Goal: Information Seeking & Learning: Compare options

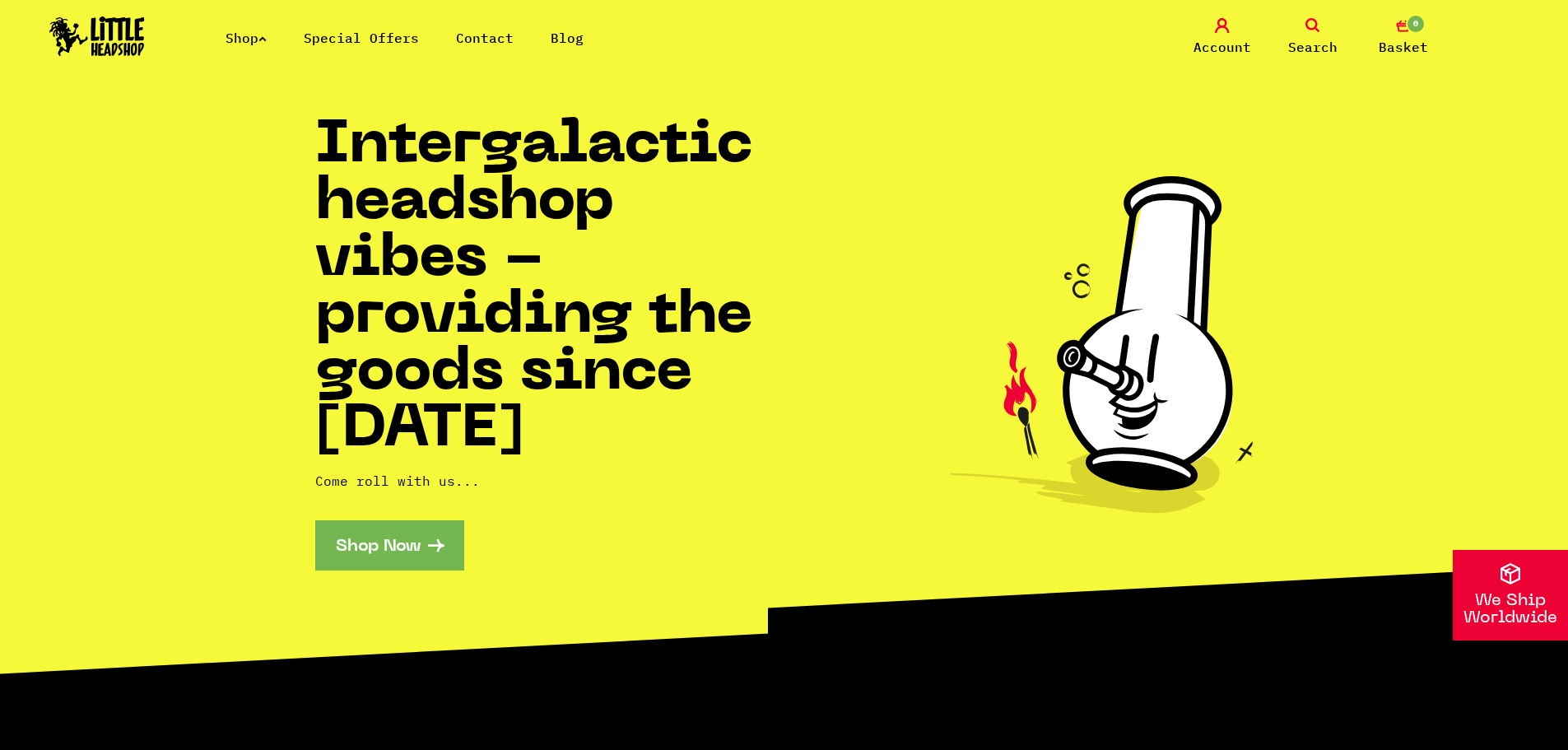
click at [401, 517] on div "Intergalactic headshop vibes - providing the goods since 2014 Come roll with us…" at bounding box center [550, 344] width 469 height 452
click at [402, 533] on link "Shop Now" at bounding box center [390, 545] width 149 height 50
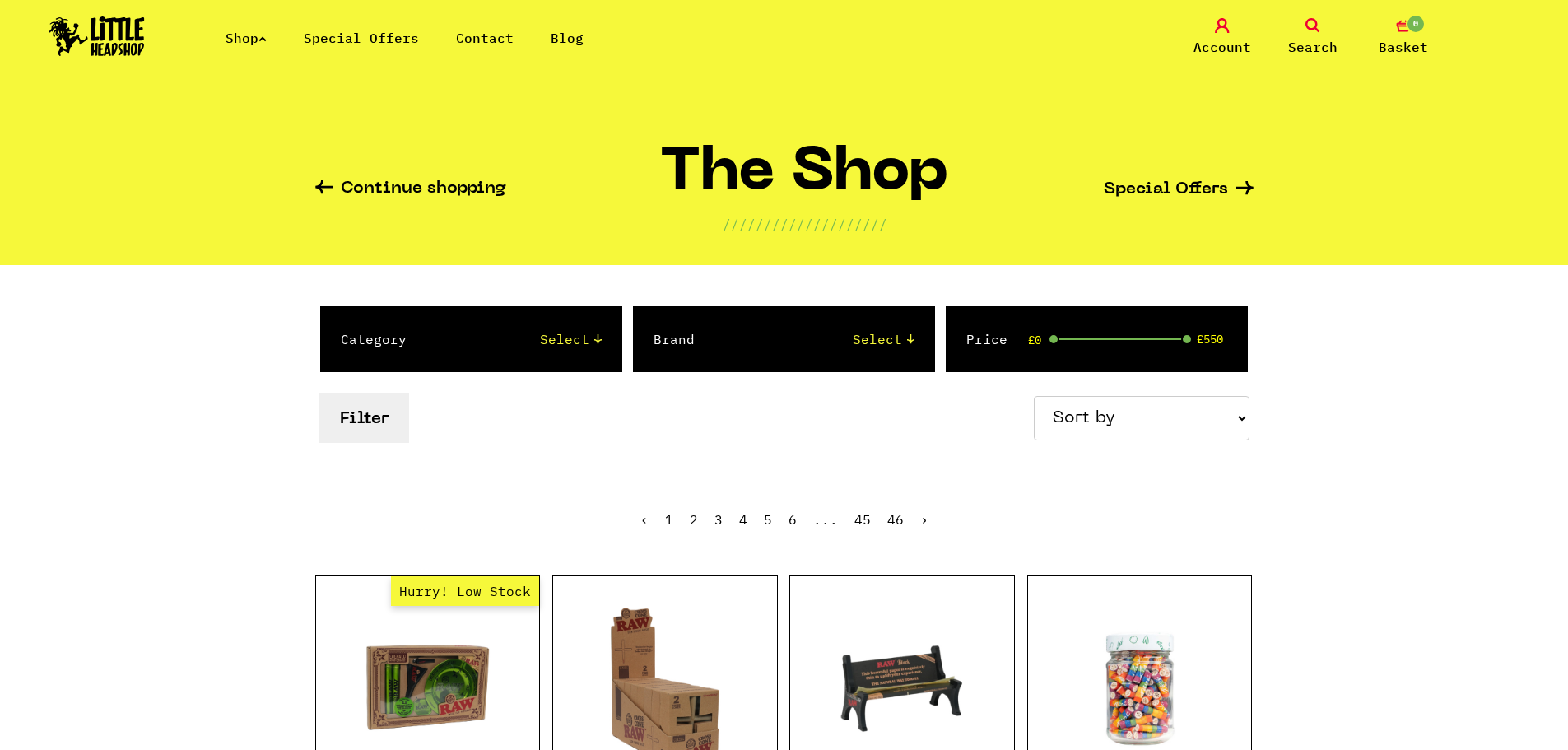
click at [363, 39] on link "Special Offers" at bounding box center [361, 39] width 116 height 17
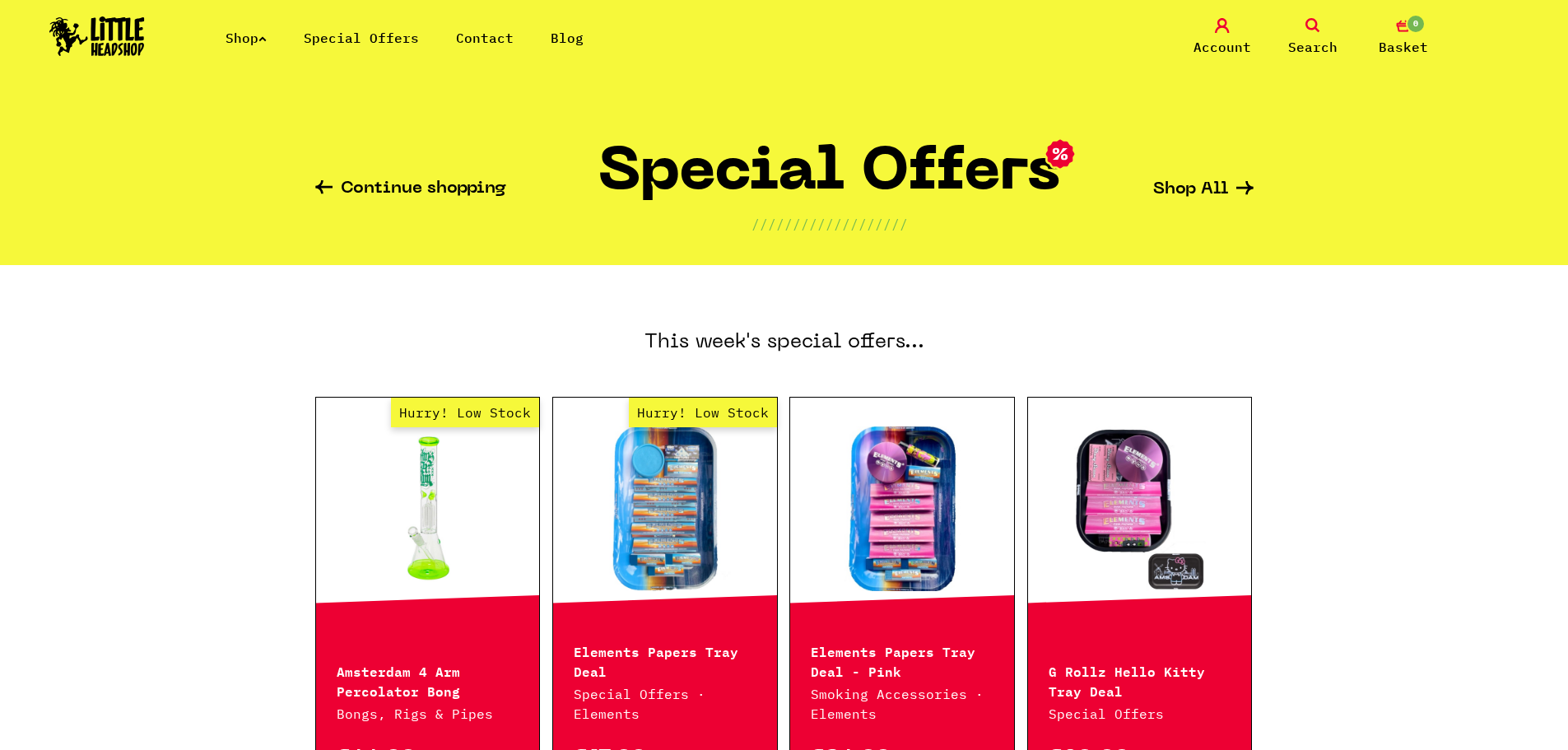
click at [1238, 180] on div "Continue shopping Special Offers /////////////////// Shop All" at bounding box center [784, 182] width 939 height 164
click at [1237, 192] on icon at bounding box center [1245, 188] width 17 height 14
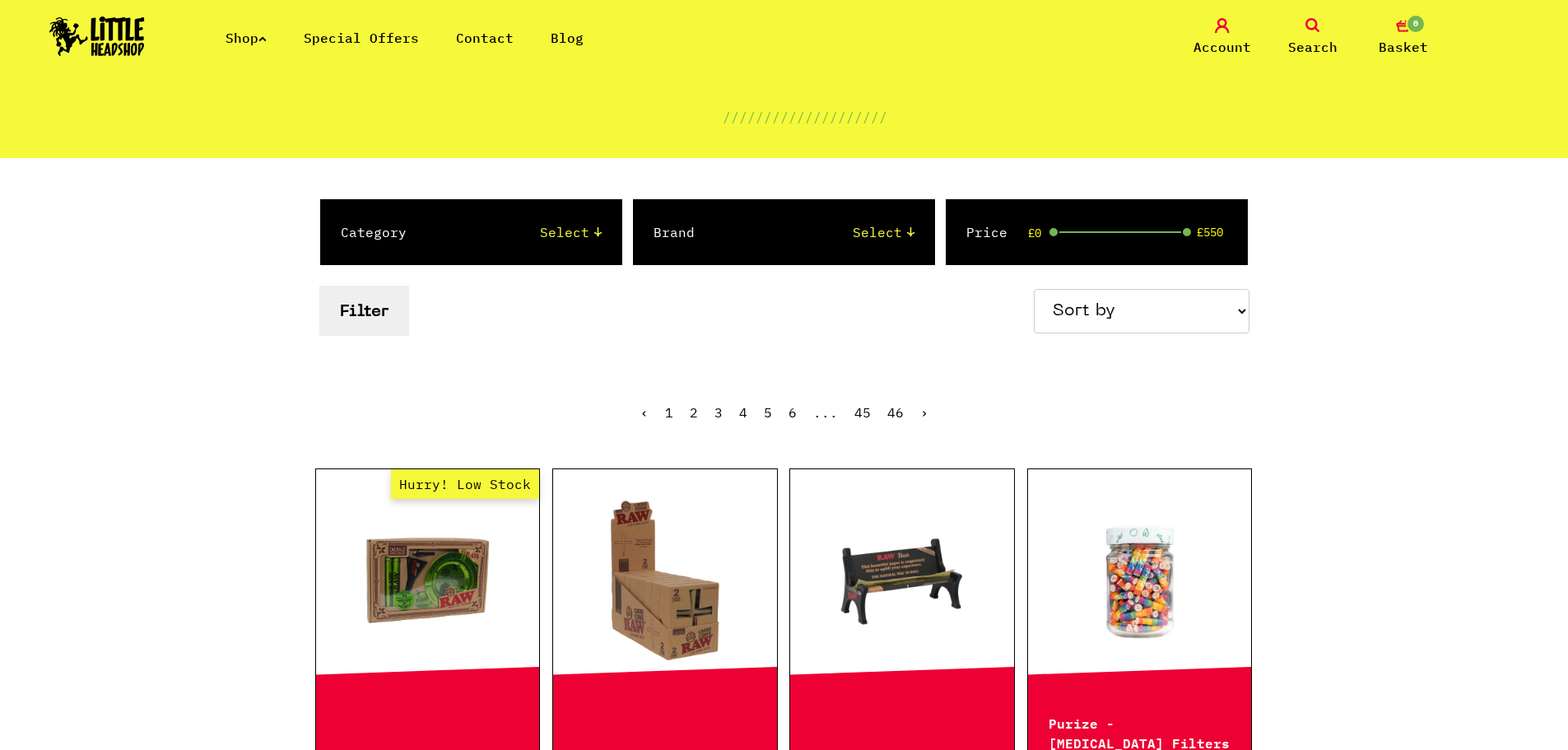
scroll to position [83, 0]
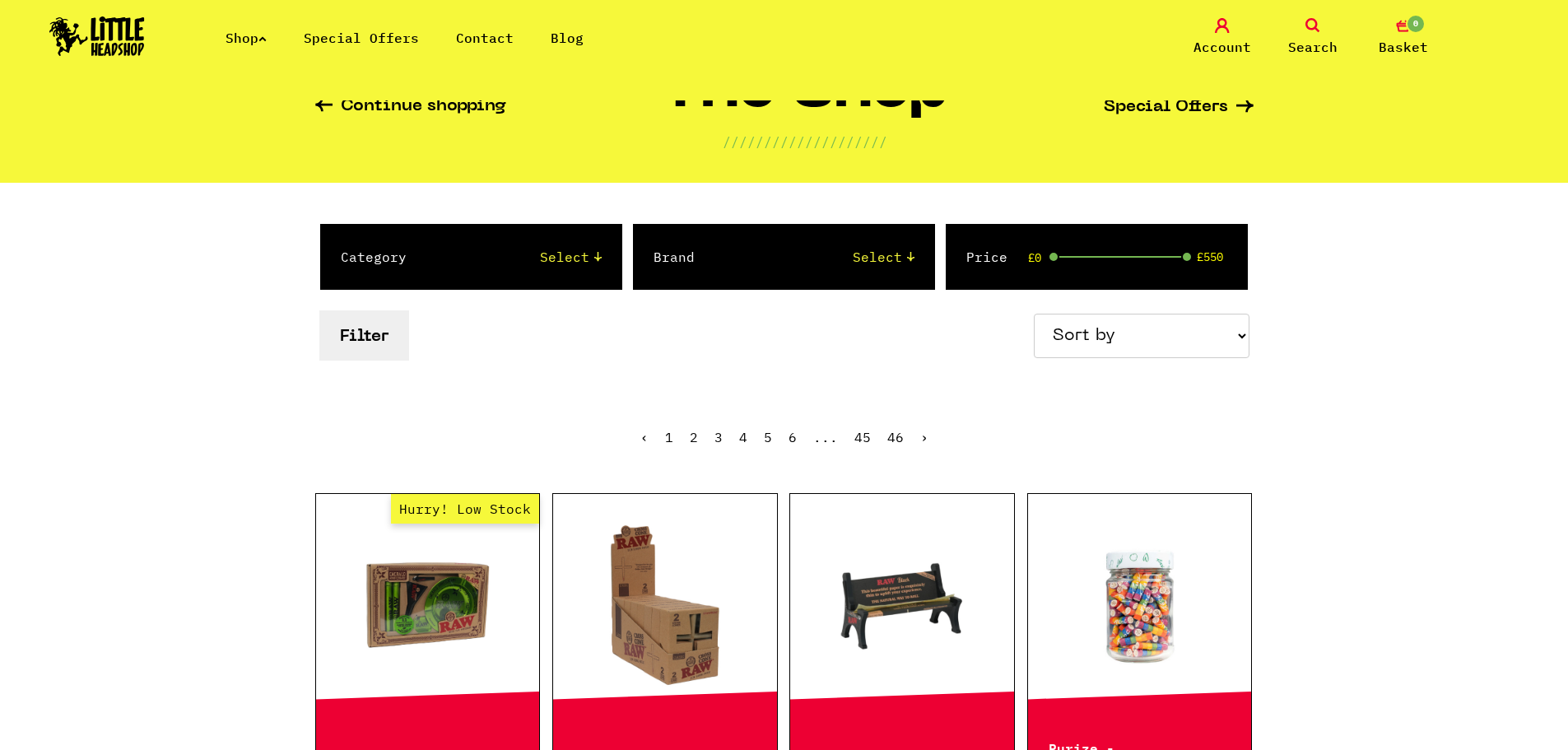
click at [698, 442] on link "2" at bounding box center [693, 437] width 8 height 17
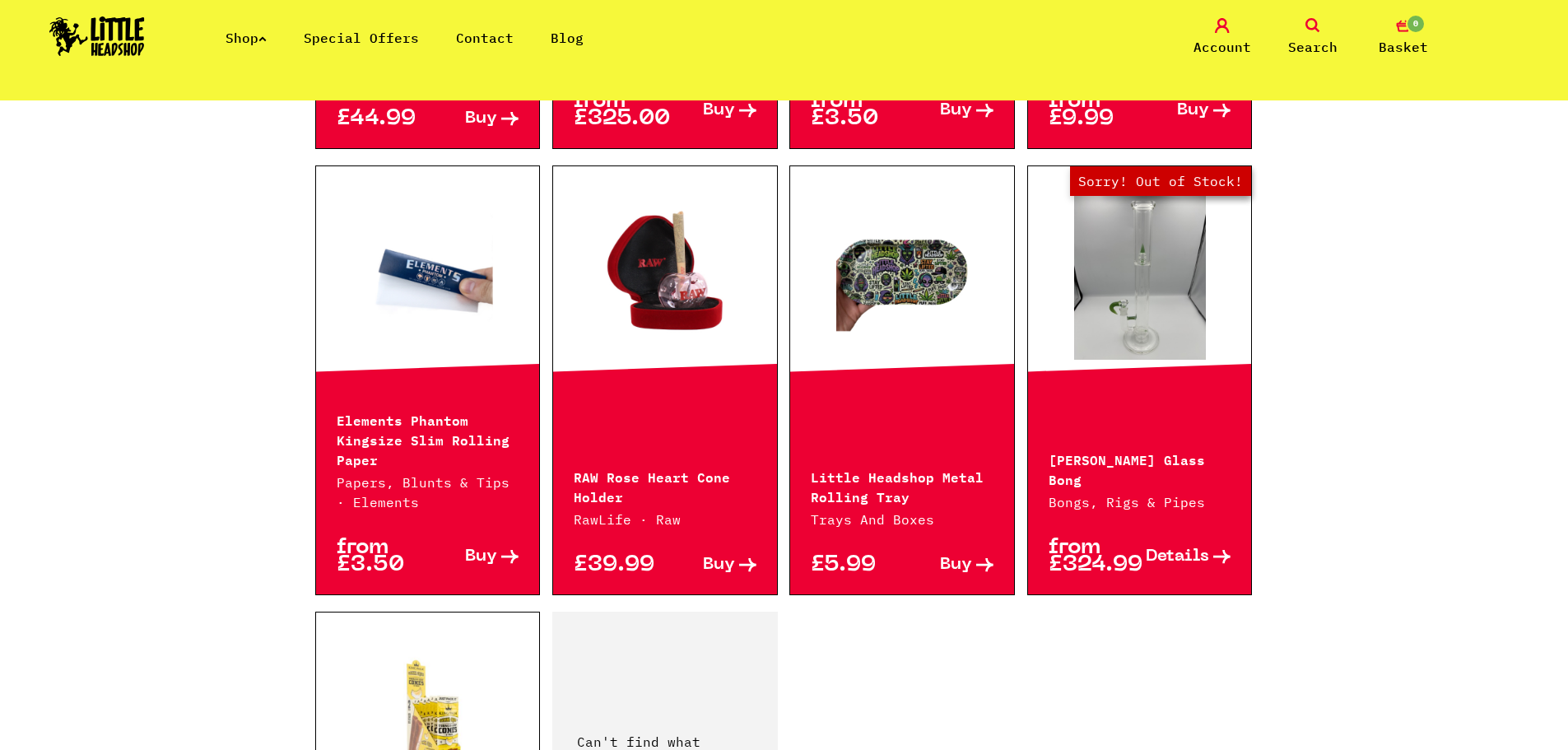
scroll to position [2416, 0]
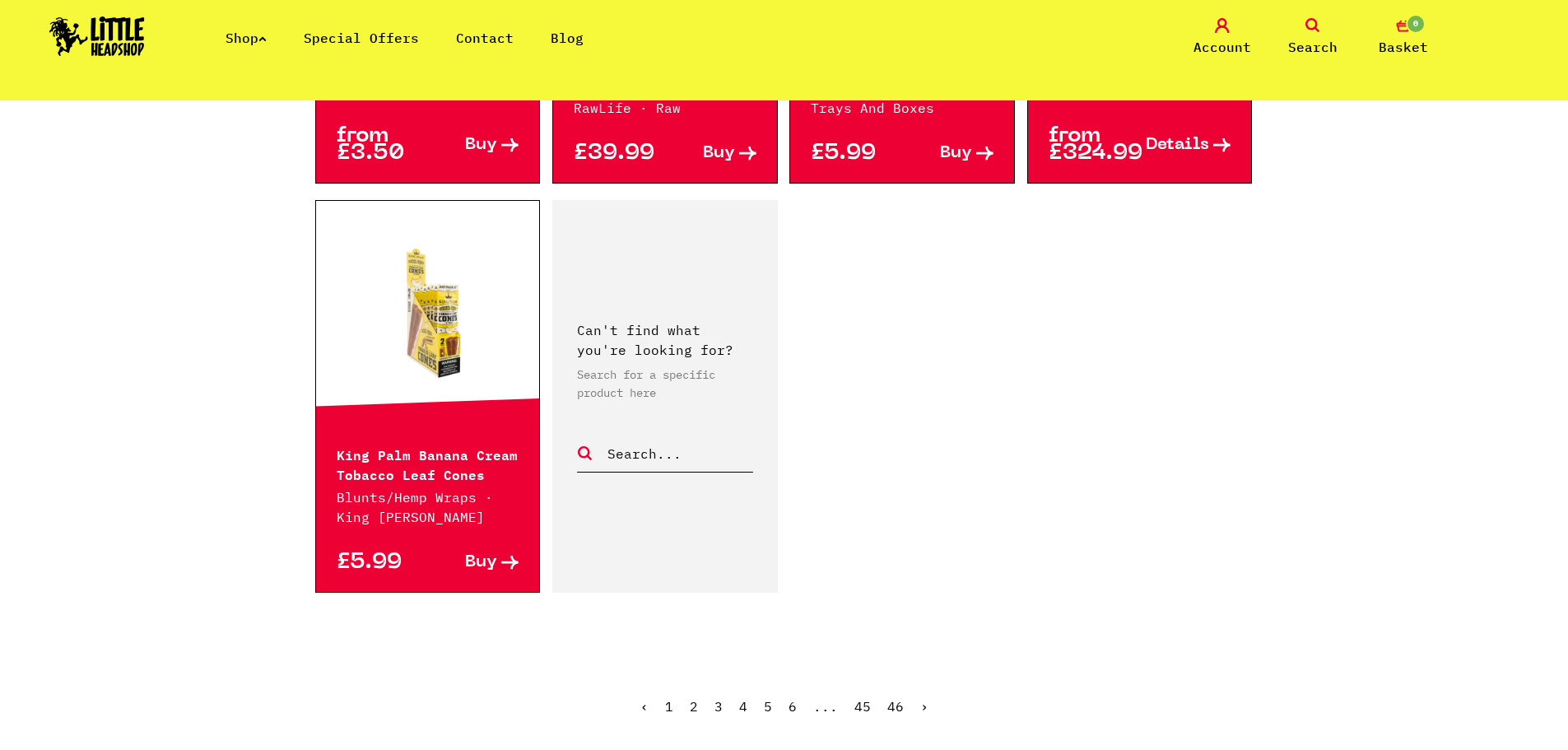
click at [924, 711] on link "›" at bounding box center [924, 707] width 8 height 17
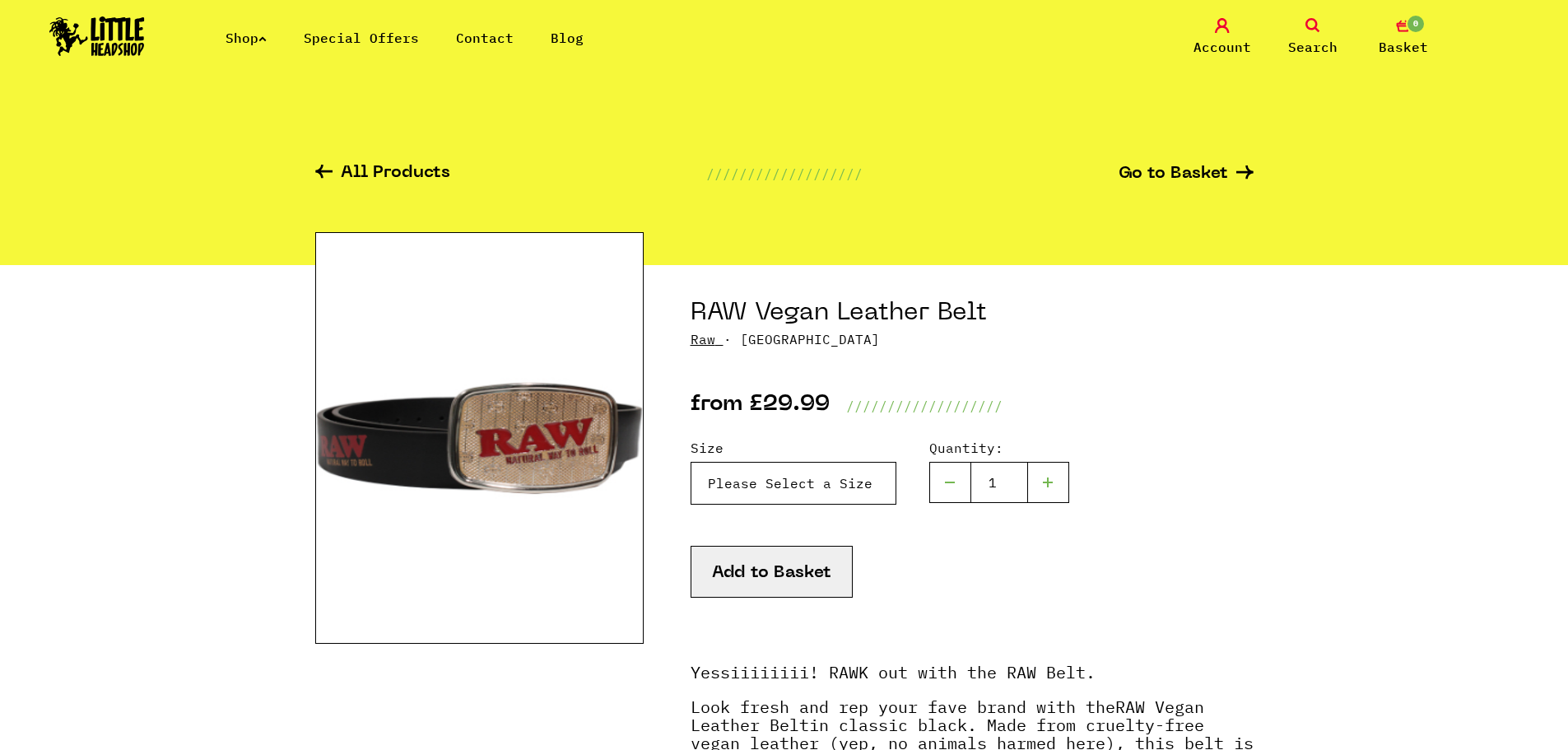
click at [848, 489] on select "Please Select a Size 24"-33" - £29.99 32"-44" - £29.99" at bounding box center [793, 483] width 206 height 43
click at [846, 487] on select "Please Select a Size 24"-33" - £29.99 32"-44" - £29.99" at bounding box center [793, 483] width 206 height 43
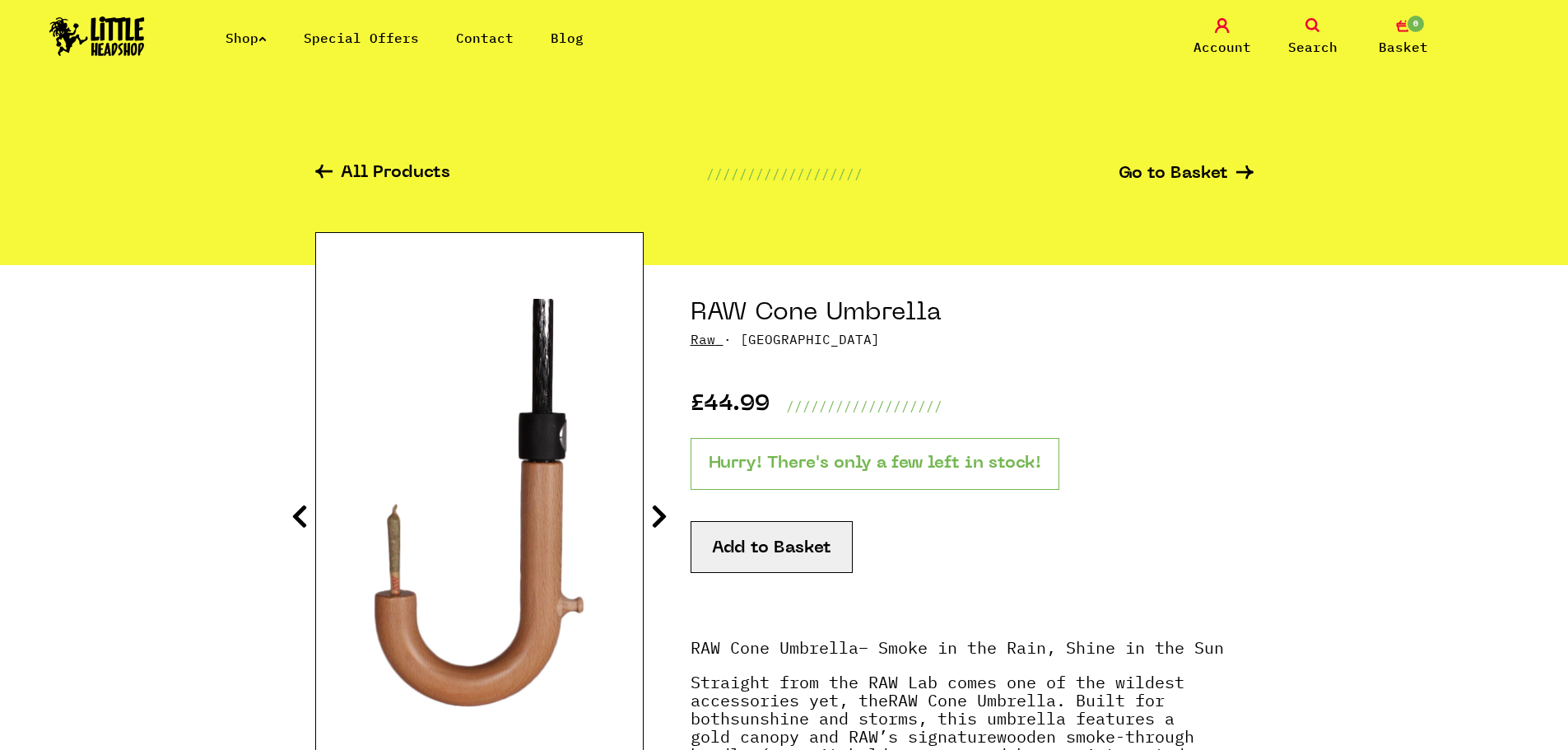
click at [651, 510] on icon at bounding box center [660, 516] width 17 height 26
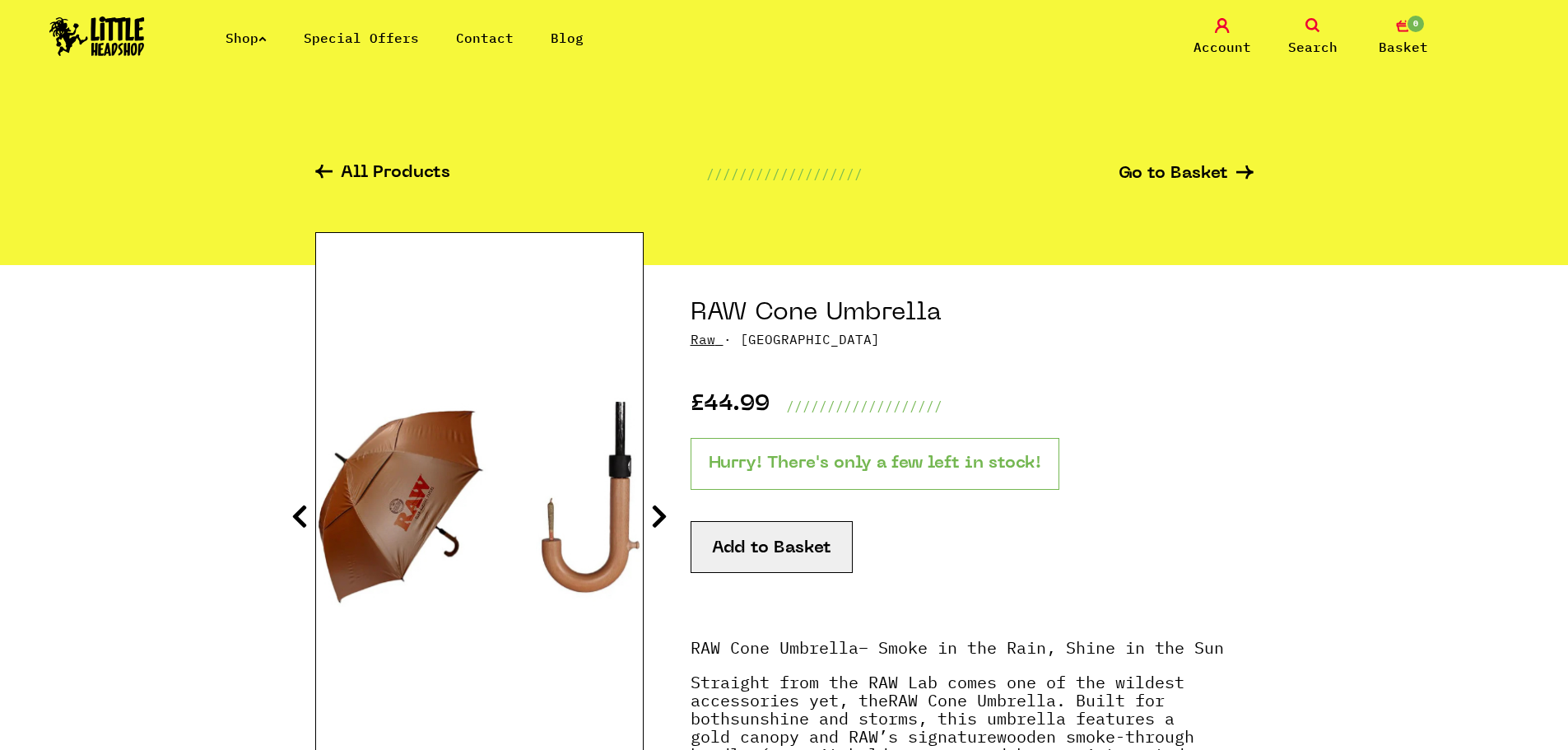
click at [658, 510] on icon at bounding box center [660, 516] width 17 height 26
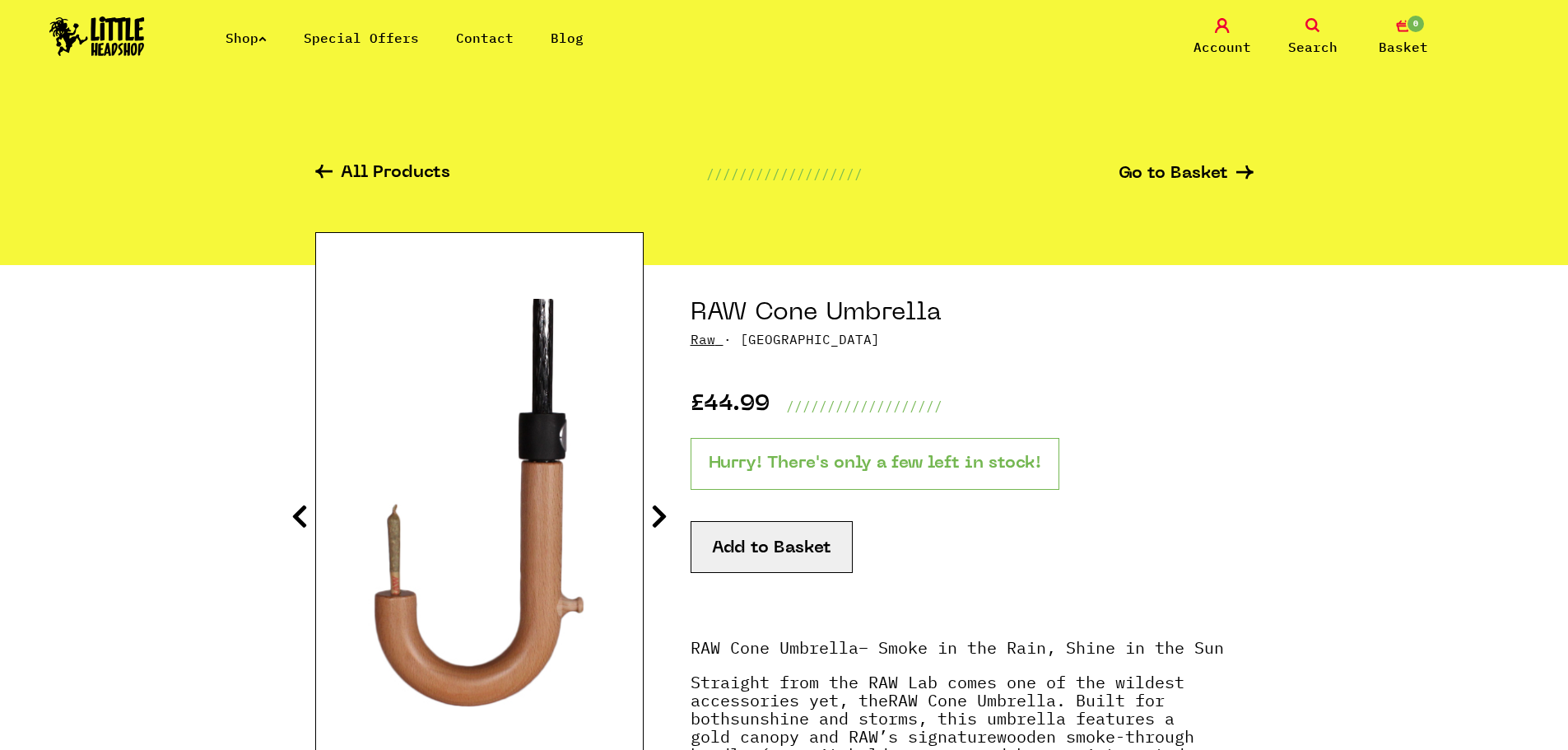
click at [660, 512] on icon at bounding box center [660, 516] width 17 height 26
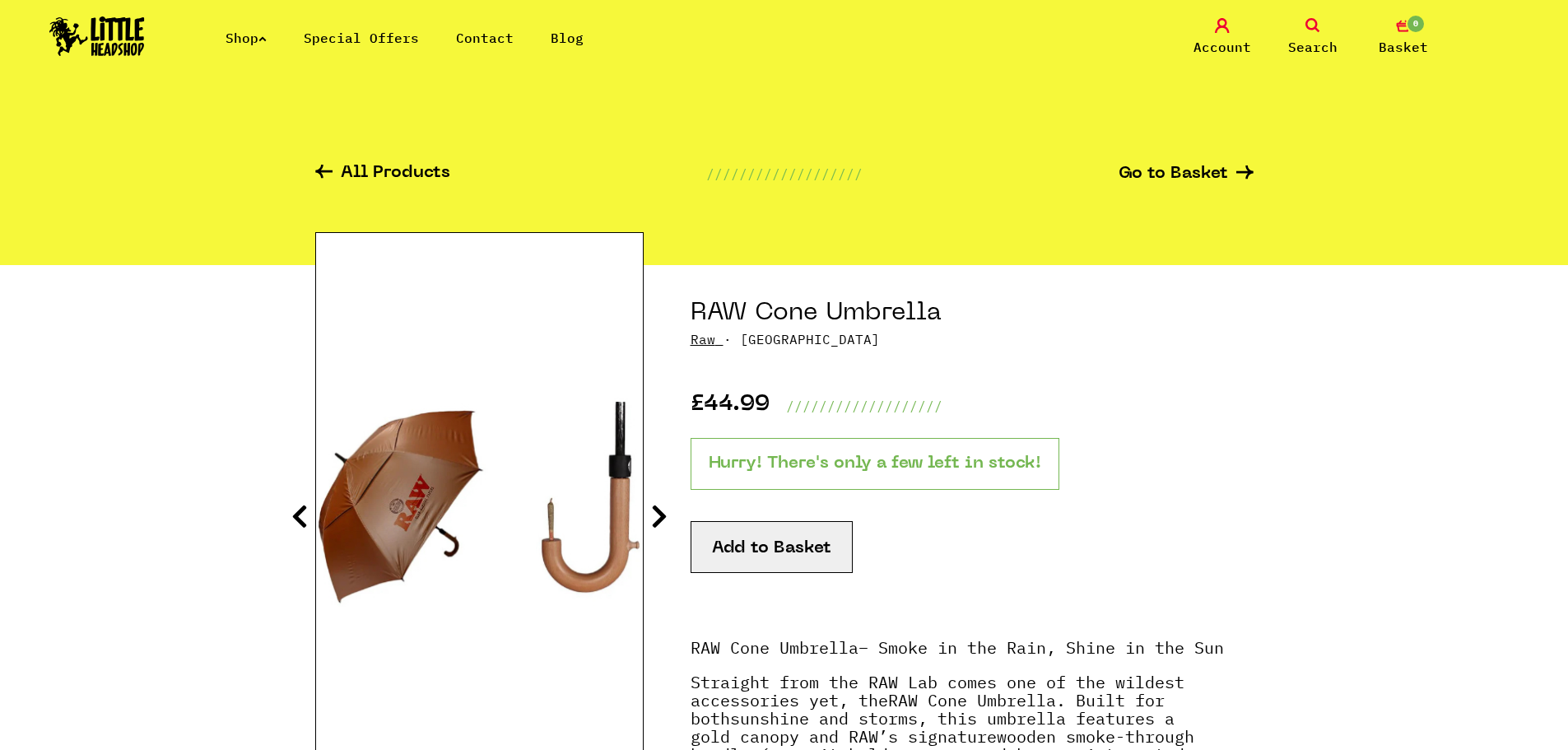
click at [660, 514] on icon at bounding box center [660, 516] width 17 height 26
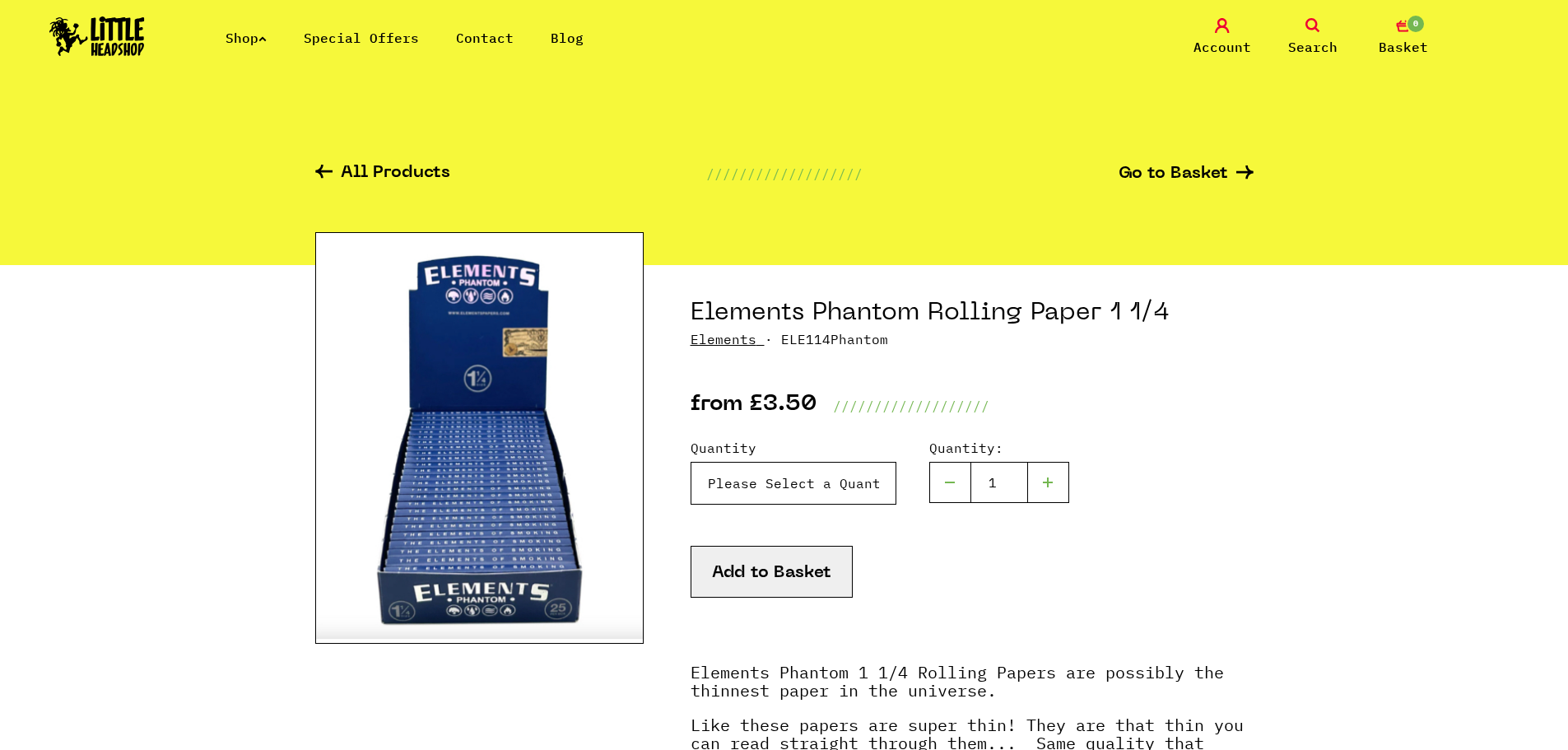
click at [858, 482] on select "Please Select a Quantity X 1 Pack - £3.50 X 4 Packs - £12.00" at bounding box center [793, 483] width 206 height 43
select select "1972"
click at [691, 461] on select "Please Select a Quantity X 1 Pack - £3.50 X 4 Packs - £12.00" at bounding box center [793, 483] width 206 height 43
click at [830, 491] on select "Please Select a Quantity X 1 Pack - £3.50 X 4 Packs - £12.00" at bounding box center [793, 483] width 206 height 43
click at [691, 461] on select "Please Select a Quantity X 1 Pack - £3.50 X 4 Packs - £12.00" at bounding box center [793, 483] width 206 height 43
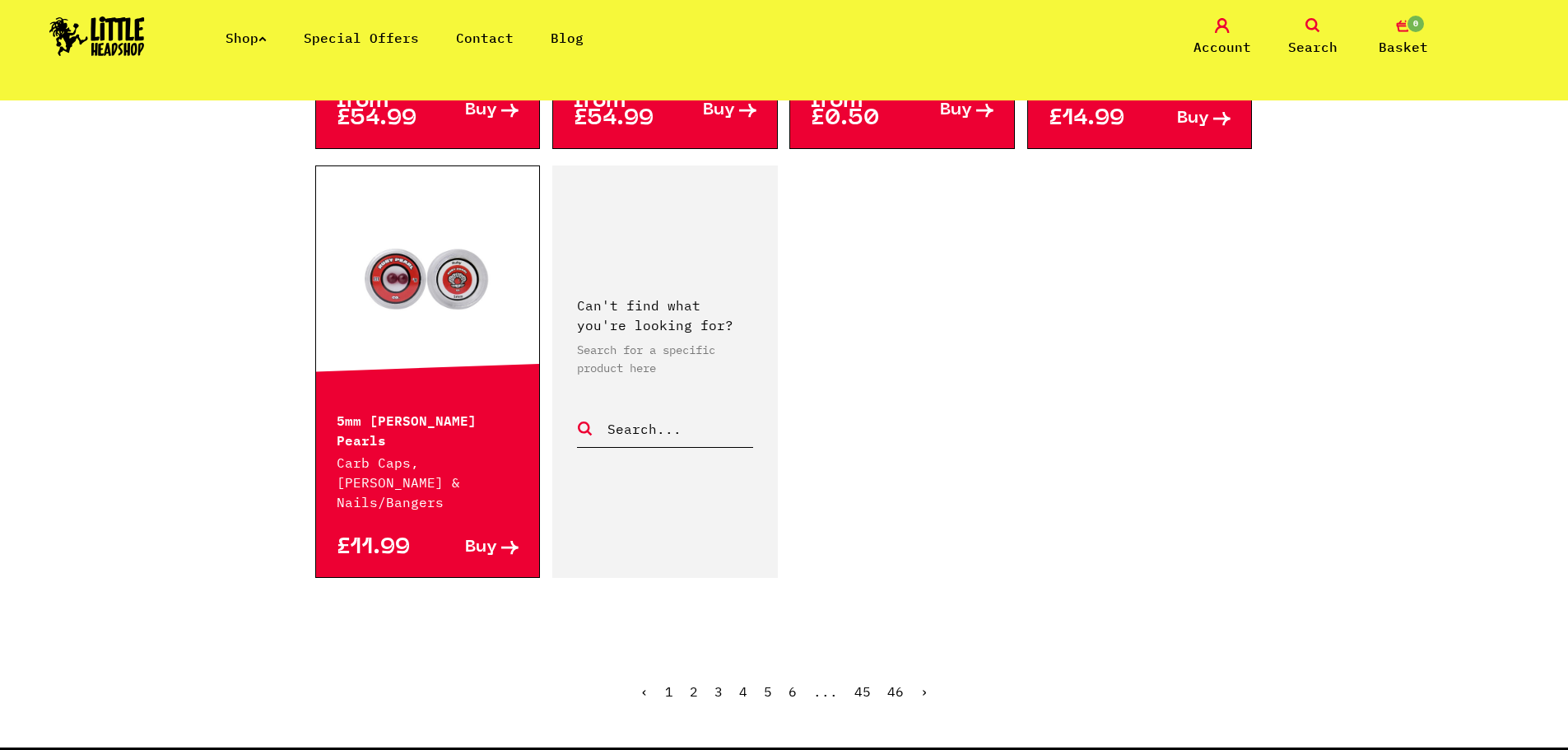
scroll to position [2553, 0]
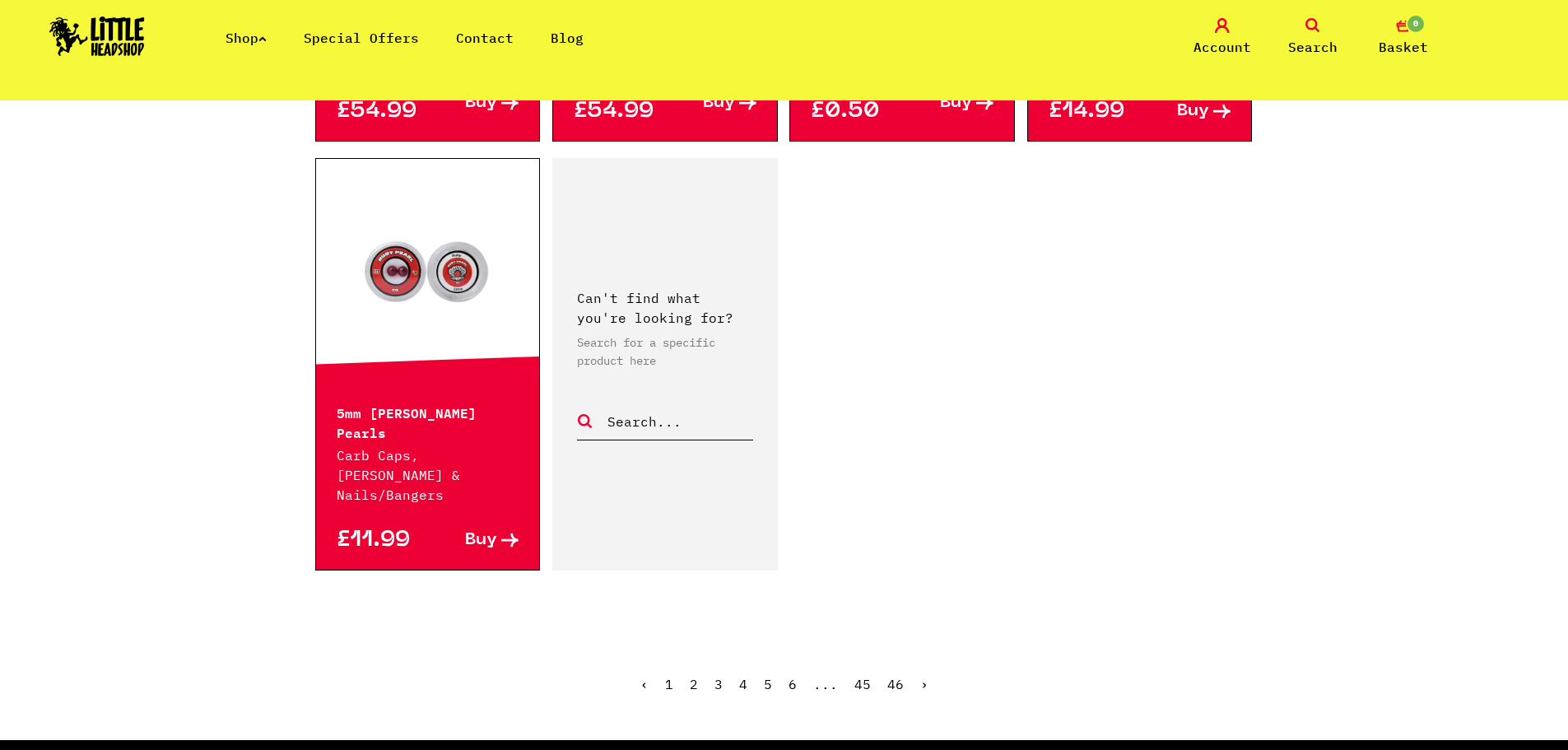
click at [920, 676] on link "›" at bounding box center [924, 684] width 8 height 17
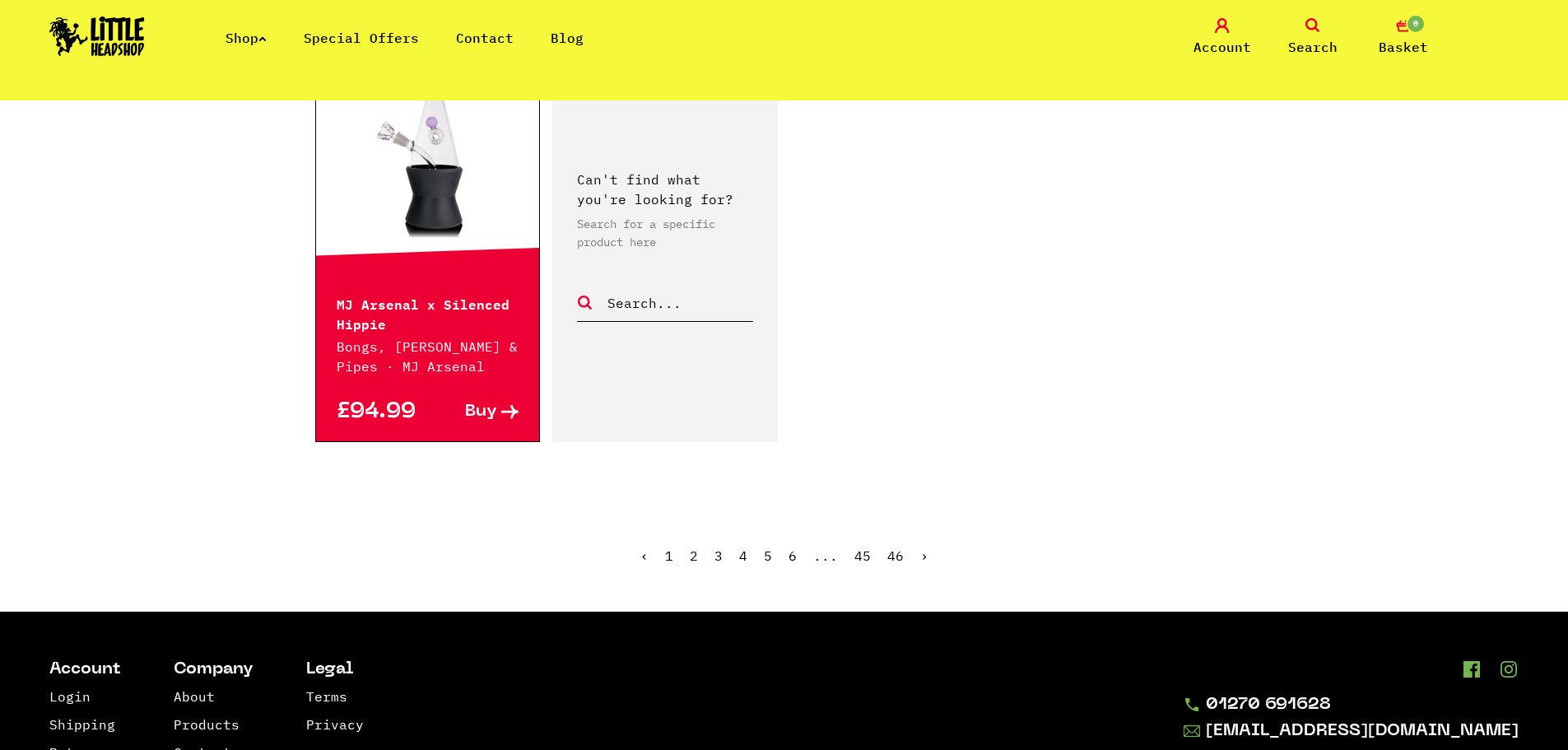
scroll to position [2676, 0]
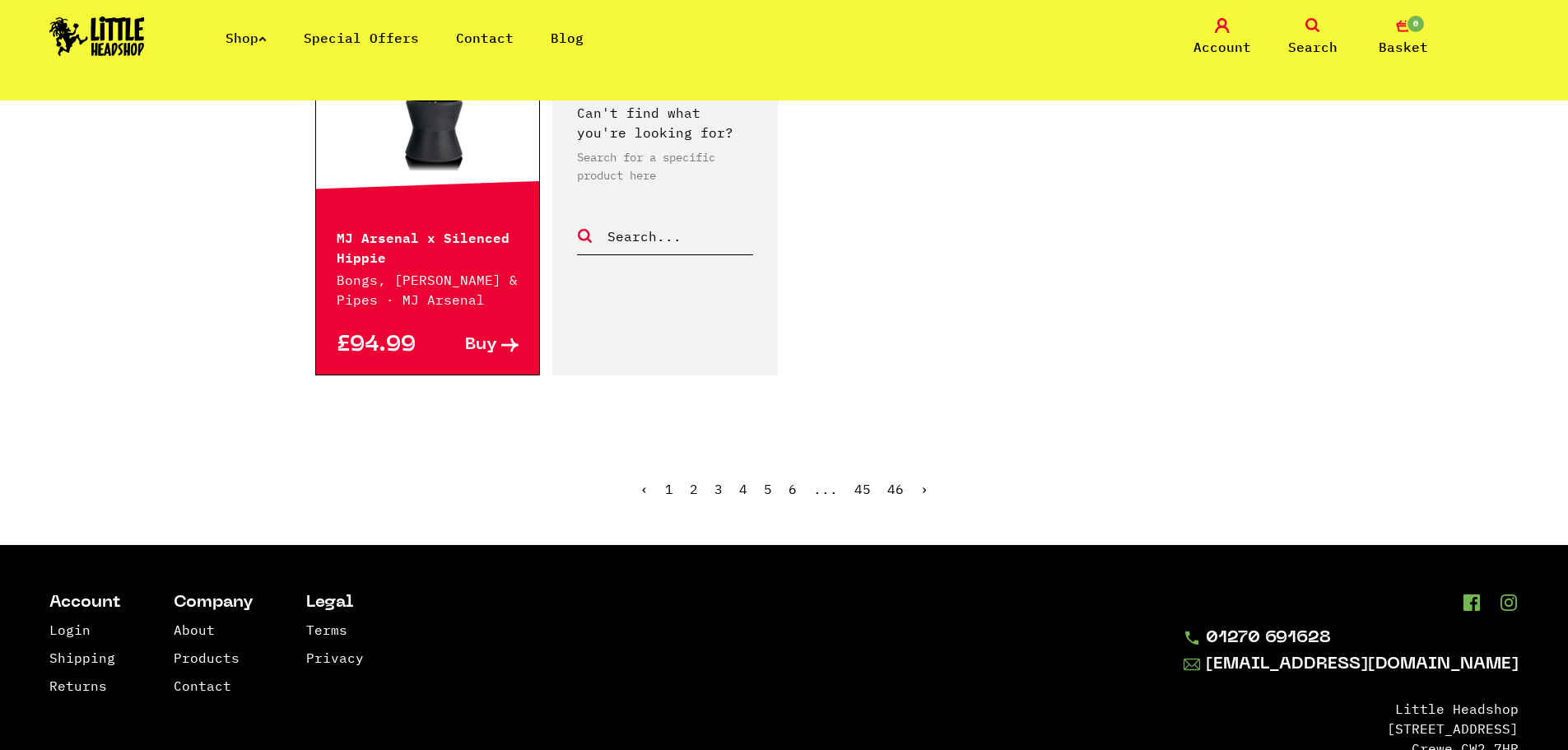
click at [920, 481] on link "›" at bounding box center [924, 490] width 8 height 17
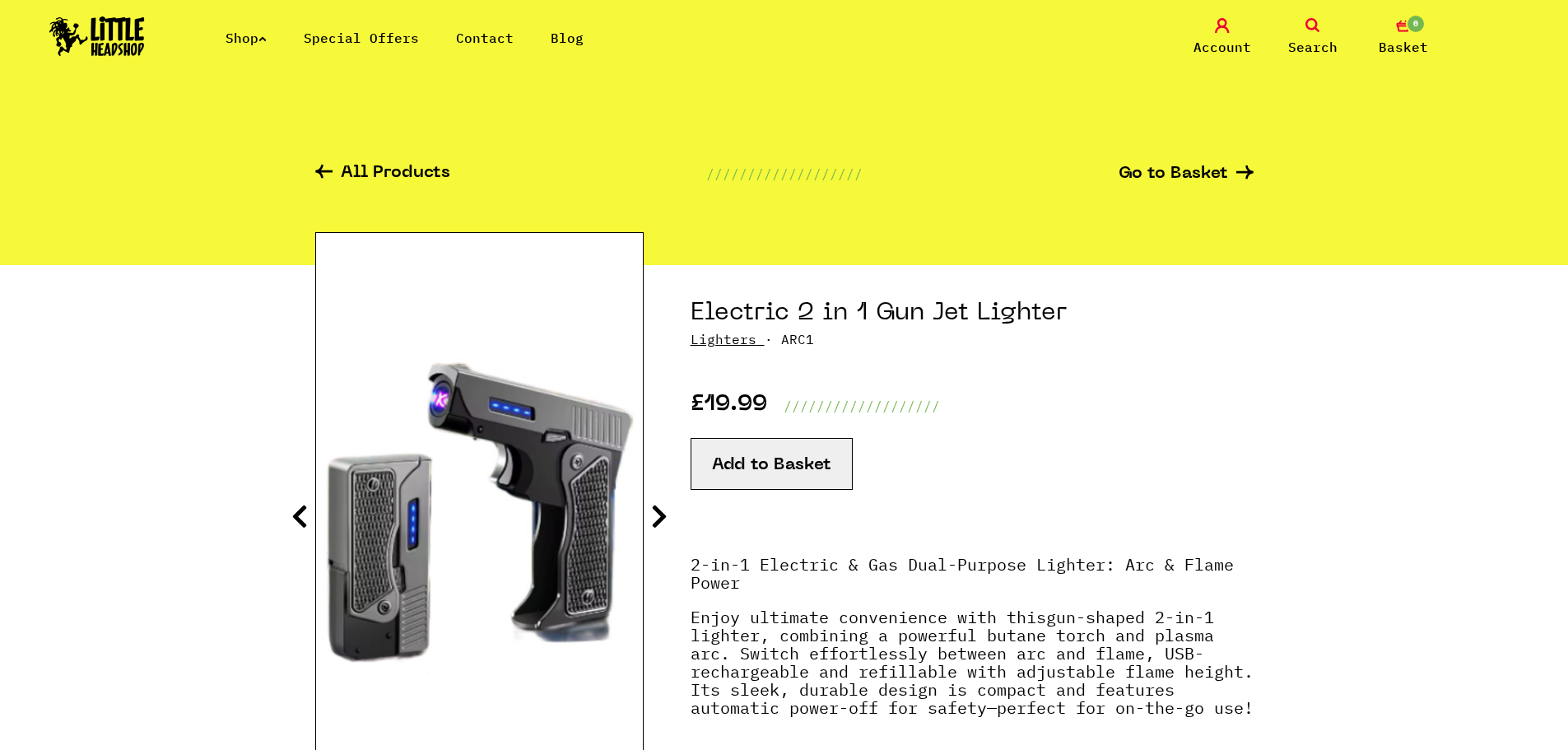
click at [667, 519] on icon at bounding box center [660, 516] width 17 height 26
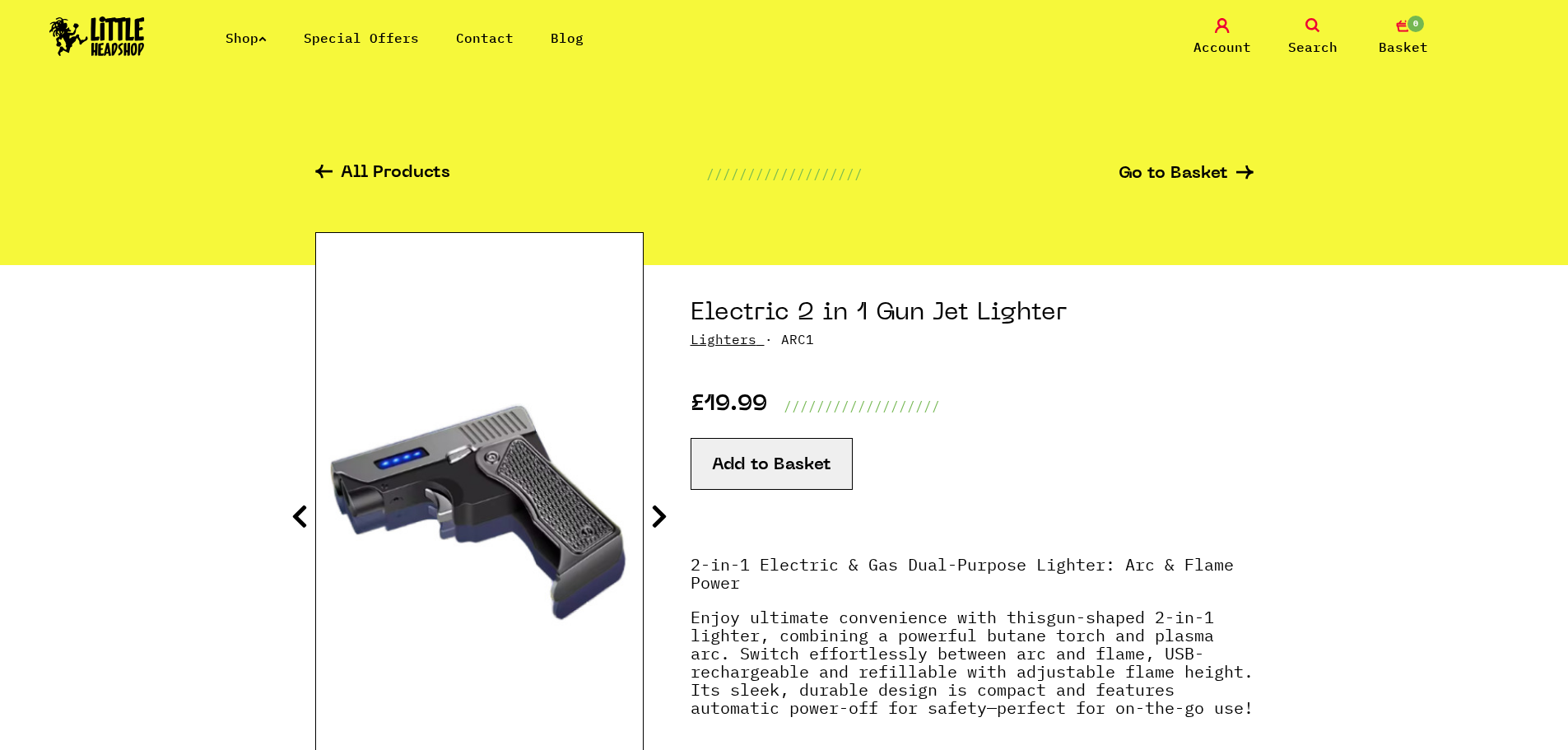
click at [661, 521] on icon at bounding box center [660, 516] width 17 height 26
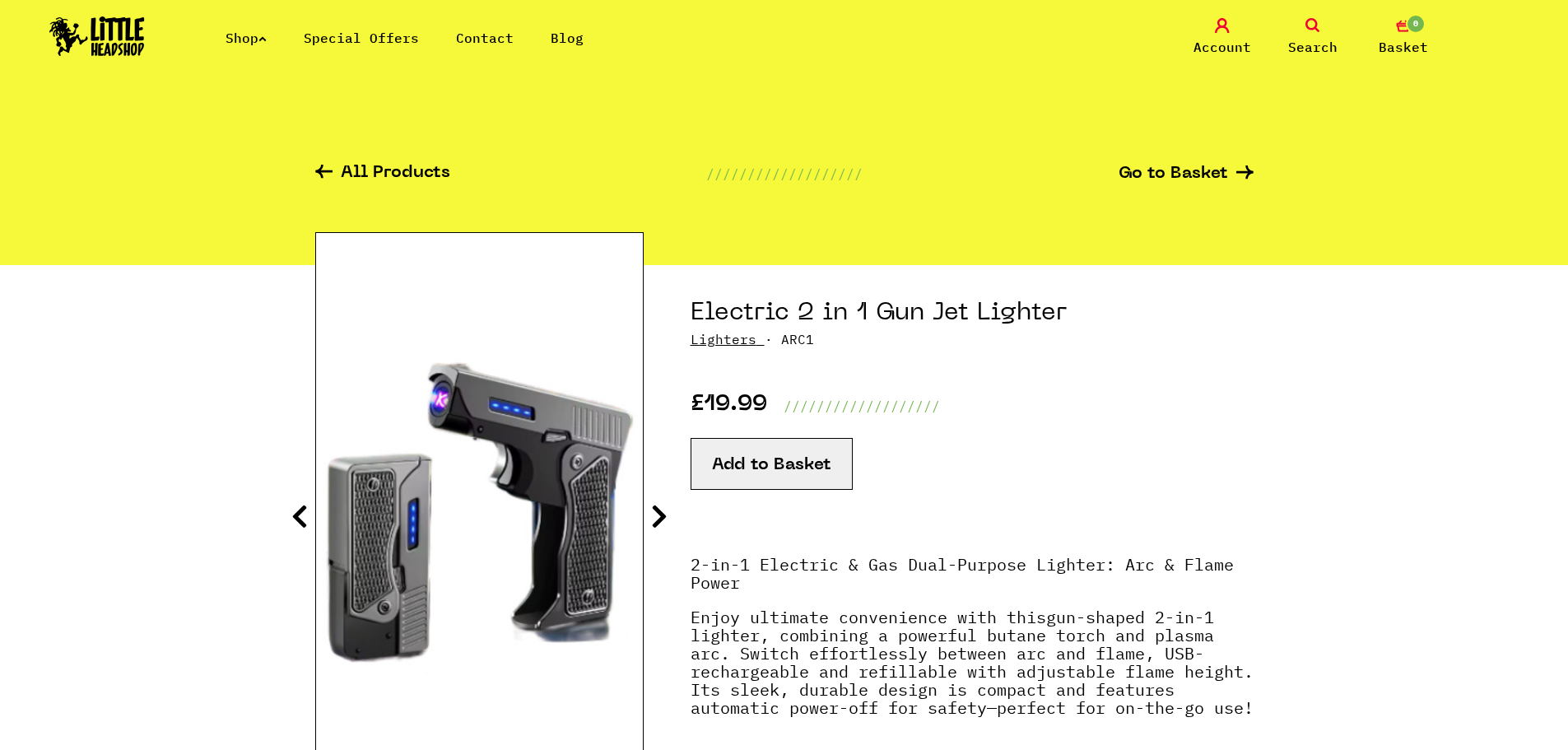
click at [665, 518] on icon at bounding box center [660, 516] width 17 height 26
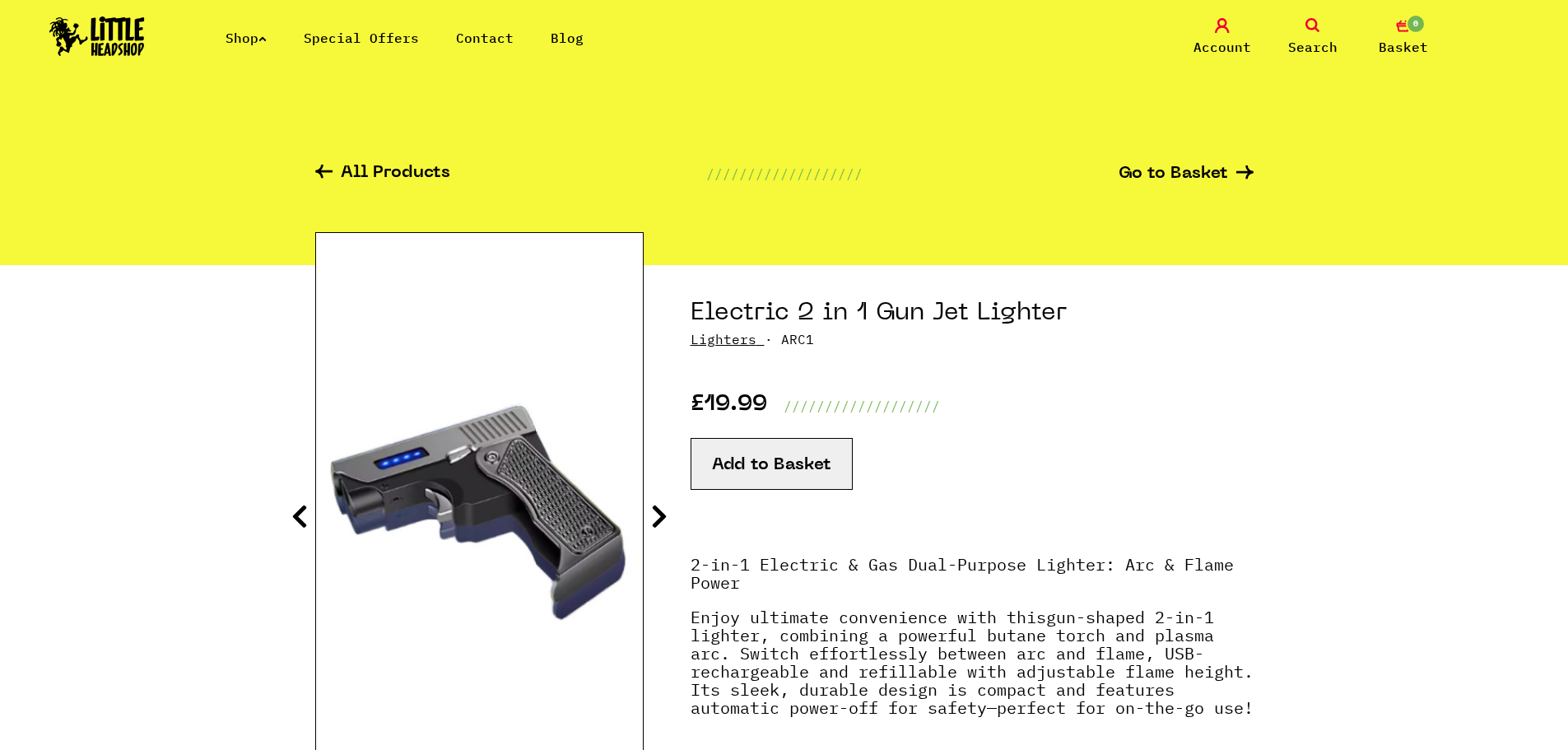
click at [666, 518] on icon at bounding box center [660, 516] width 17 height 26
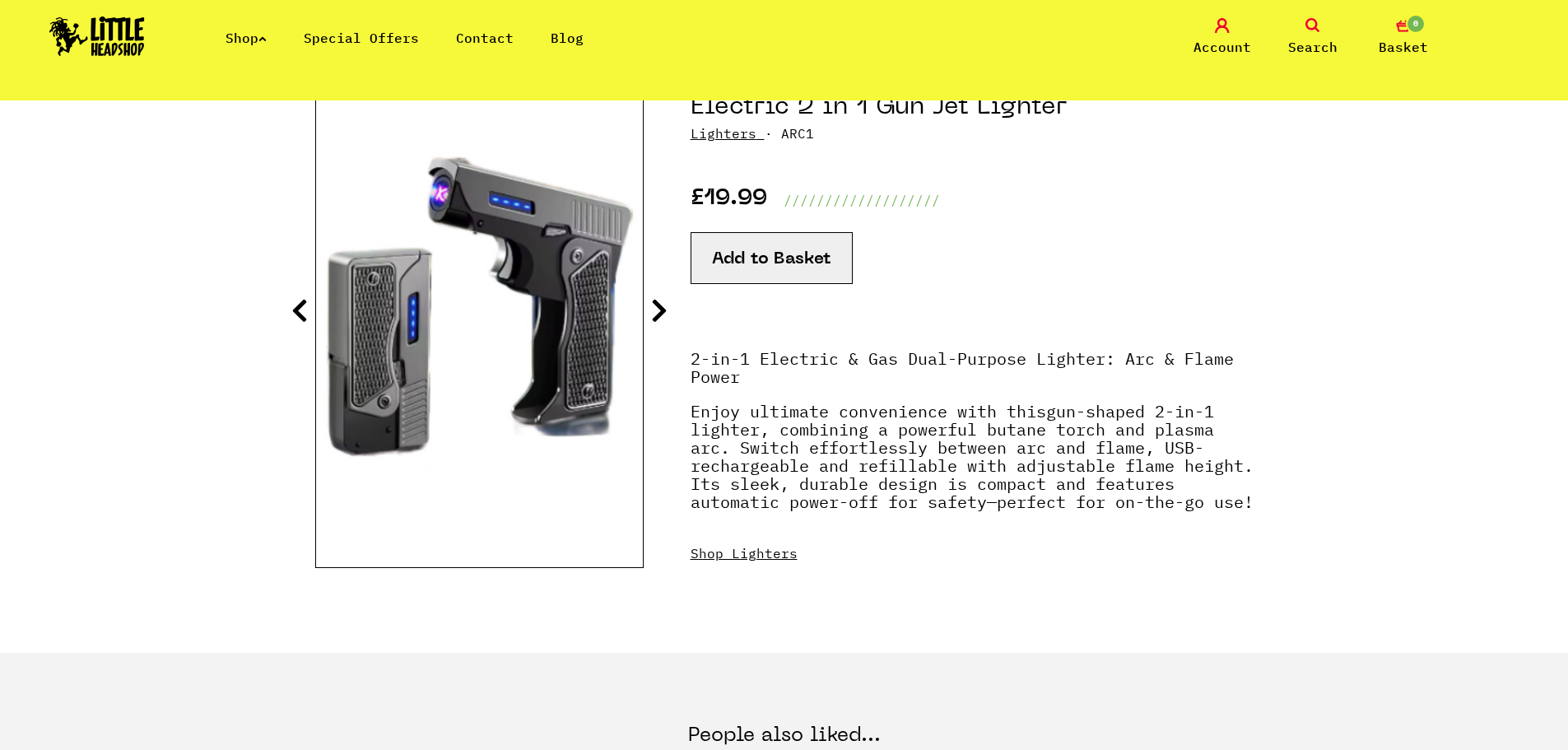
scroll to position [247, 0]
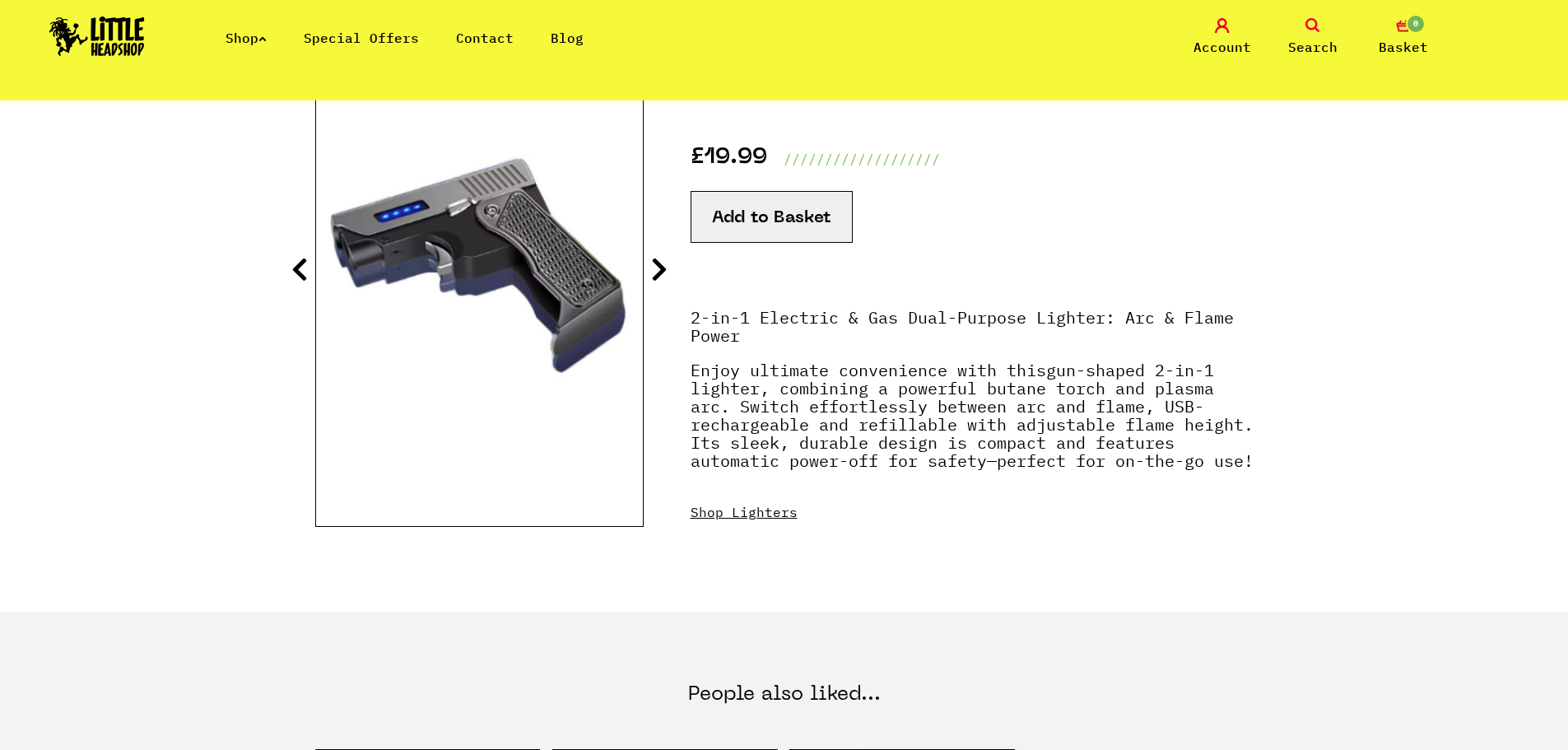
click at [637, 266] on img at bounding box center [479, 256] width 327 height 409
click at [654, 266] on icon at bounding box center [660, 269] width 17 height 26
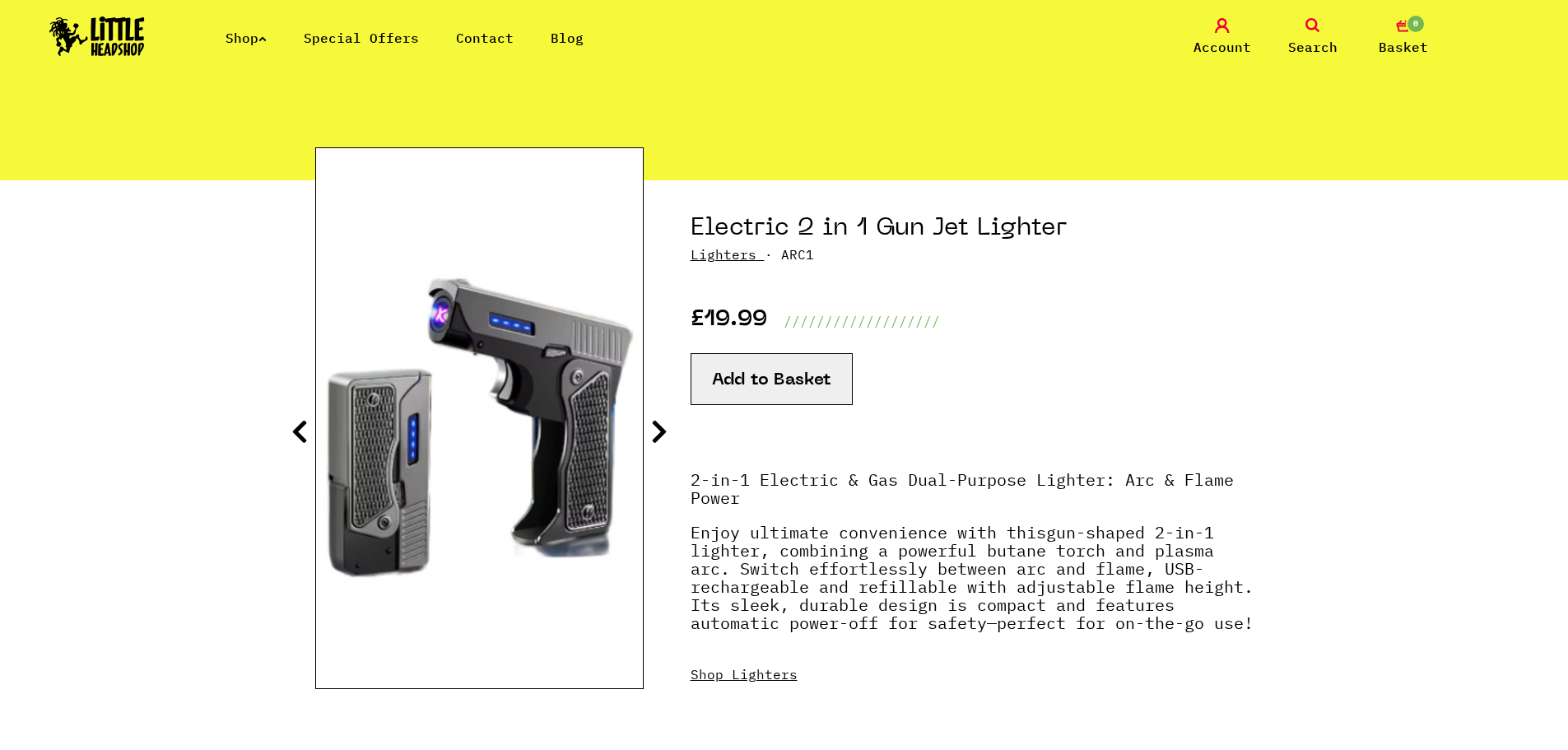
scroll to position [83, 0]
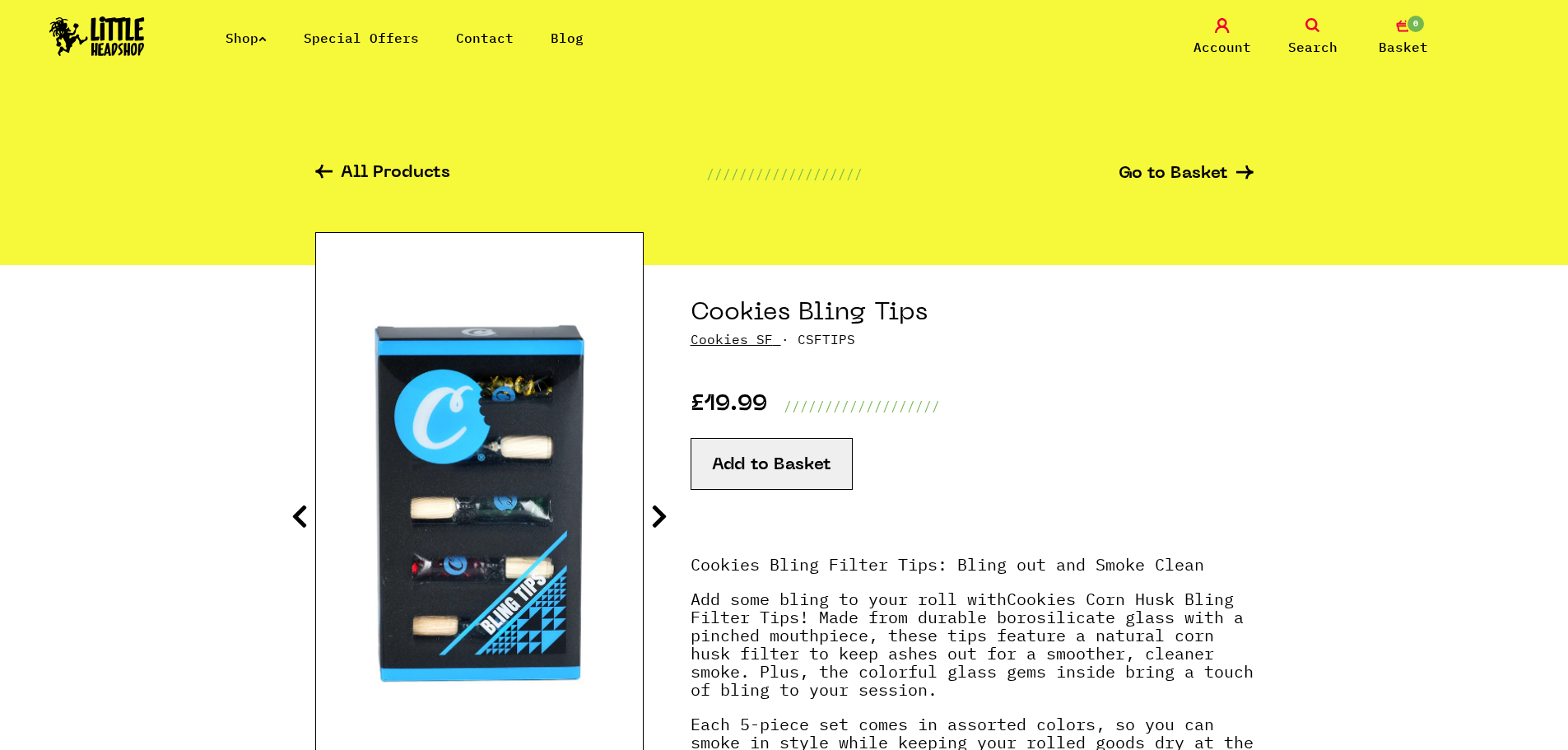
click at [661, 514] on icon at bounding box center [660, 516] width 17 height 26
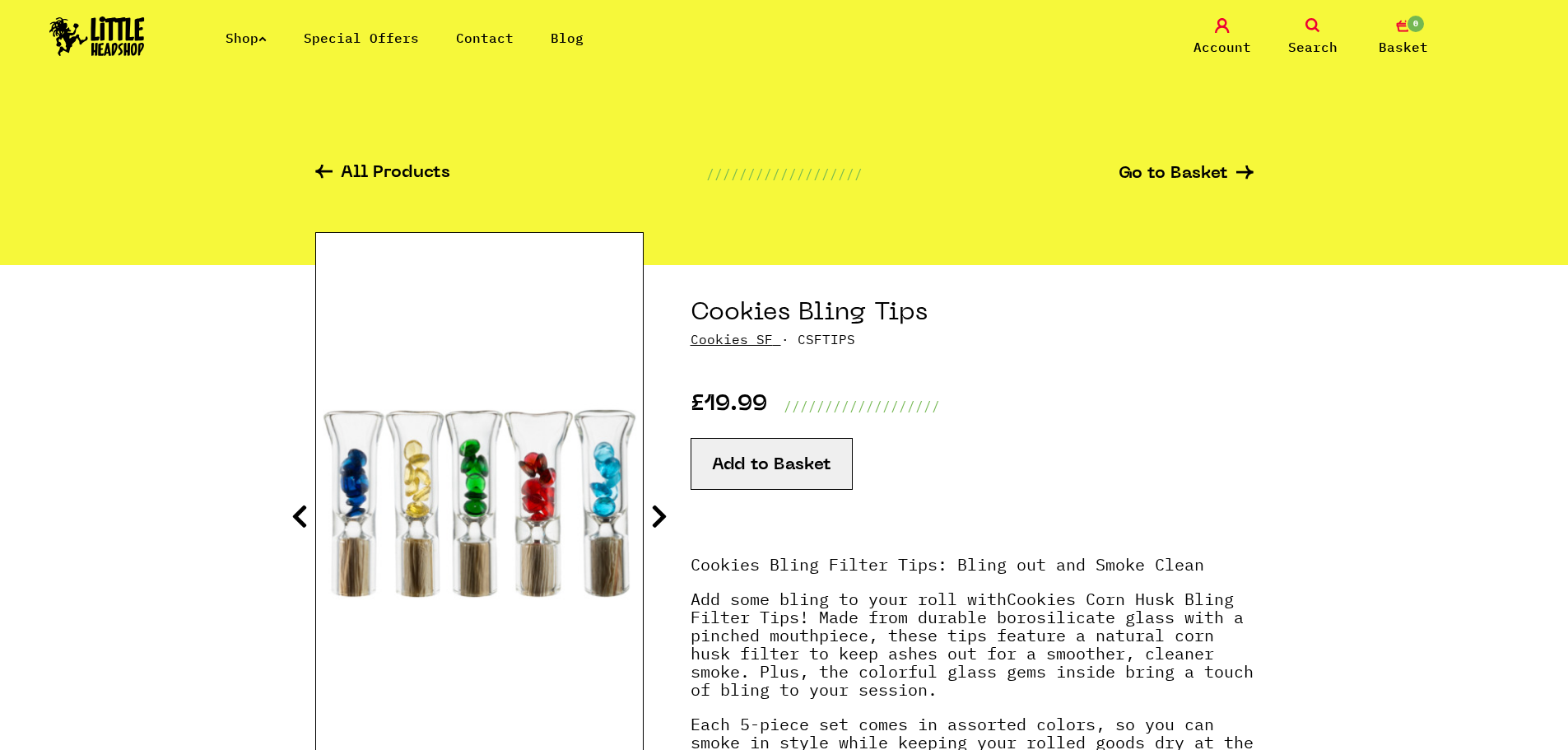
click at [661, 514] on icon at bounding box center [660, 516] width 17 height 26
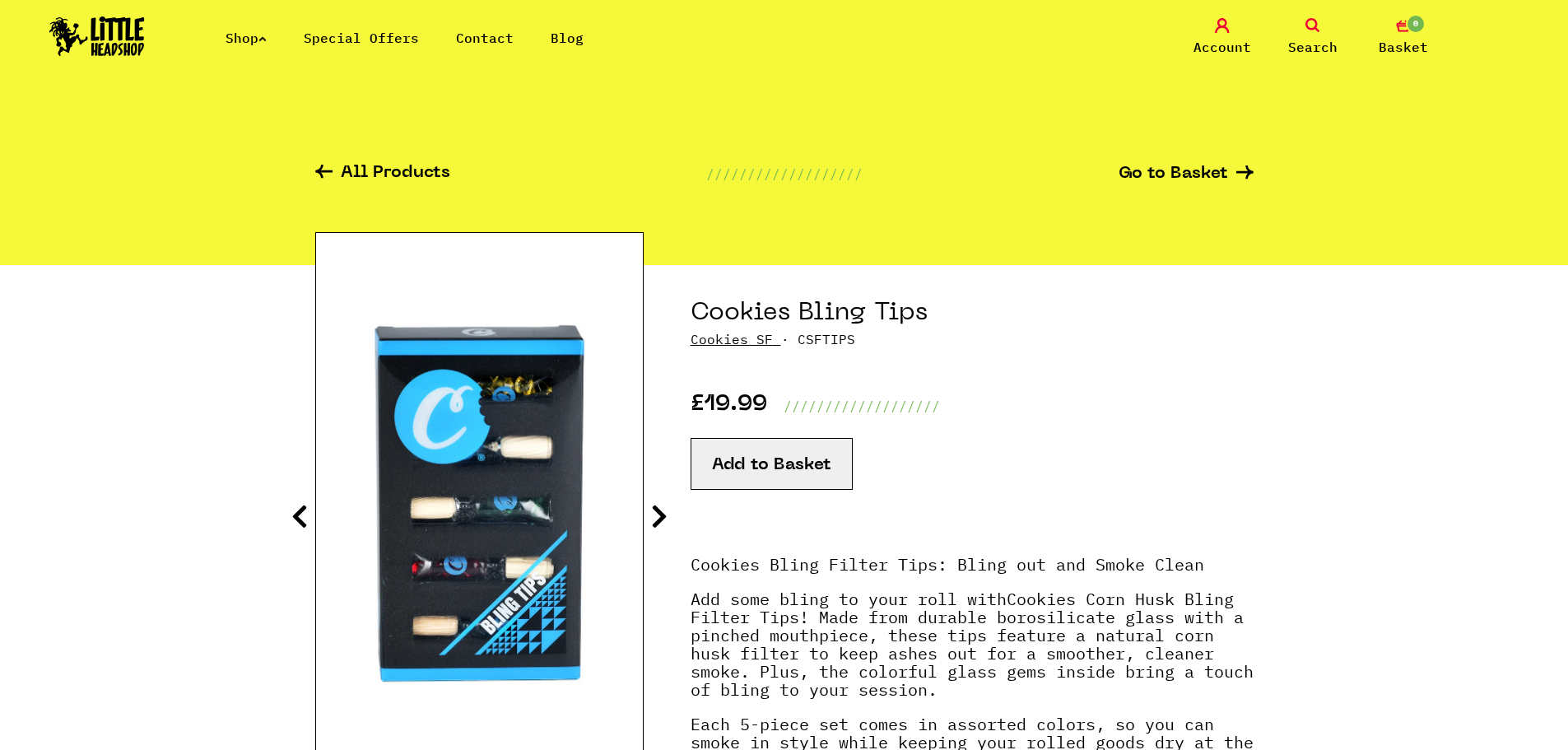
click at [661, 514] on icon at bounding box center [660, 516] width 17 height 26
click at [669, 523] on section "Cookies Bling Tips Cookies SF · CSFTIPS £19.99 /////////////////// Add to Basket" at bounding box center [784, 588] width 939 height 647
click at [660, 519] on icon at bounding box center [660, 516] width 17 height 26
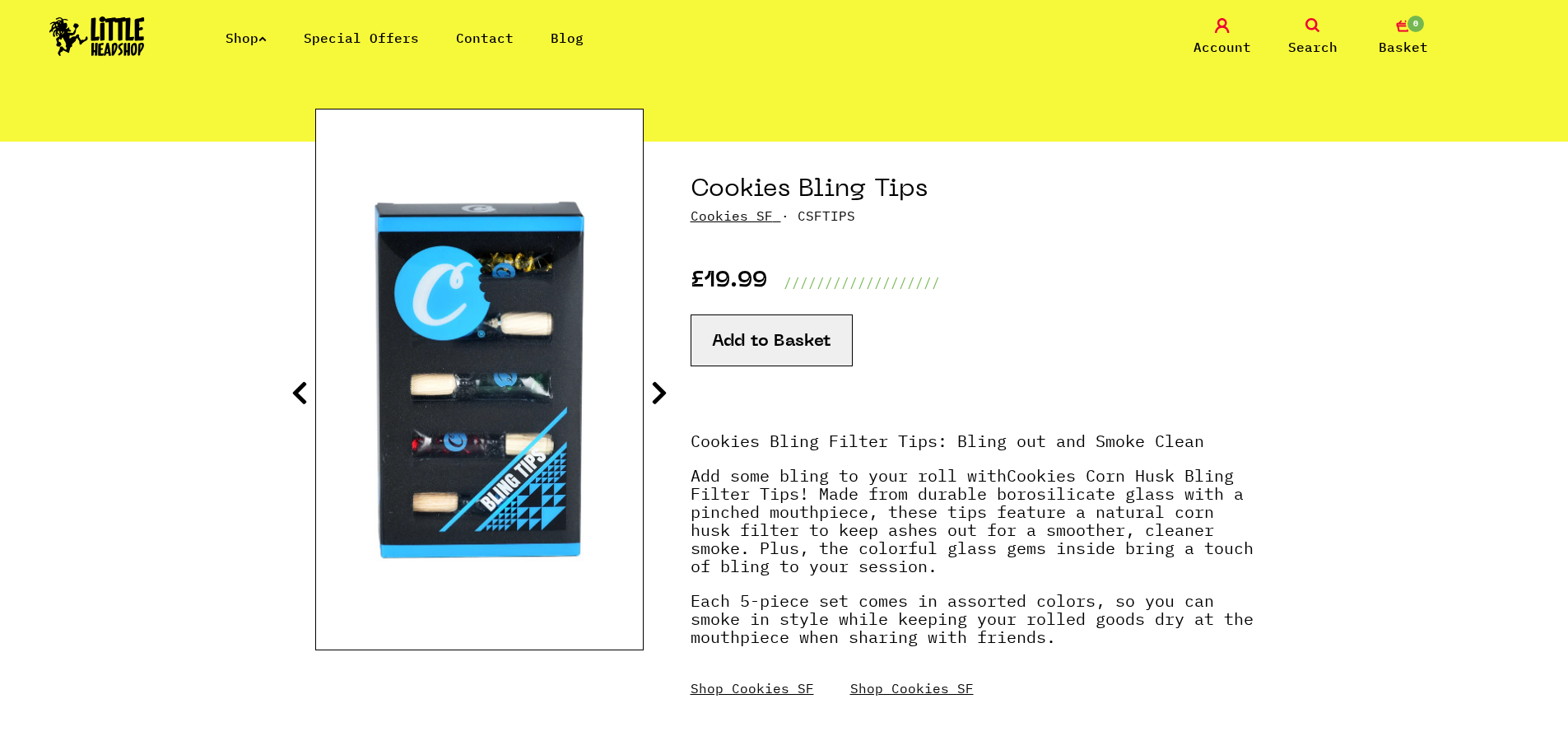
scroll to position [164, 0]
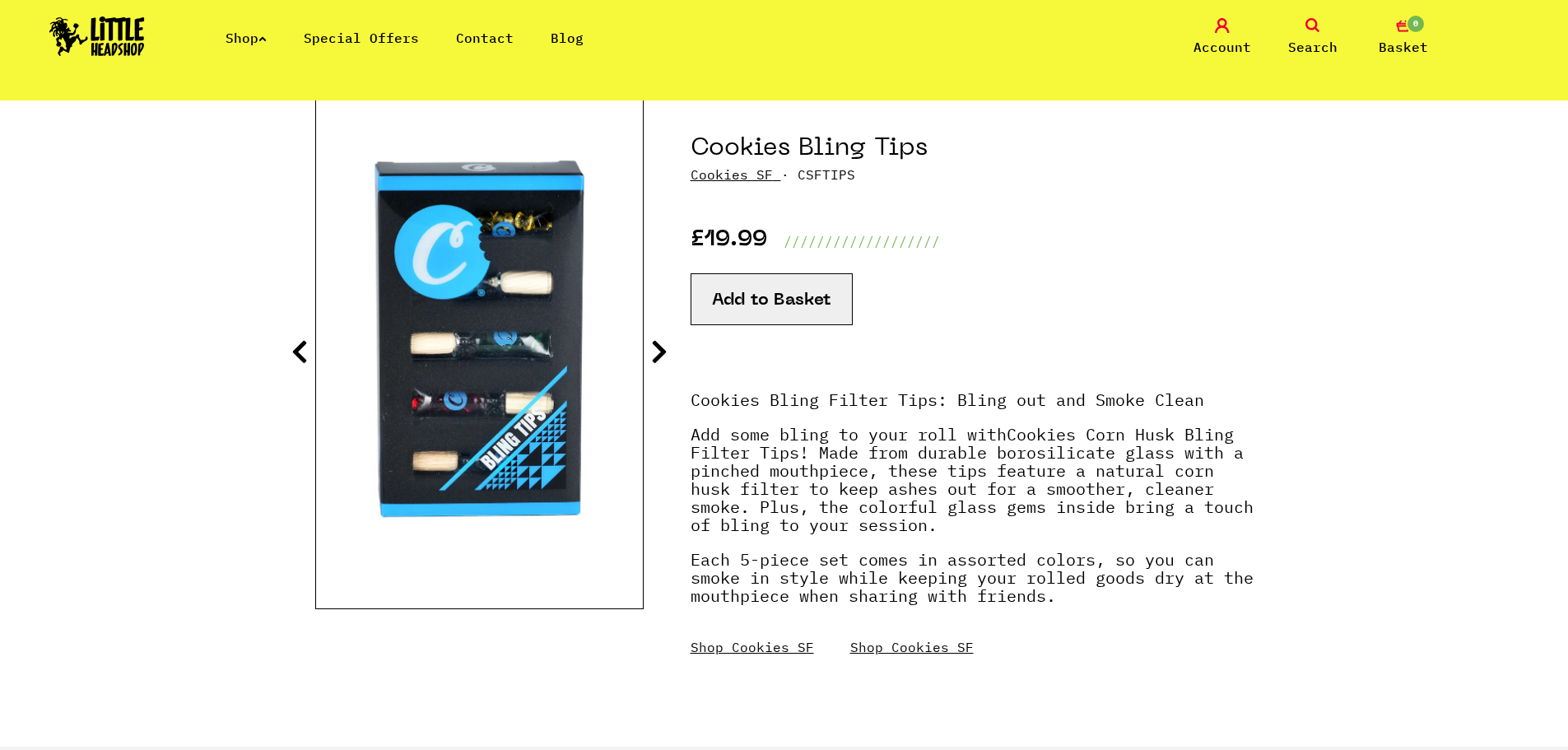
click at [666, 366] on section "Cookies Bling Tips Cookies SF · CSFTIPS £19.99 /////////////////// Add to Basket" at bounding box center [784, 424] width 939 height 647
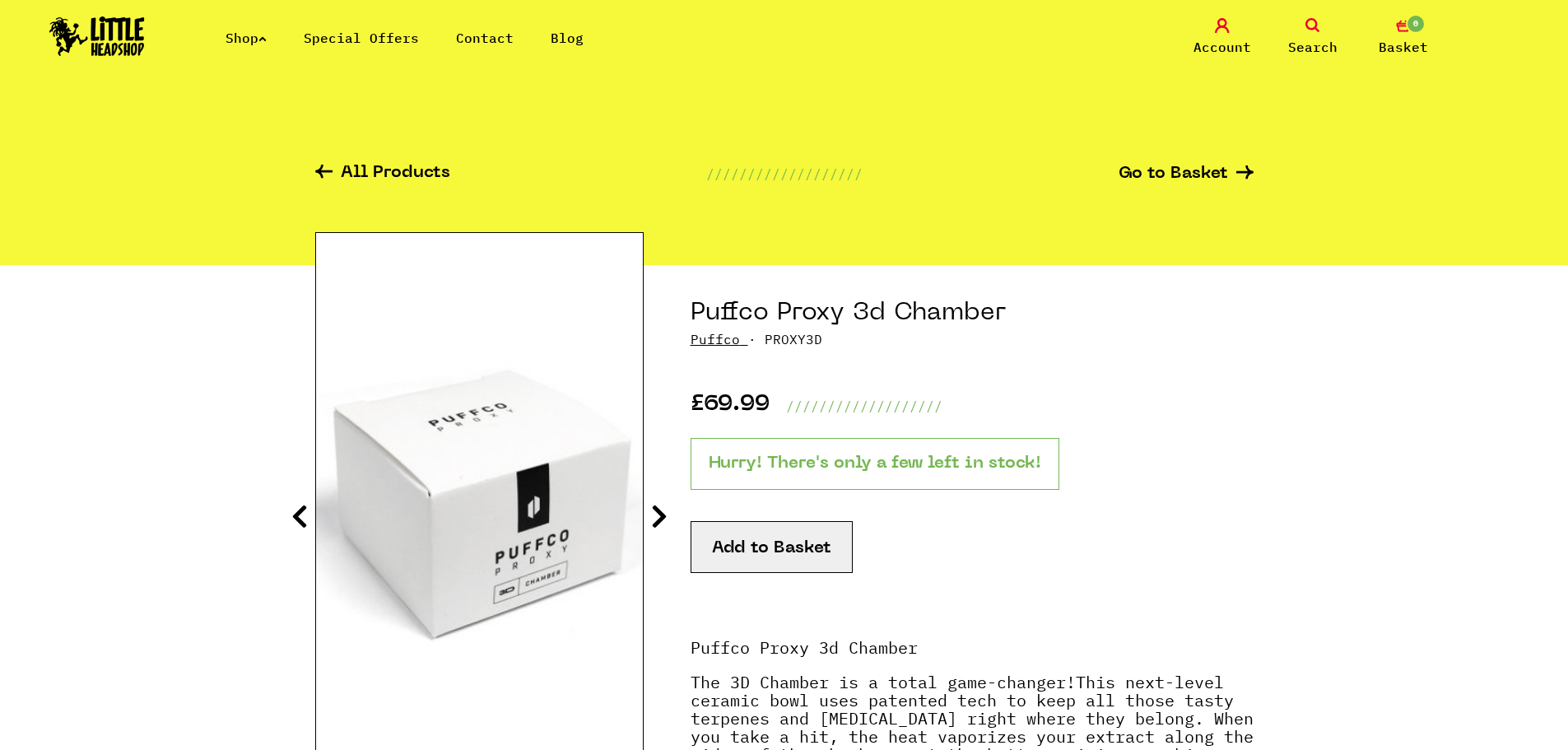
click at [658, 522] on icon at bounding box center [660, 516] width 17 height 26
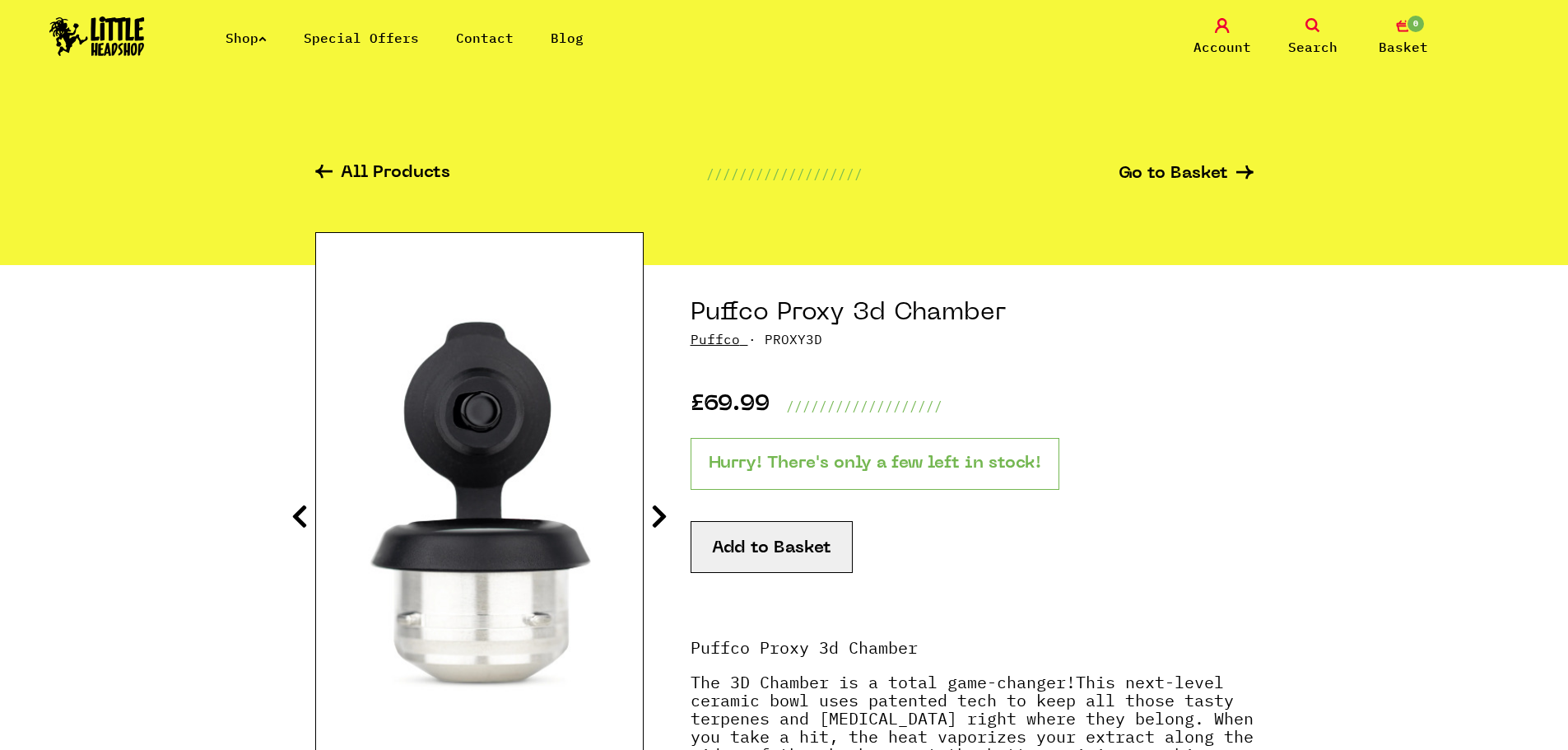
click at [658, 522] on icon at bounding box center [660, 516] width 17 height 26
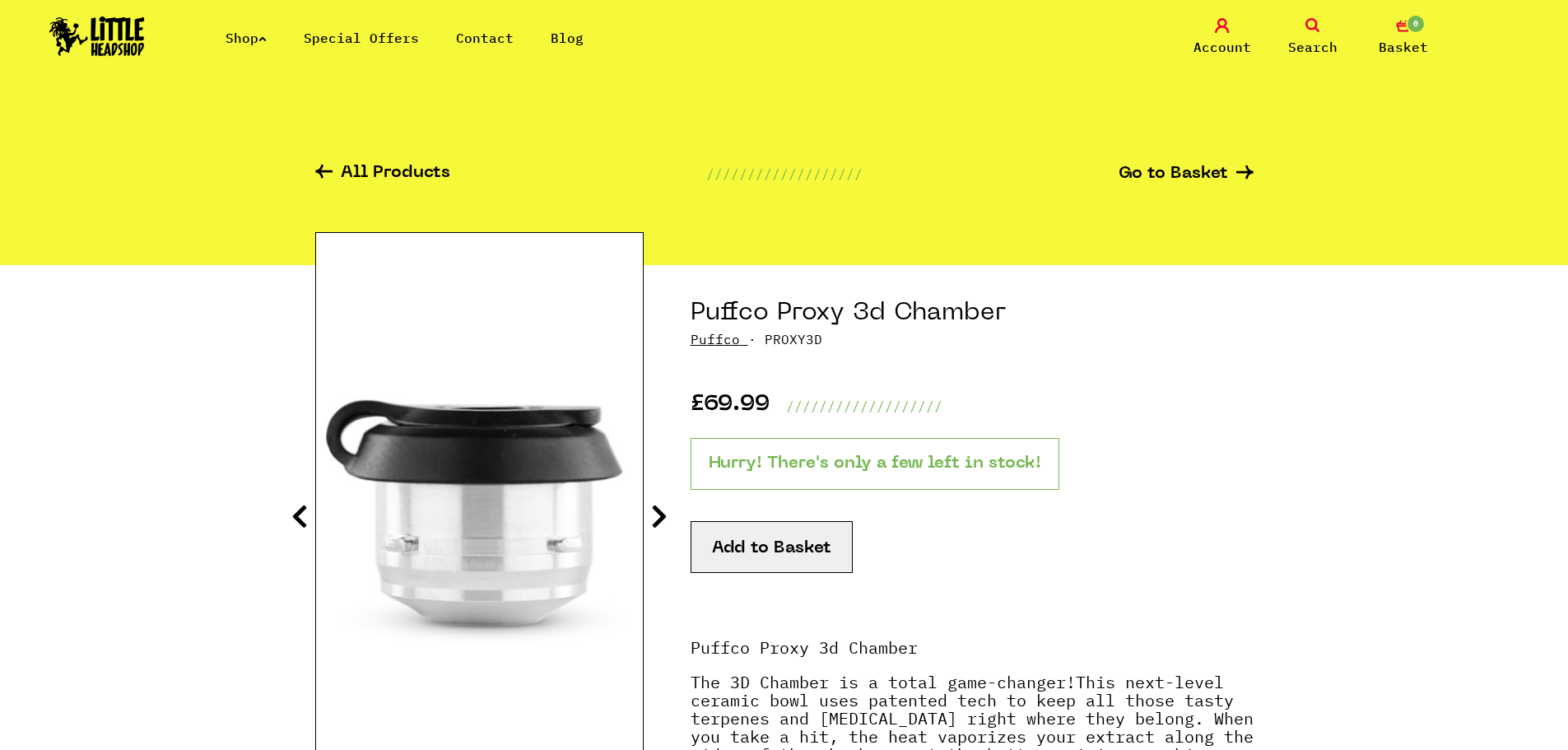
click at [658, 522] on icon at bounding box center [660, 516] width 17 height 26
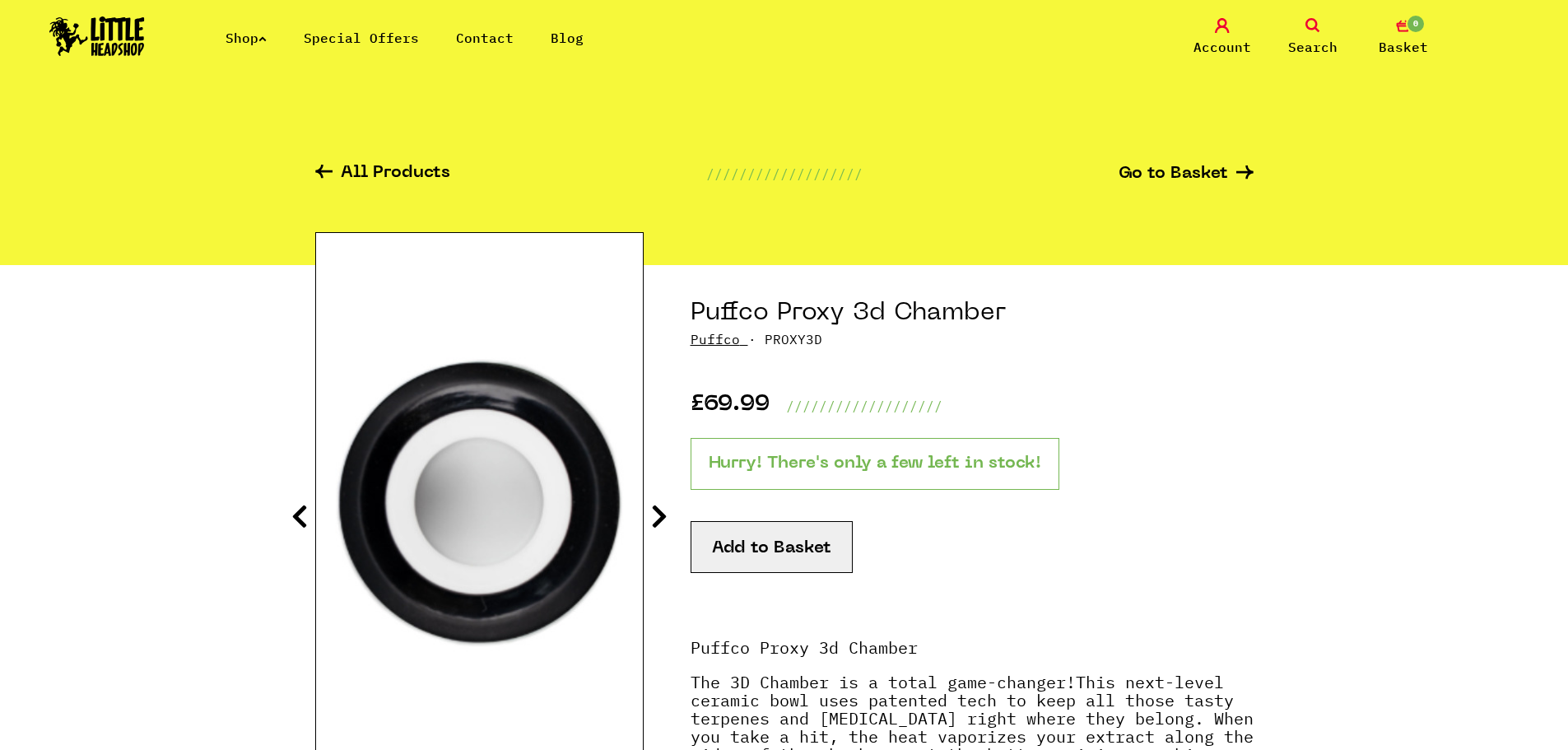
click at [658, 522] on icon at bounding box center [660, 516] width 17 height 26
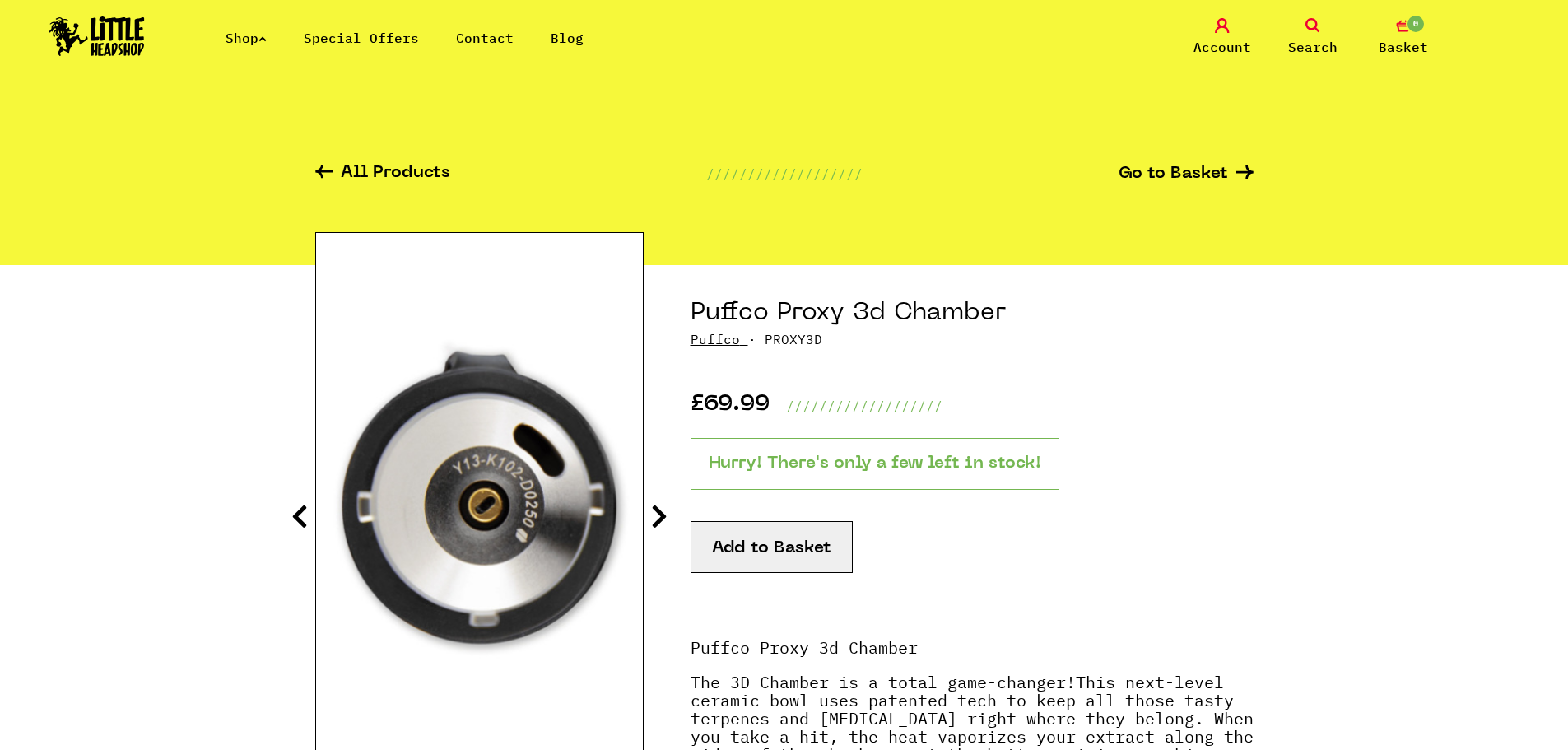
click at [658, 522] on icon at bounding box center [660, 516] width 17 height 26
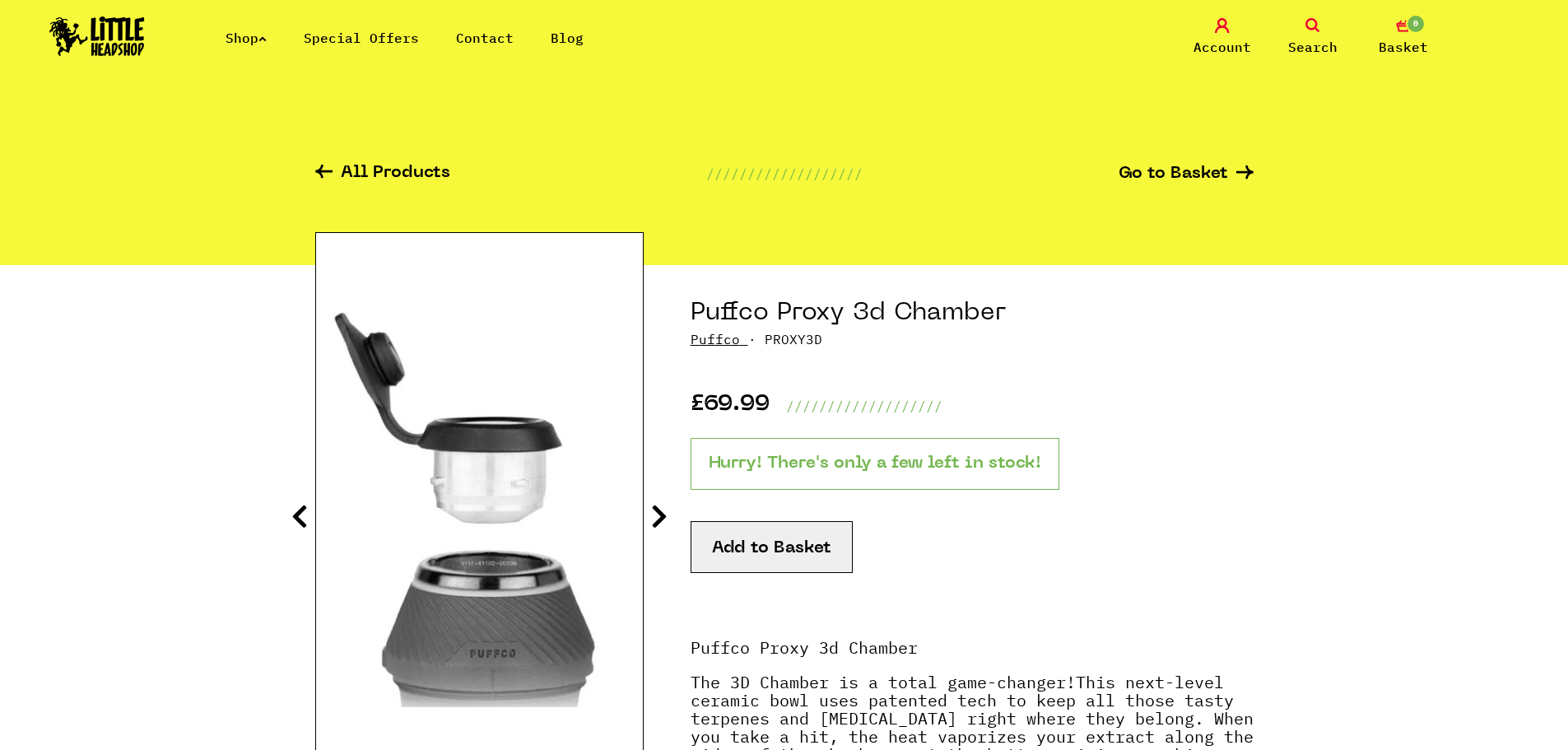
click at [658, 522] on icon at bounding box center [660, 516] width 17 height 26
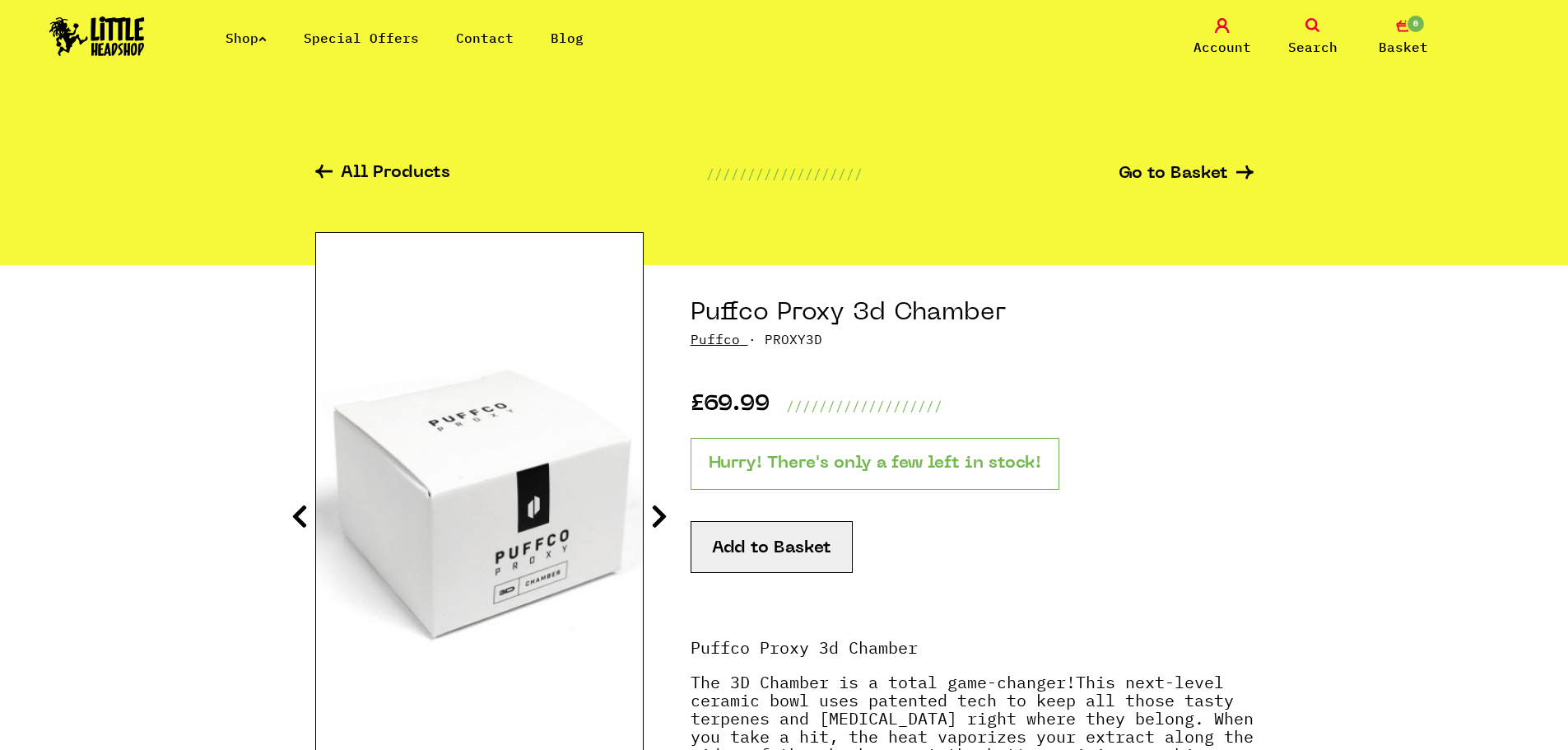
click at [658, 522] on icon at bounding box center [660, 516] width 17 height 26
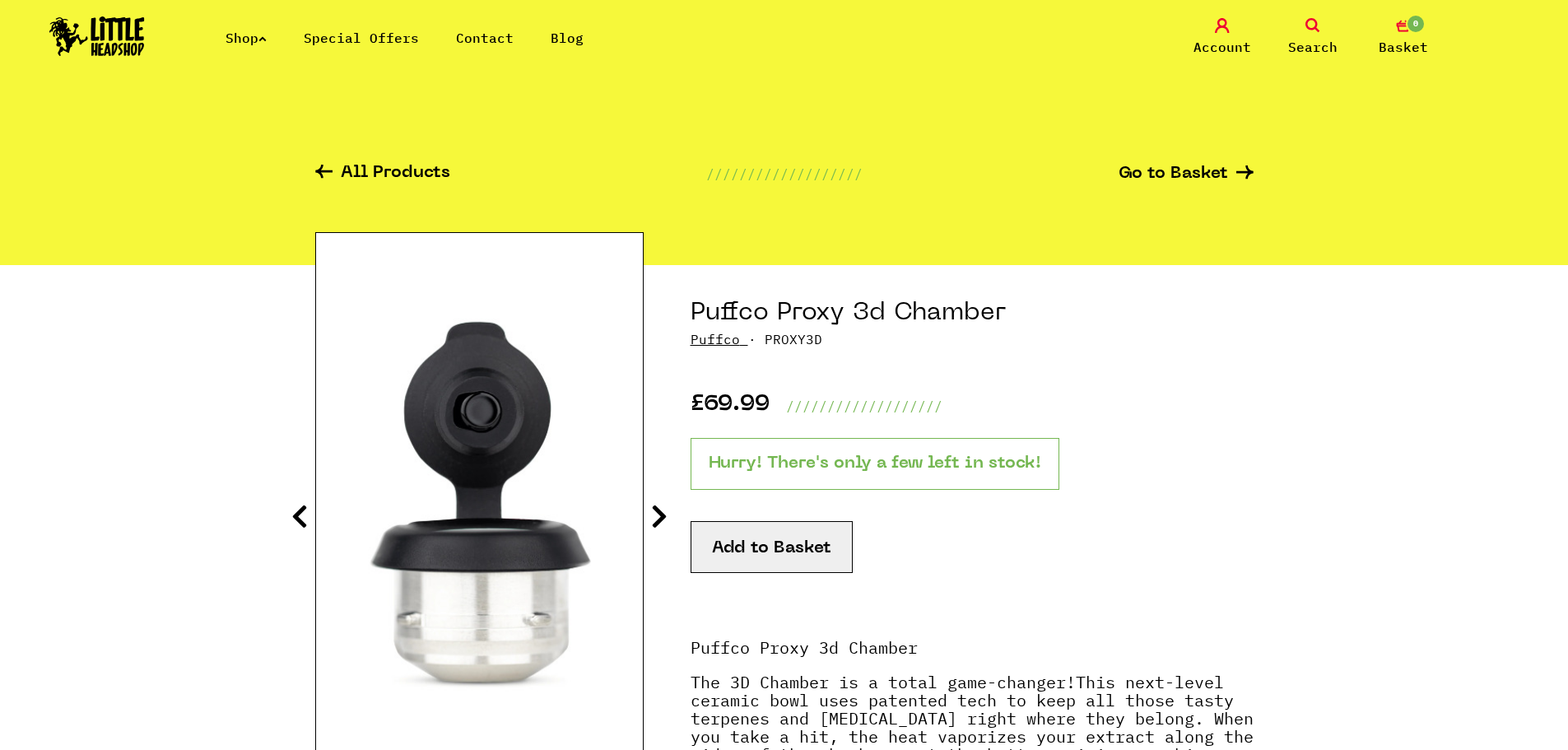
click at [658, 522] on icon at bounding box center [660, 516] width 17 height 26
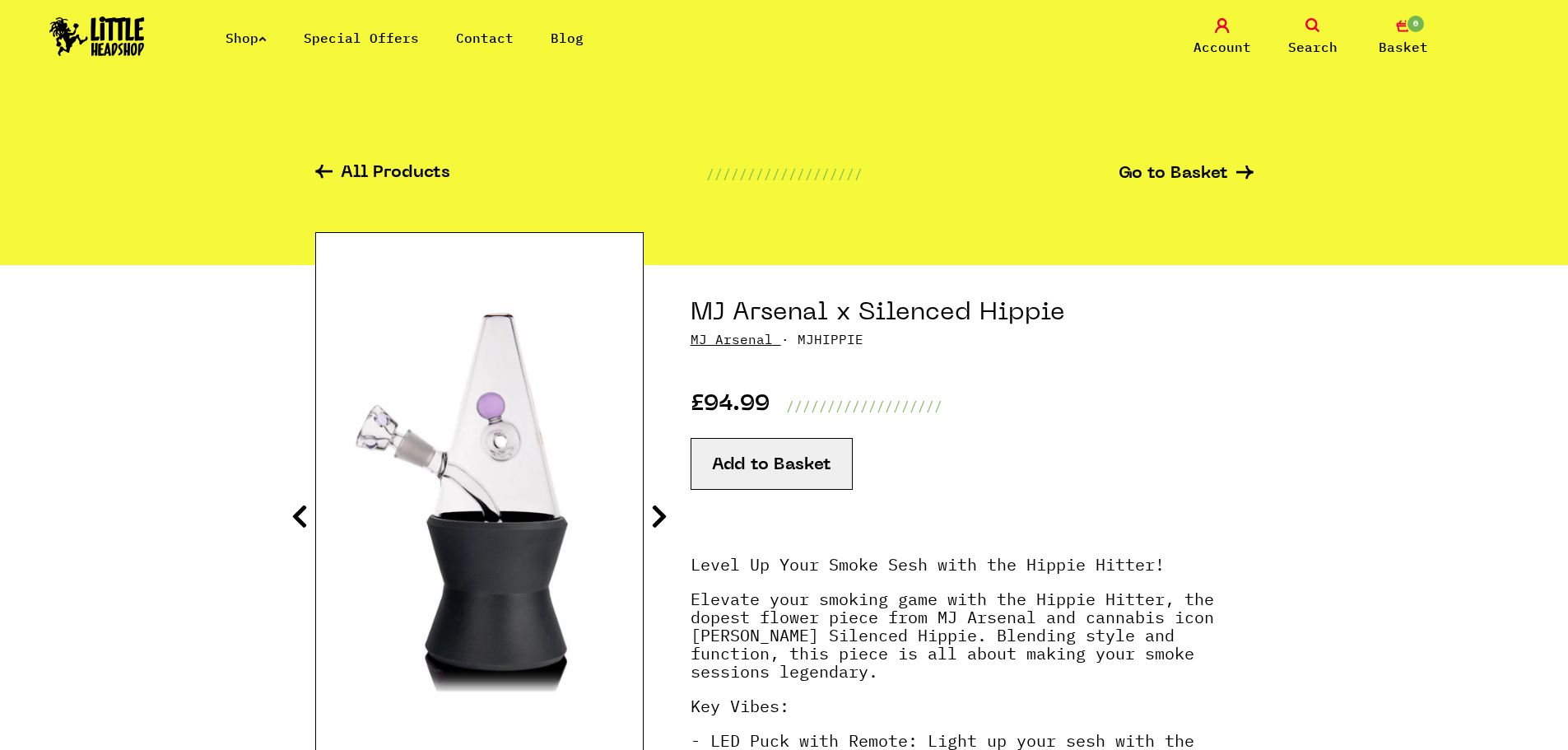
click at [660, 510] on icon at bounding box center [660, 516] width 17 height 26
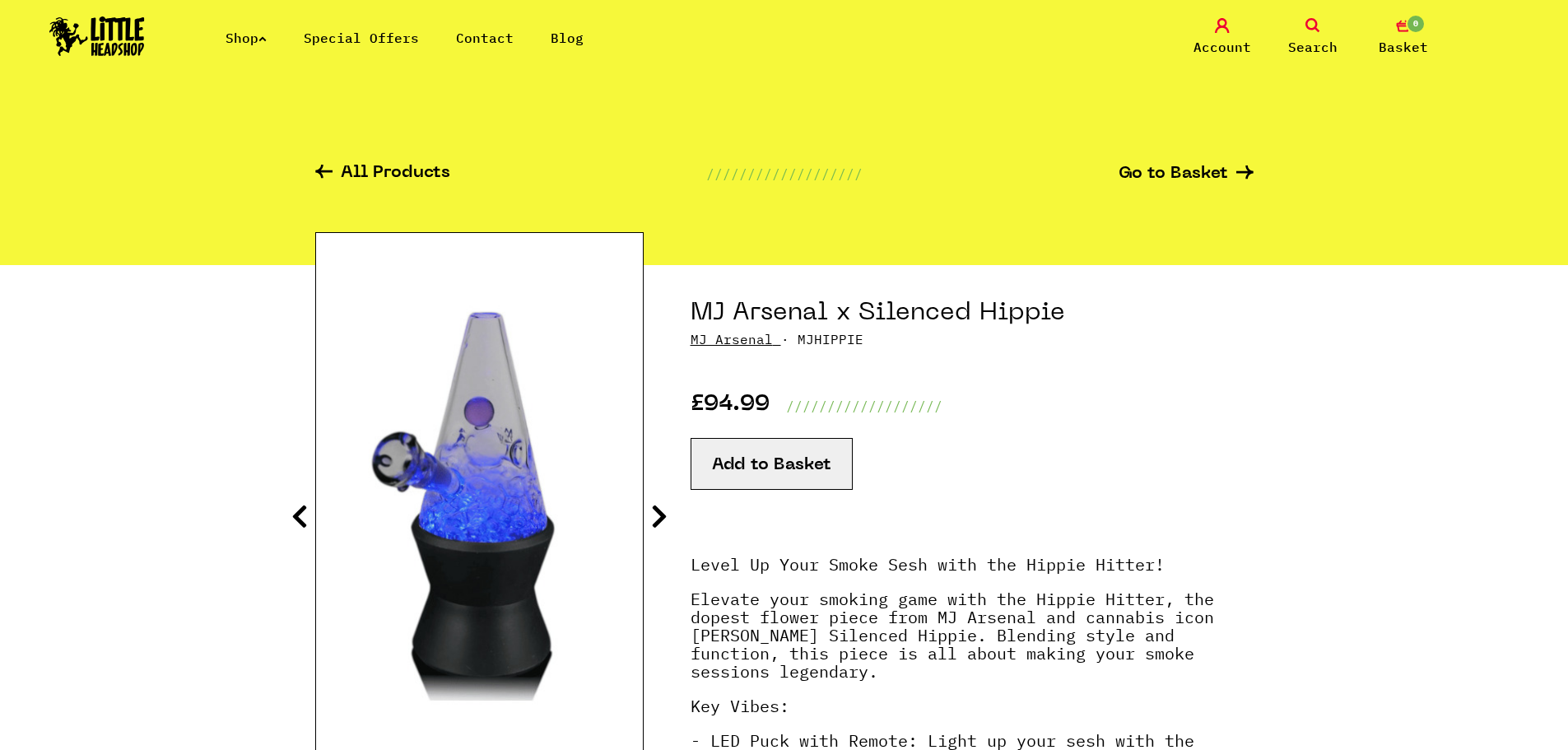
click at [660, 508] on icon at bounding box center [660, 516] width 17 height 26
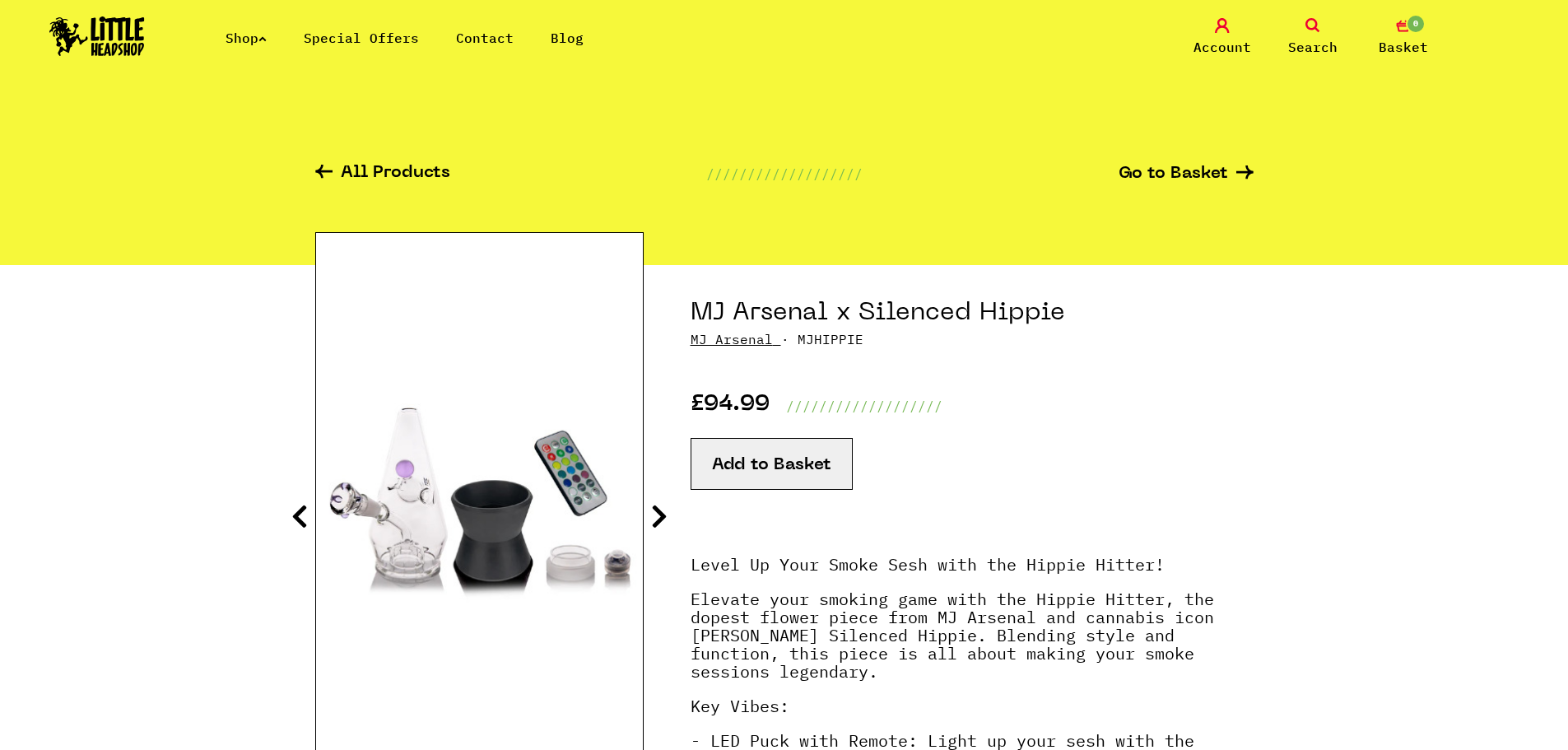
click at [660, 508] on icon at bounding box center [660, 516] width 17 height 26
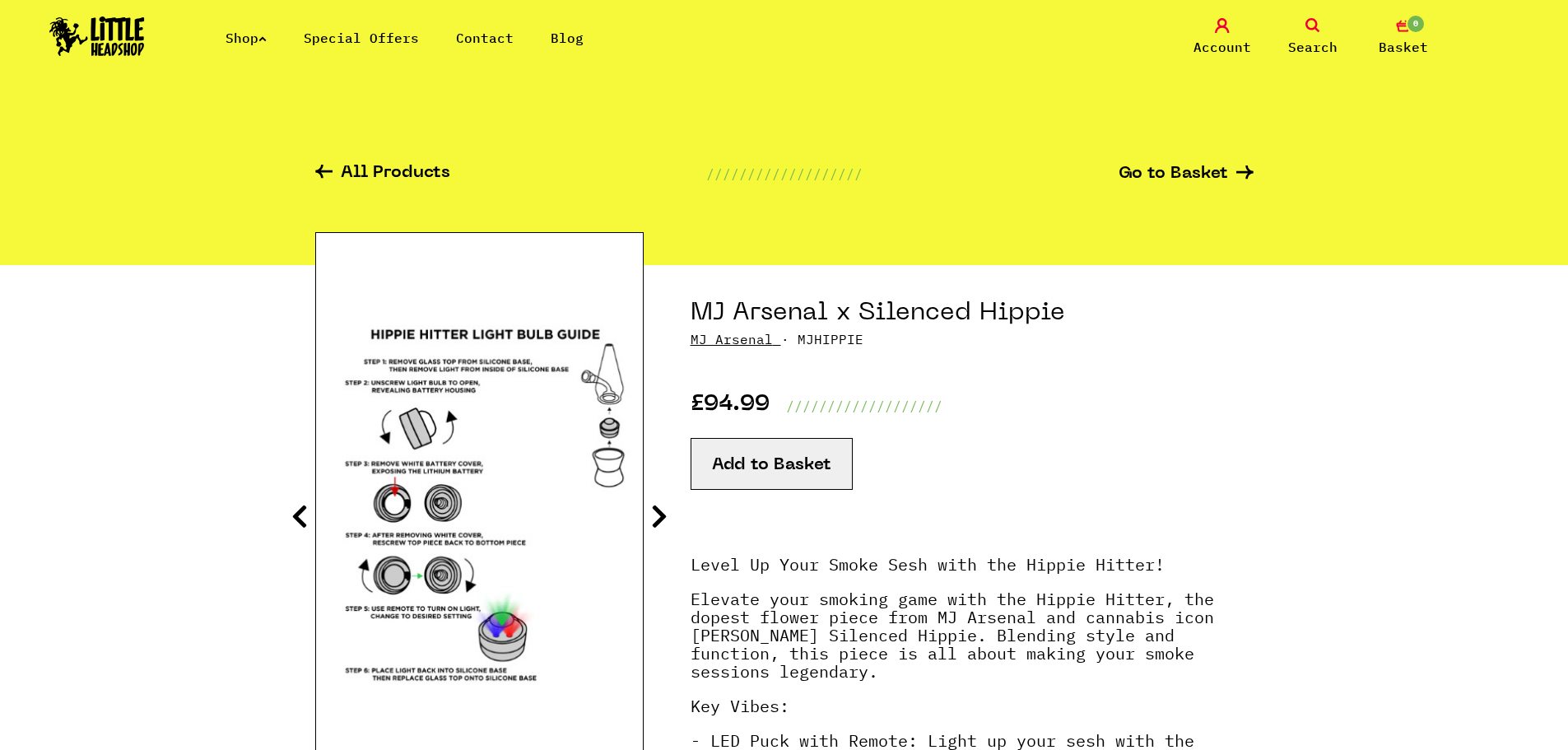
click at [660, 508] on icon at bounding box center [660, 516] width 17 height 26
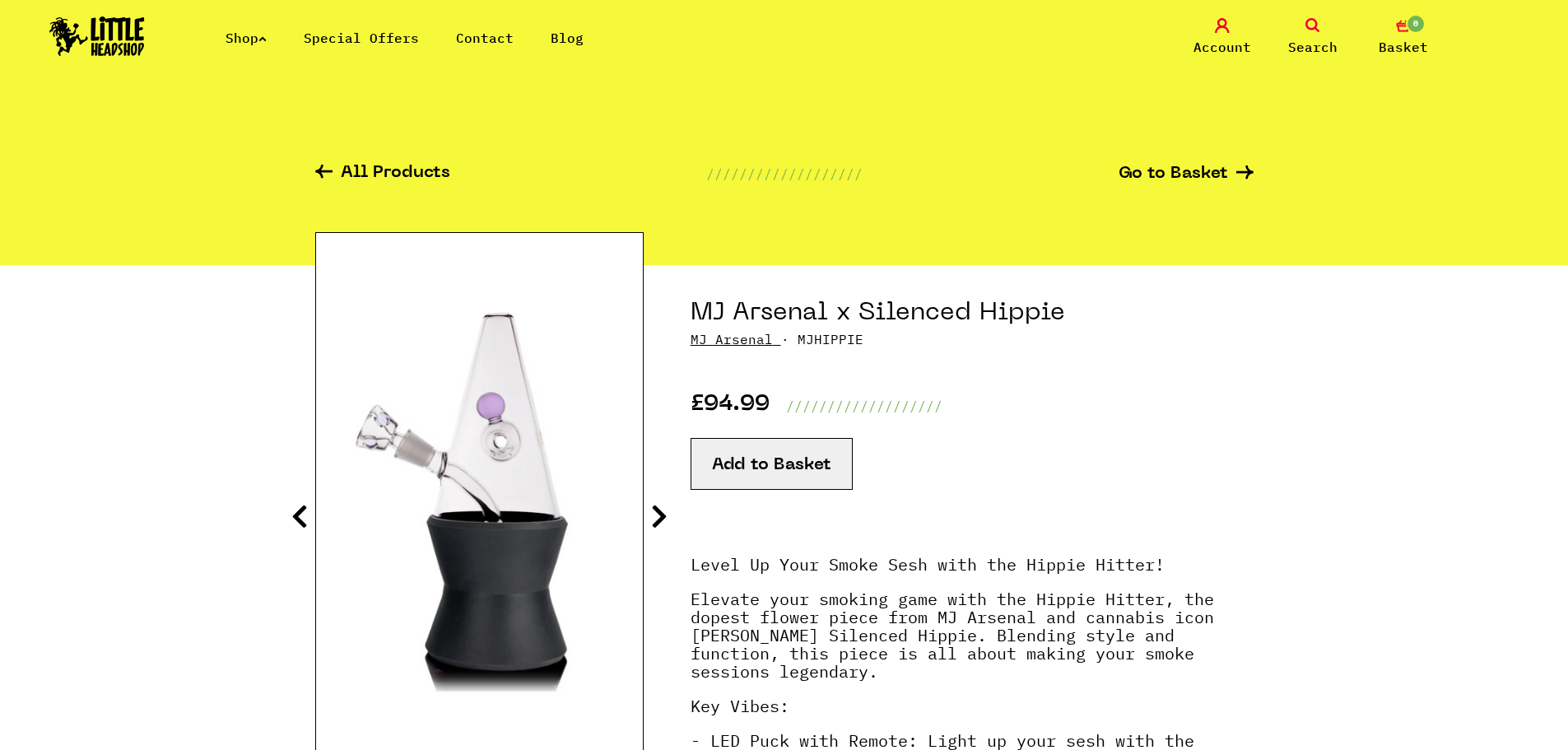
click at [660, 508] on icon at bounding box center [660, 516] width 17 height 26
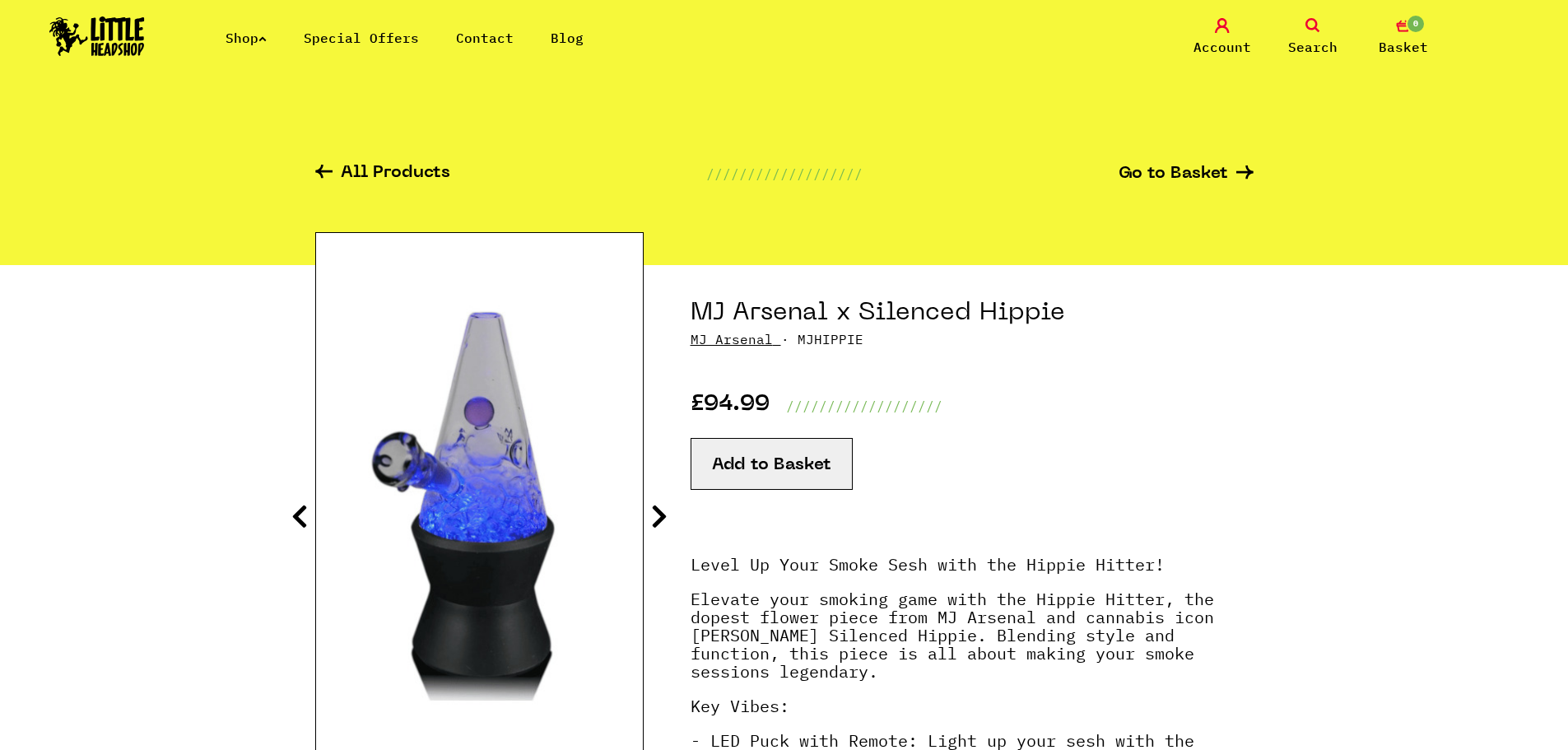
click at [660, 508] on icon at bounding box center [660, 516] width 17 height 26
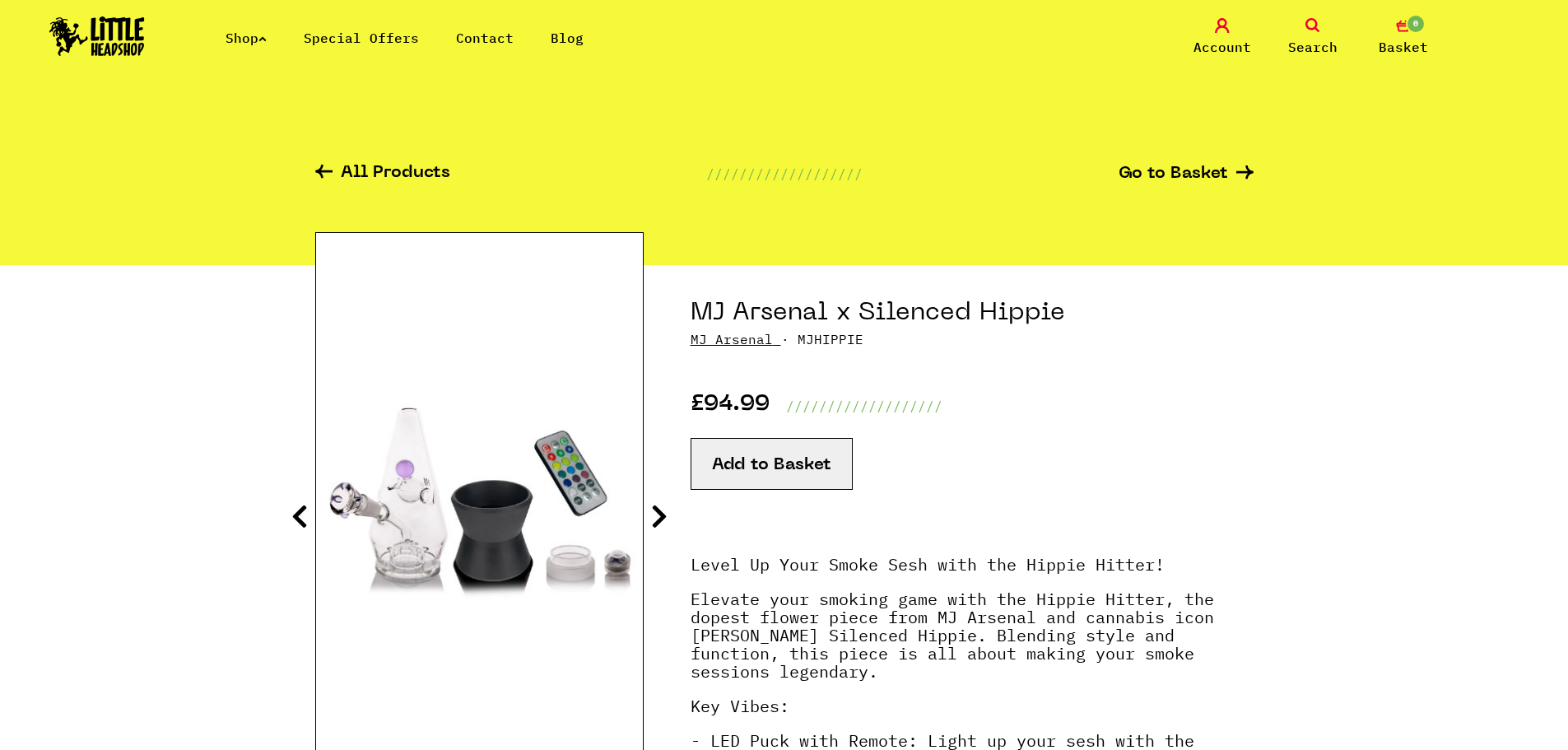
click at [660, 508] on icon at bounding box center [660, 516] width 17 height 26
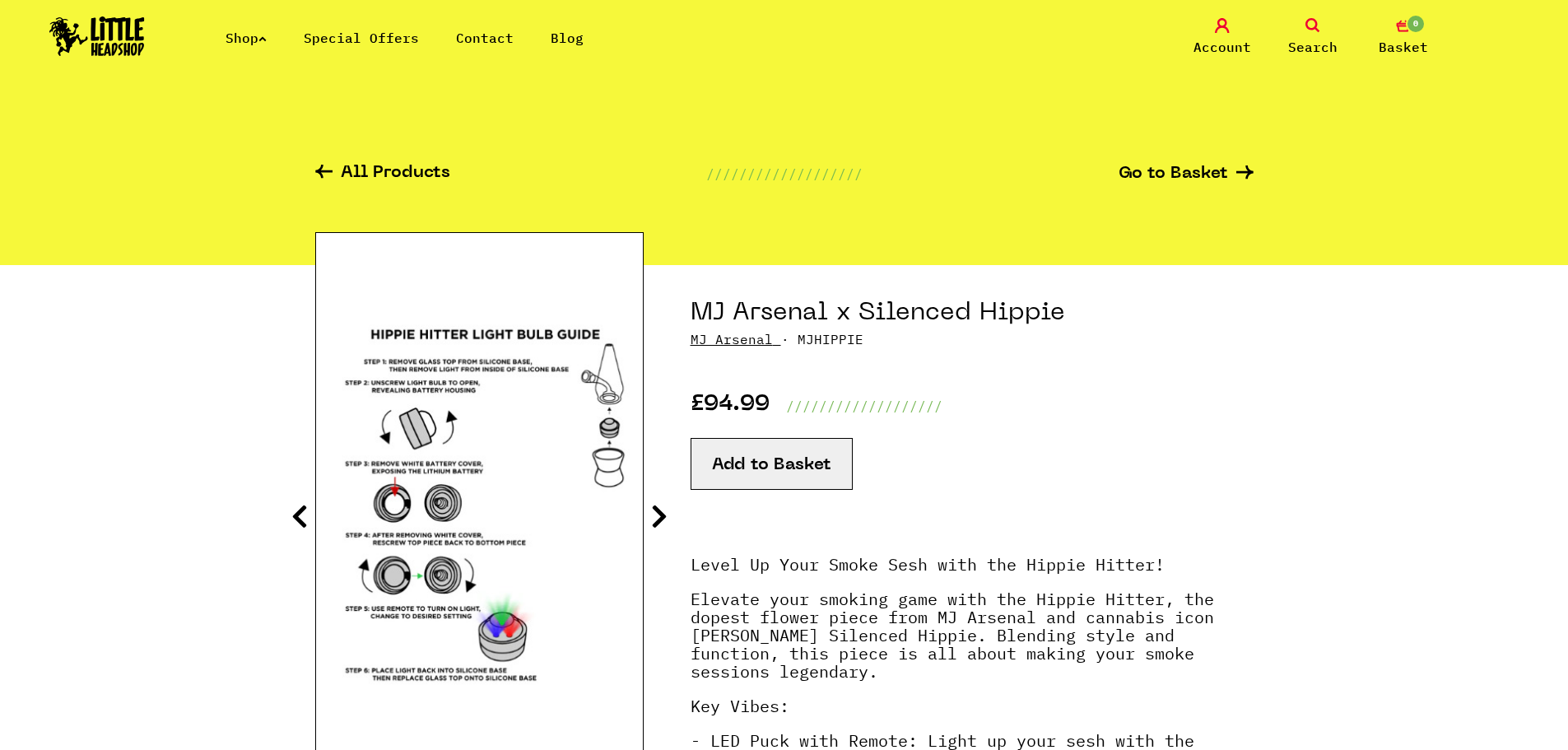
click at [296, 523] on icon at bounding box center [300, 516] width 17 height 26
click at [652, 519] on icon at bounding box center [660, 516] width 17 height 26
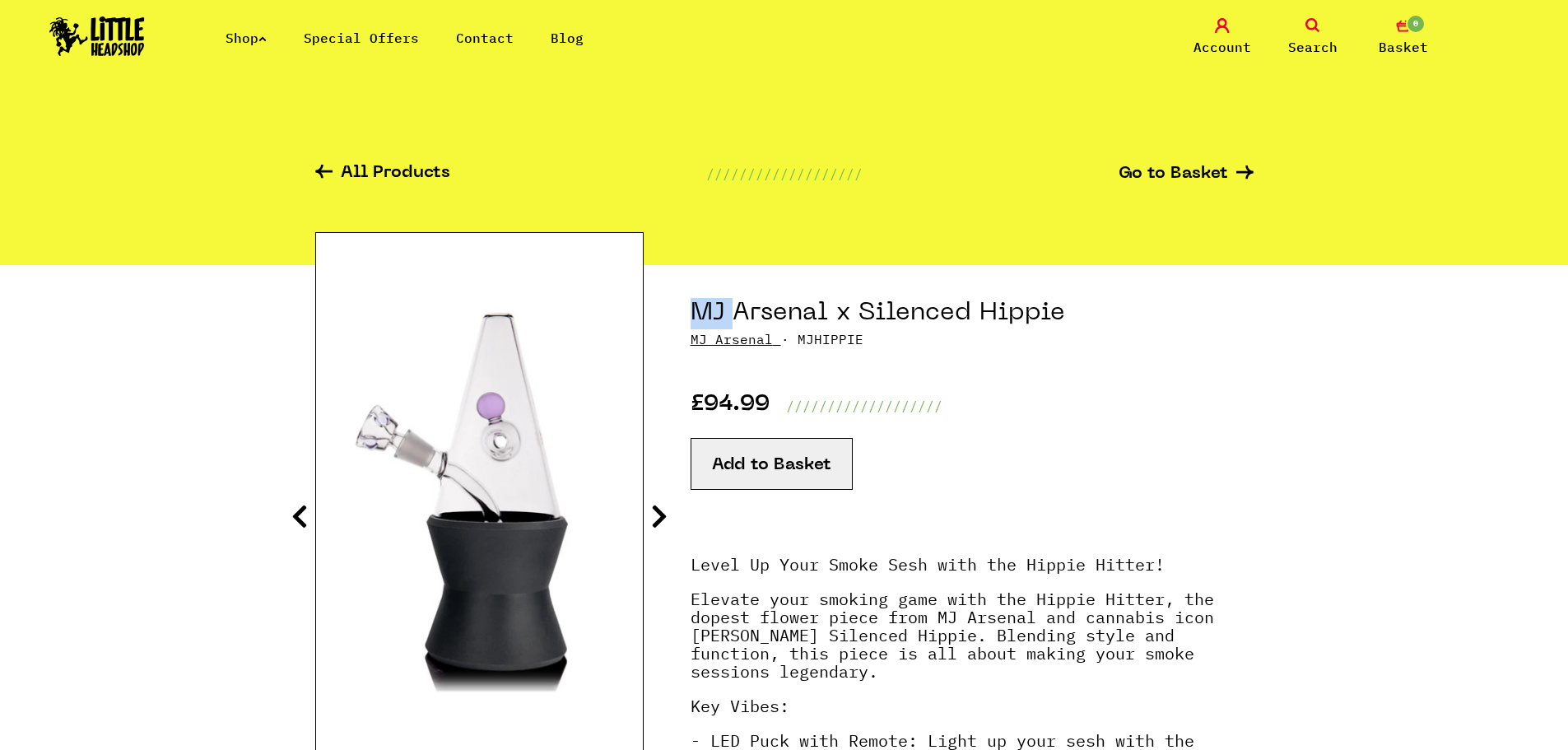
click at [660, 517] on icon at bounding box center [660, 516] width 17 height 26
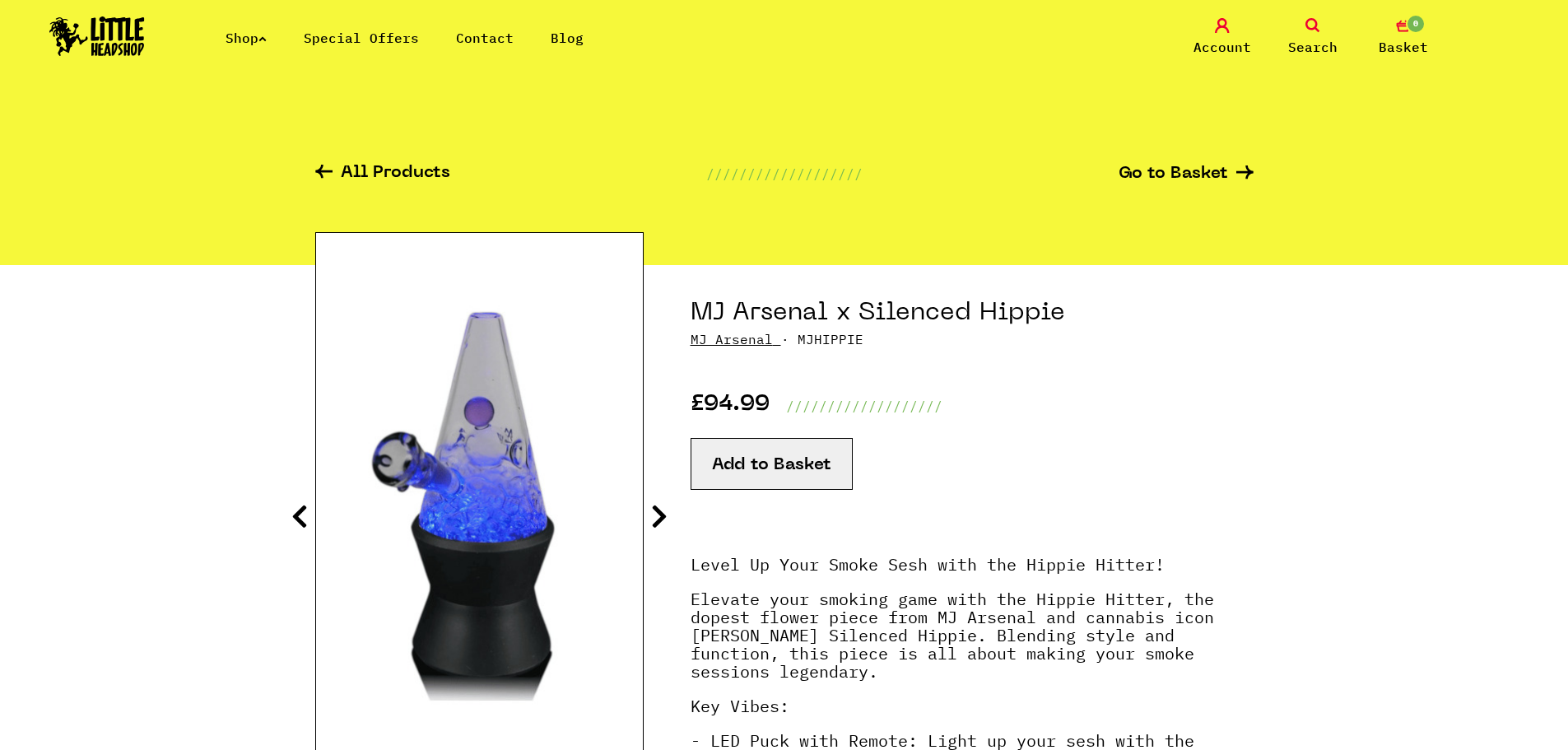
click at [747, 565] on strong "Level Up Your Smoke Sesh with the Hippie Hitter!" at bounding box center [927, 565] width 474 height 23
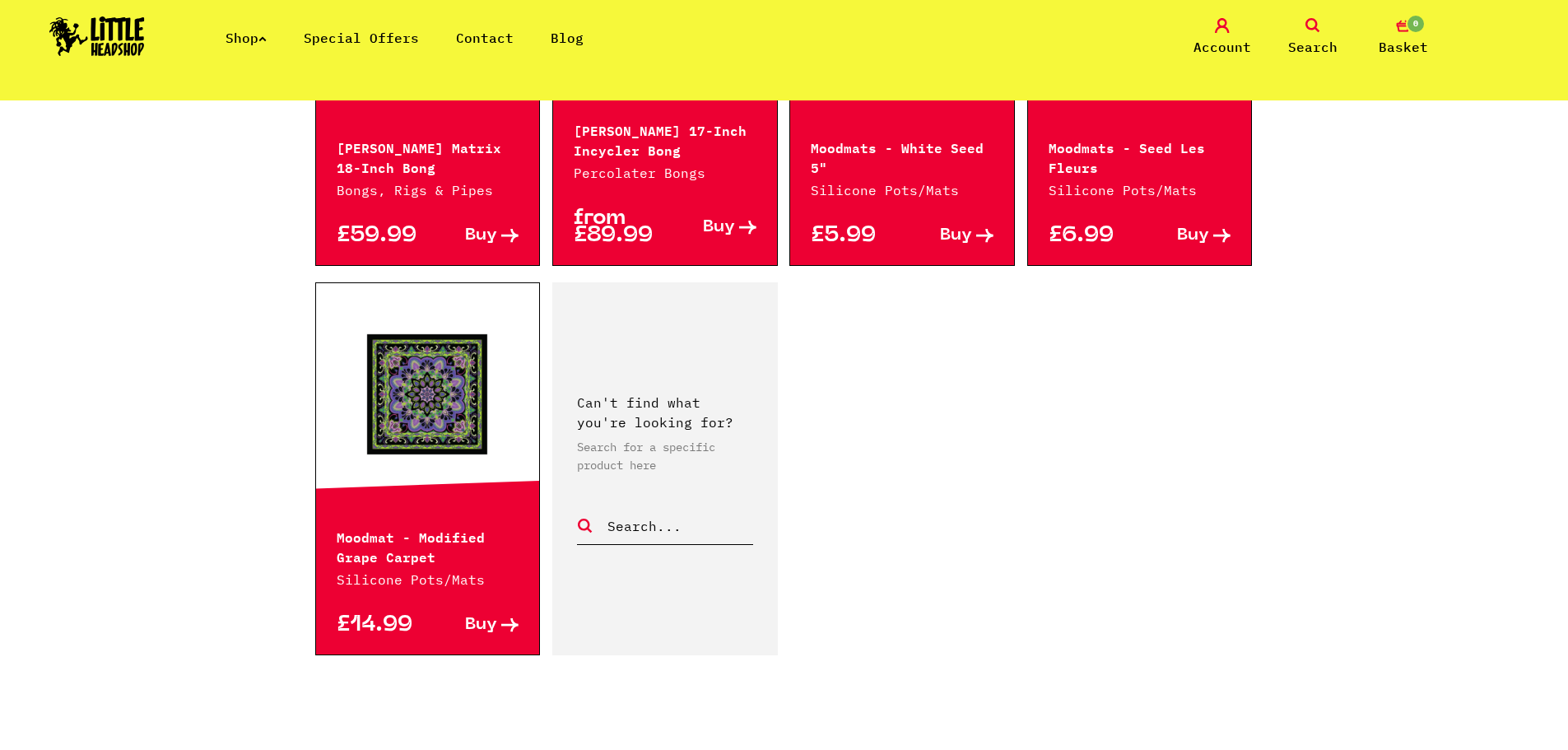
scroll to position [2386, 0]
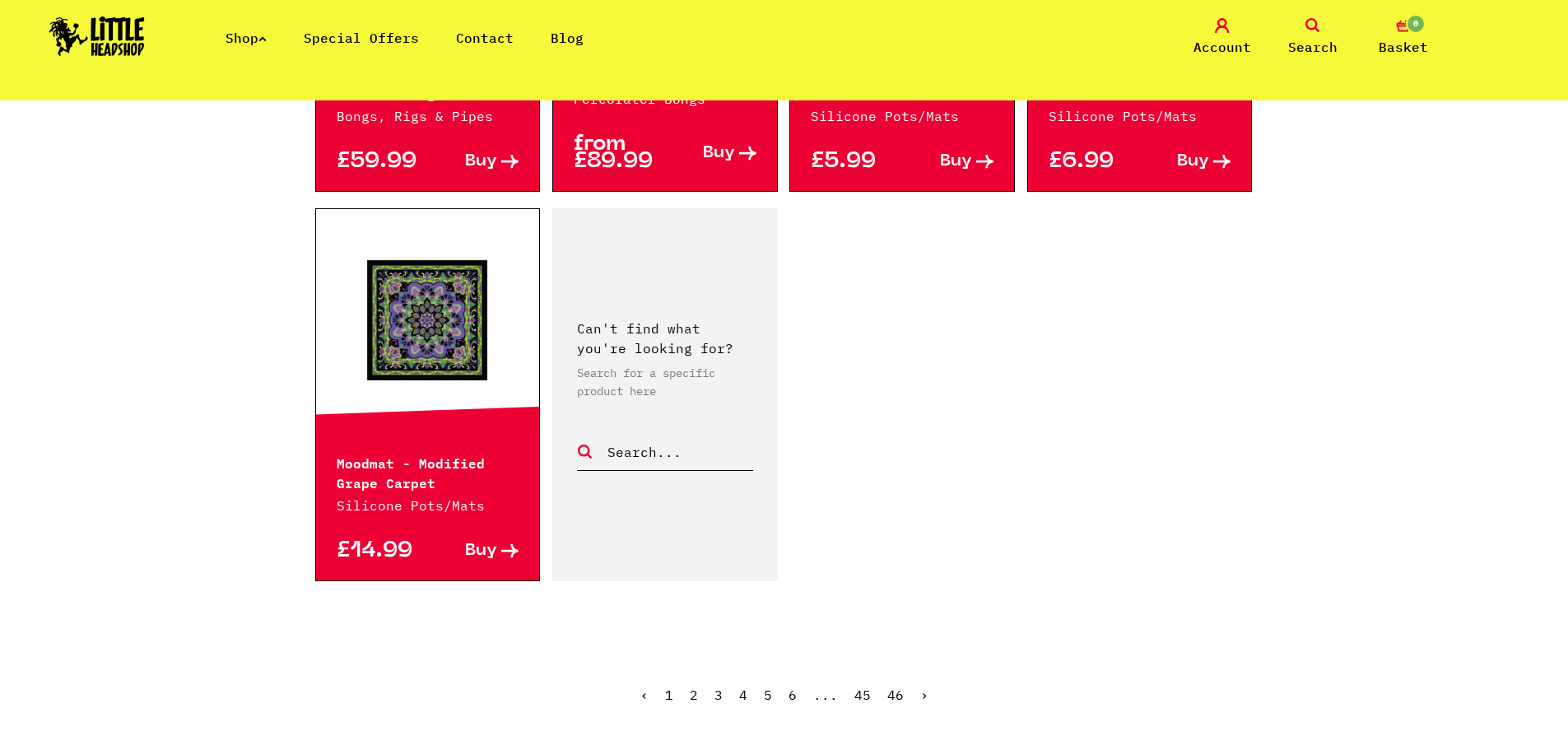
click at [927, 692] on ul "‹ 1 2 3 4 5 6 ... 45 46 ›" at bounding box center [784, 707] width 939 height 70
click at [924, 693] on link "›" at bounding box center [924, 695] width 8 height 17
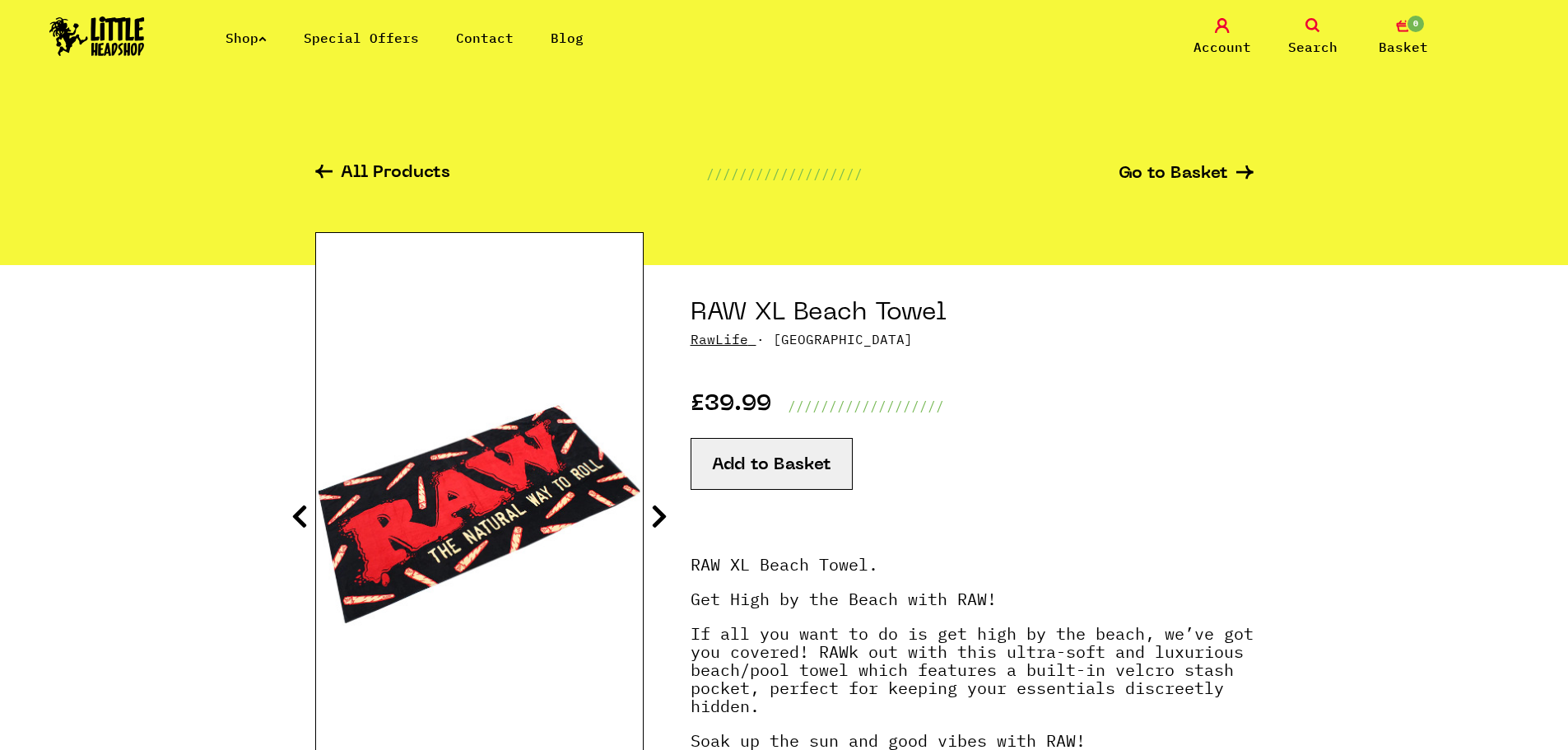
click at [678, 527] on section "RAW XL Beach Towel RawLife · RAWTOWEL £39.99 ///////////////////" at bounding box center [784, 595] width 939 height 661
click at [665, 523] on icon at bounding box center [660, 516] width 17 height 26
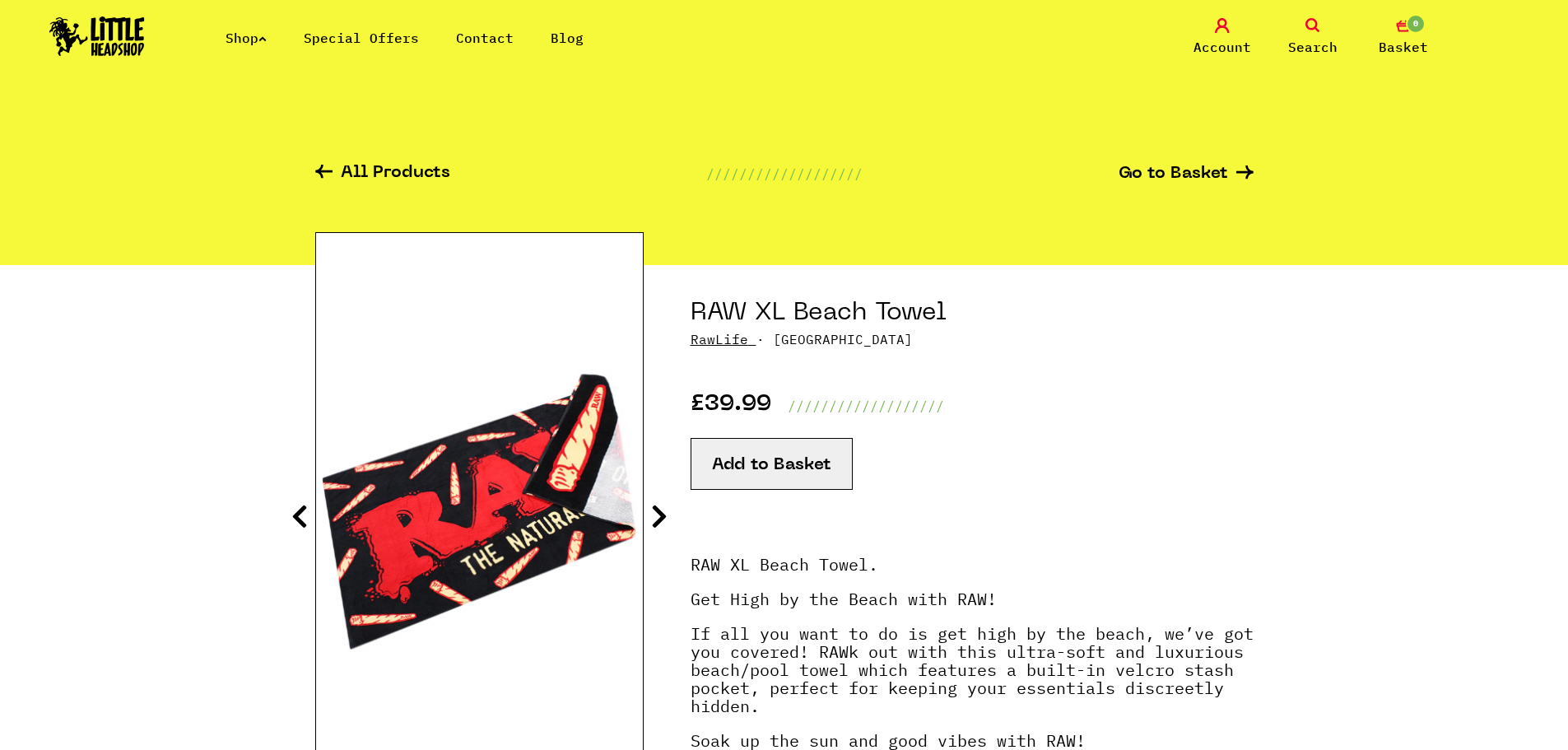
drag, startPoint x: 660, startPoint y: 519, endPoint x: 654, endPoint y: 511, distance: 10.0
click at [658, 518] on icon at bounding box center [660, 516] width 17 height 26
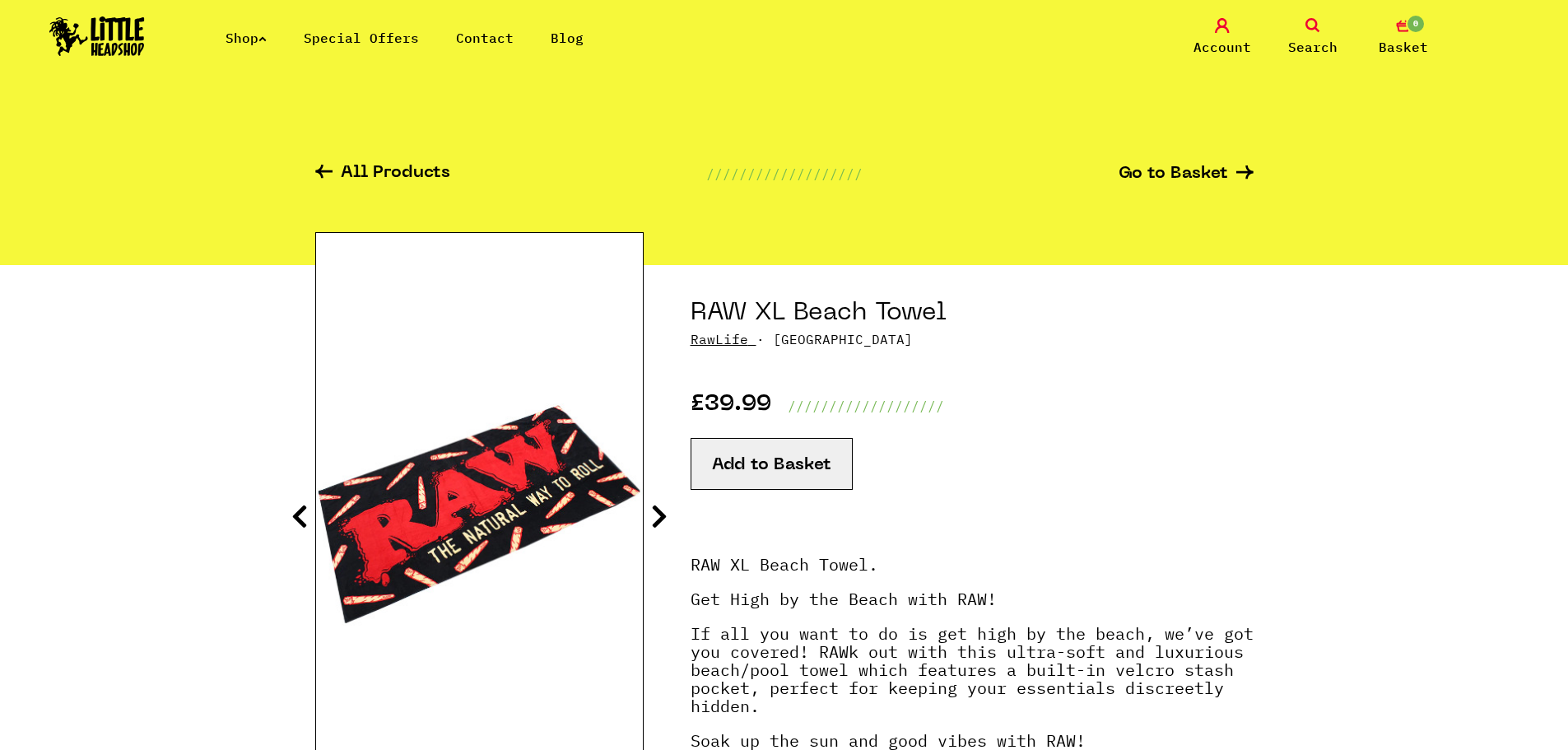
click at [654, 511] on icon at bounding box center [660, 516] width 17 height 26
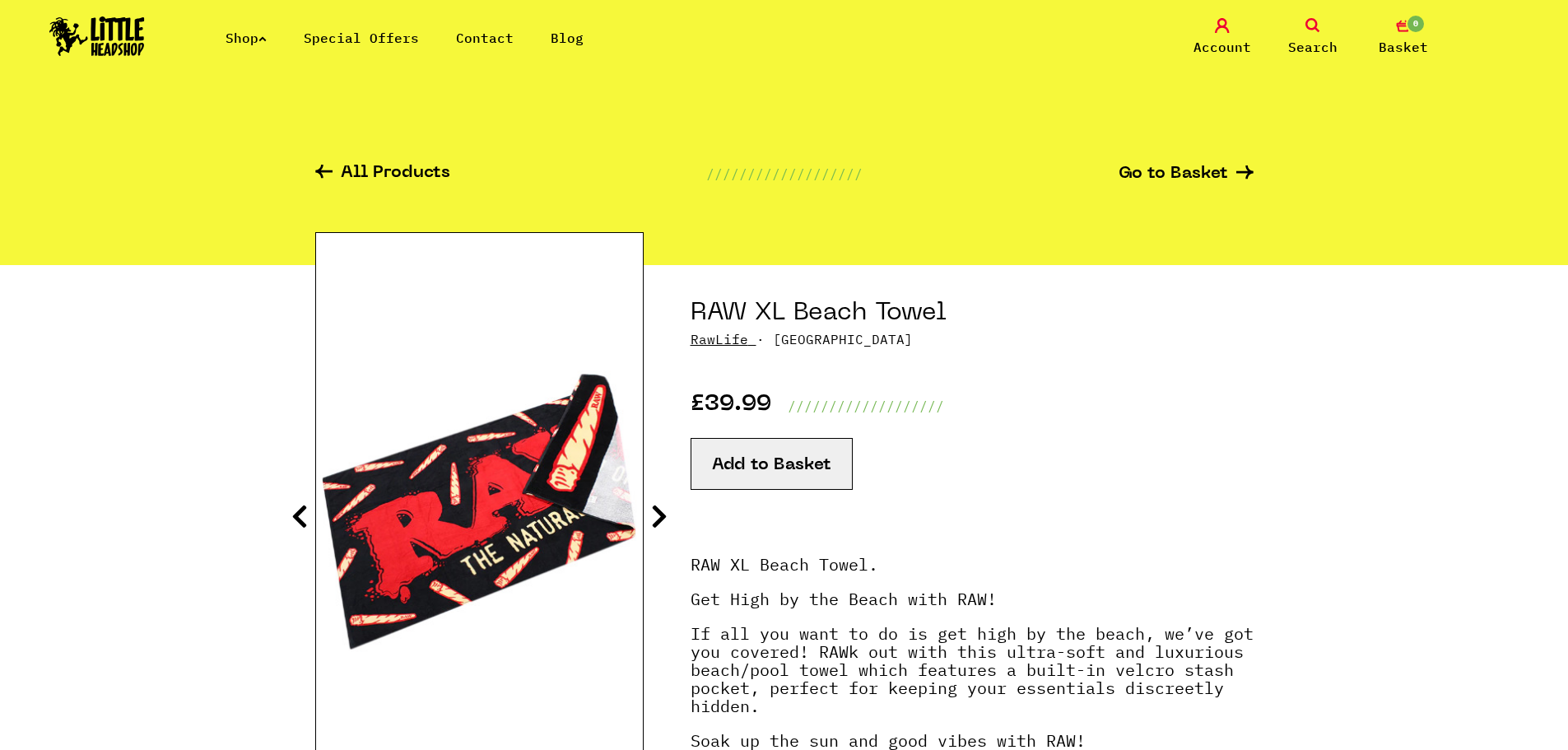
click at [657, 511] on icon at bounding box center [660, 516] width 17 height 26
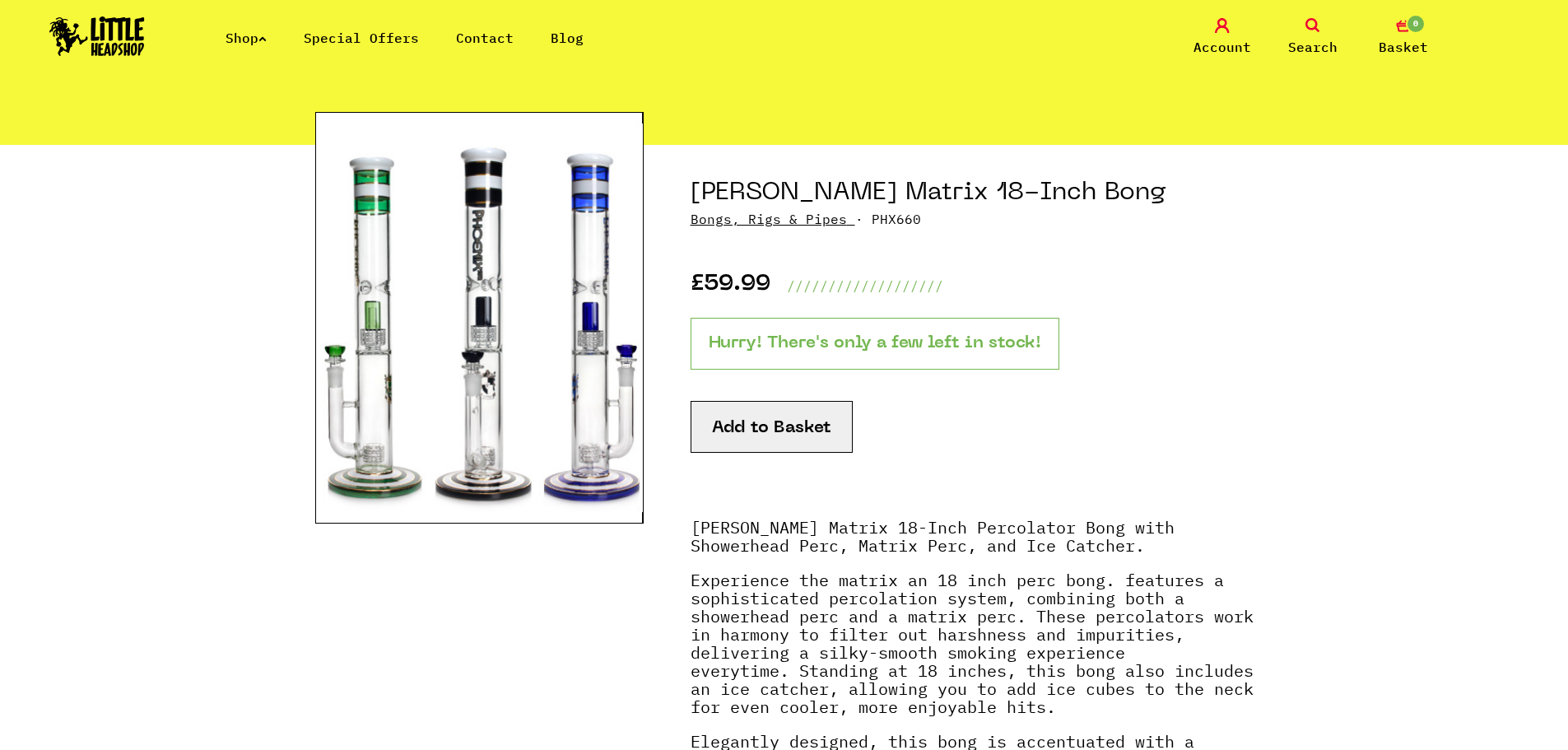
scroll to position [83, 0]
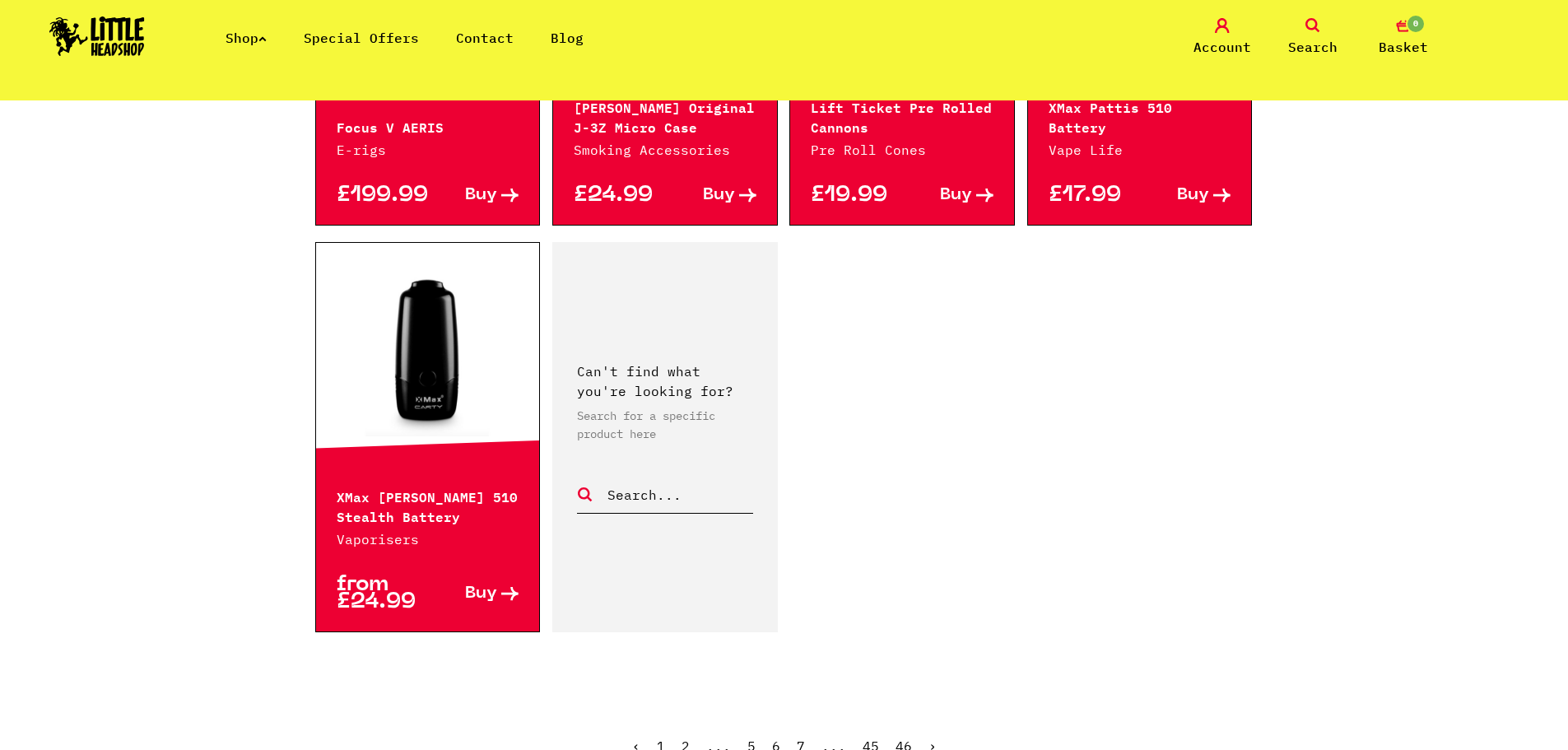
scroll to position [2388, 0]
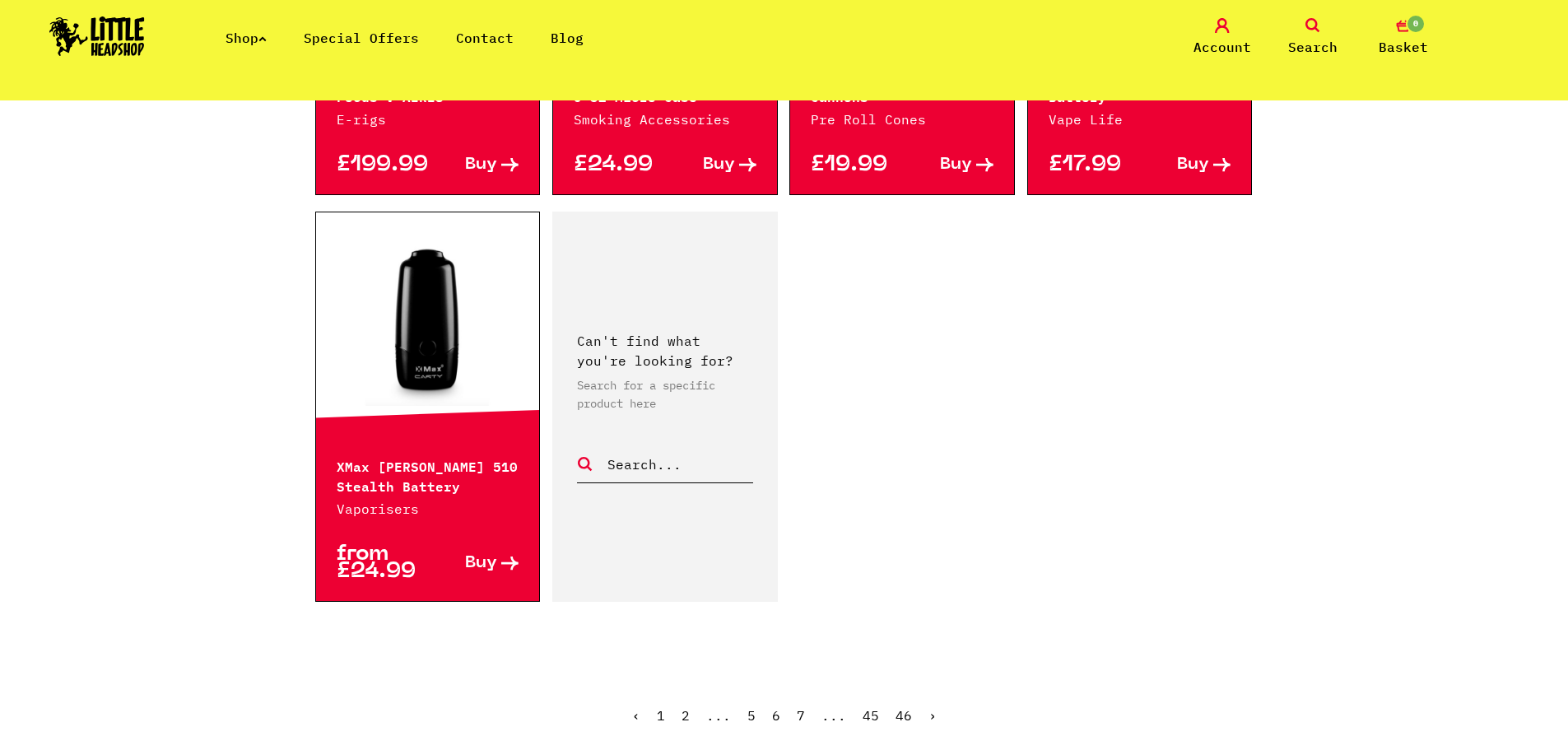
click at [935, 698] on ul "‹ 1 2 ... 5 6 7 ... 45 46 ›" at bounding box center [784, 727] width 939 height 70
click at [931, 708] on link "›" at bounding box center [932, 716] width 8 height 17
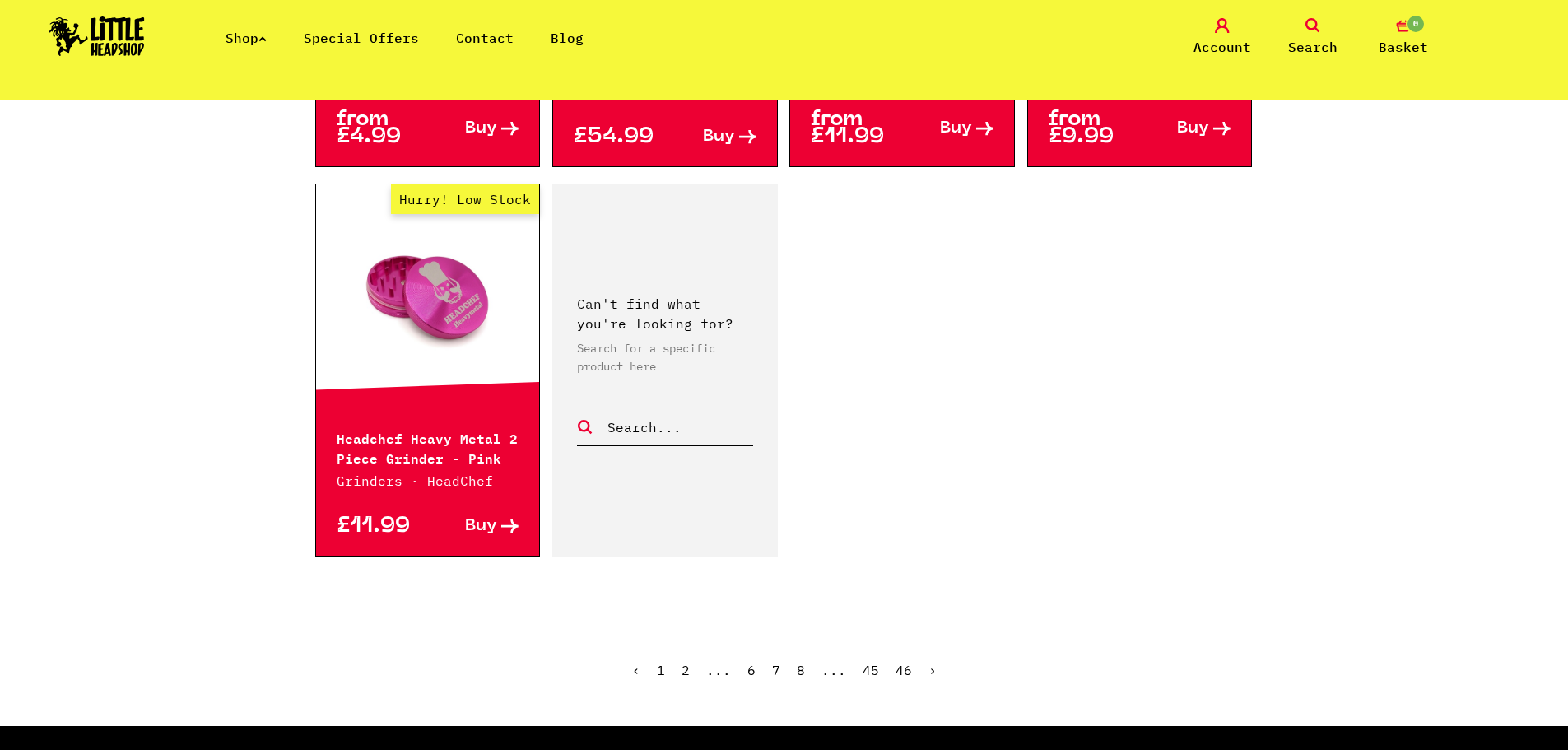
scroll to position [2470, 0]
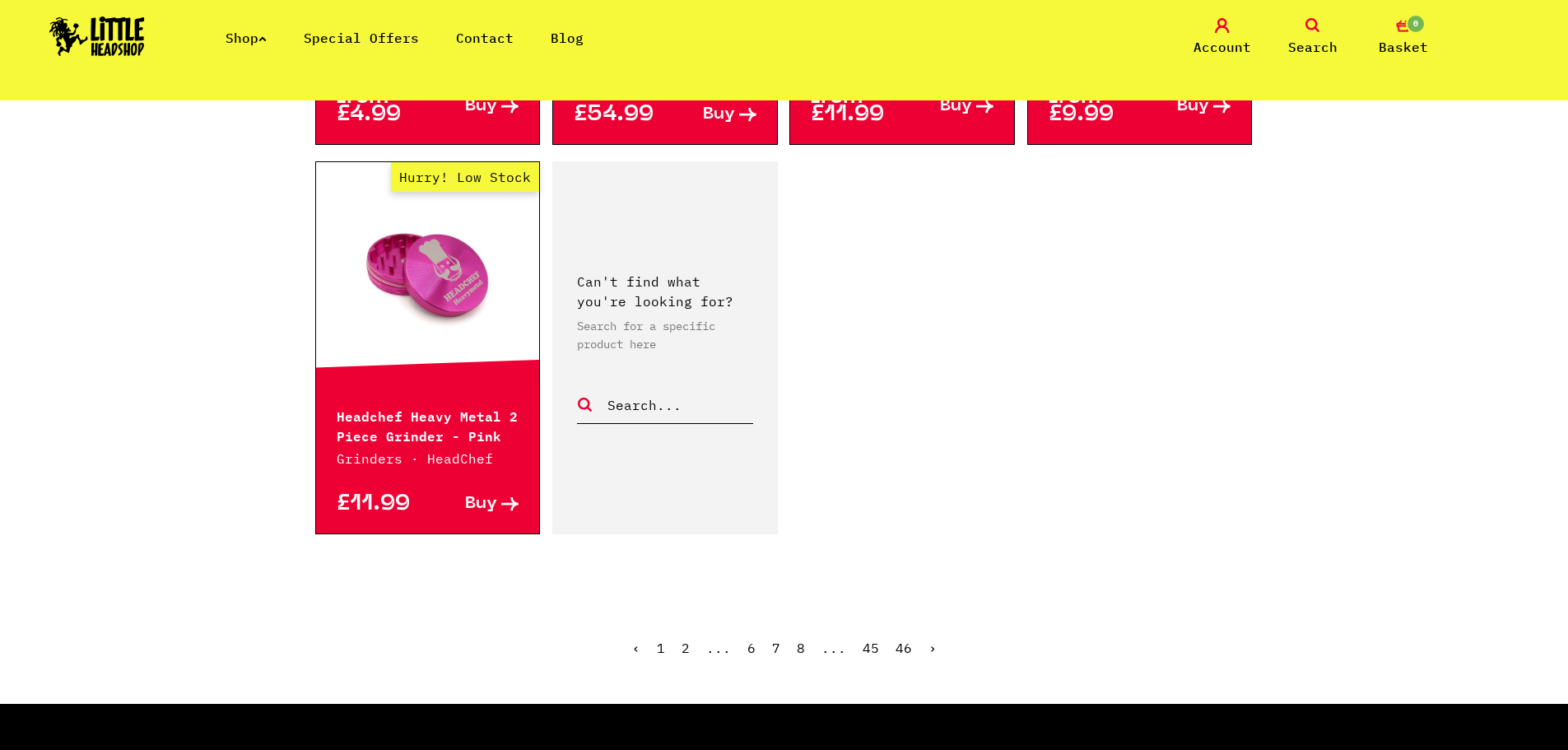
click at [930, 648] on link "›" at bounding box center [932, 648] width 8 height 17
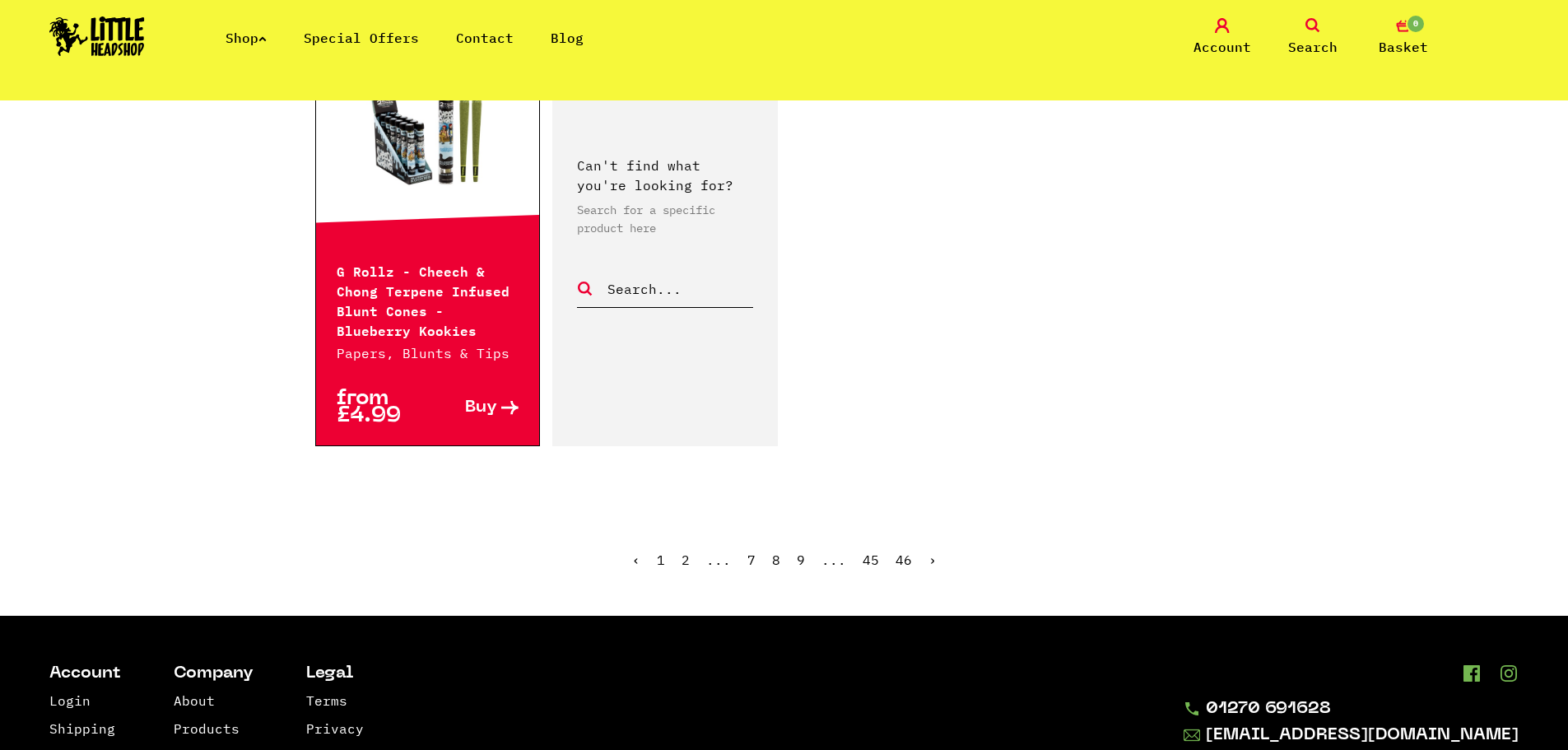
scroll to position [2717, 0]
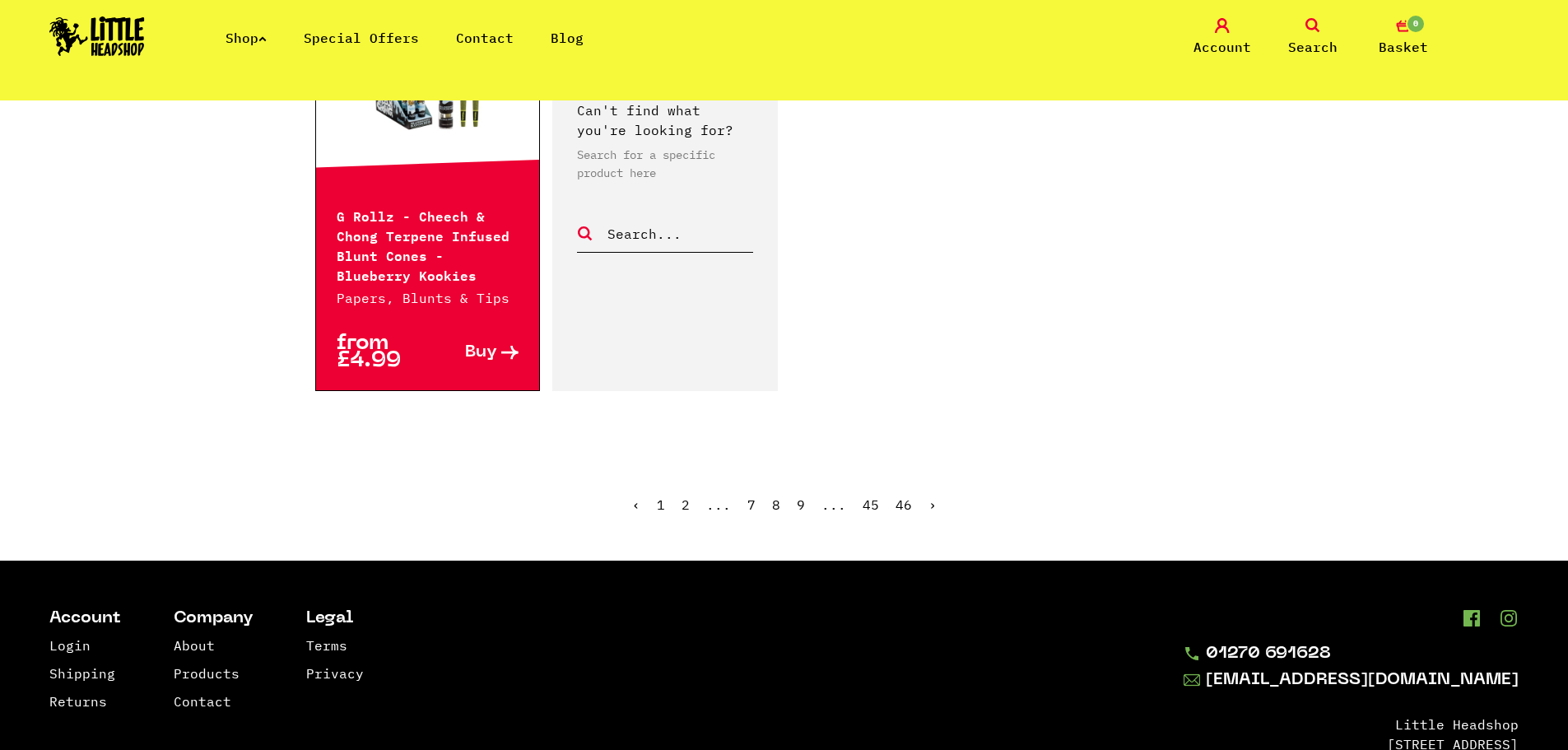
click at [933, 502] on link "›" at bounding box center [932, 505] width 8 height 17
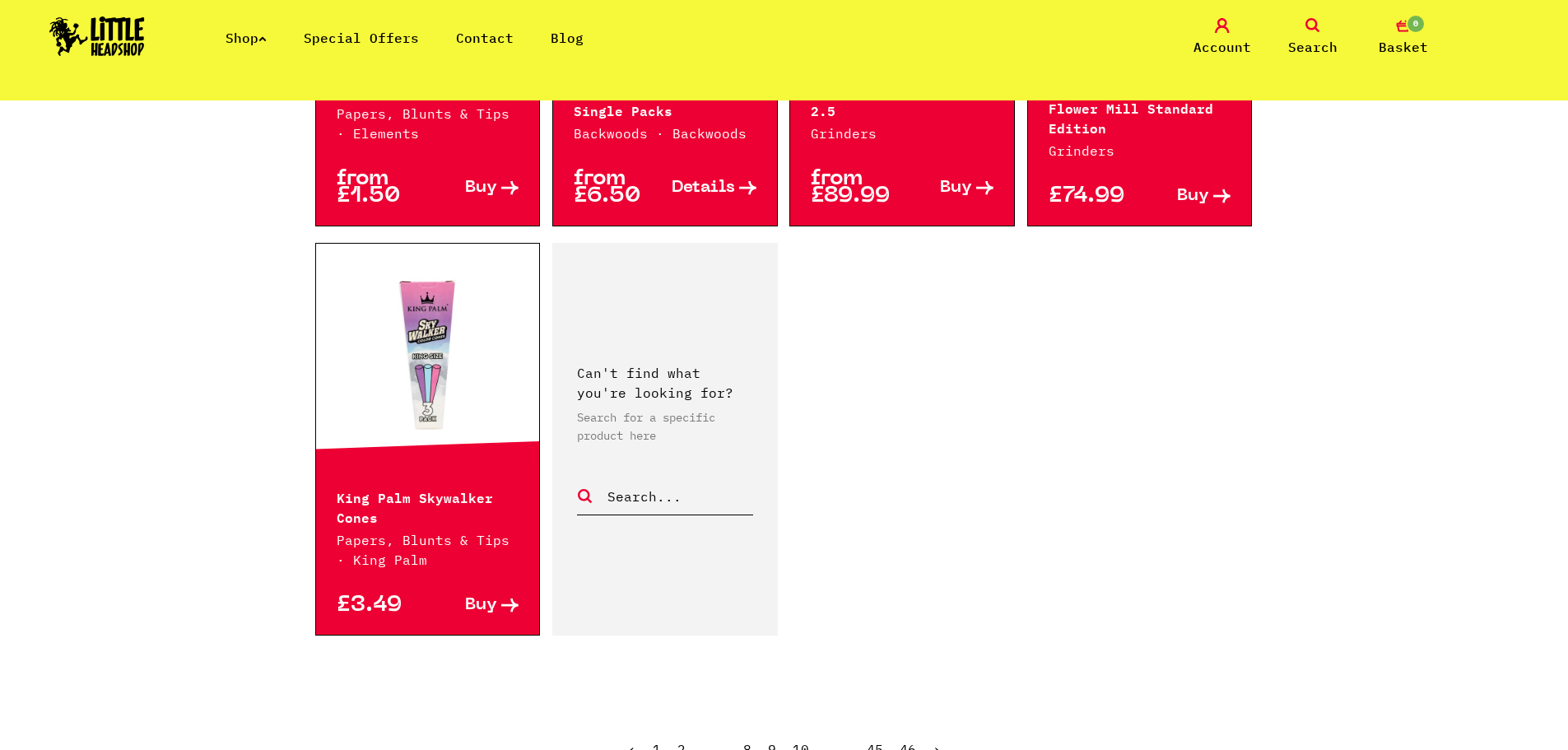
scroll to position [2717, 0]
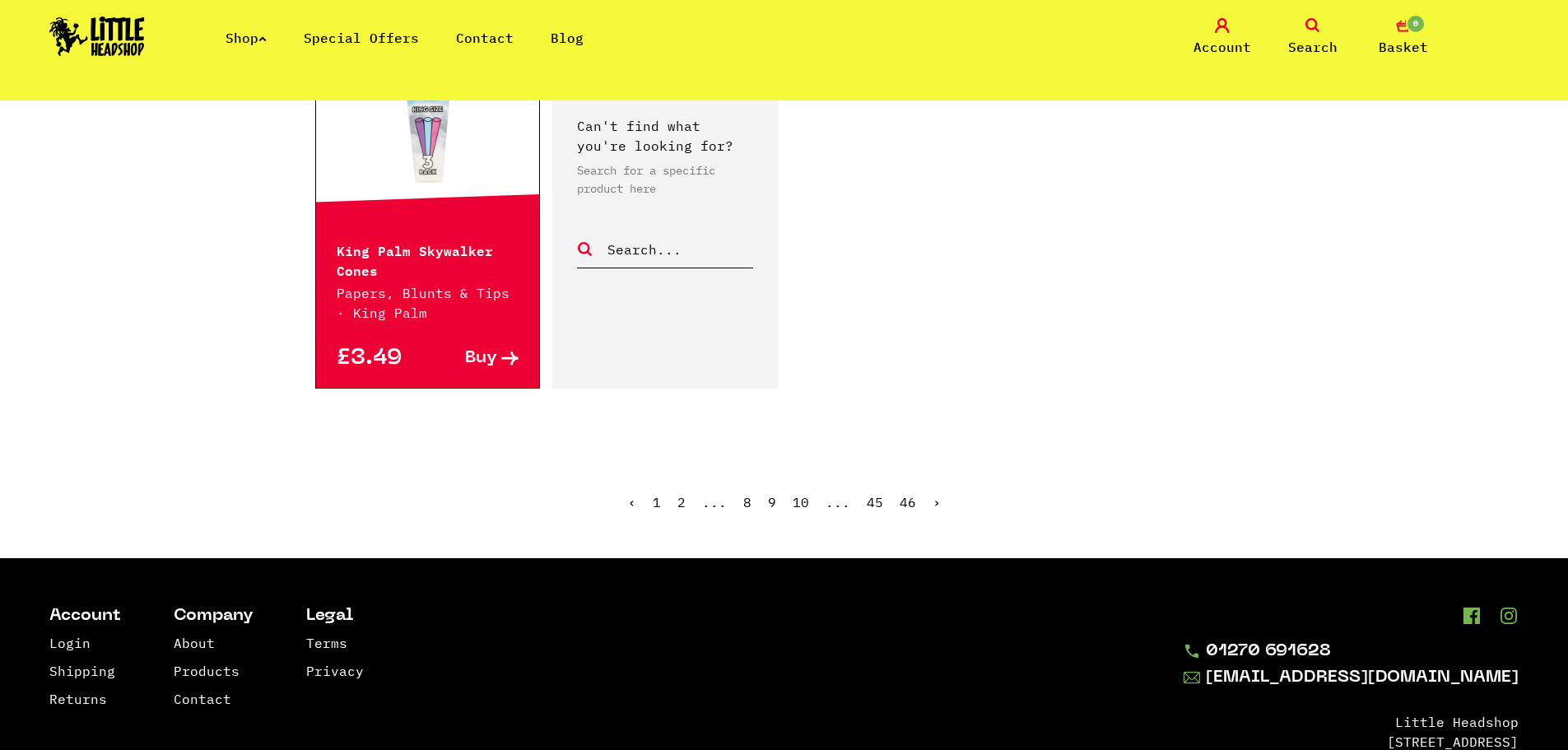
click at [933, 494] on link "›" at bounding box center [937, 503] width 8 height 17
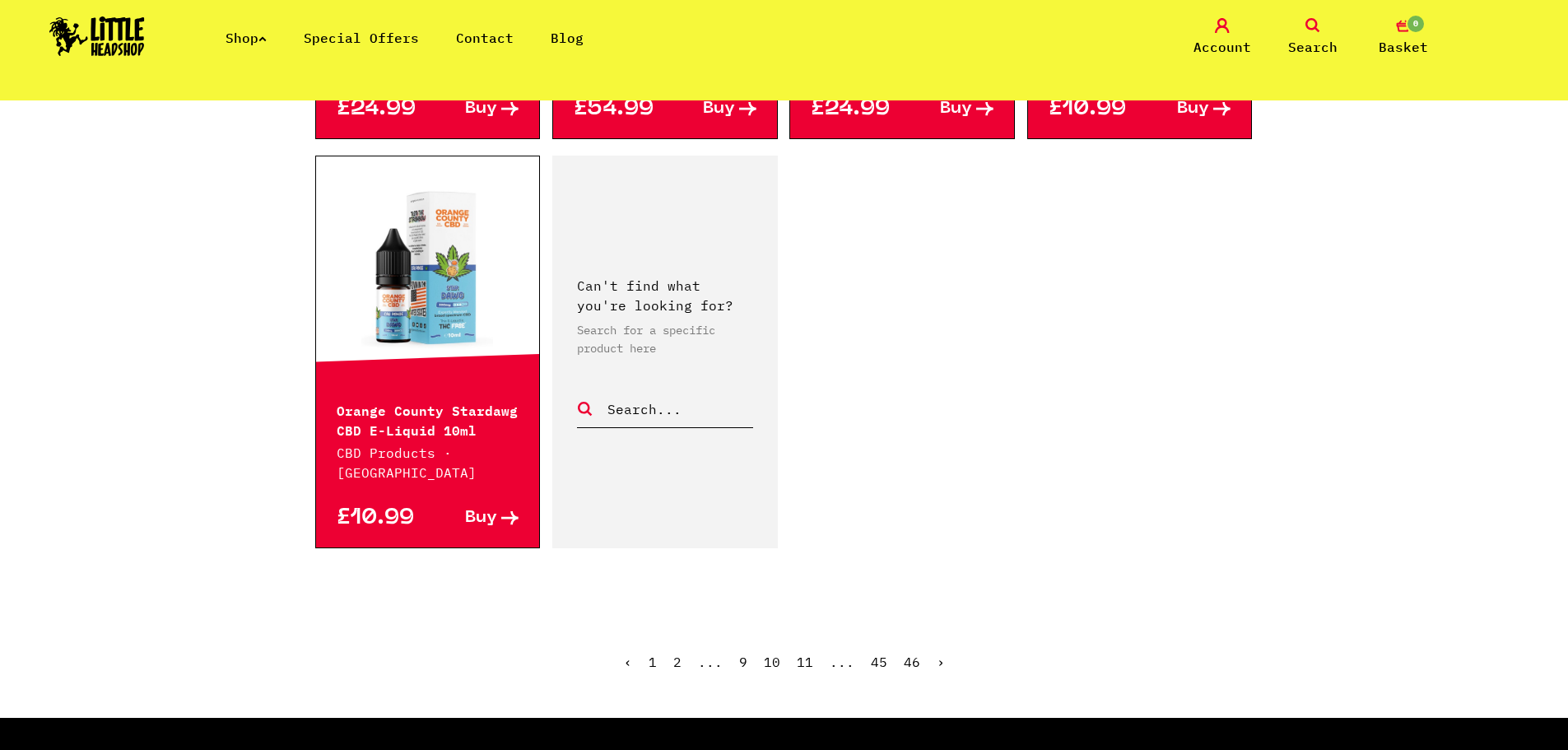
scroll to position [2470, 0]
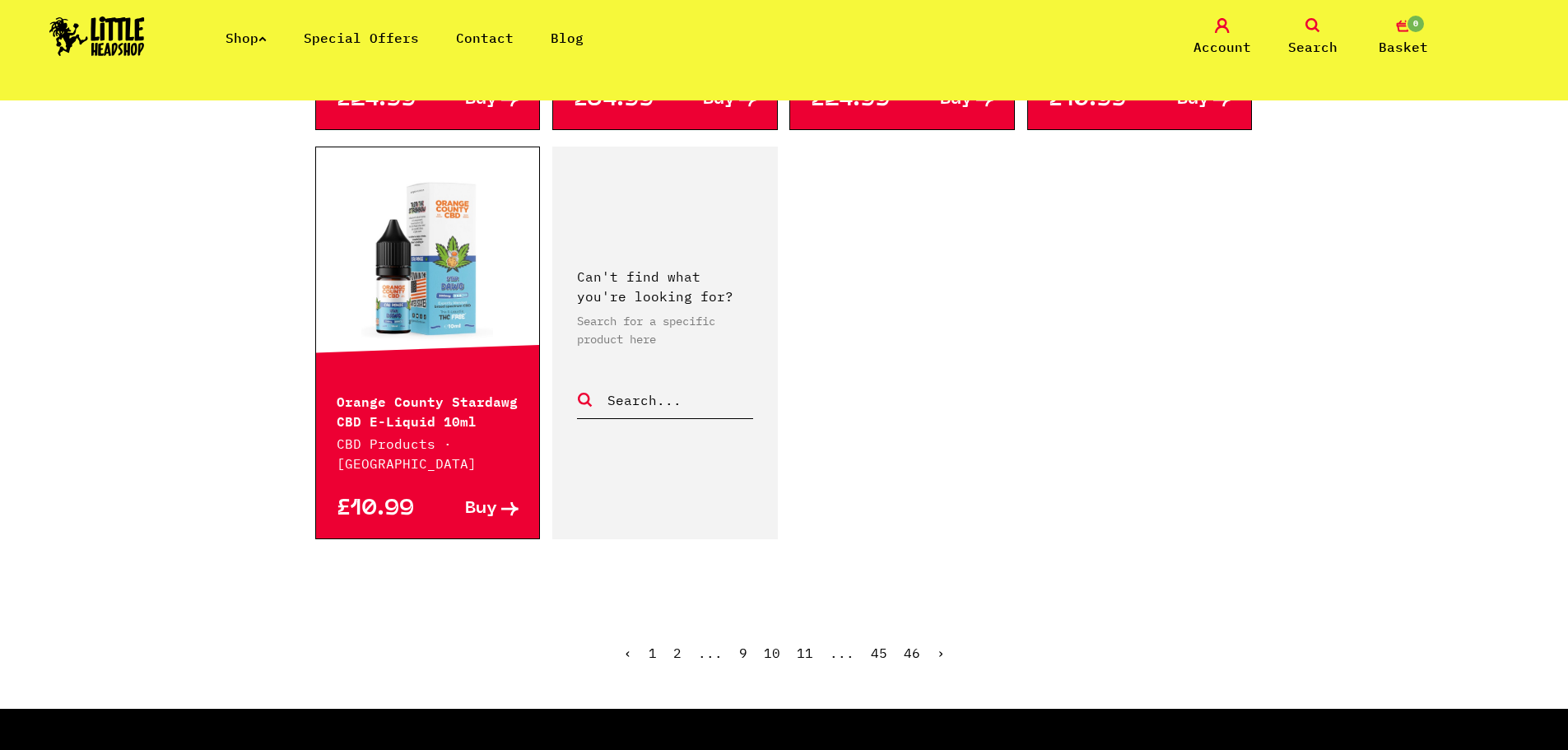
click at [937, 645] on link "›" at bounding box center [940, 653] width 8 height 17
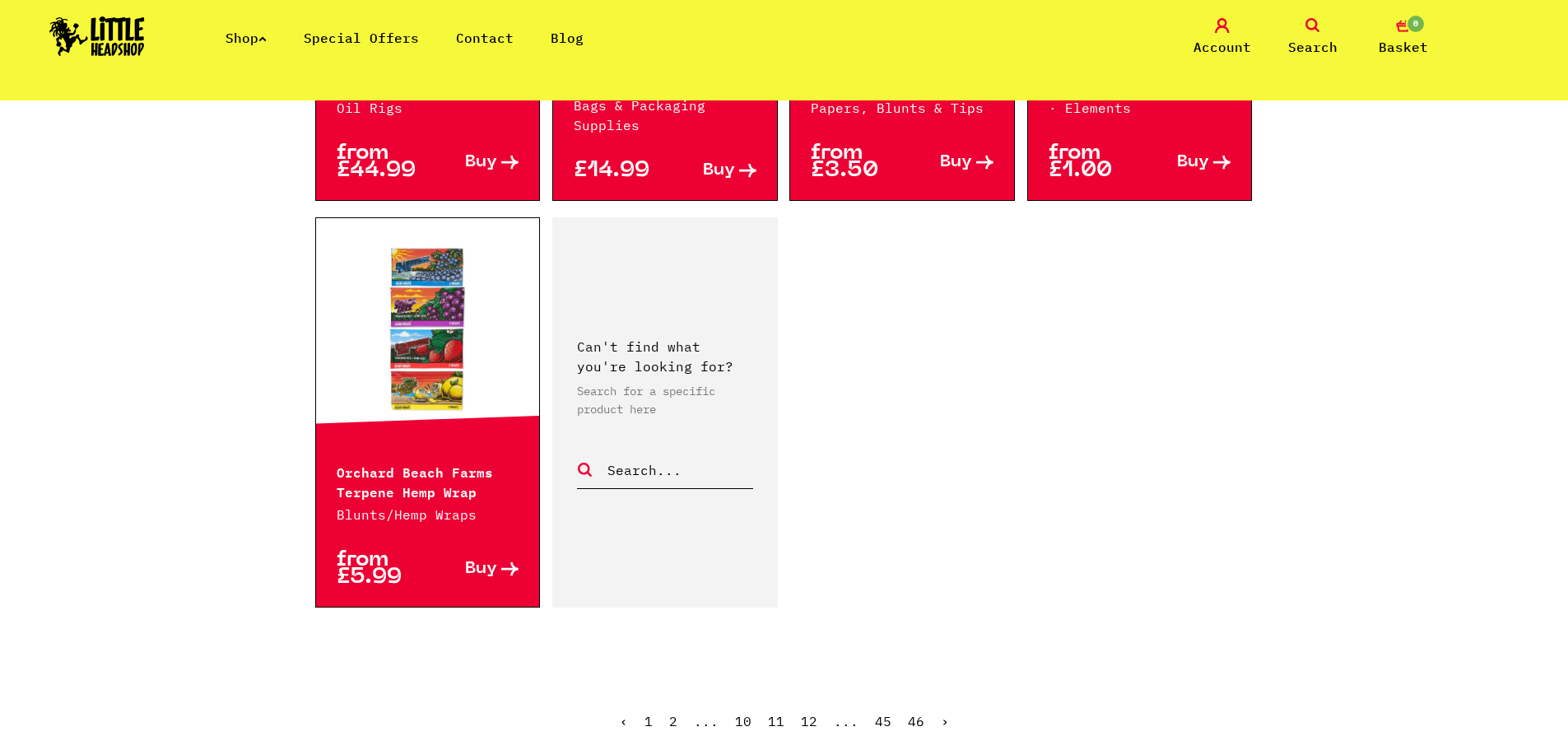
scroll to position [2553, 0]
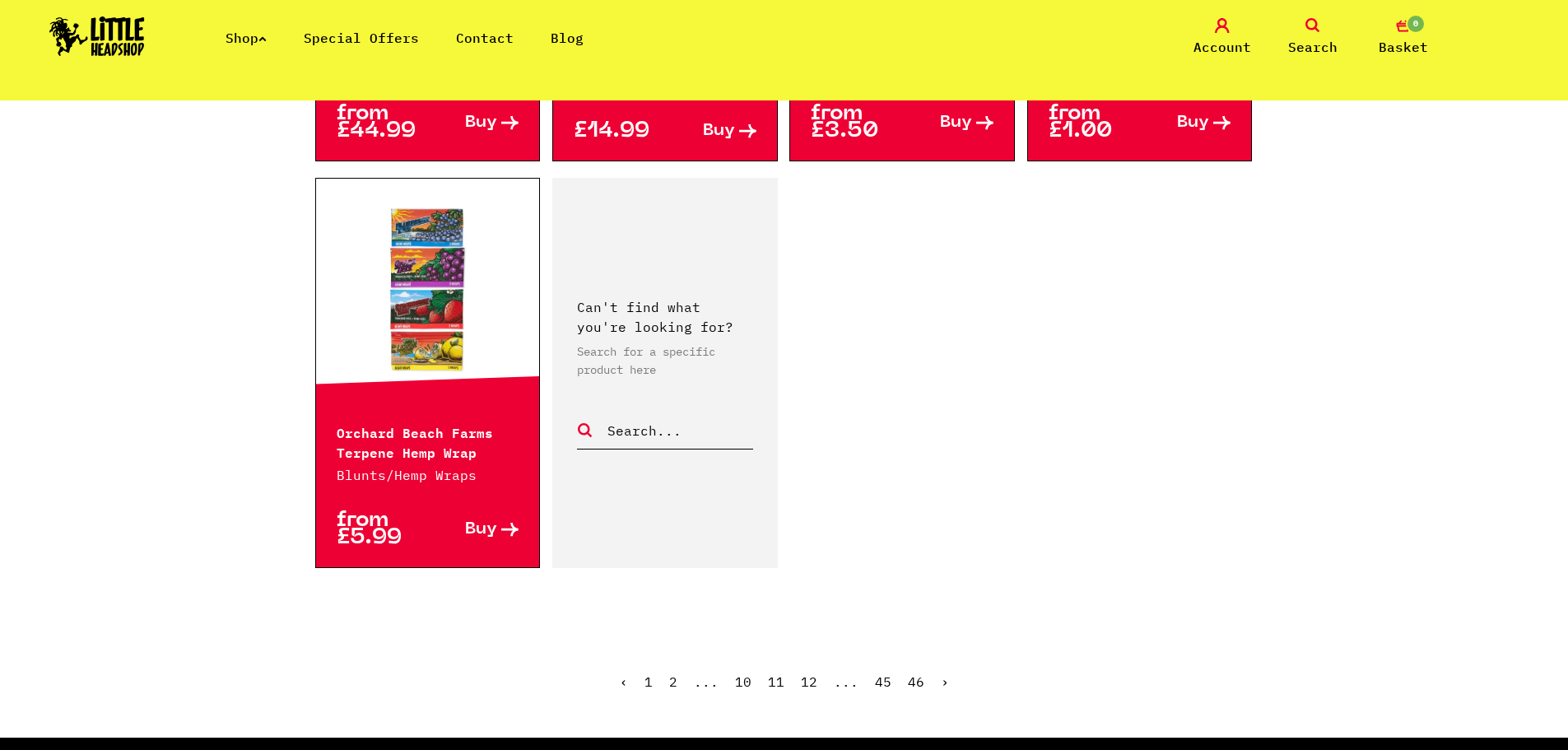
click at [944, 674] on link "›" at bounding box center [944, 682] width 8 height 17
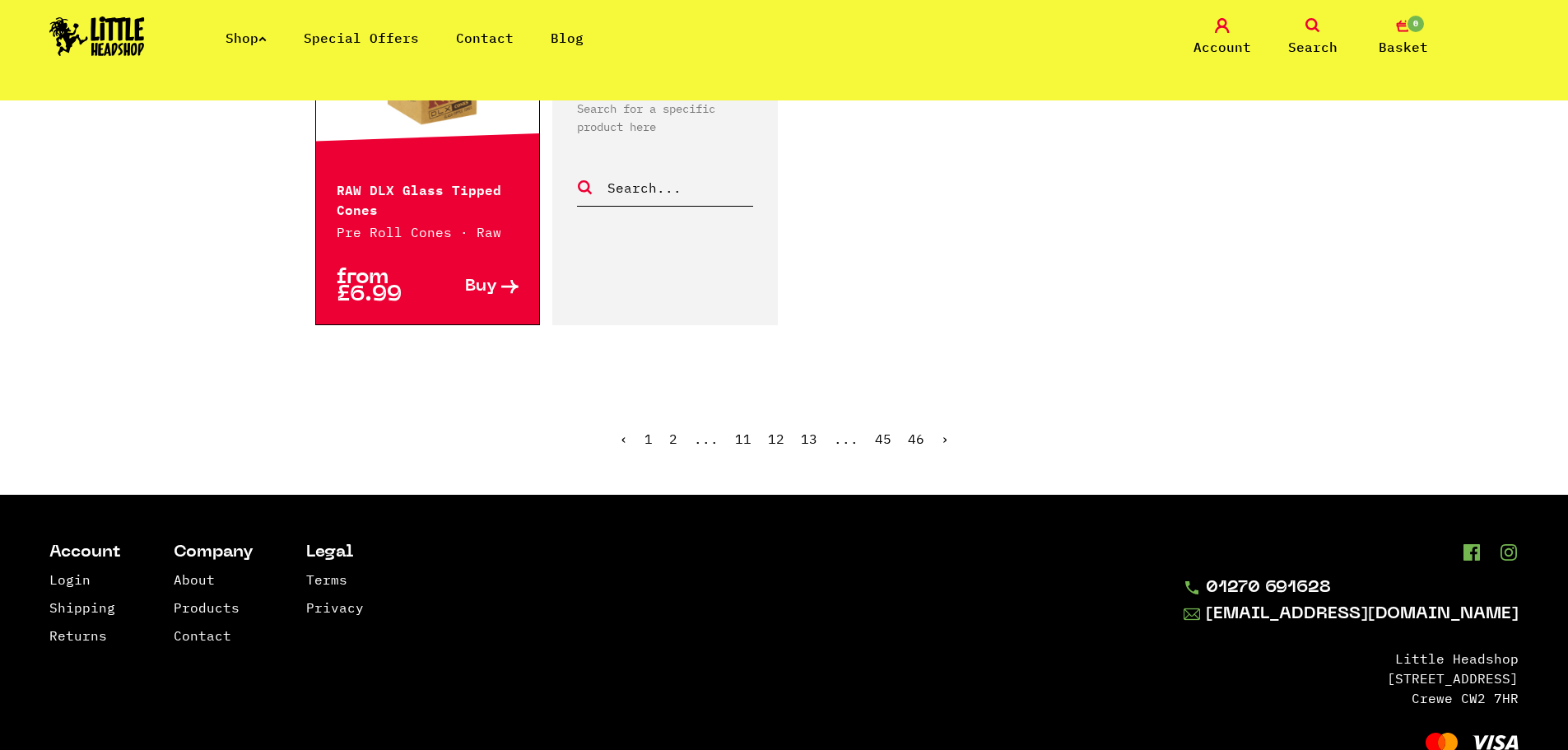
scroll to position [2717, 0]
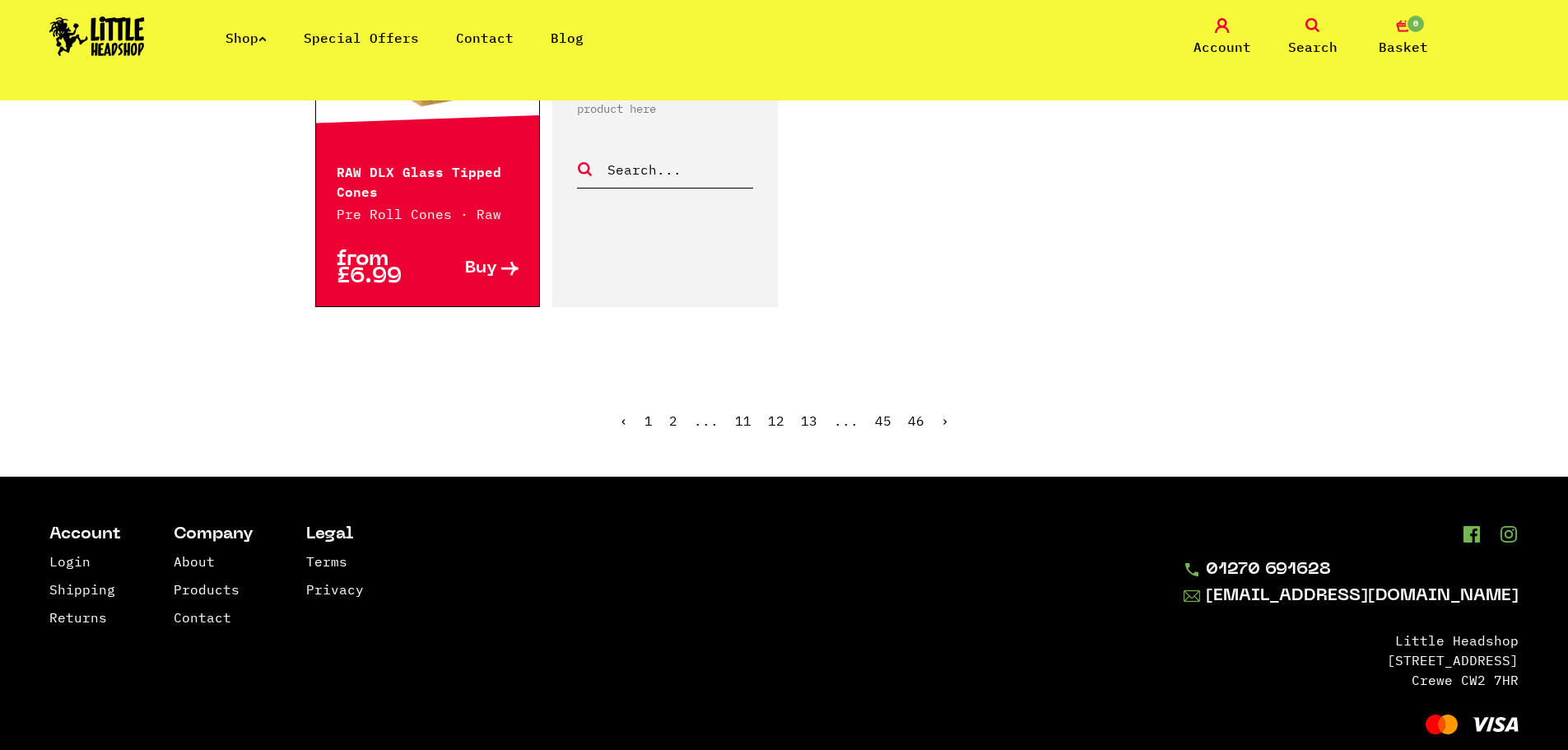
click at [941, 413] on link "›" at bounding box center [944, 421] width 8 height 17
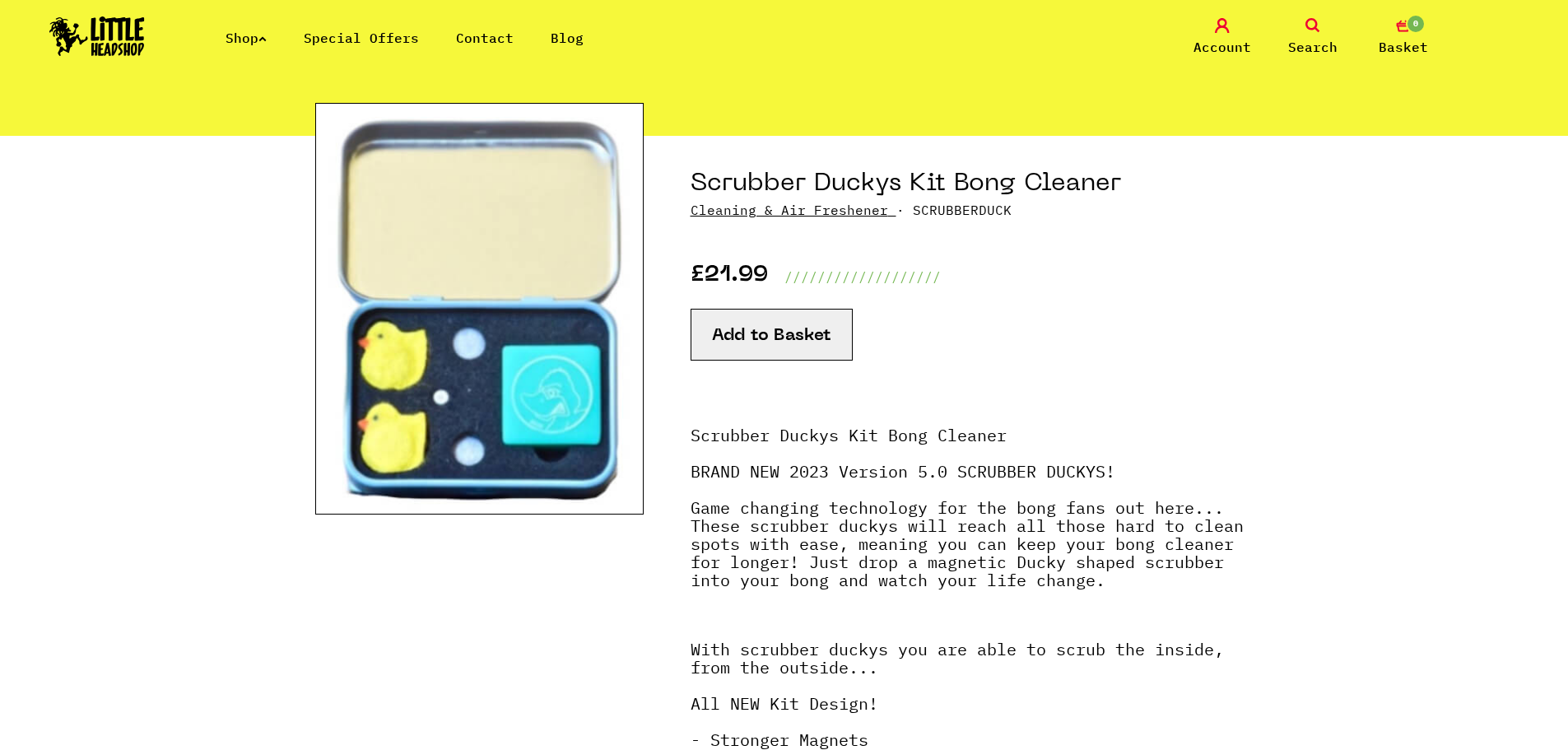
scroll to position [83, 0]
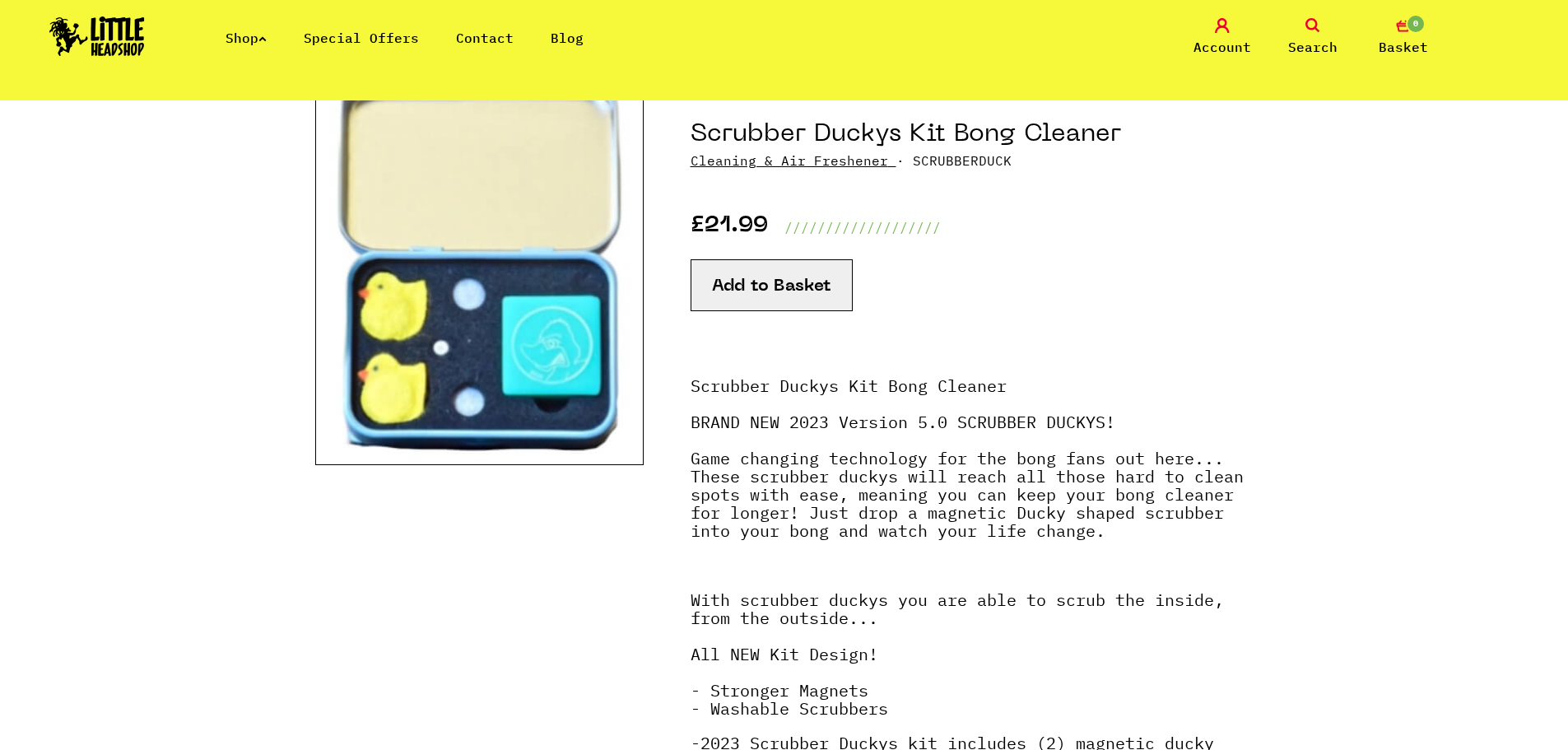
scroll to position [164, 0]
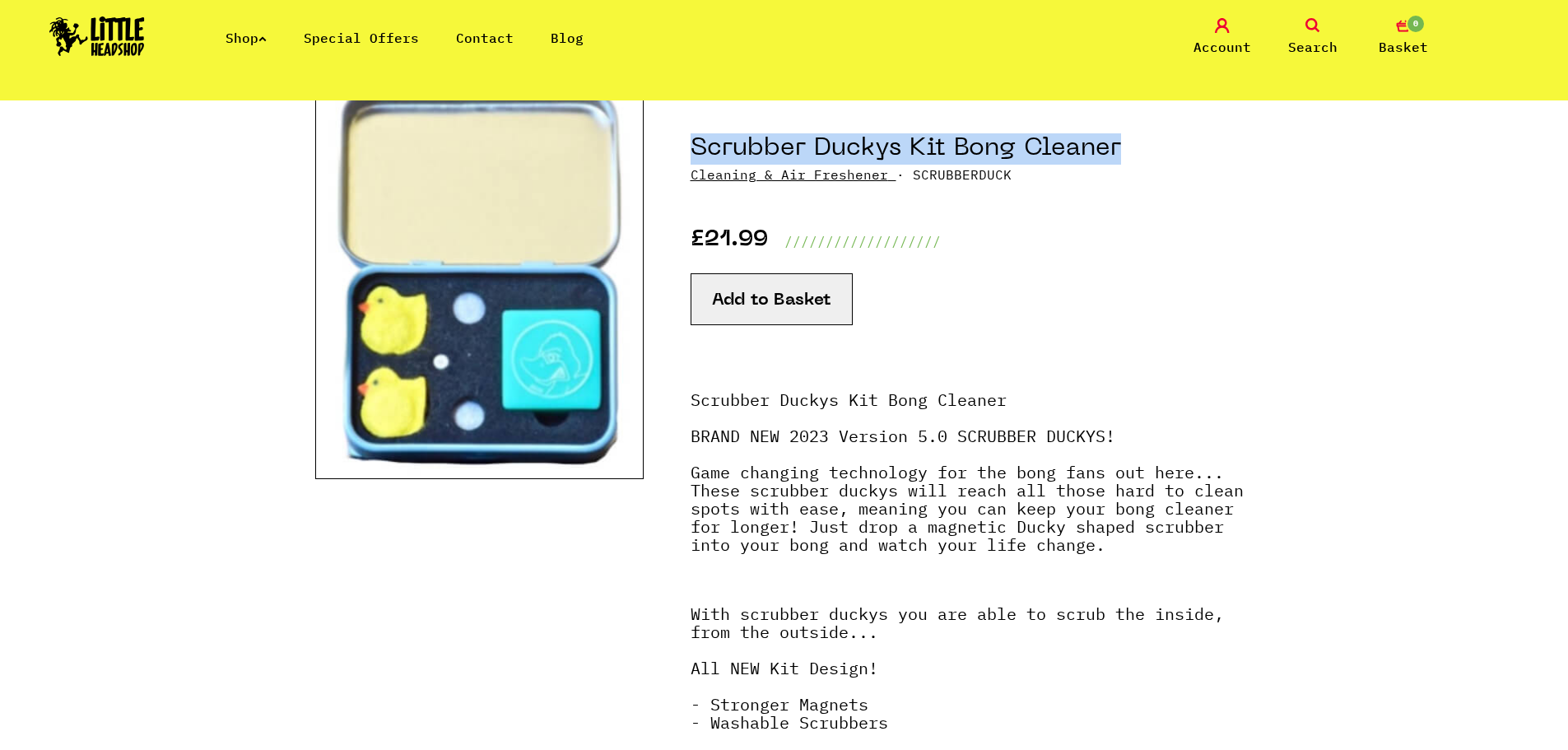
drag, startPoint x: 688, startPoint y: 149, endPoint x: 1119, endPoint y: 151, distance: 431.0
drag, startPoint x: 952, startPoint y: 140, endPoint x: 980, endPoint y: 149, distance: 29.4
click at [980, 149] on h1 "Scrubber Duckys Kit Bong Cleaner" at bounding box center [971, 148] width 563 height 31
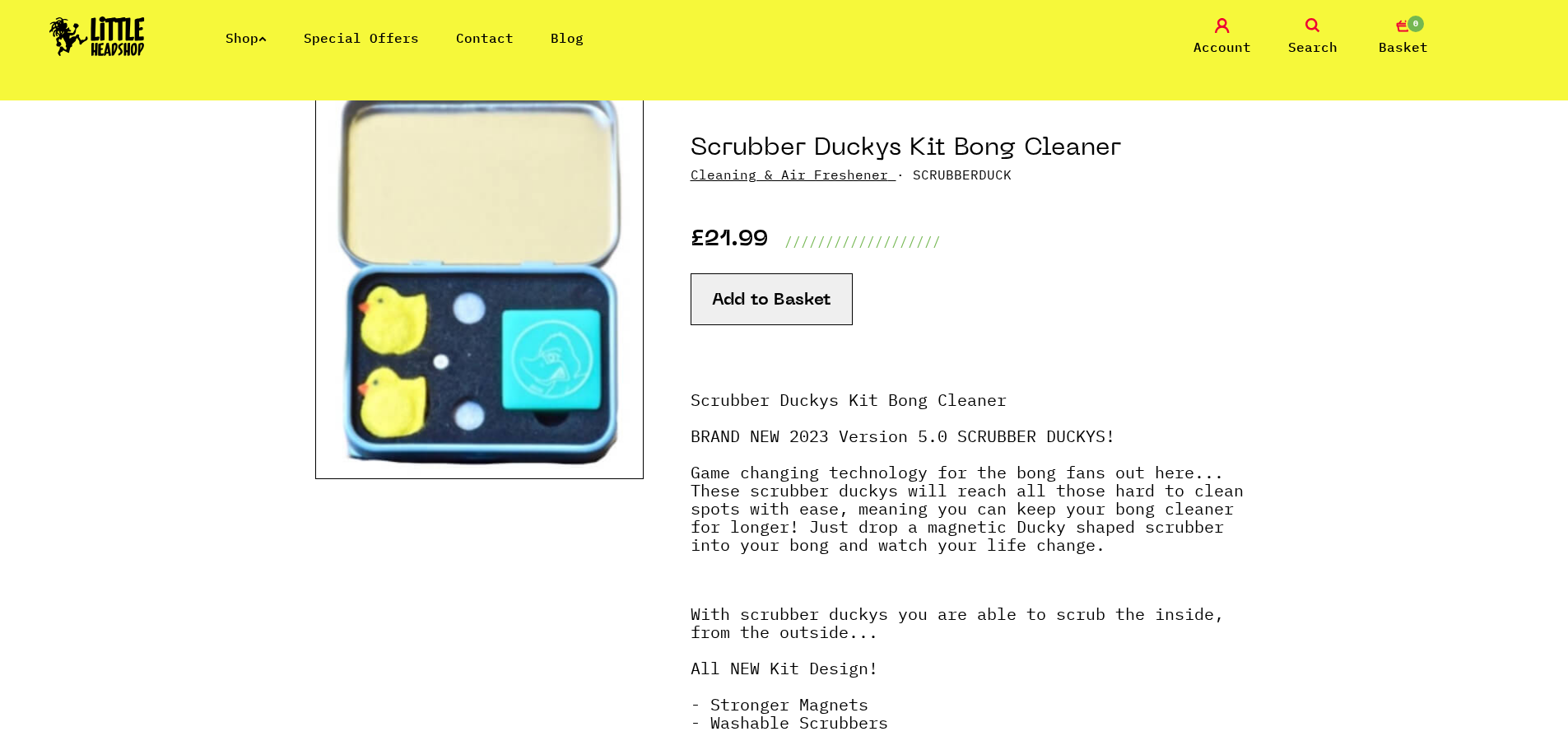
drag, startPoint x: 980, startPoint y: 149, endPoint x: 724, endPoint y: 149, distance: 256.0
click at [724, 149] on h1 "Scrubber Duckys Kit Bong Cleaner" at bounding box center [971, 148] width 563 height 31
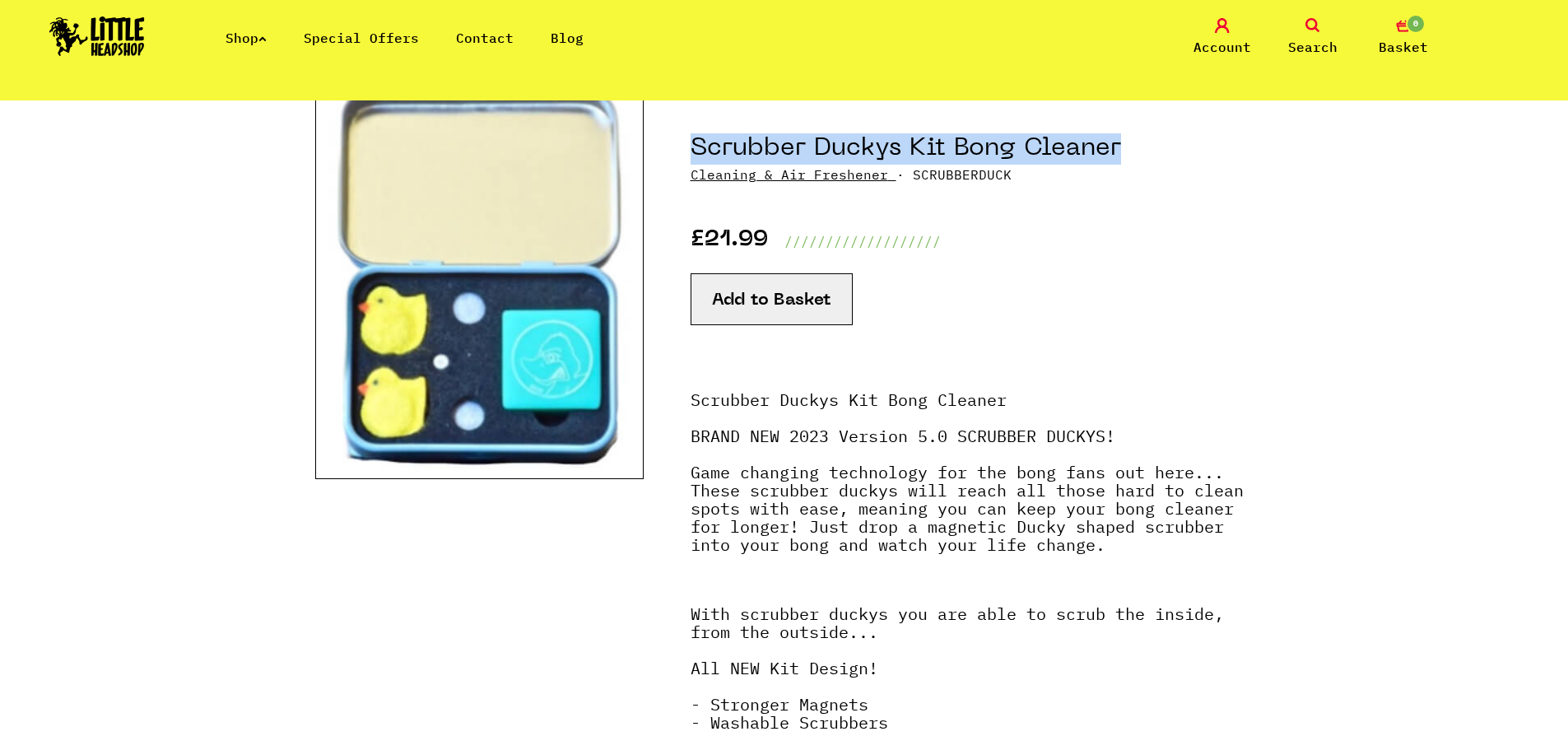
drag, startPoint x: 682, startPoint y: 149, endPoint x: 1132, endPoint y: 158, distance: 450.1
copy h1 "Scrubber Duckys Kit Bong Cleaner"
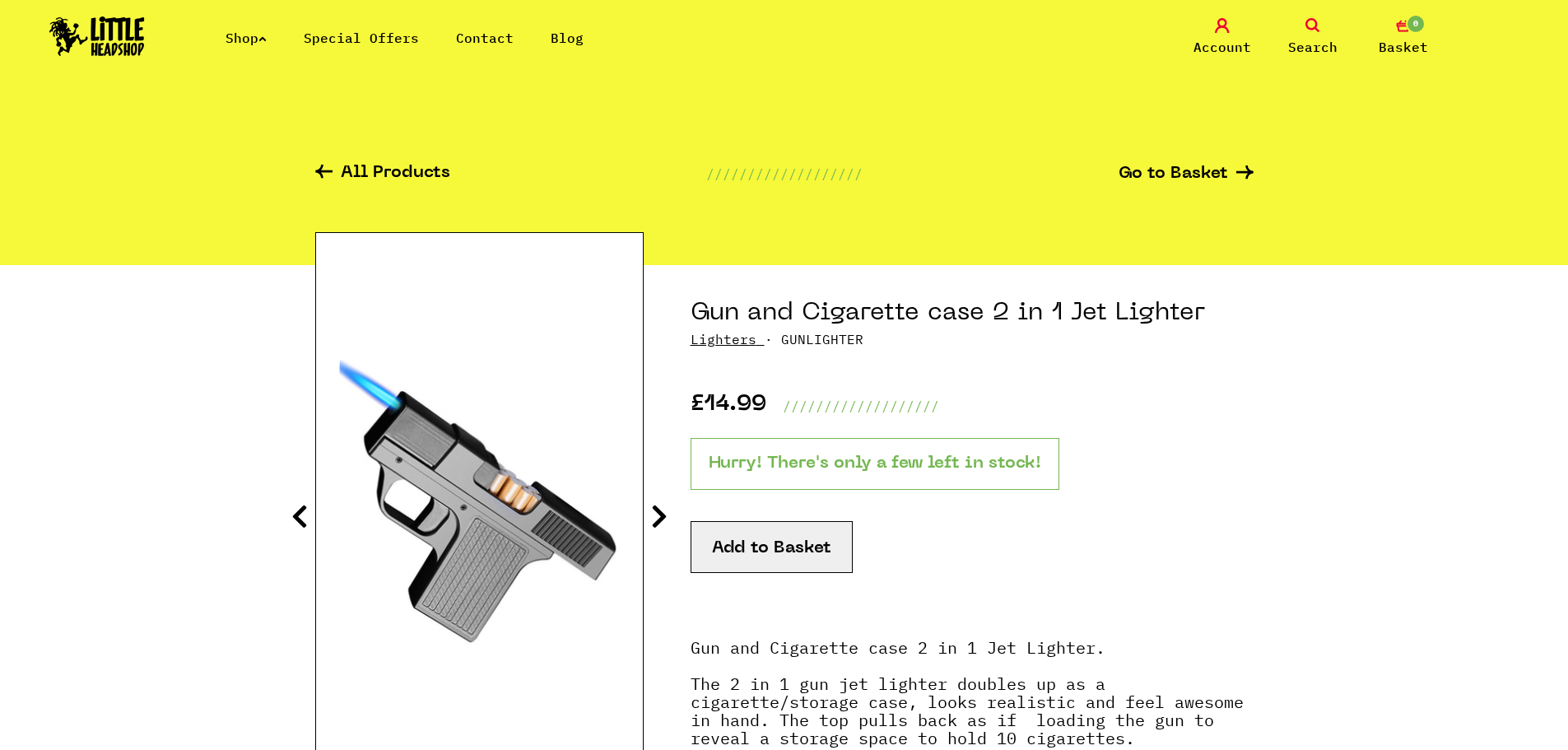
click at [667, 502] on section "Gun and Cigarette case 2 in 1 Jet Lighter Lighters · GUNLIGHTER £14.99 ////////…" at bounding box center [784, 640] width 939 height 751
click at [658, 510] on icon at bounding box center [660, 516] width 17 height 26
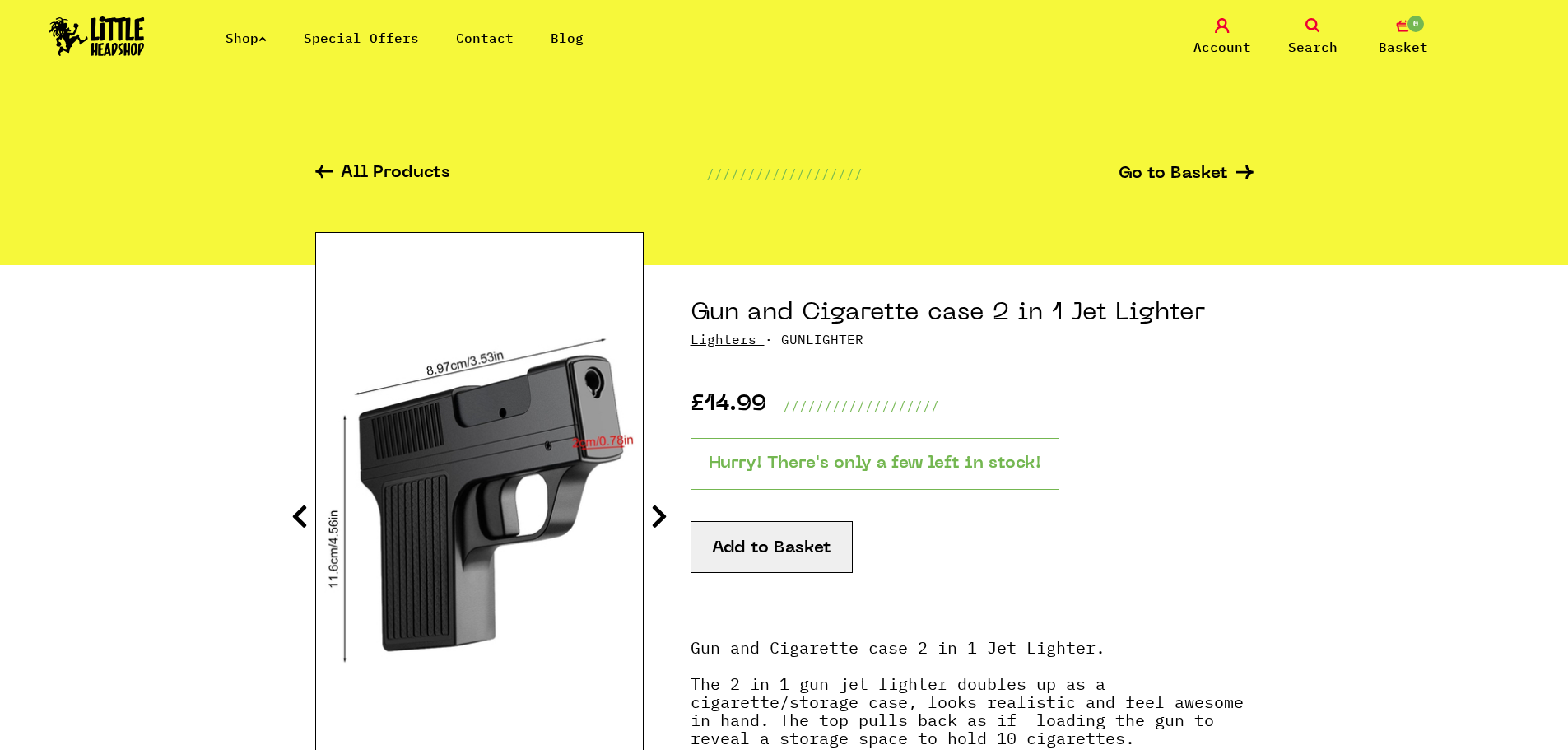
click at [658, 510] on icon at bounding box center [660, 516] width 17 height 26
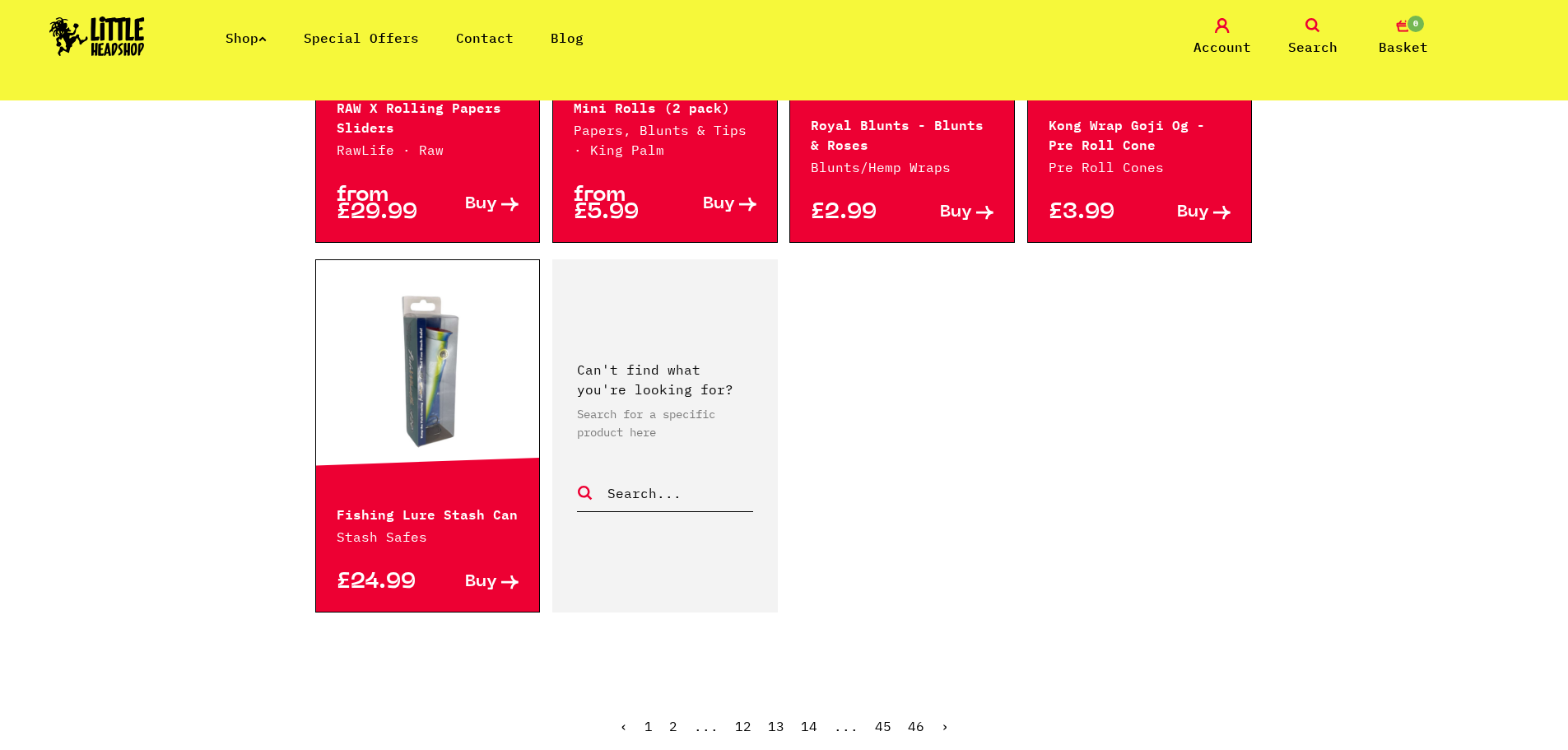
scroll to position [2470, 0]
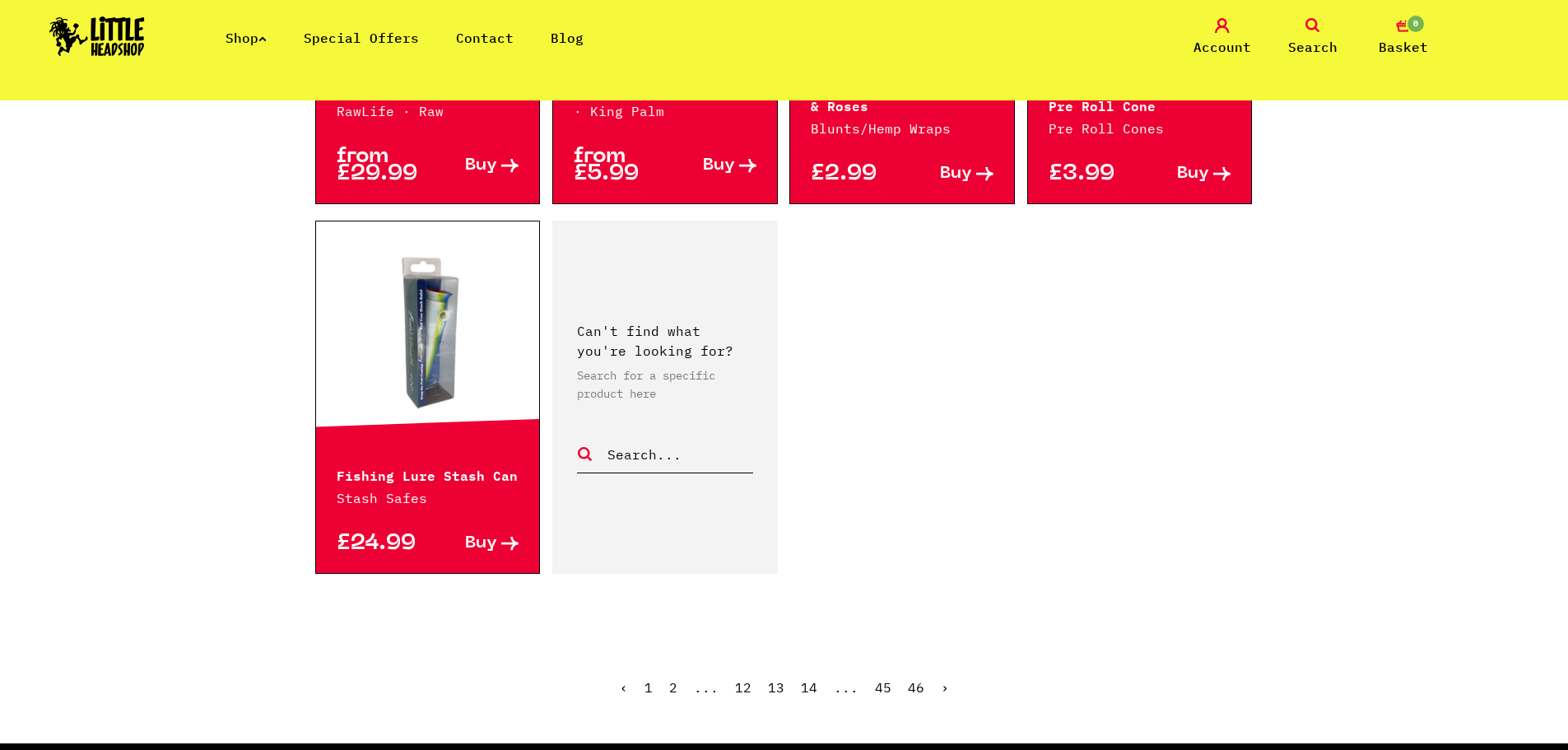
click at [940, 693] on link "›" at bounding box center [944, 688] width 8 height 17
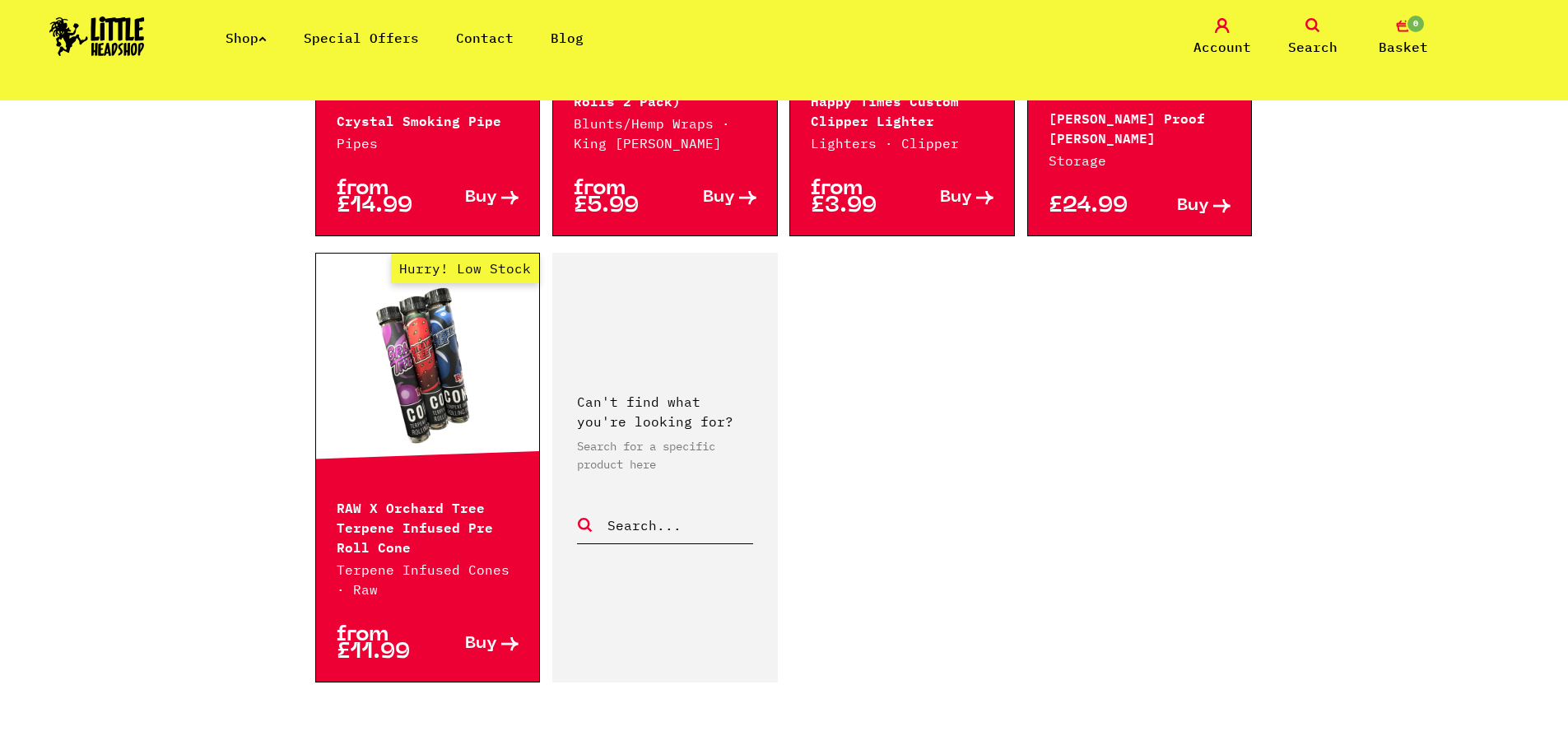
scroll to position [2634, 0]
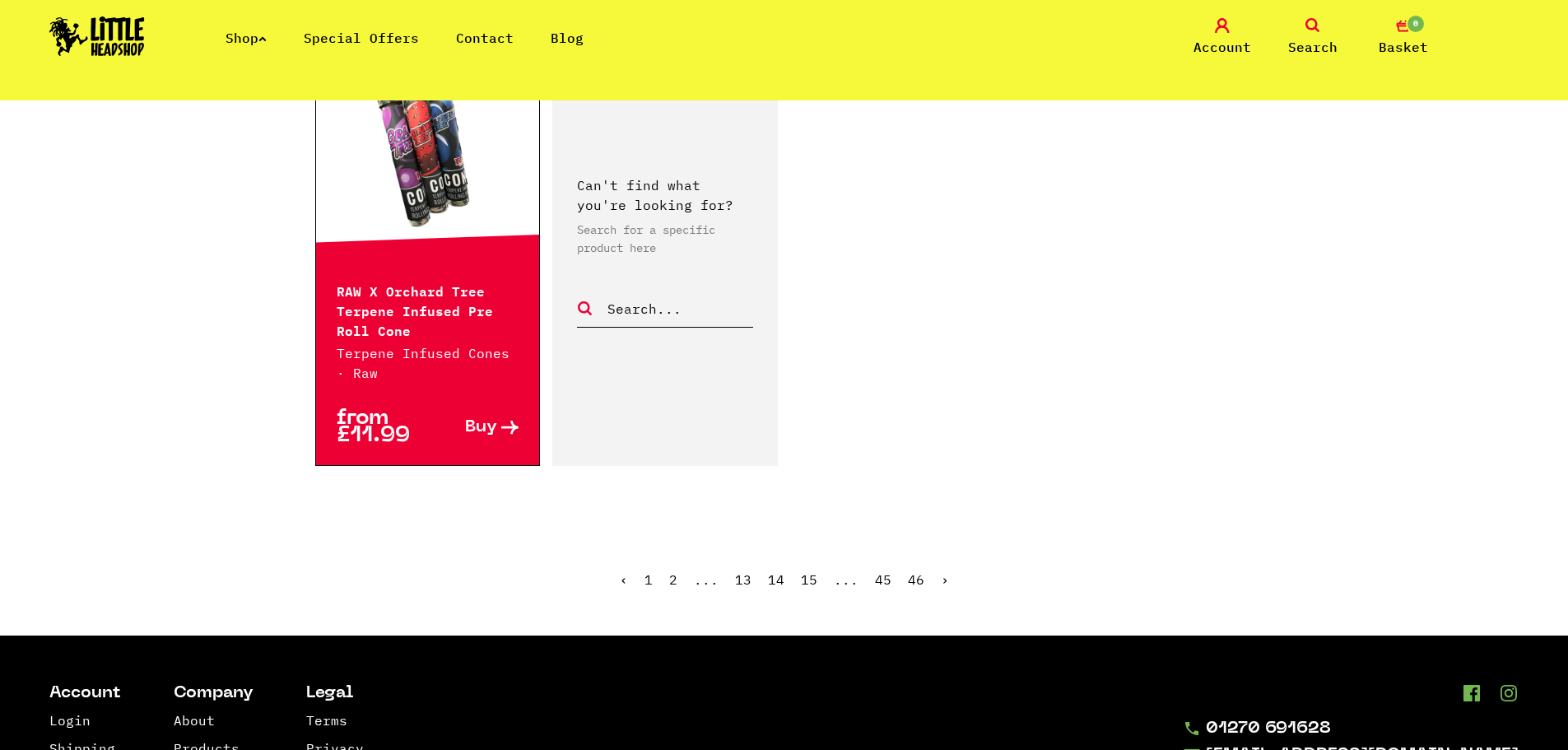
click at [945, 581] on link "›" at bounding box center [944, 580] width 8 height 17
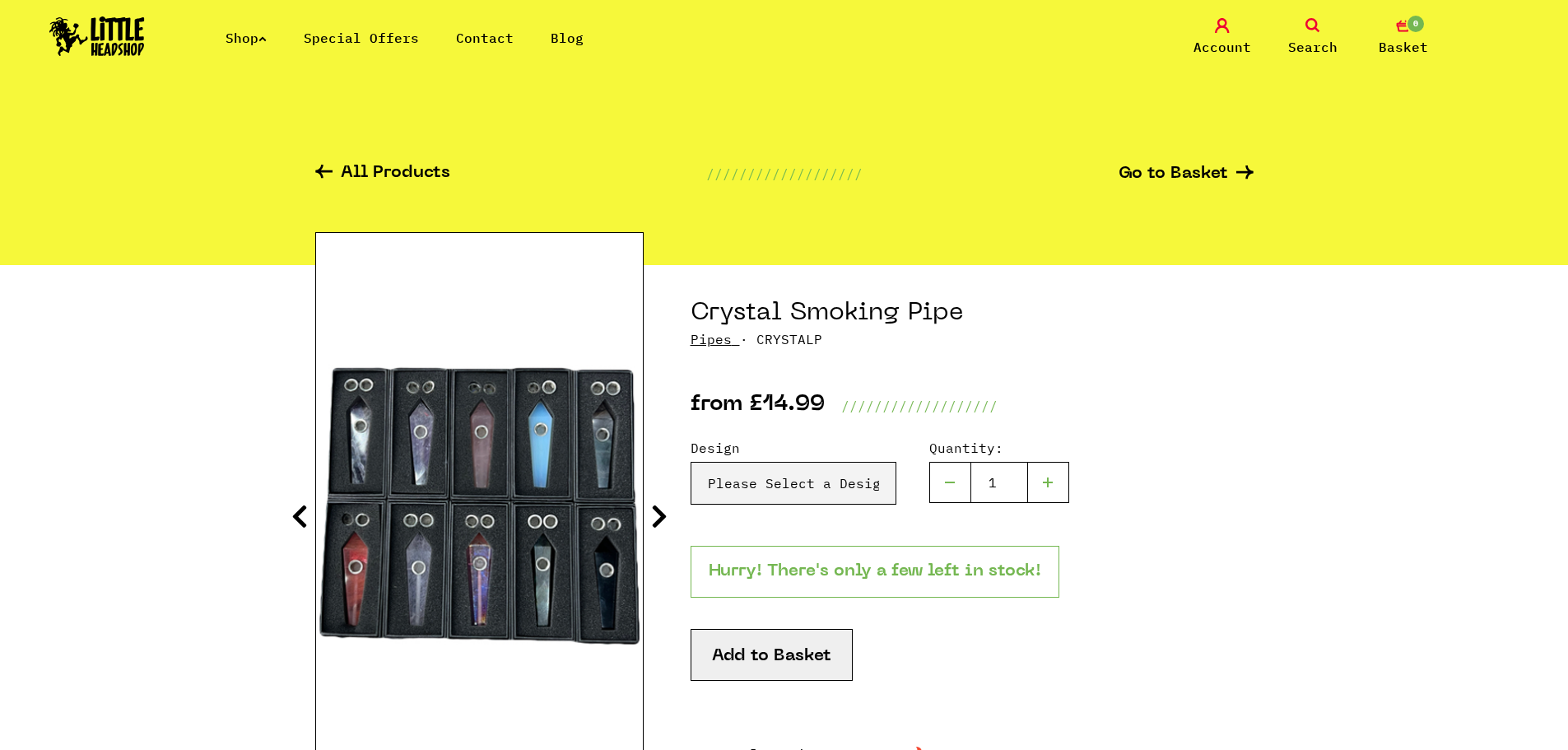
click at [652, 521] on icon at bounding box center [660, 516] width 17 height 26
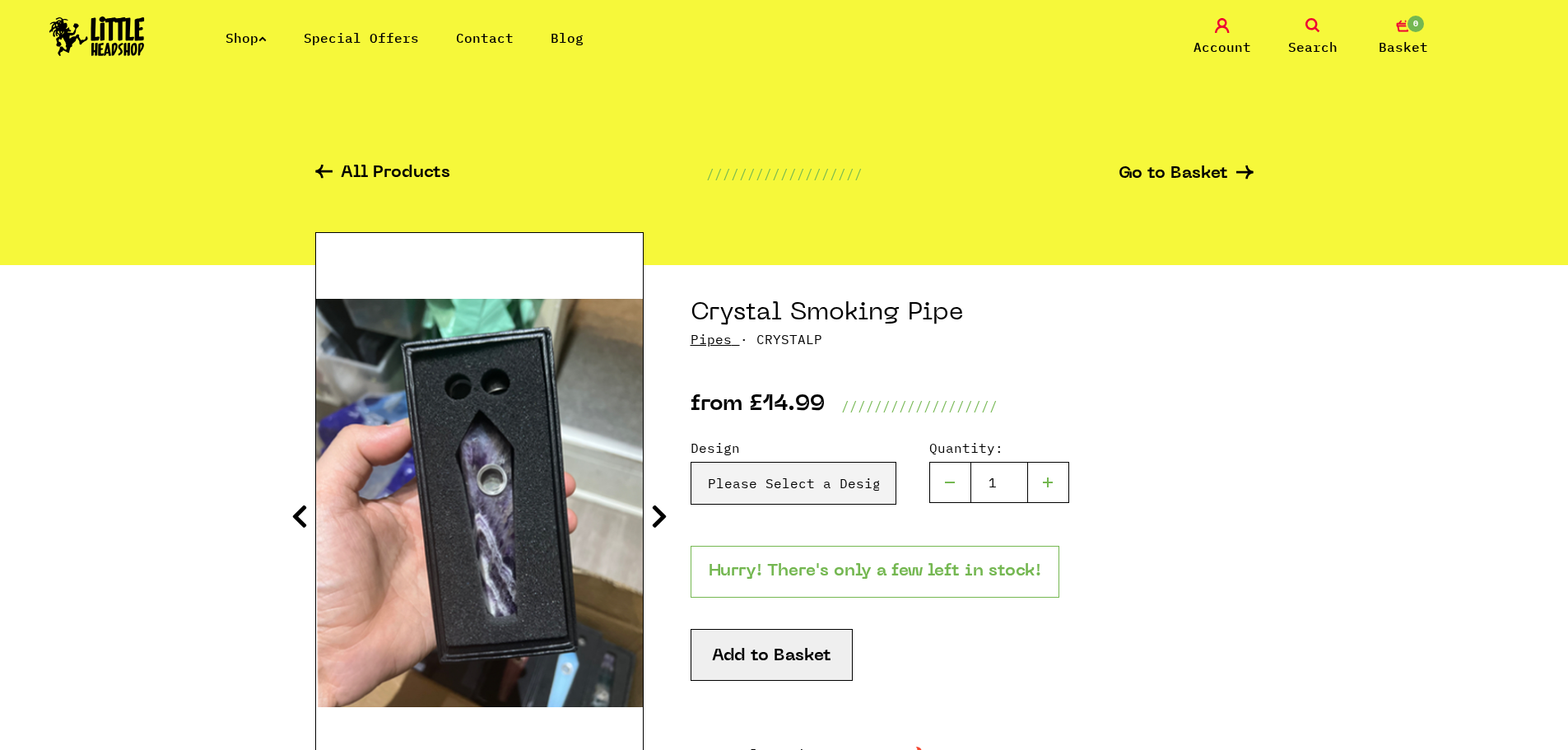
click at [657, 520] on icon at bounding box center [660, 516] width 17 height 26
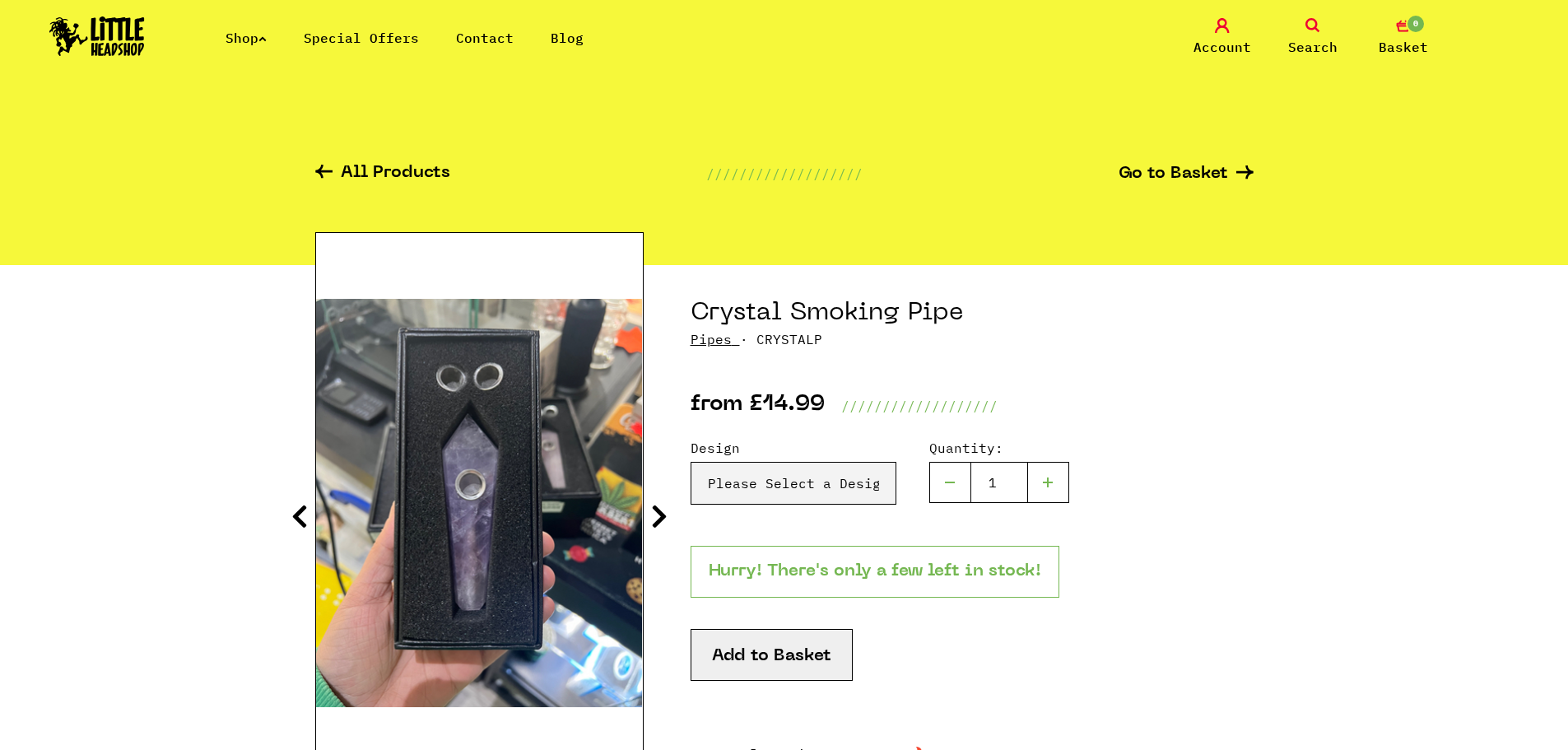
click at [655, 520] on icon at bounding box center [660, 516] width 17 height 26
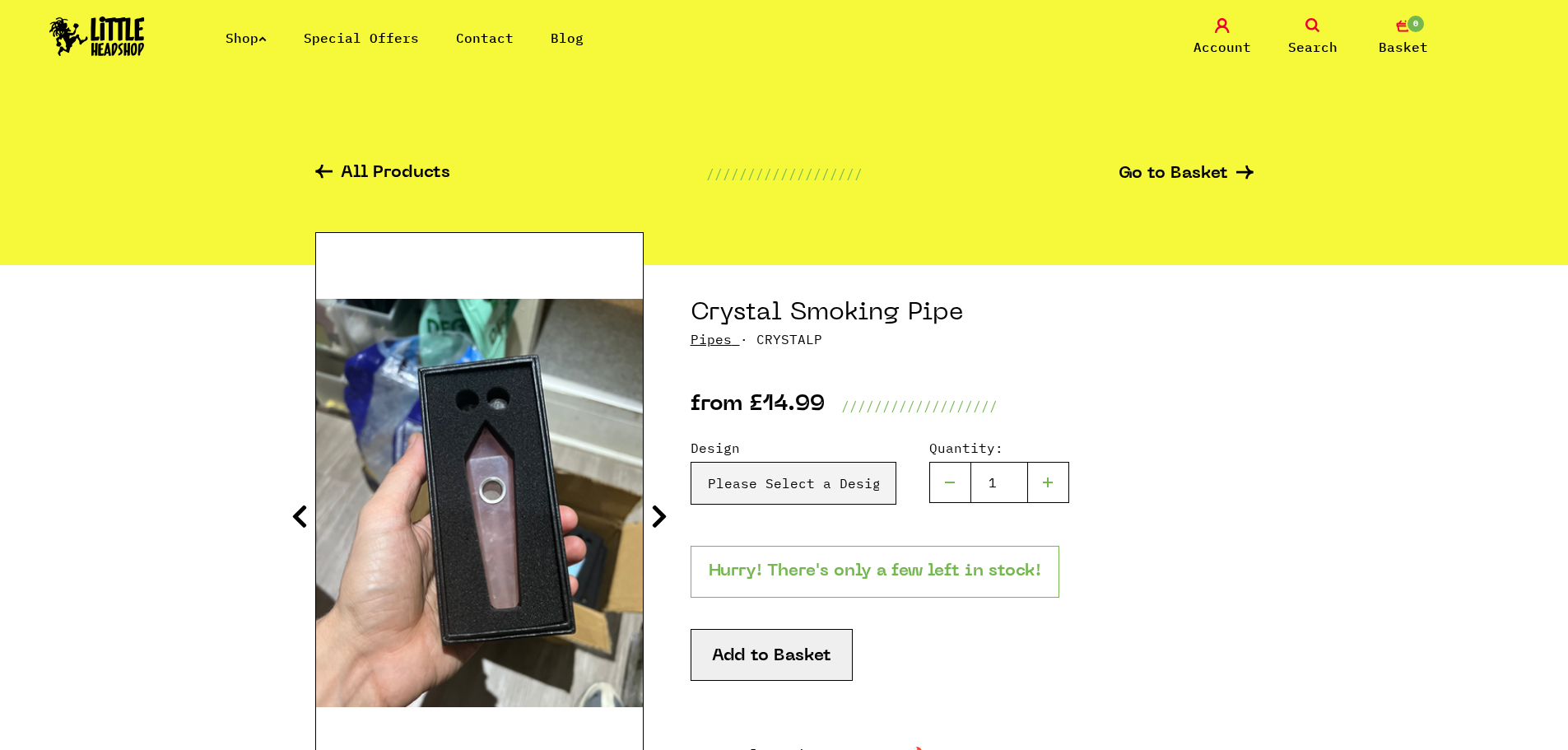
click at [660, 522] on icon at bounding box center [660, 516] width 17 height 26
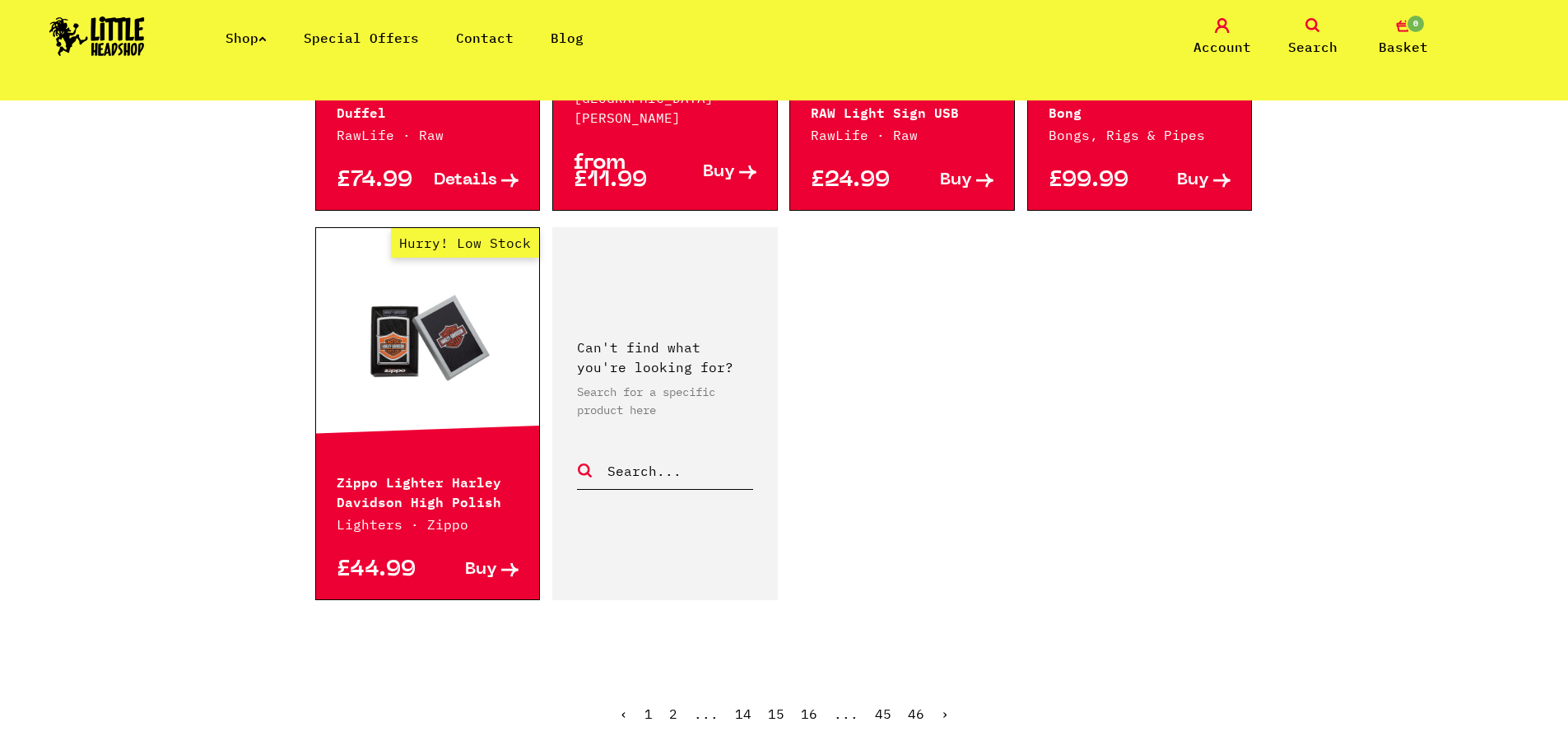
scroll to position [2470, 0]
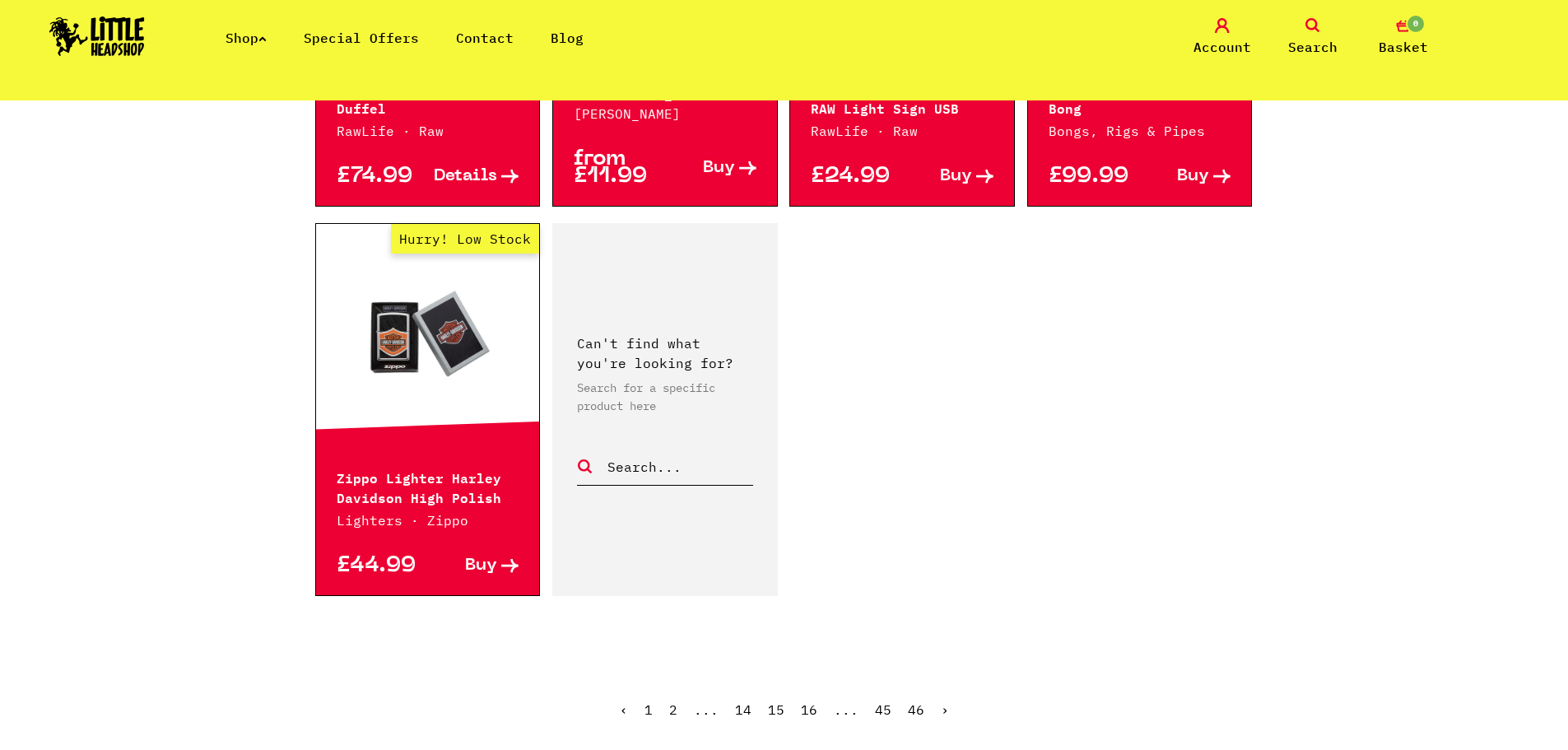
click at [940, 701] on link "›" at bounding box center [944, 710] width 8 height 17
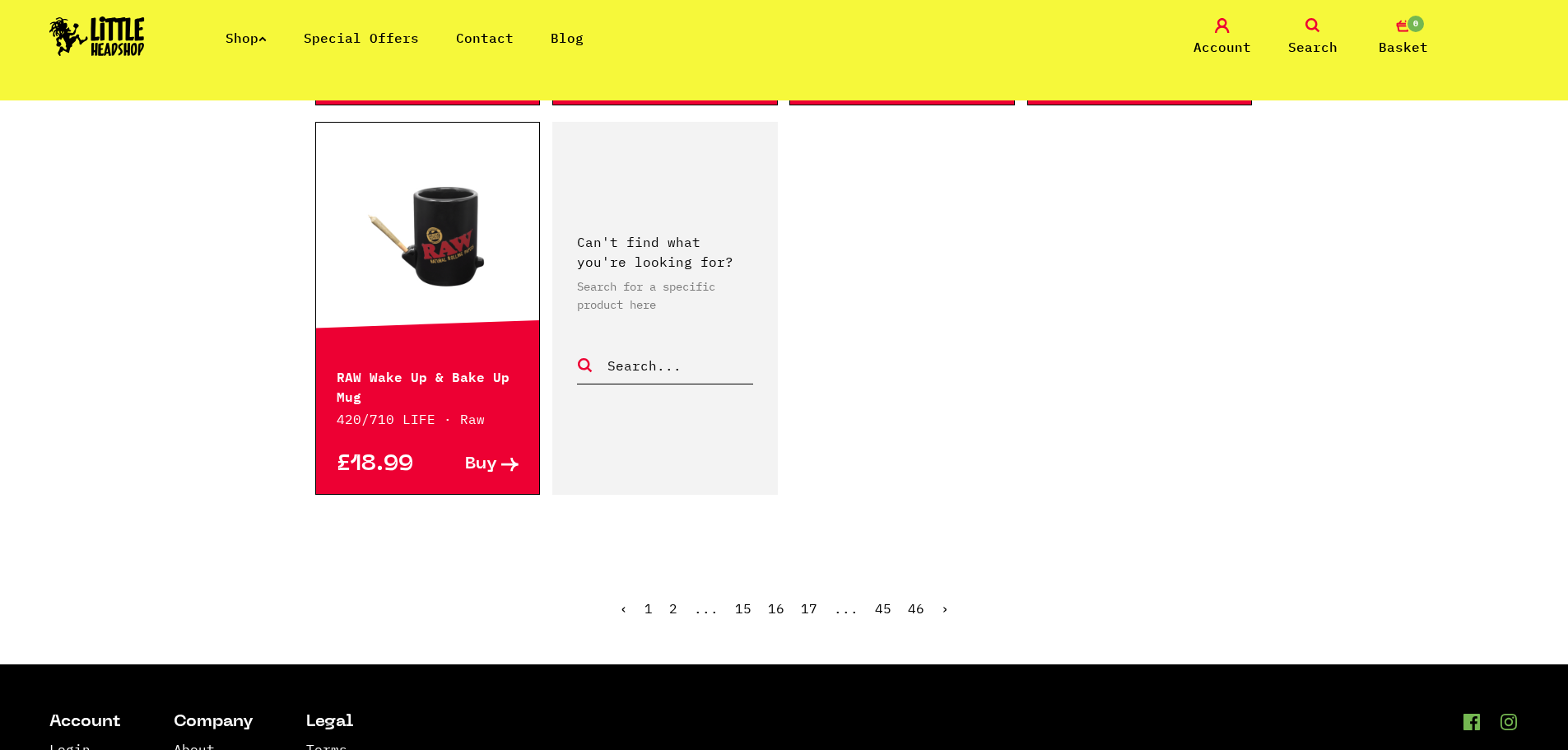
scroll to position [2634, 0]
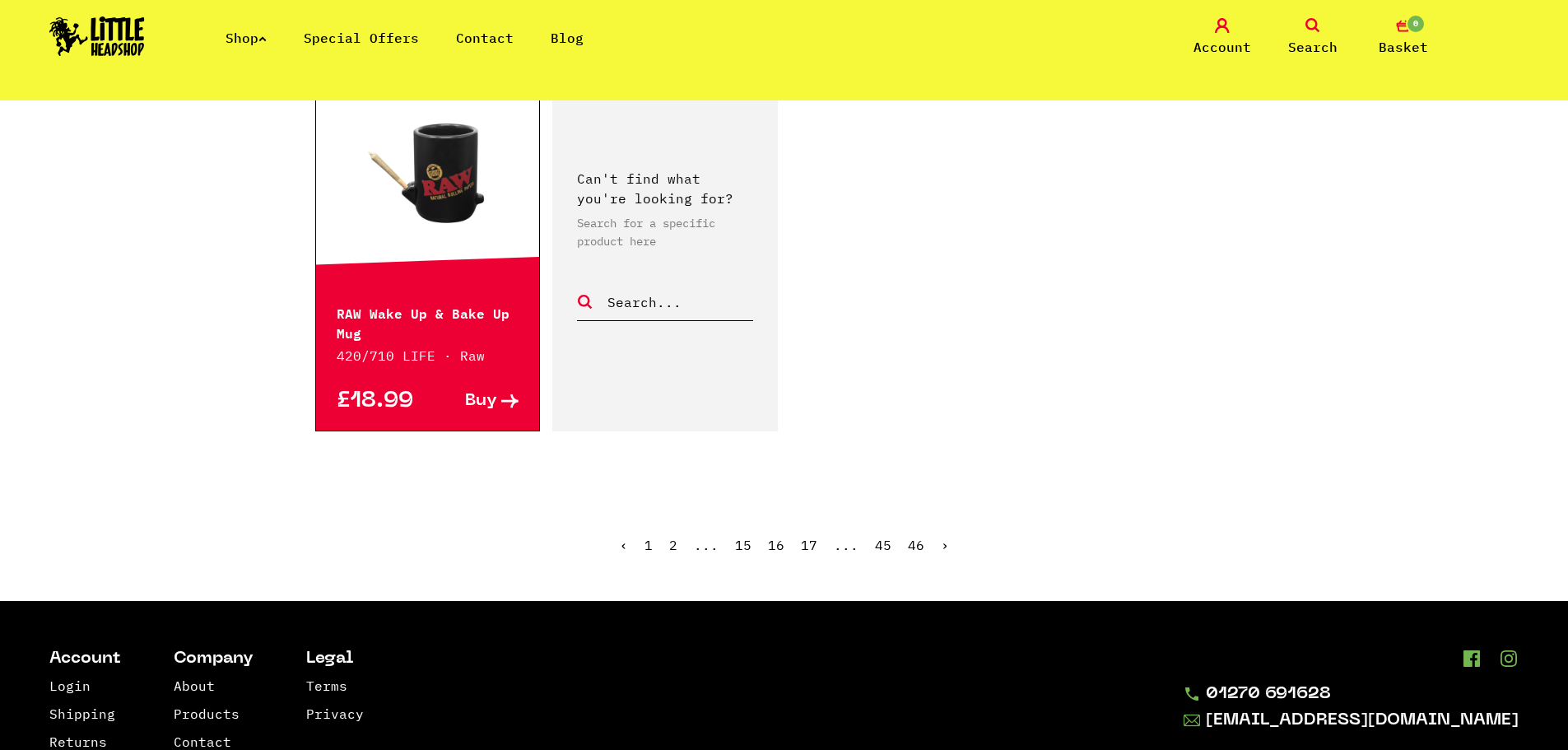
click at [940, 537] on link "›" at bounding box center [944, 545] width 8 height 17
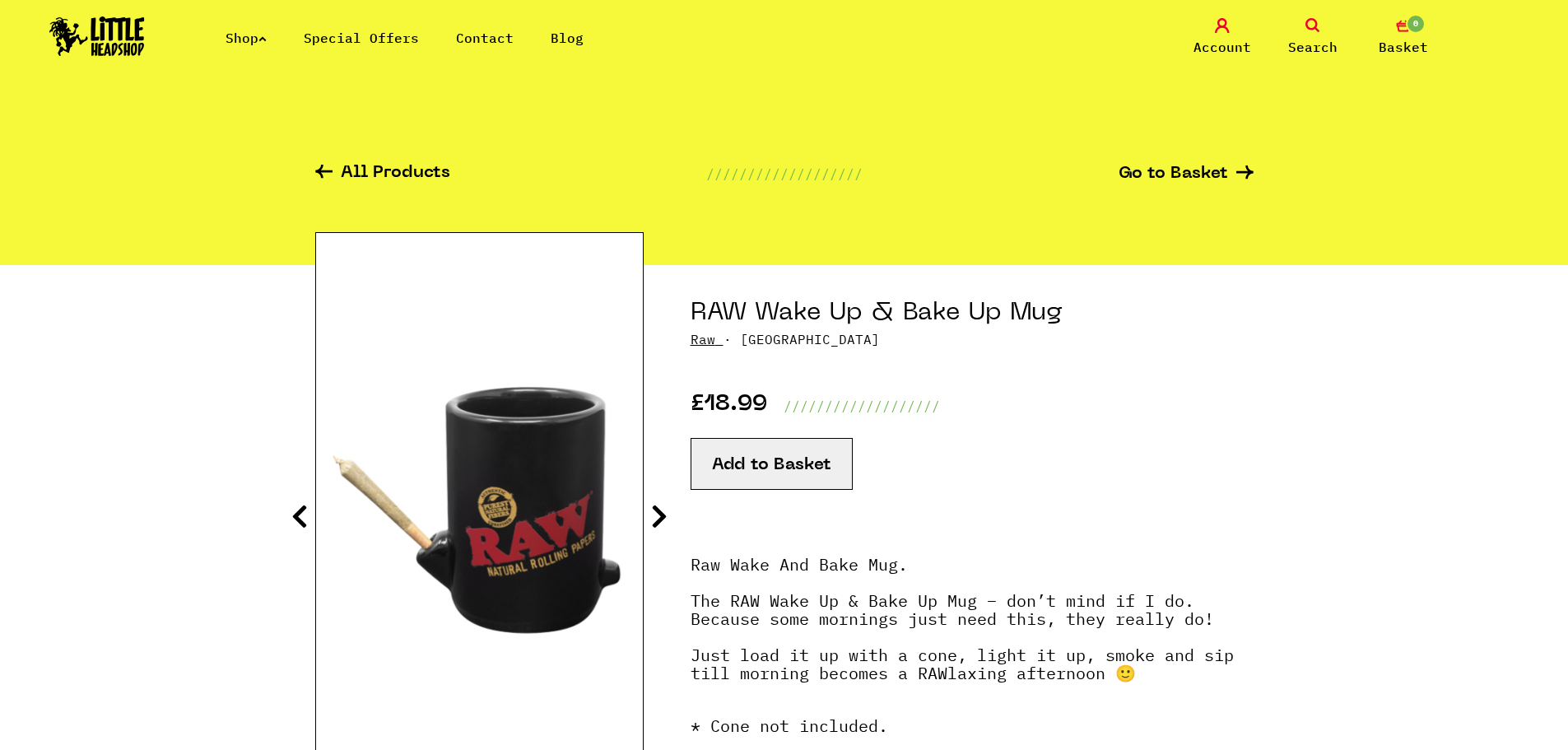
click at [654, 515] on icon at bounding box center [660, 516] width 17 height 26
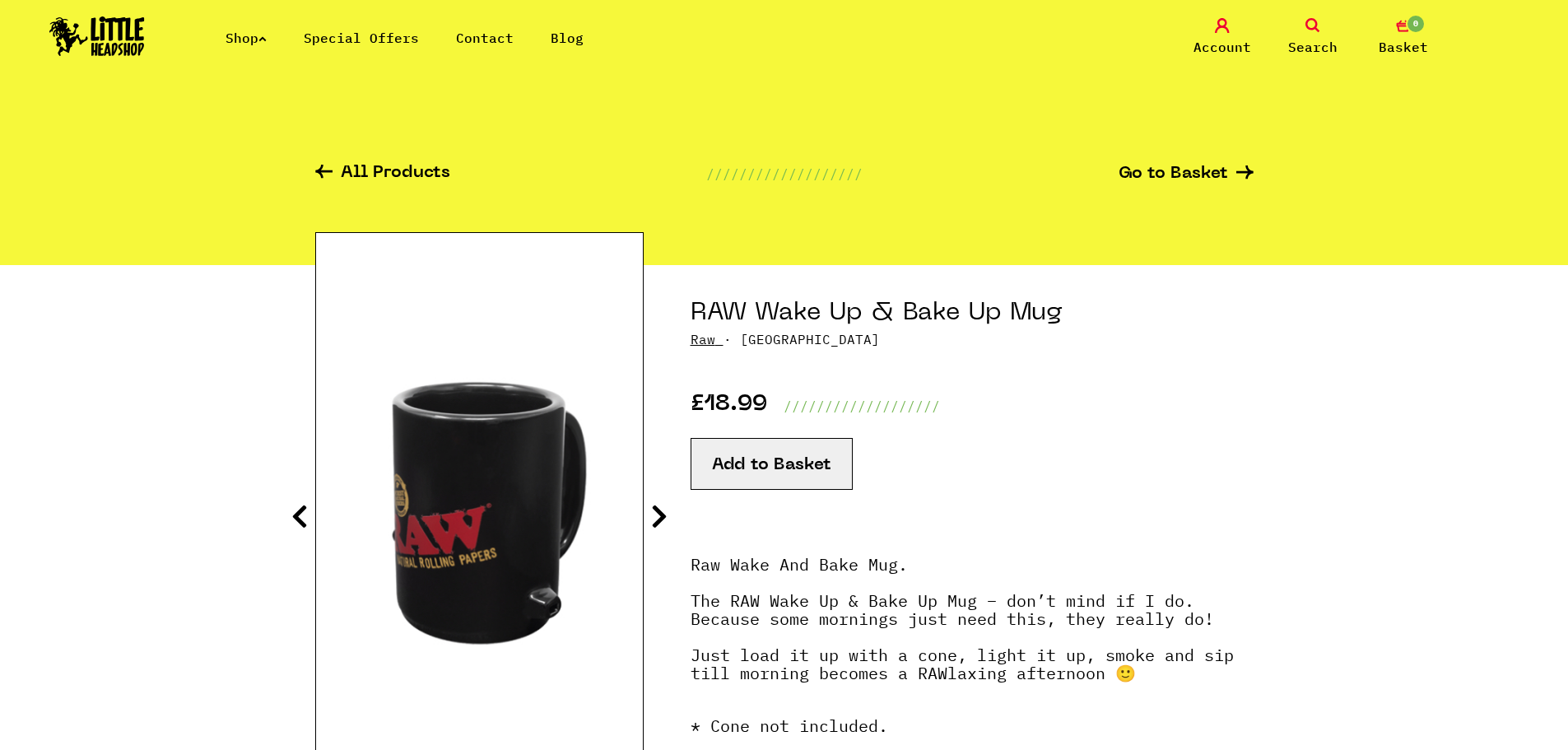
click at [655, 512] on icon at bounding box center [660, 516] width 17 height 26
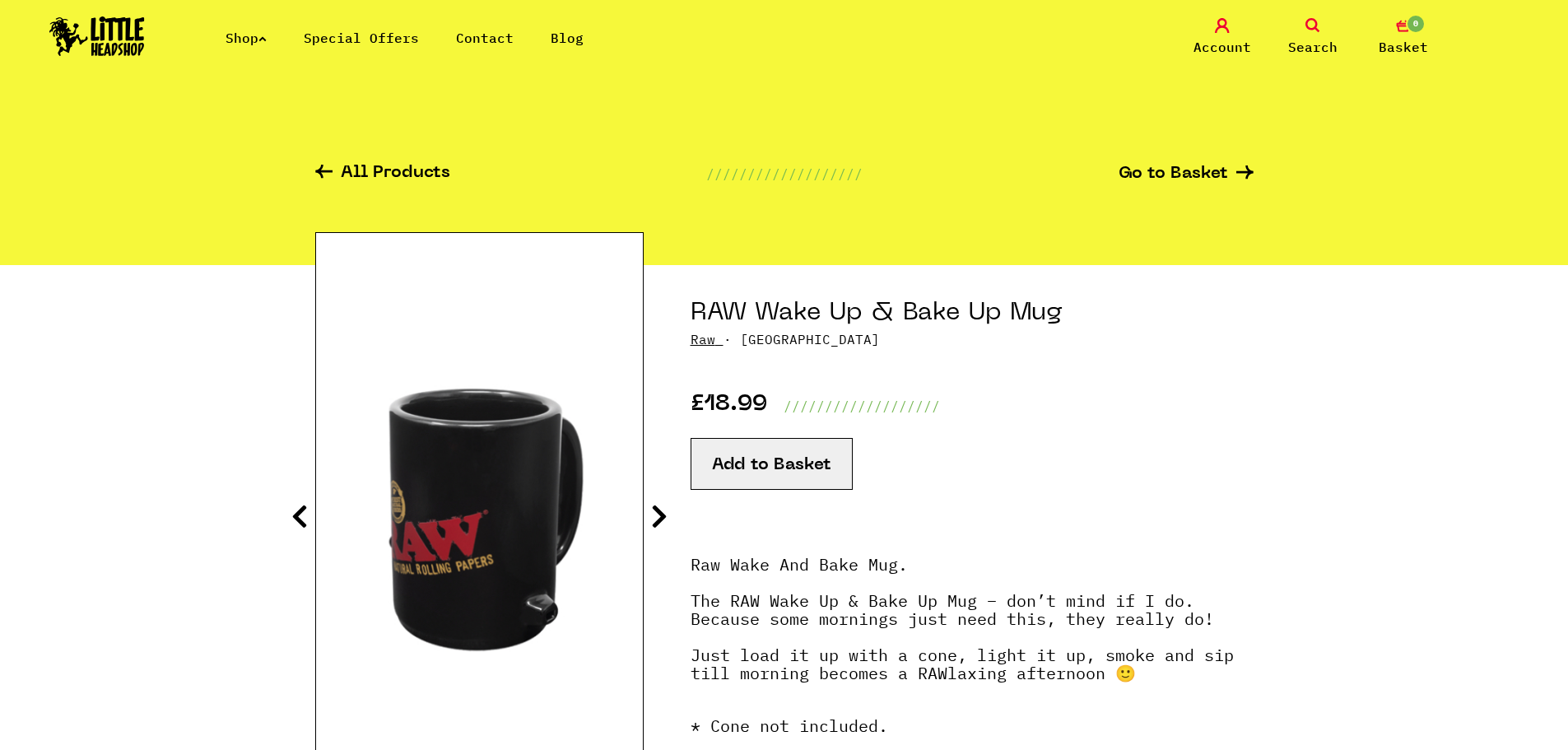
click at [656, 512] on icon at bounding box center [660, 516] width 17 height 26
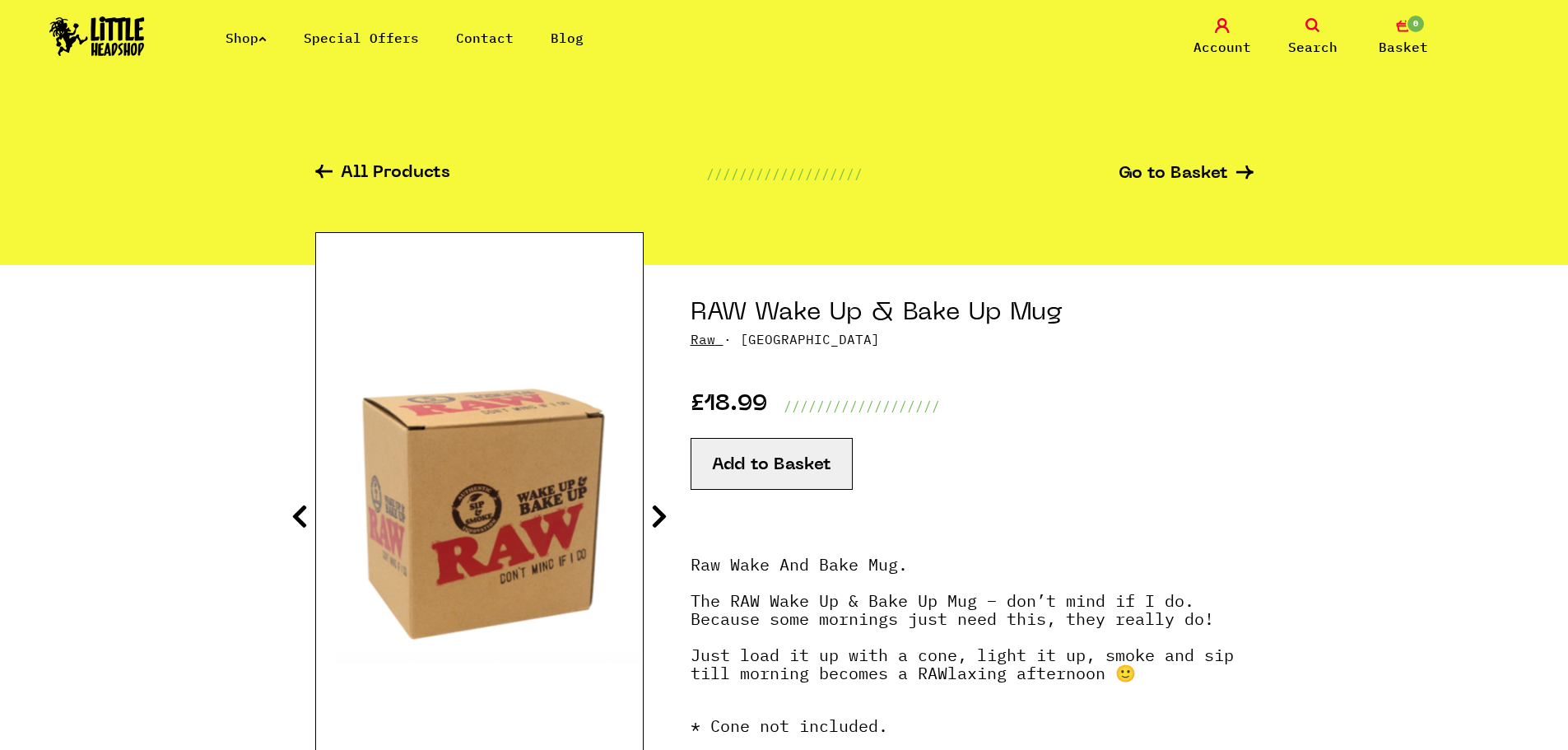
click at [656, 511] on icon at bounding box center [660, 516] width 17 height 26
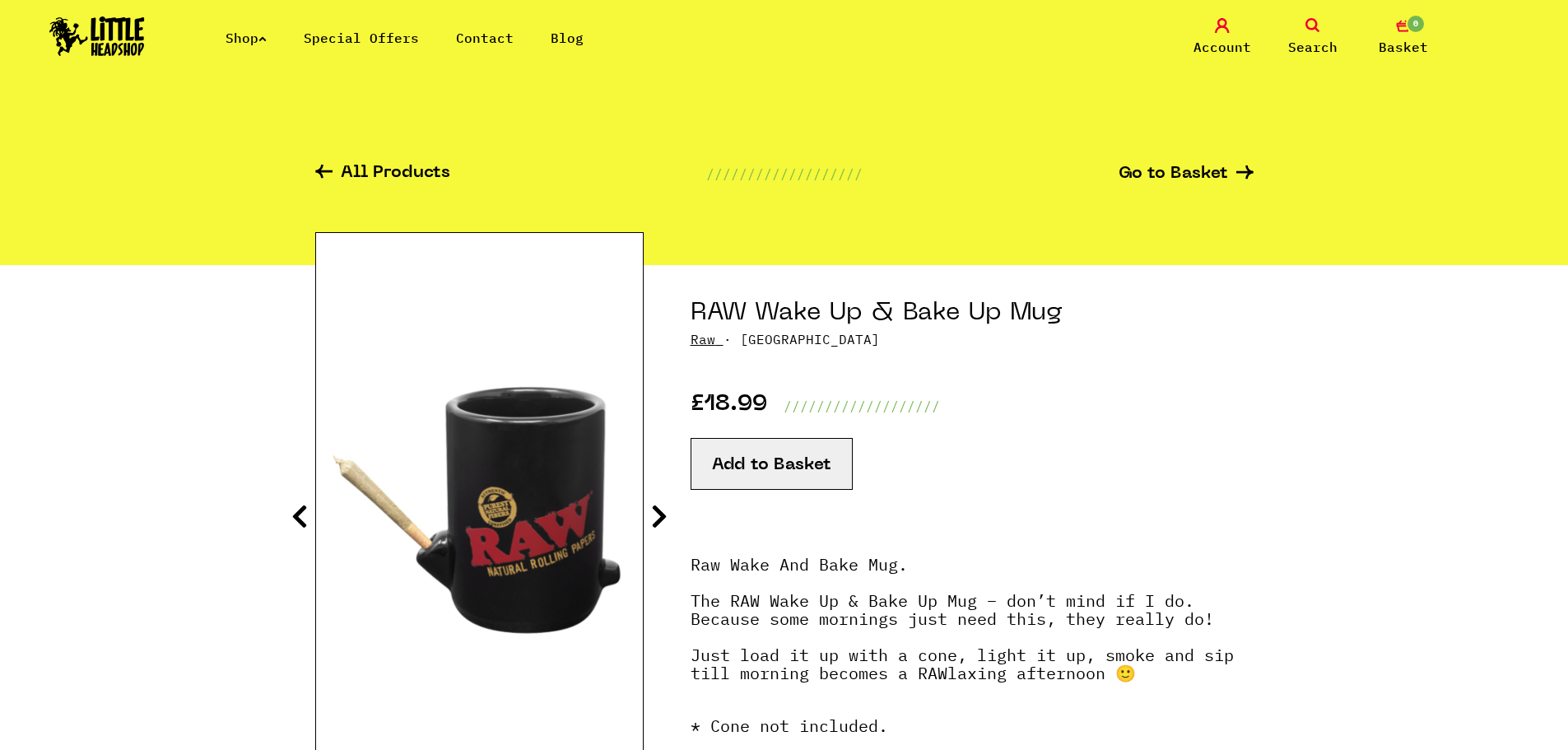
click at [652, 507] on icon at bounding box center [660, 516] width 17 height 26
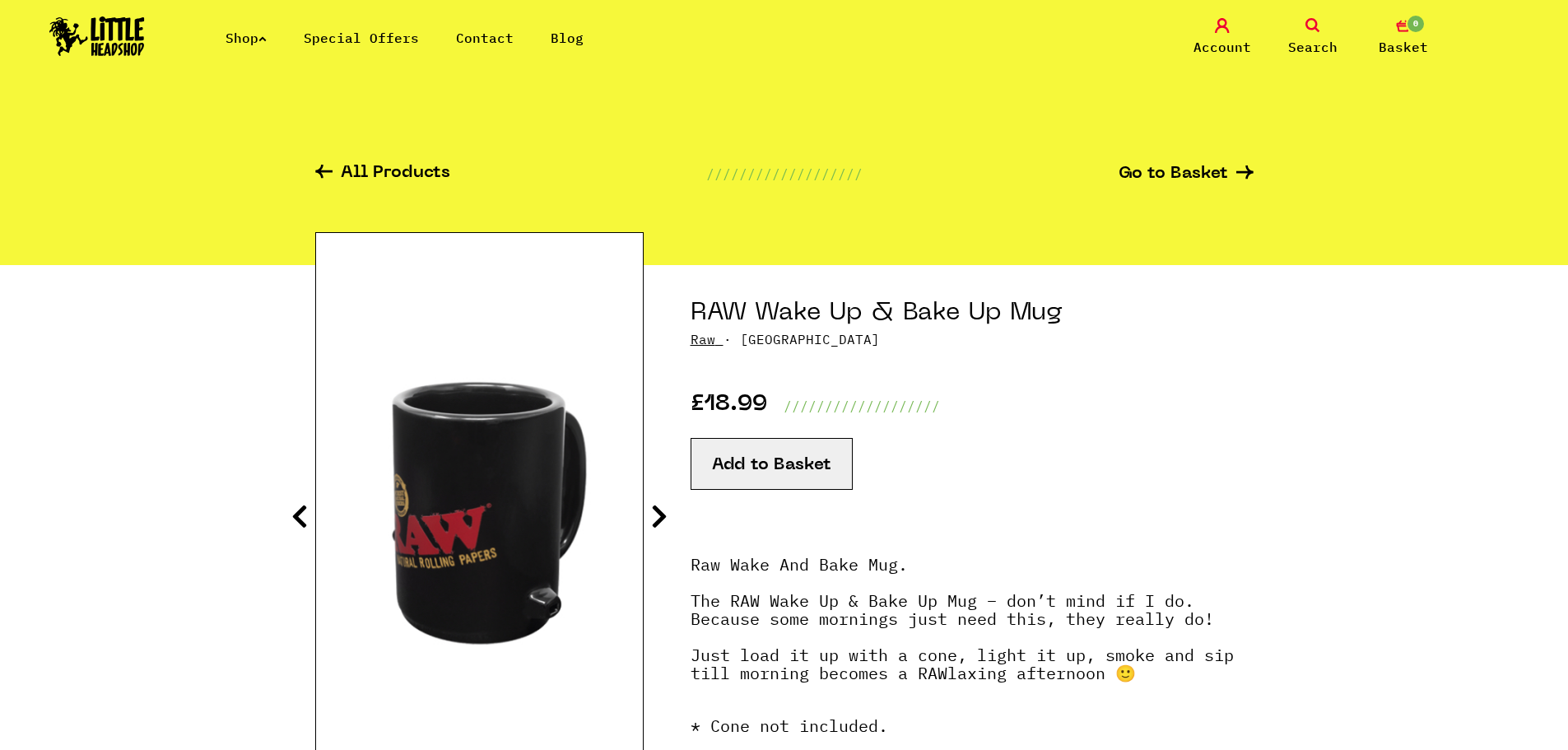
click at [655, 507] on icon at bounding box center [660, 516] width 17 height 26
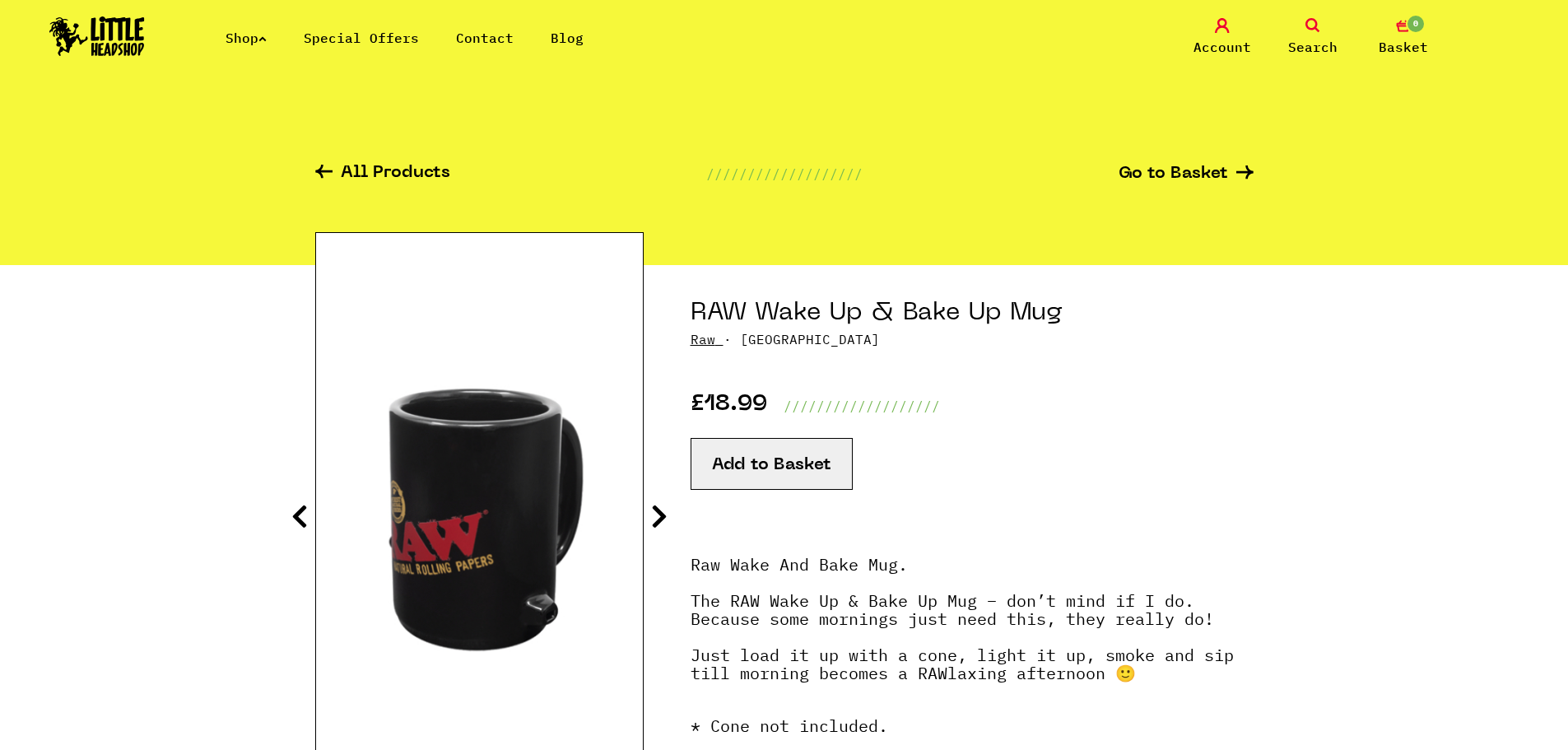
click at [655, 507] on icon at bounding box center [660, 516] width 17 height 26
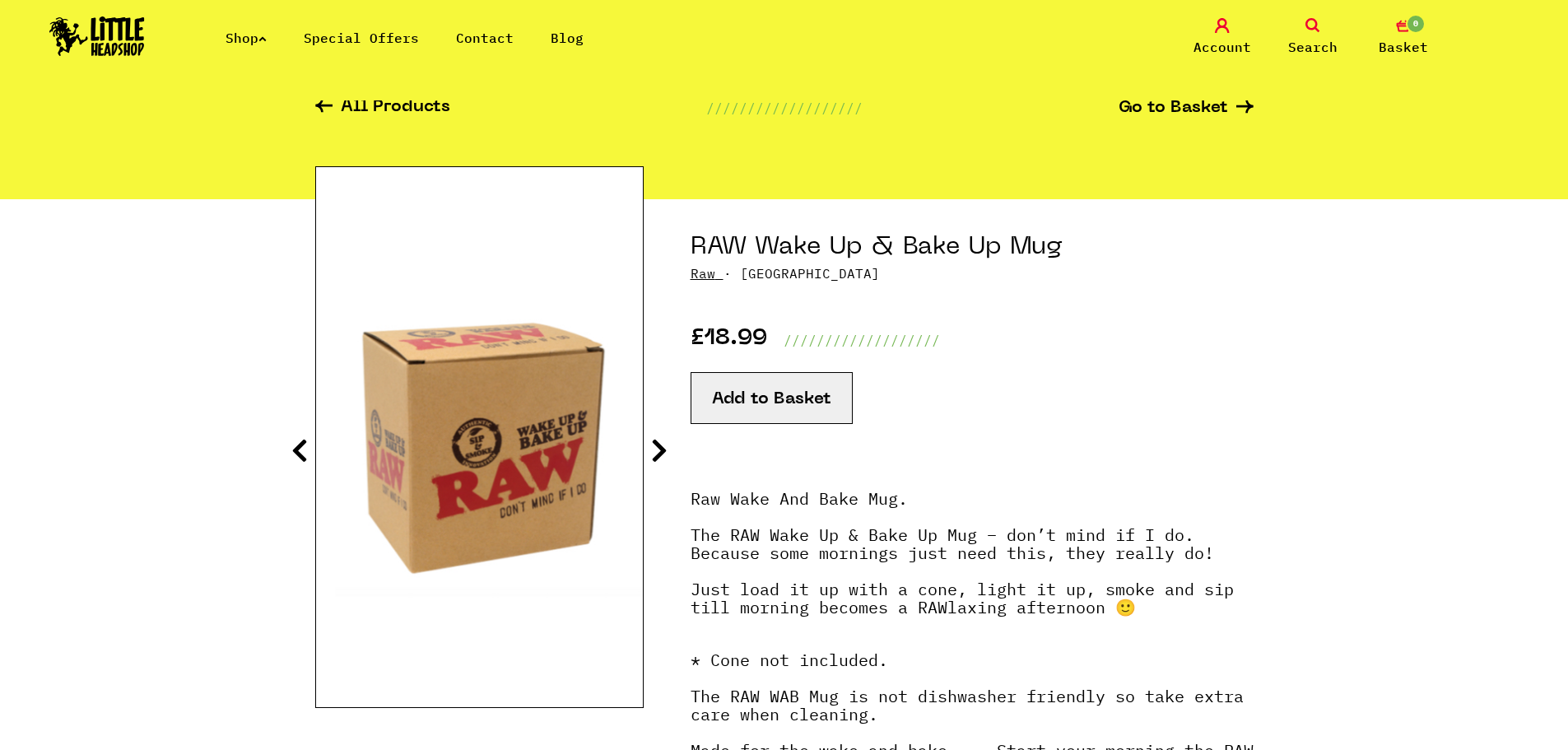
scroll to position [247, 0]
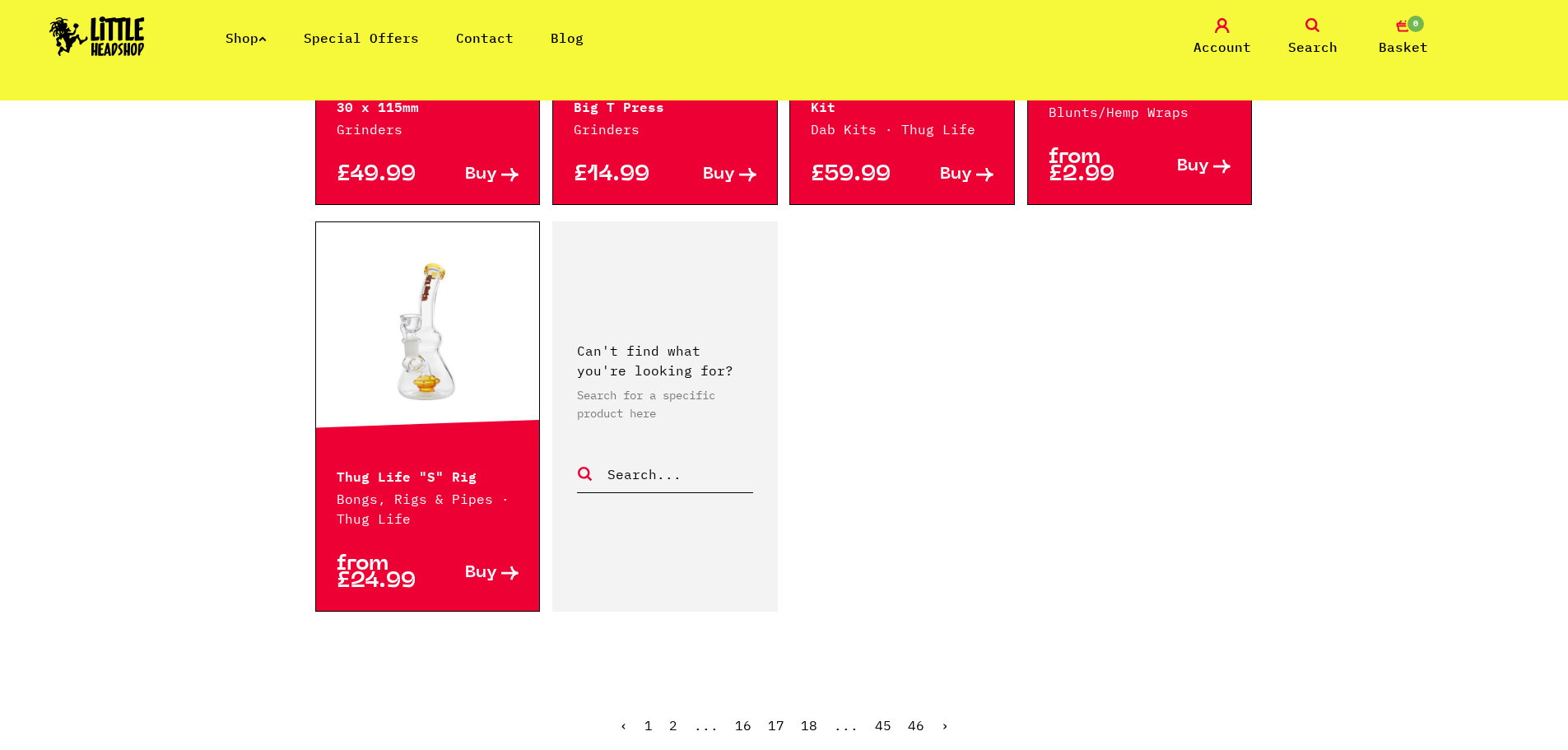
scroll to position [2553, 0]
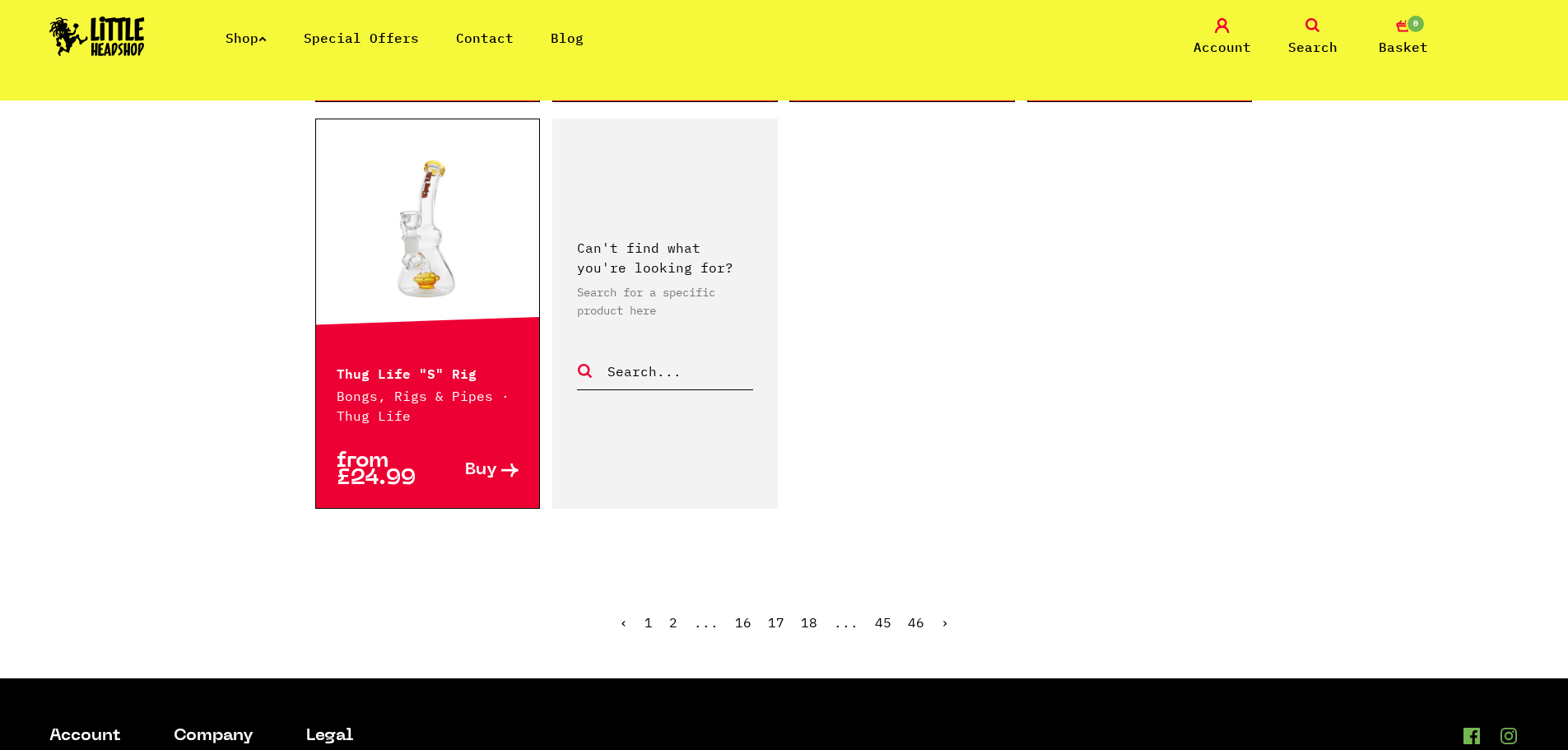
click at [946, 602] on ul "‹ 1 2 ... 16 17 18 ... 45 46 ›" at bounding box center [784, 634] width 939 height 70
click at [943, 615] on link "›" at bounding box center [944, 623] width 8 height 17
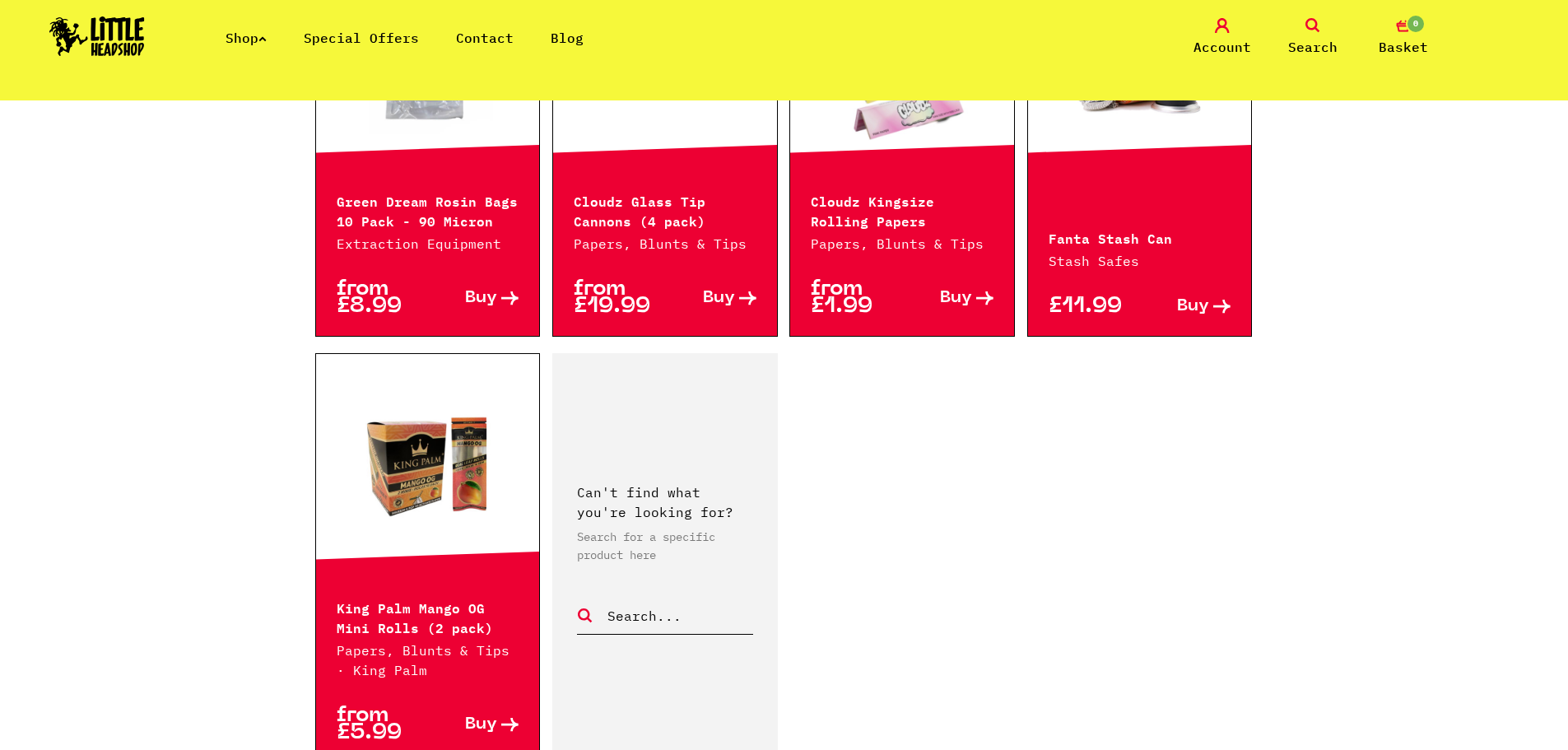
scroll to position [2634, 0]
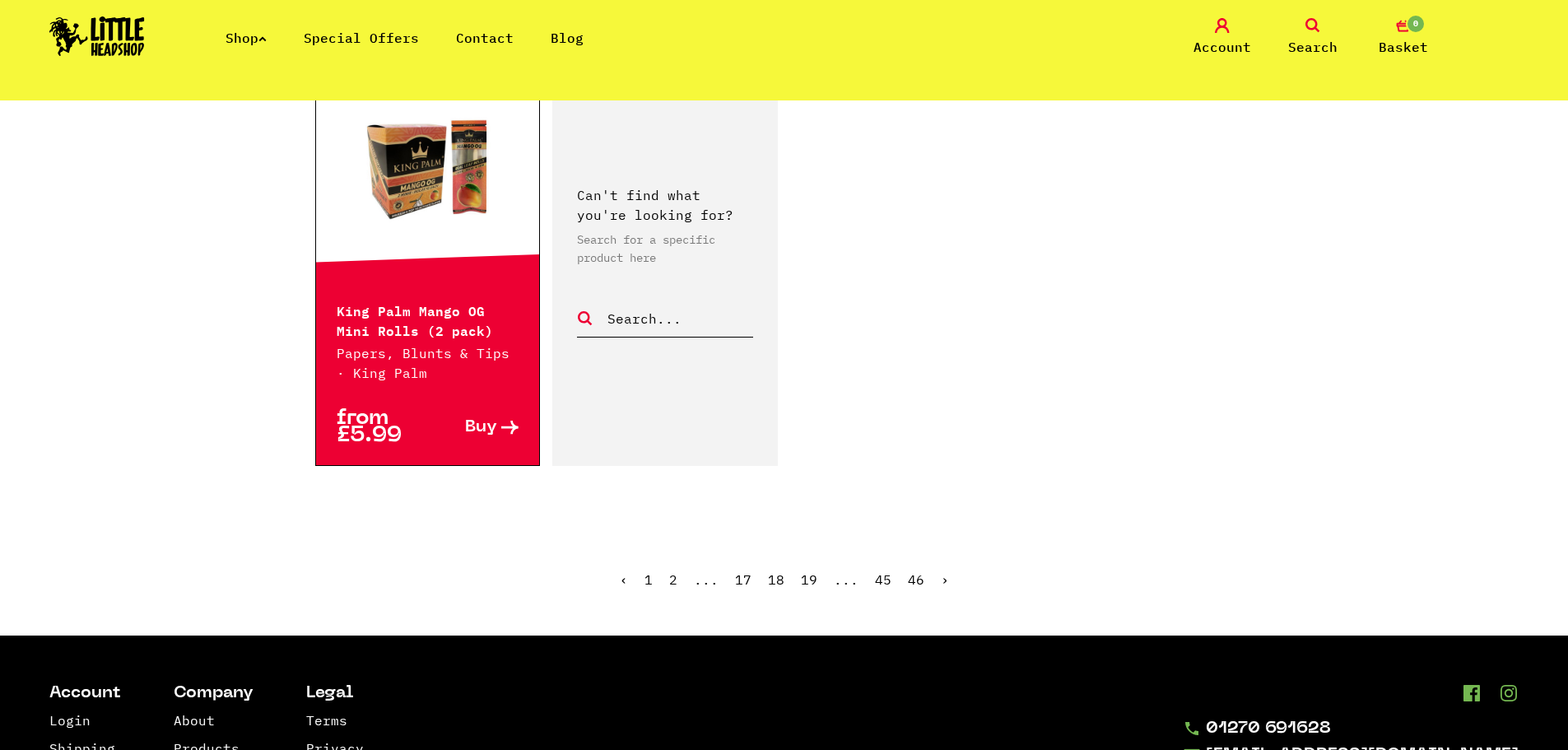
click at [941, 571] on link "›" at bounding box center [944, 580] width 8 height 17
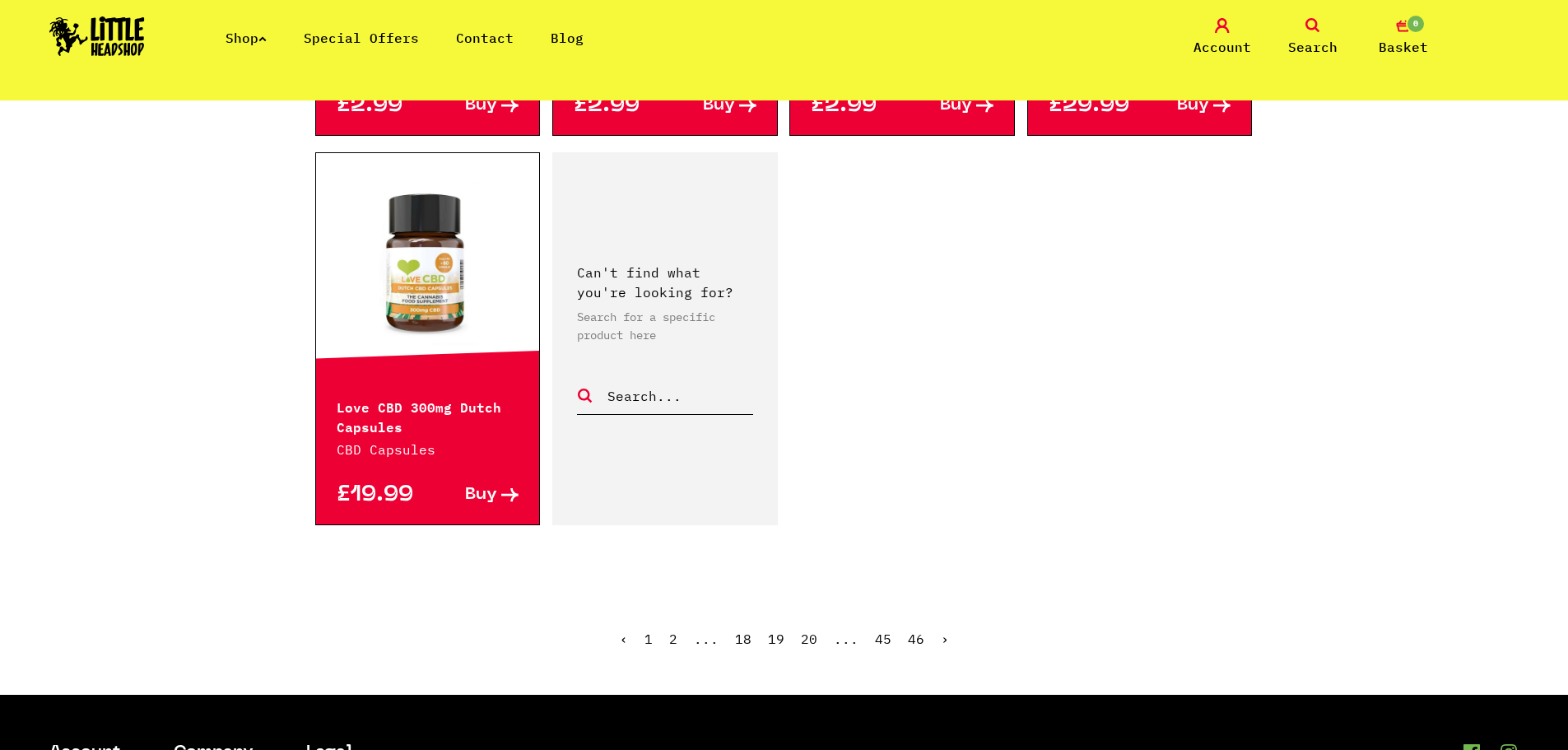
scroll to position [2553, 0]
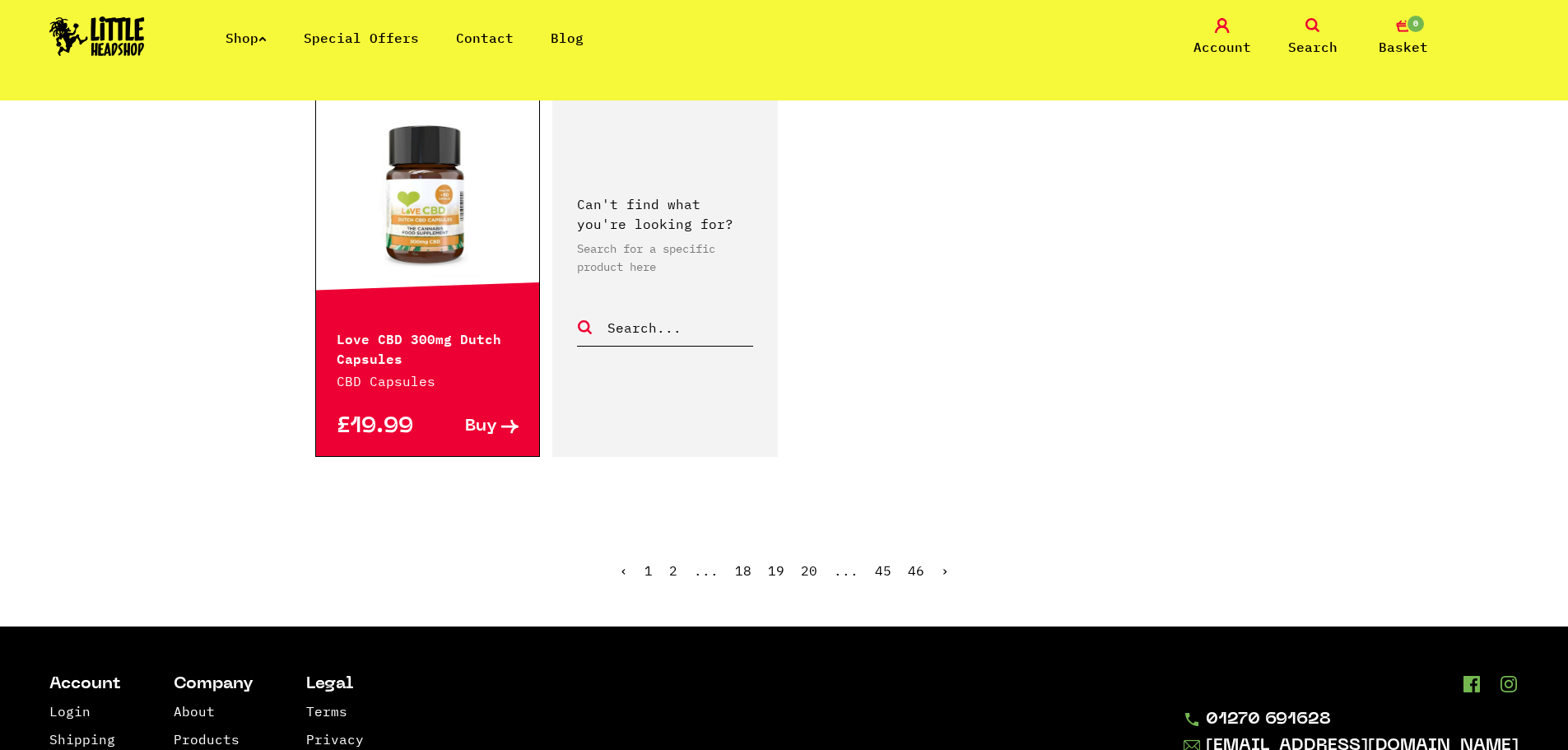
drag, startPoint x: 936, startPoint y: 561, endPoint x: 943, endPoint y: 544, distance: 18.4
click at [937, 554] on ul "‹ 1 2 ... 18 19 20 ... 45 46 ›" at bounding box center [784, 583] width 939 height 70
click at [946, 568] on ul "‹ 1 2 ... 18 19 20 ... 45 46 ›" at bounding box center [784, 583] width 939 height 70
click at [940, 573] on link "›" at bounding box center [944, 570] width 8 height 17
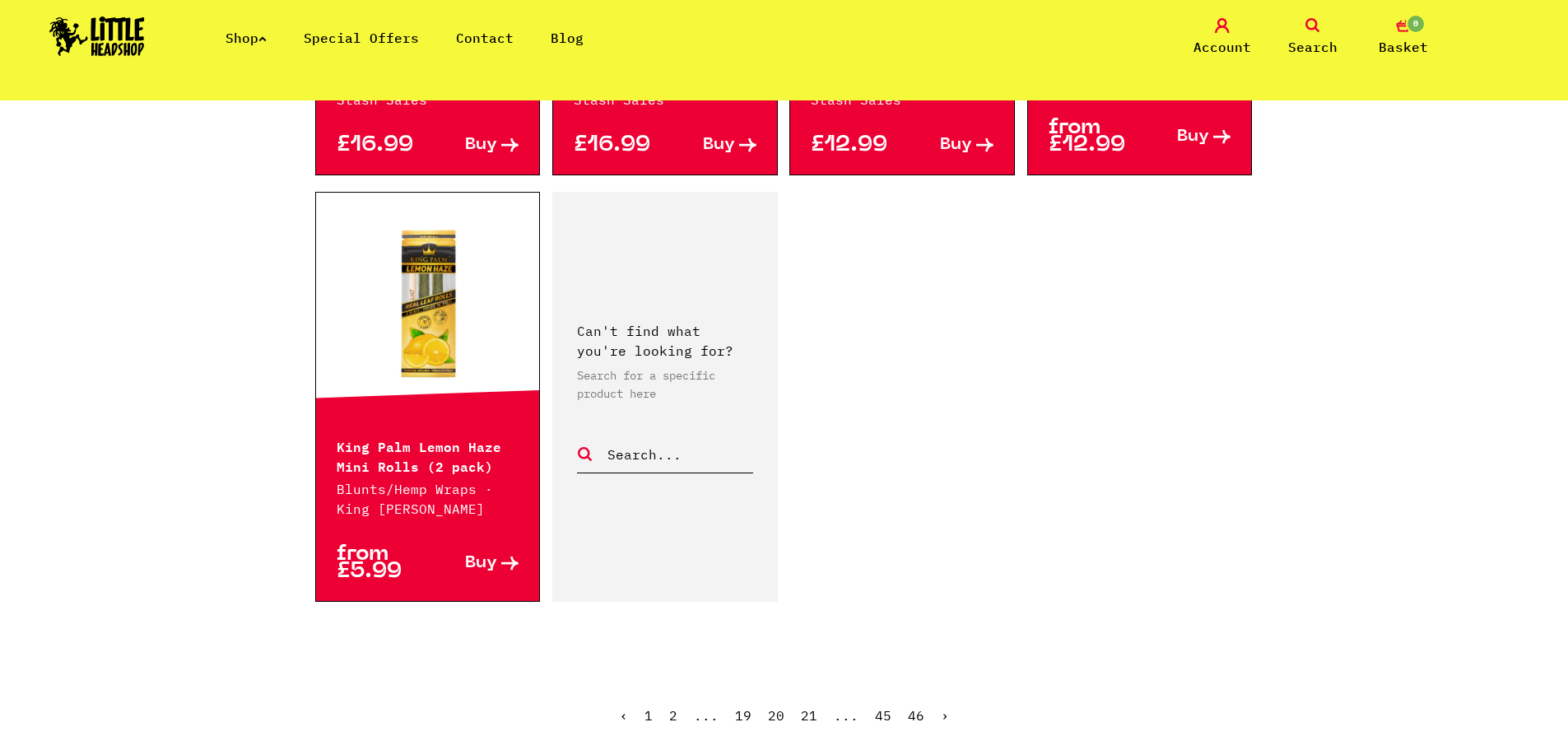
scroll to position [2588, 0]
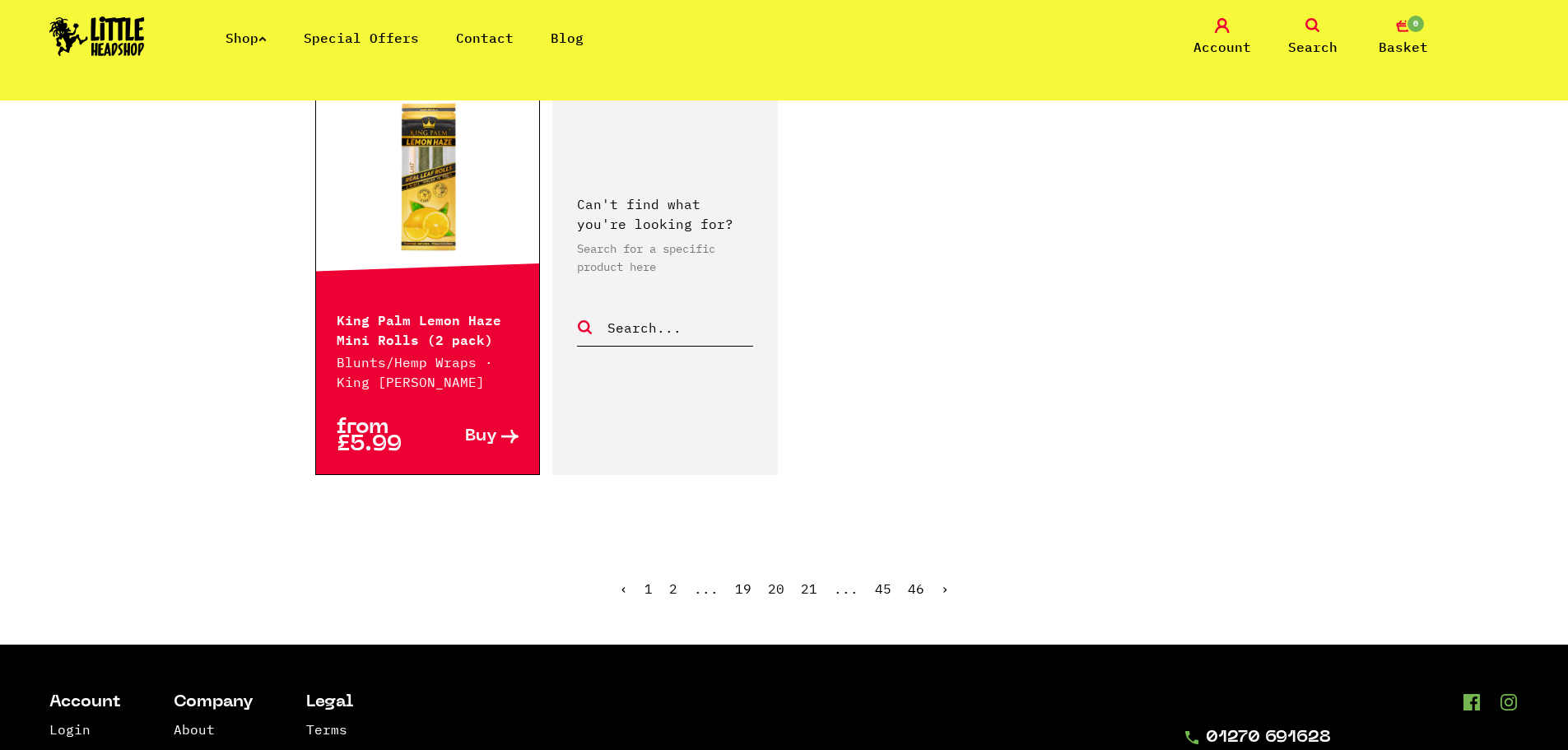
click at [947, 566] on ul "‹ 1 2 ... 19 20 21 ... 45 46 ›" at bounding box center [784, 601] width 939 height 70
click at [934, 566] on ul "‹ 1 2 ... 19 20 21 ... 45 46 ›" at bounding box center [784, 601] width 939 height 70
click at [940, 581] on link "›" at bounding box center [944, 589] width 8 height 17
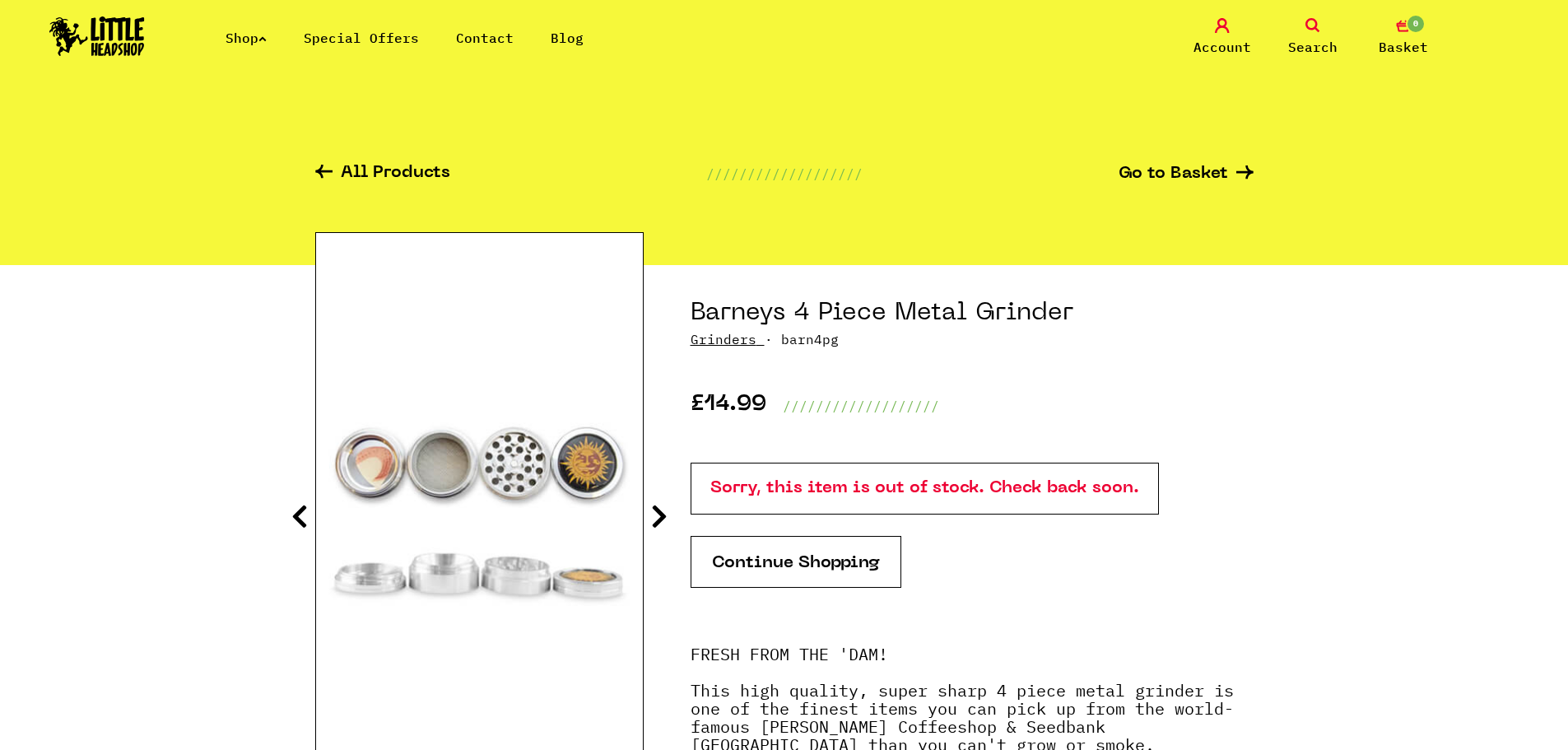
click at [660, 515] on icon at bounding box center [660, 516] width 17 height 26
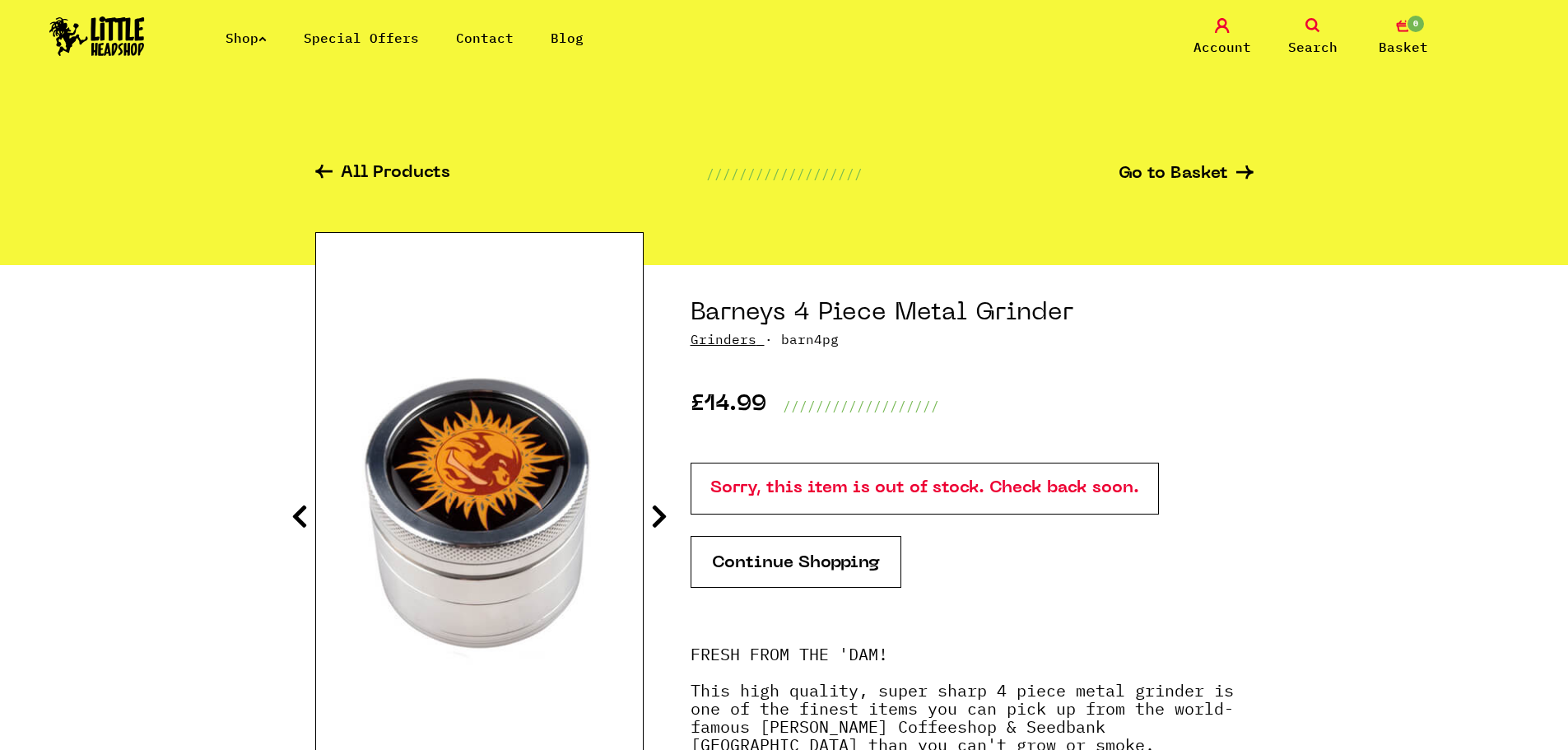
click at [660, 515] on icon at bounding box center [660, 516] width 17 height 26
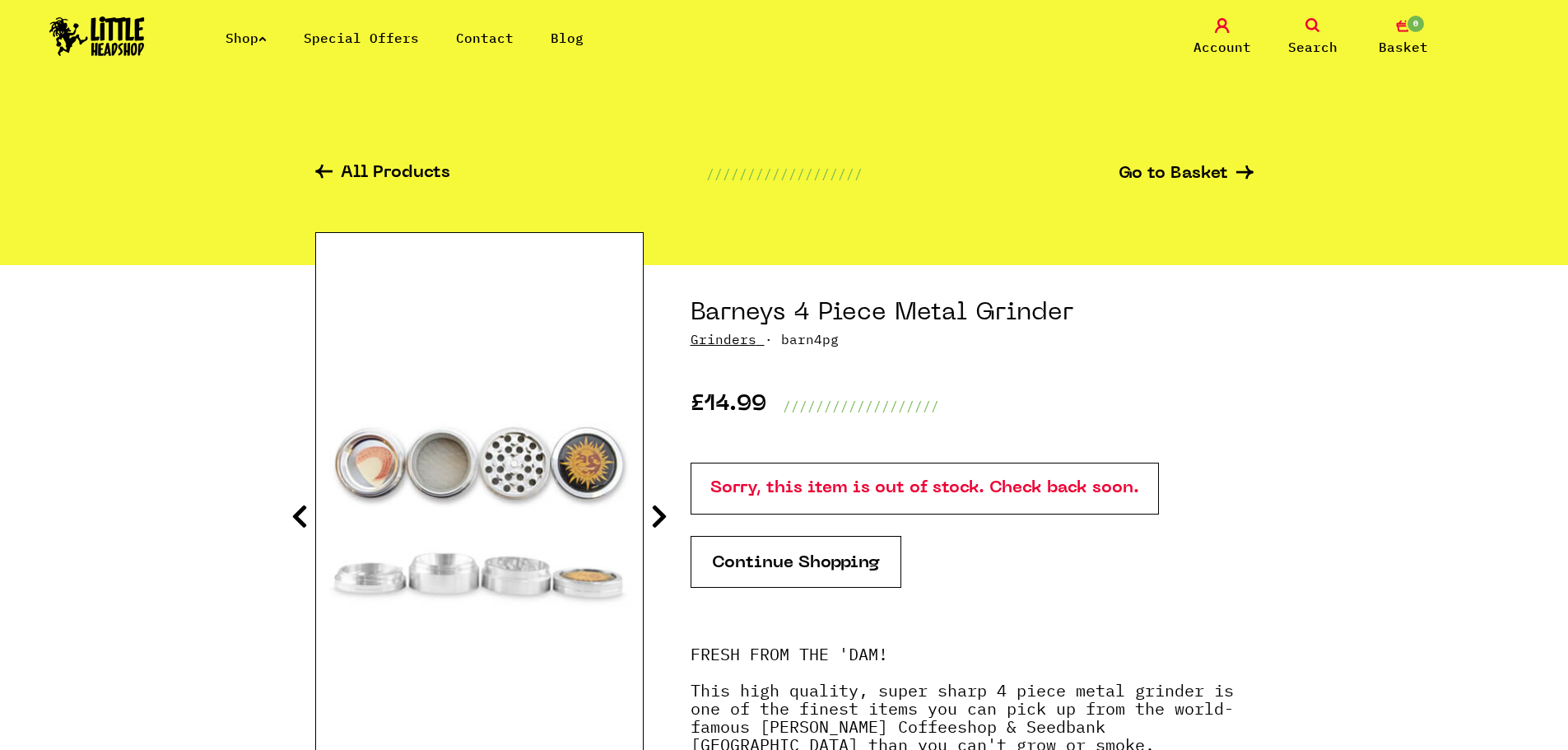
click at [660, 515] on icon at bounding box center [660, 516] width 17 height 26
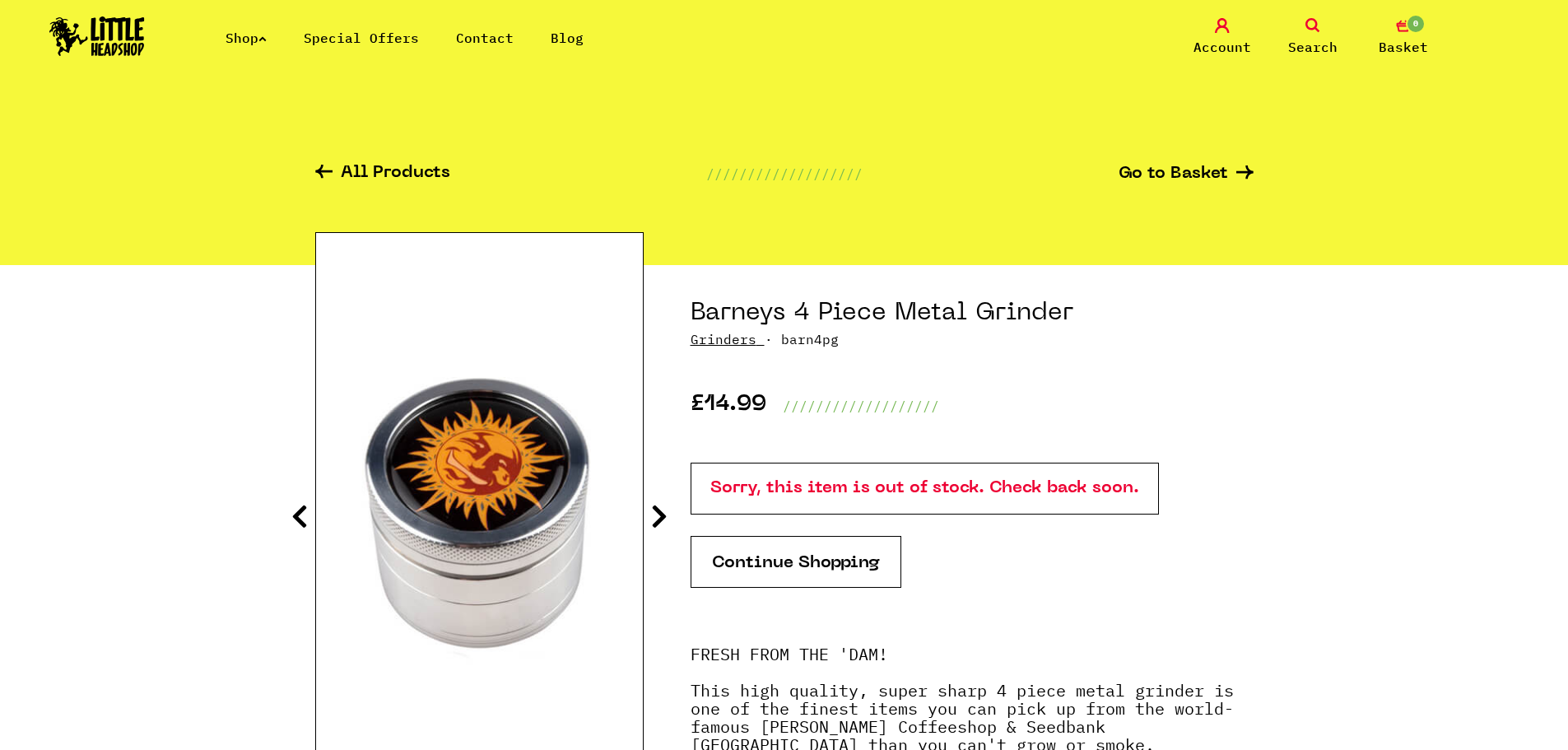
click at [660, 515] on icon at bounding box center [660, 516] width 17 height 26
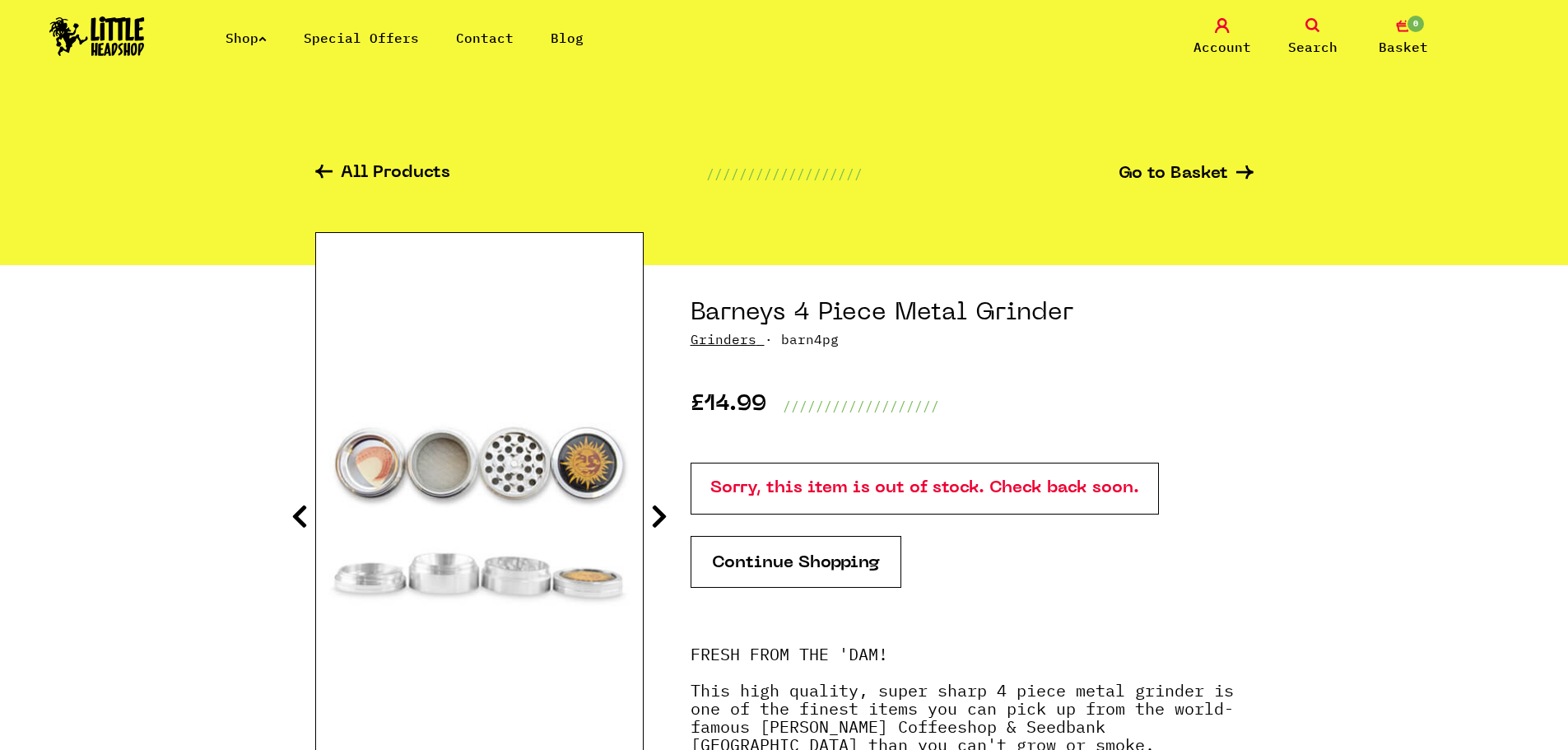
click at [660, 515] on icon at bounding box center [660, 516] width 17 height 26
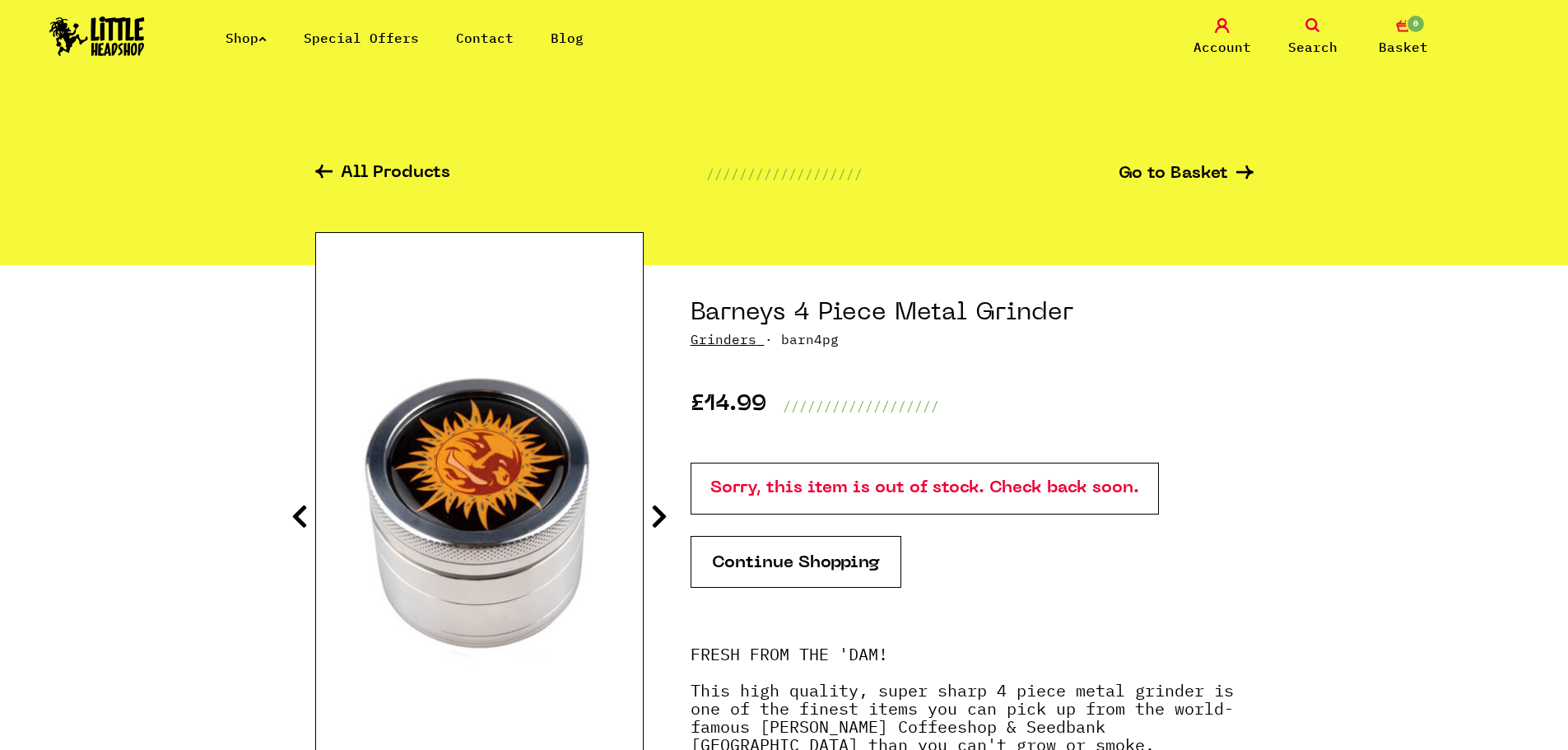
click at [660, 515] on icon at bounding box center [660, 516] width 17 height 26
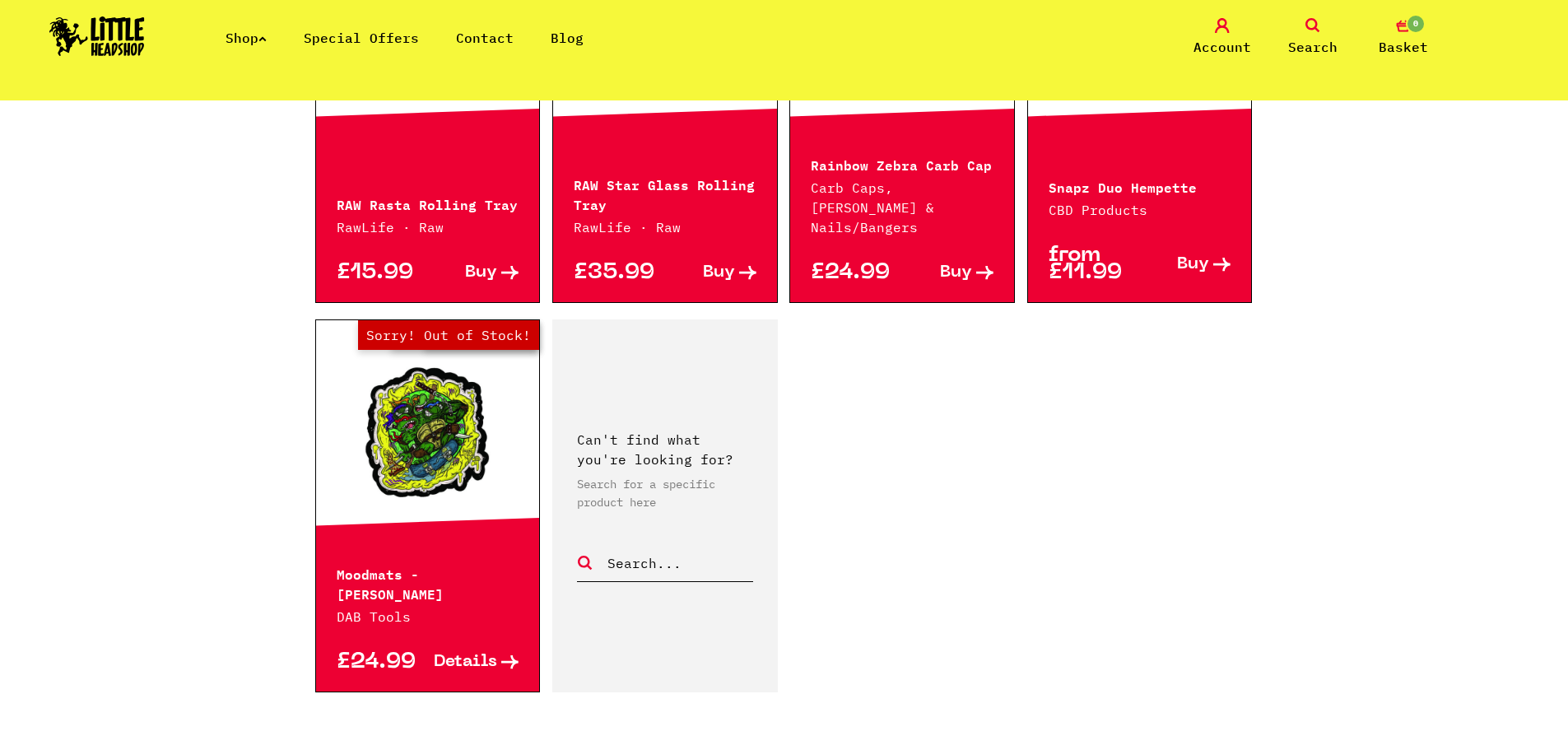
scroll to position [2388, 0]
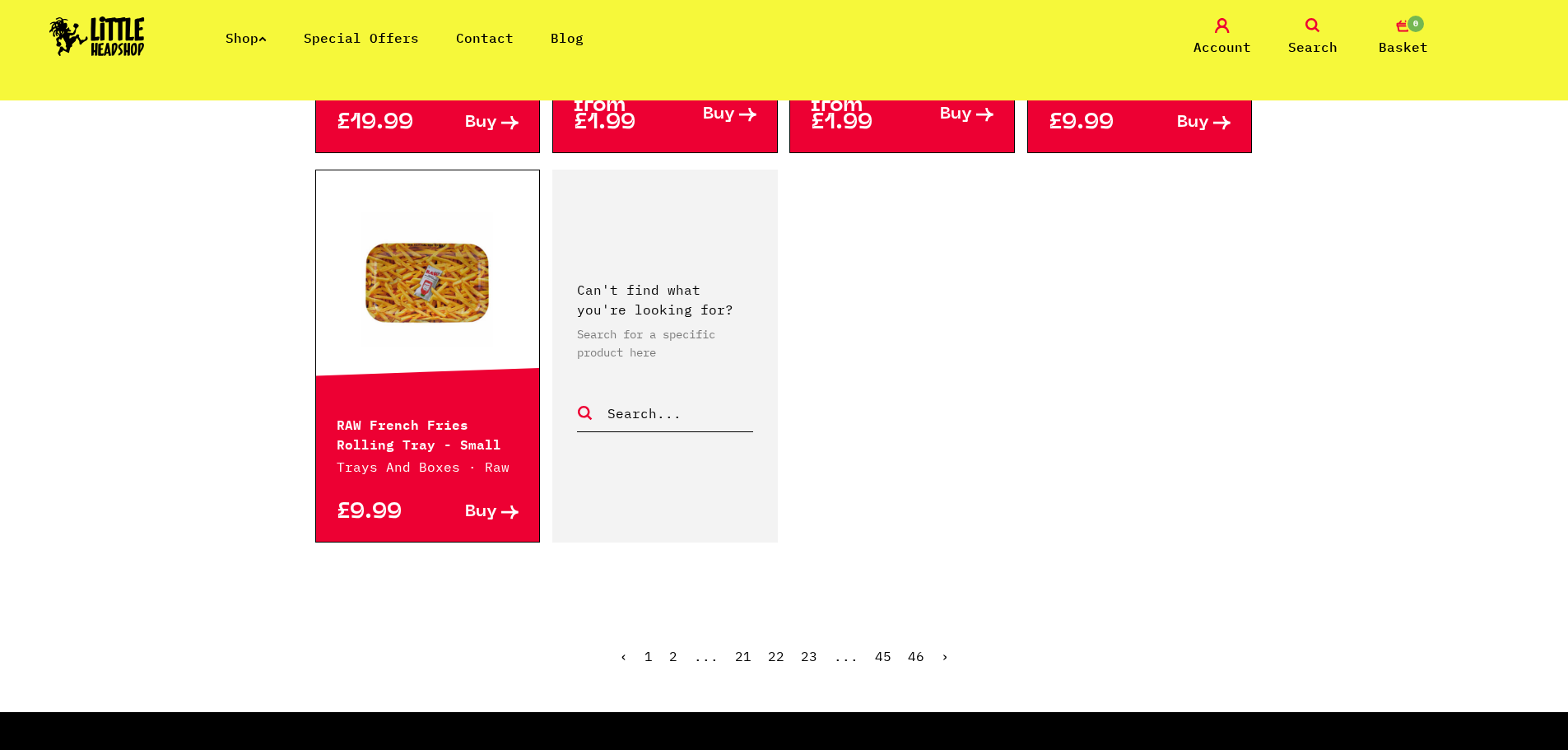
scroll to position [2553, 0]
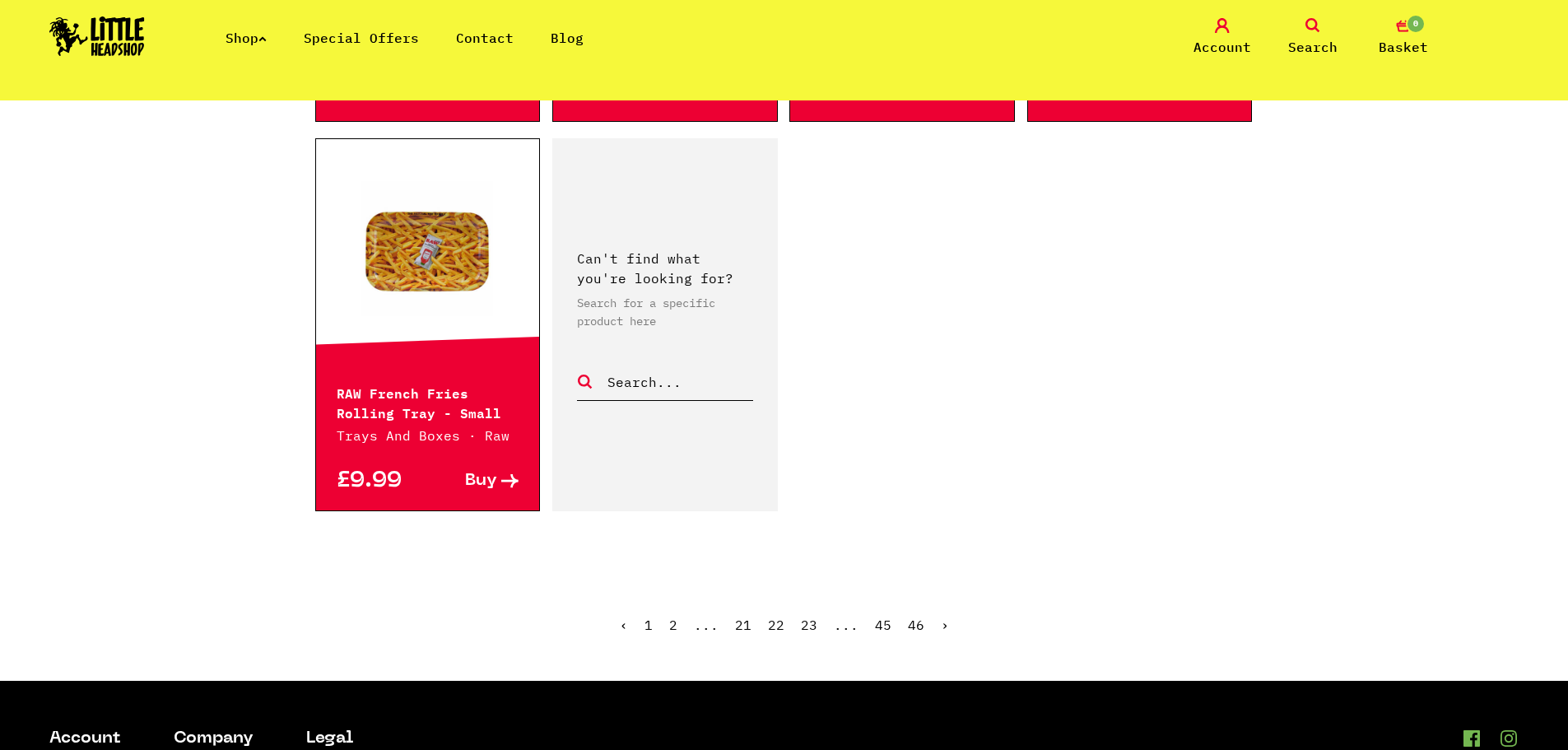
click at [950, 602] on ul "‹ 1 2 ... 21 22 23 ... 45 46 ›" at bounding box center [784, 636] width 939 height 70
click at [940, 617] on link "›" at bounding box center [944, 625] width 8 height 17
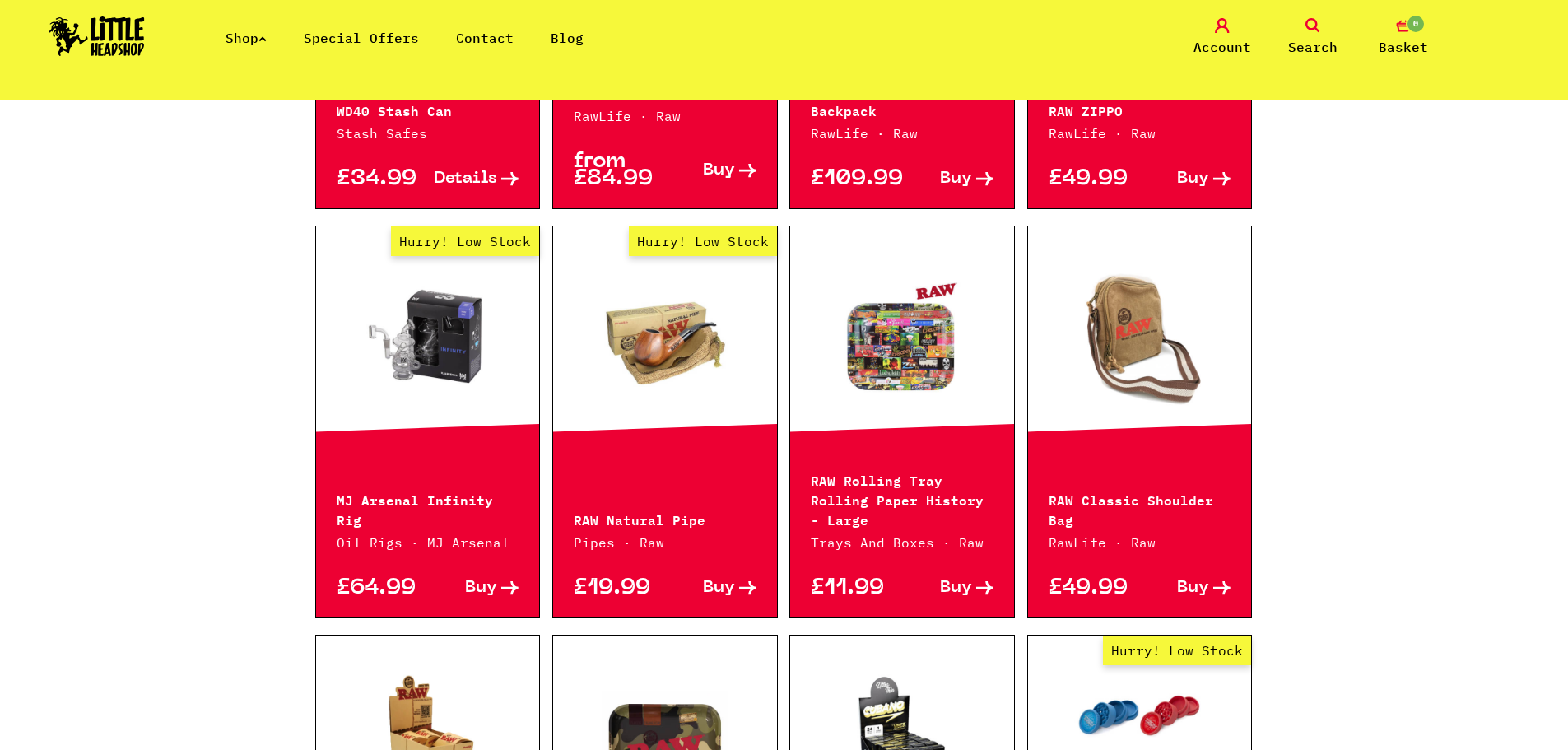
scroll to position [1235, 0]
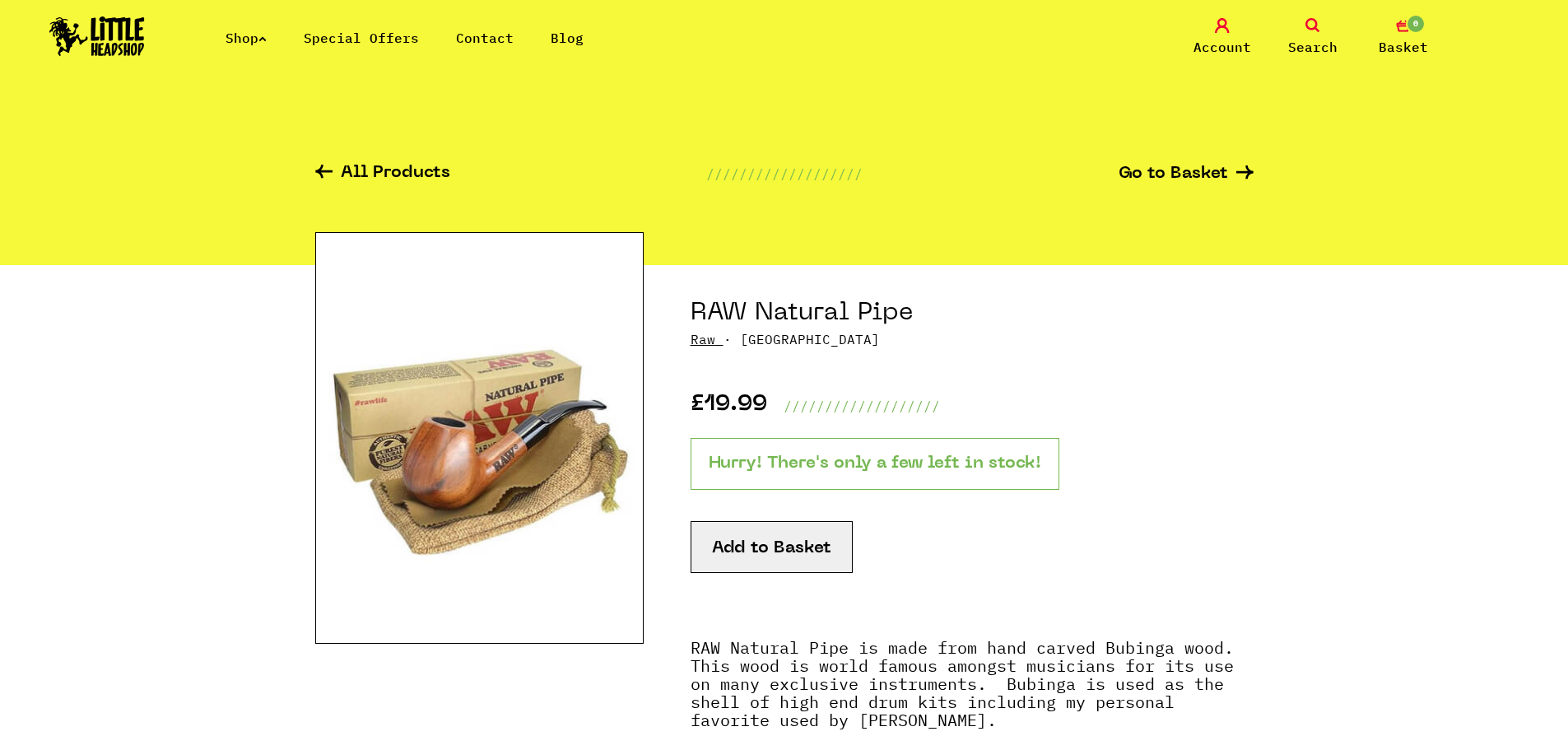
click at [595, 453] on img at bounding box center [480, 438] width 329 height 412
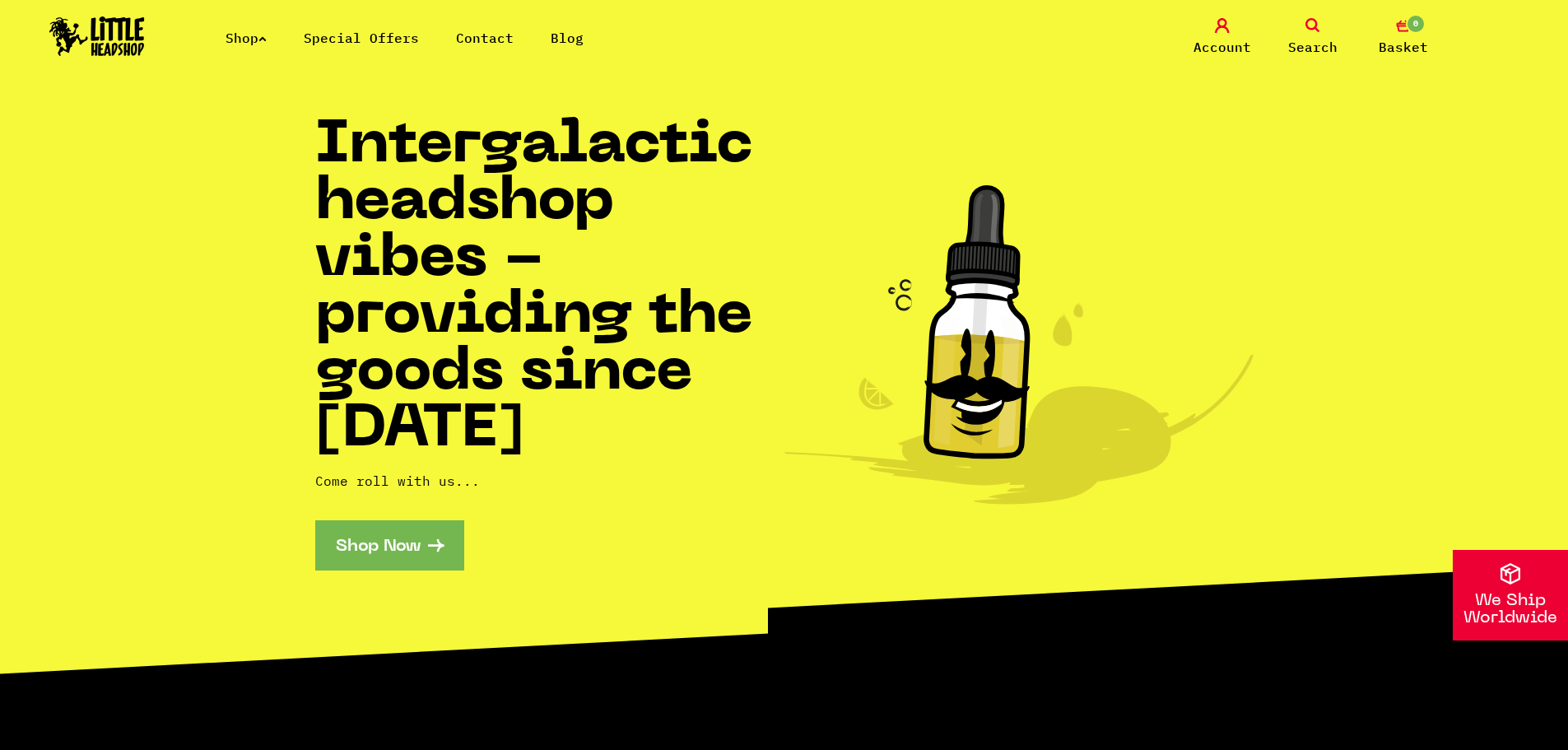
click at [1324, 34] on link "Search" at bounding box center [1313, 37] width 83 height 39
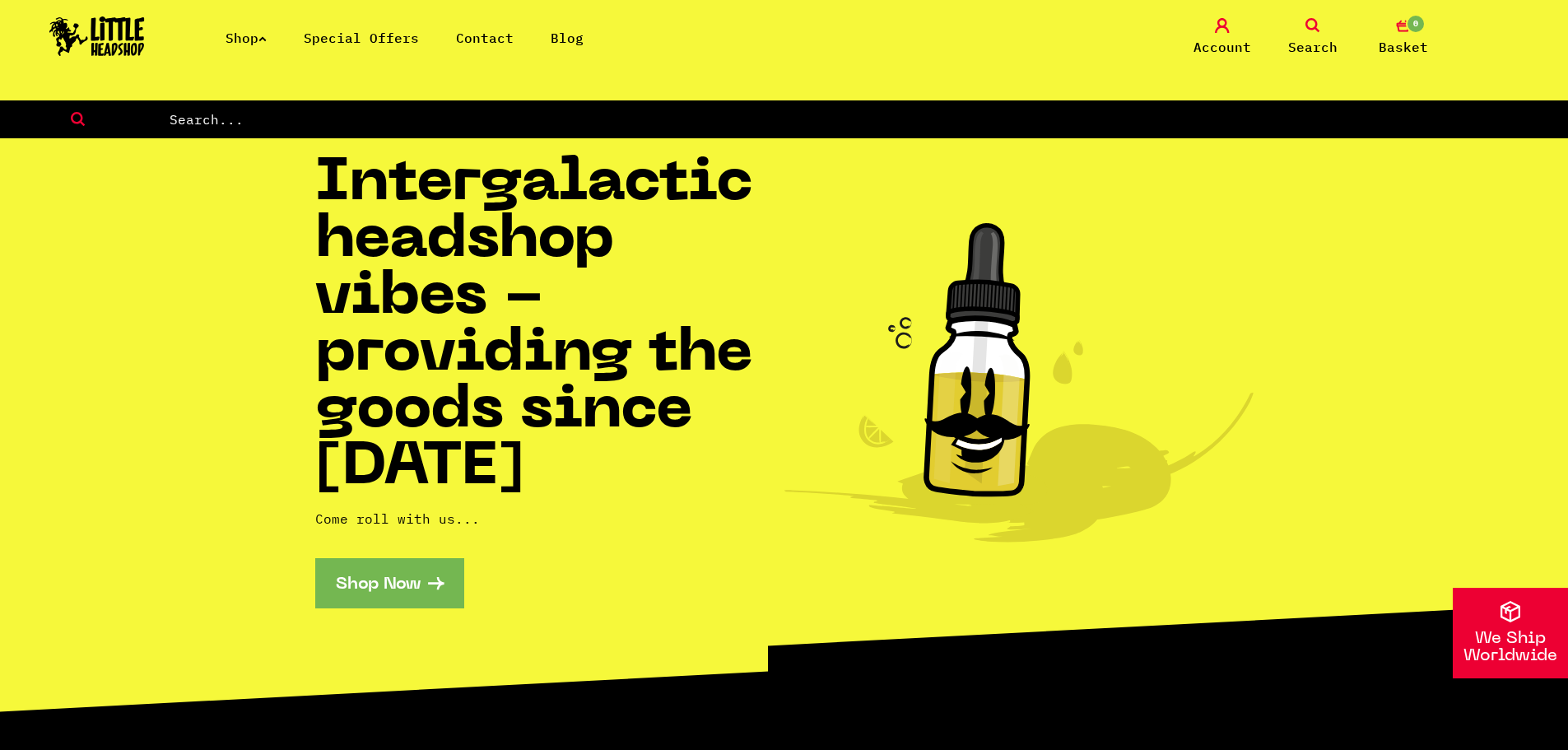
click at [1191, 118] on input "text" at bounding box center [868, 119] width 1400 height 22
type input "bongs"
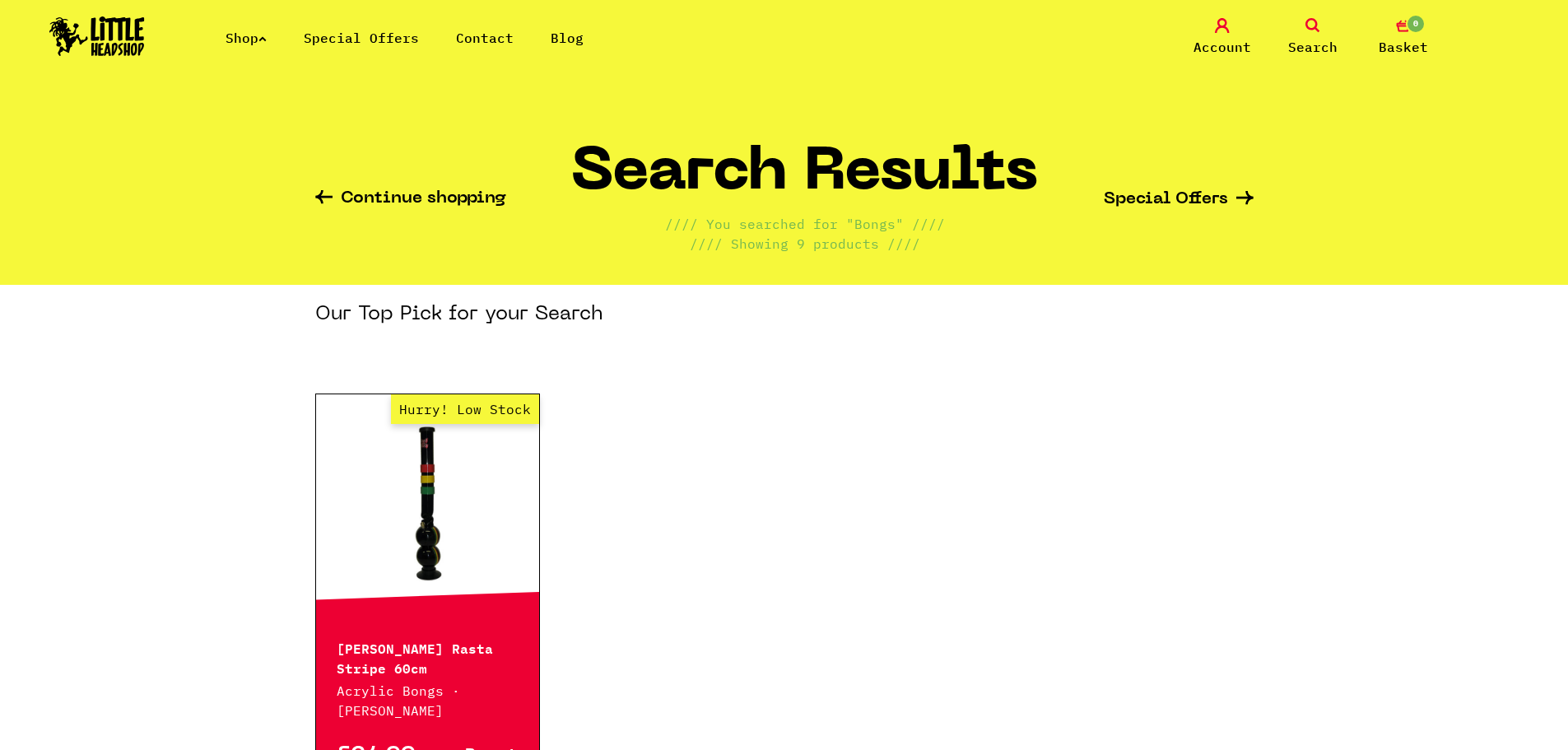
click at [1305, 39] on span "Search" at bounding box center [1312, 46] width 50 height 20
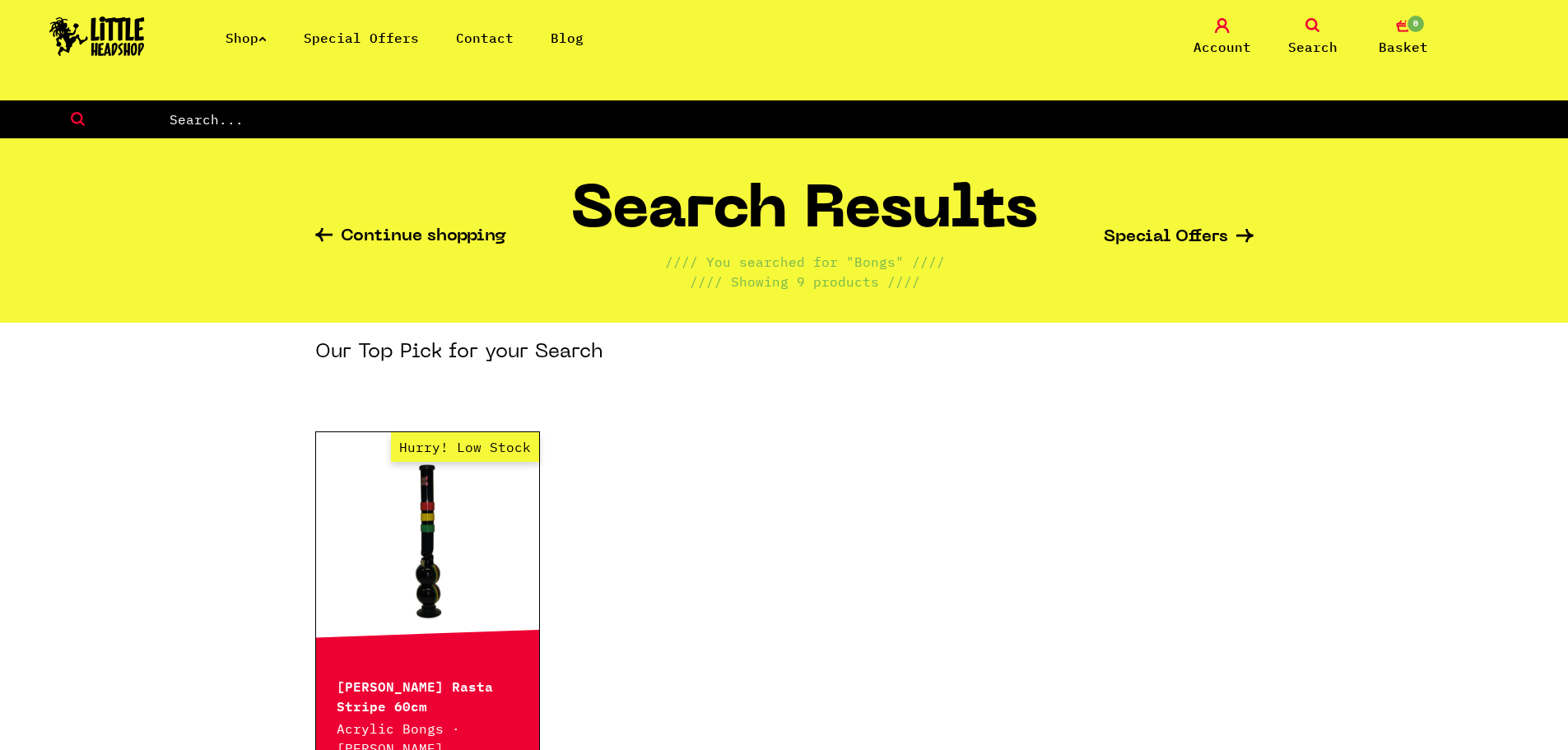
click at [473, 119] on input "text" at bounding box center [868, 119] width 1400 height 22
type input "bong"
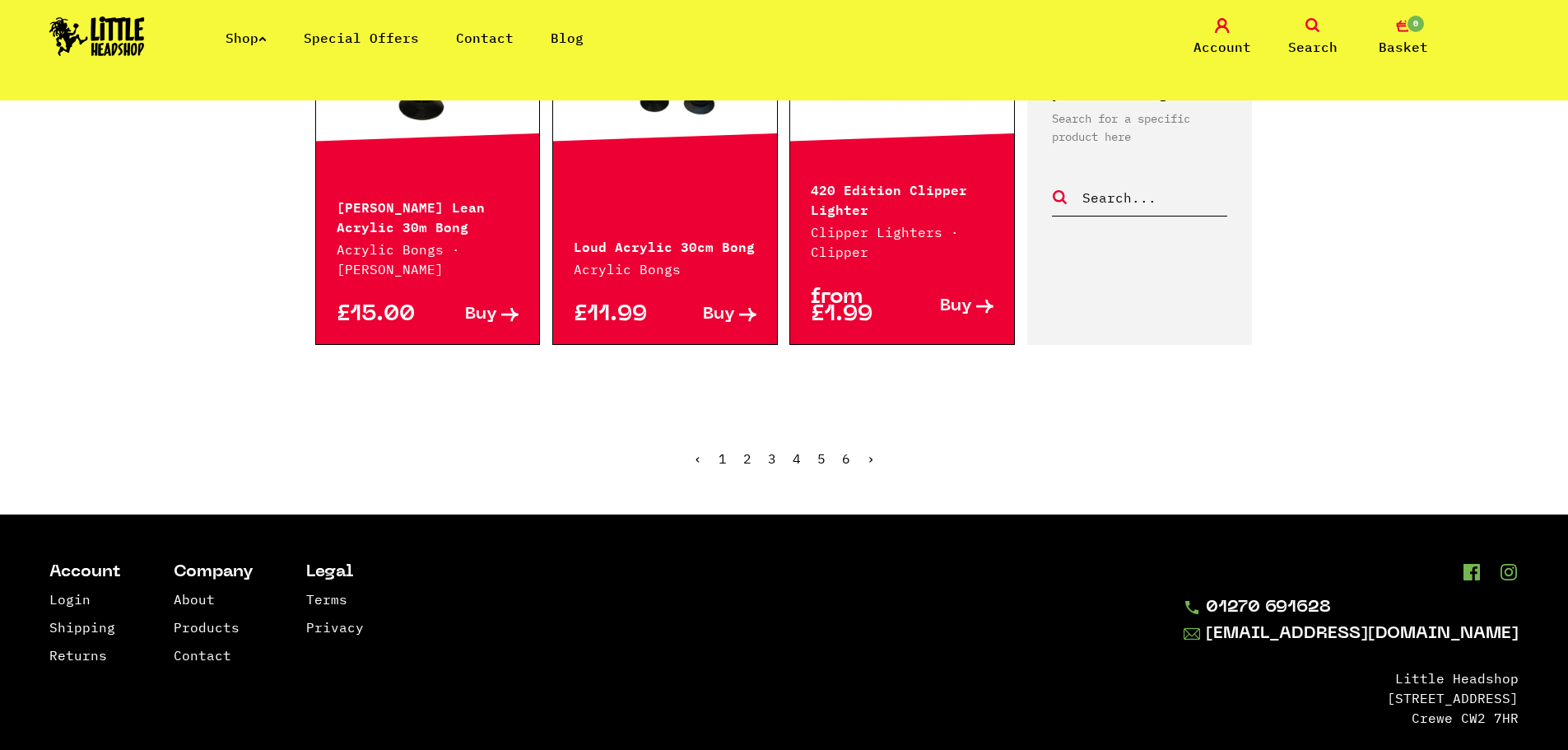
scroll to position [1894, 0]
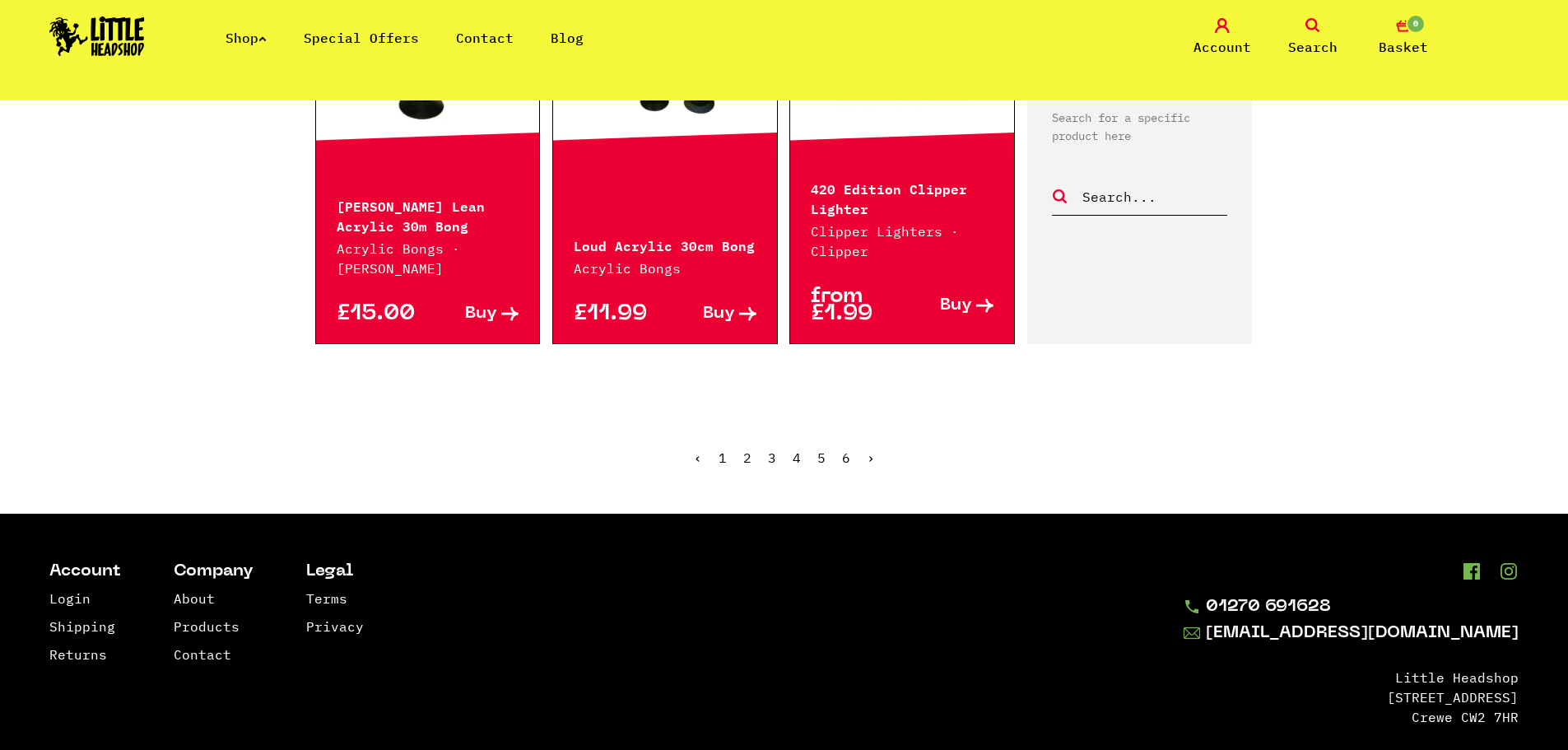
click at [872, 449] on link "›" at bounding box center [871, 458] width 8 height 17
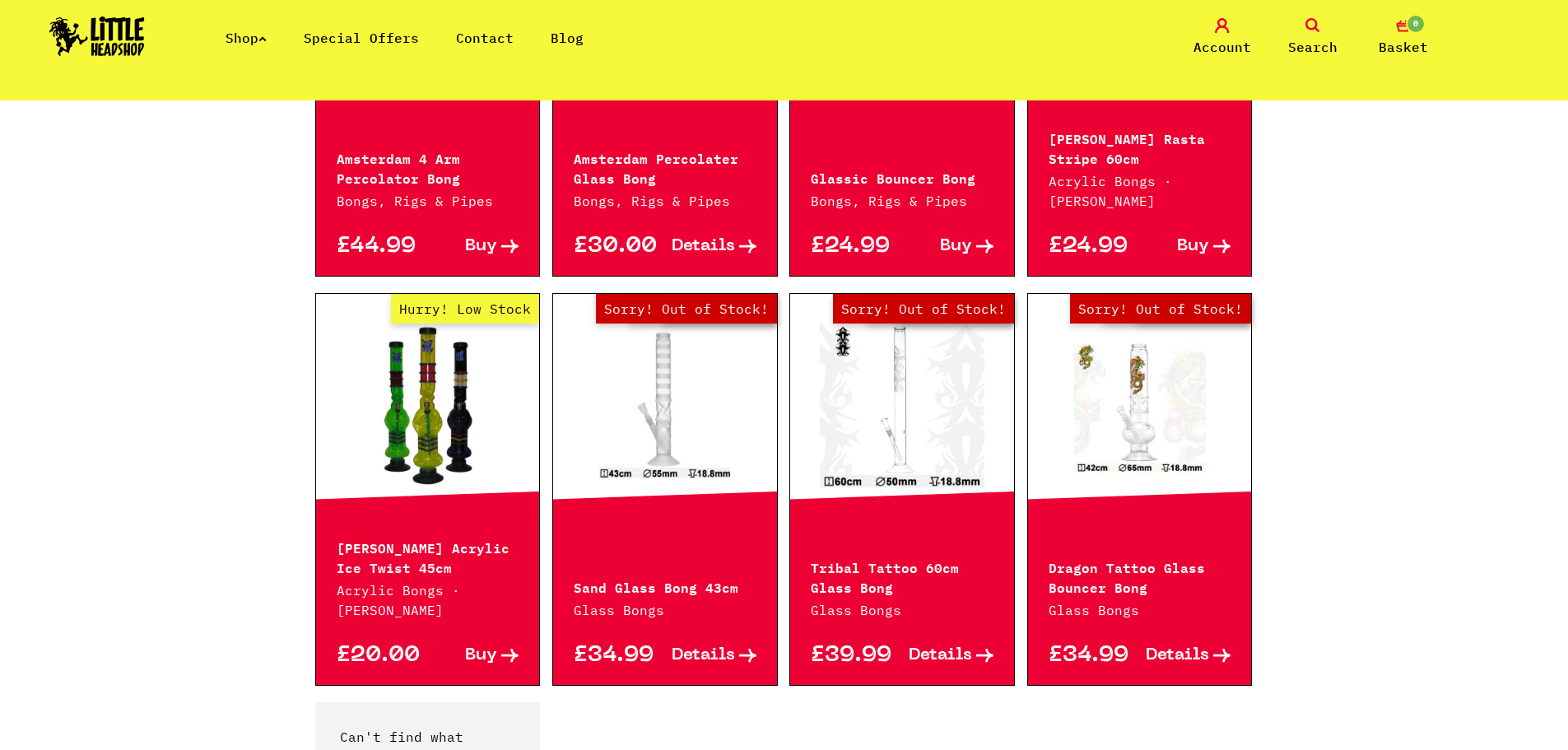
scroll to position [1318, 0]
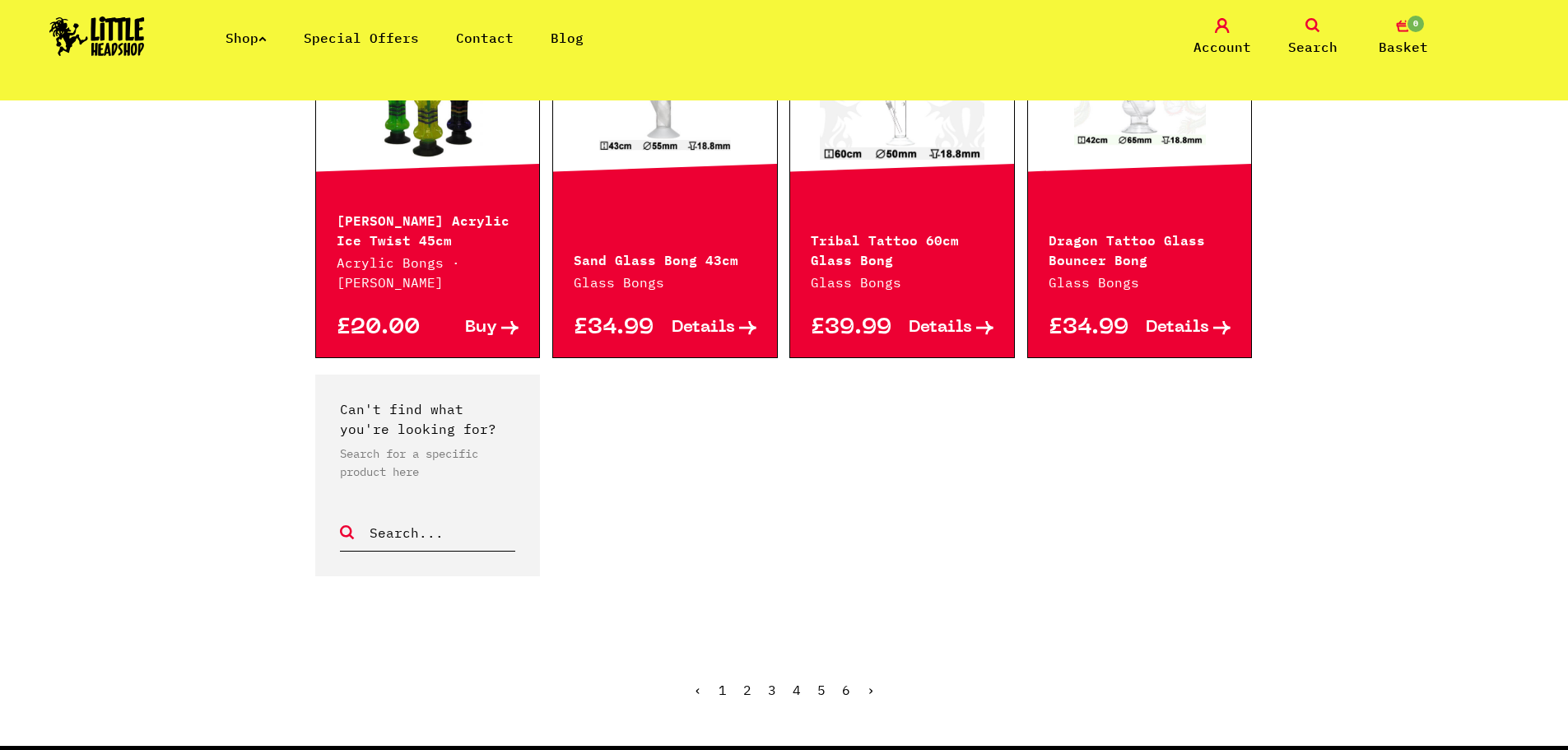
click at [871, 695] on link "›" at bounding box center [871, 690] width 8 height 17
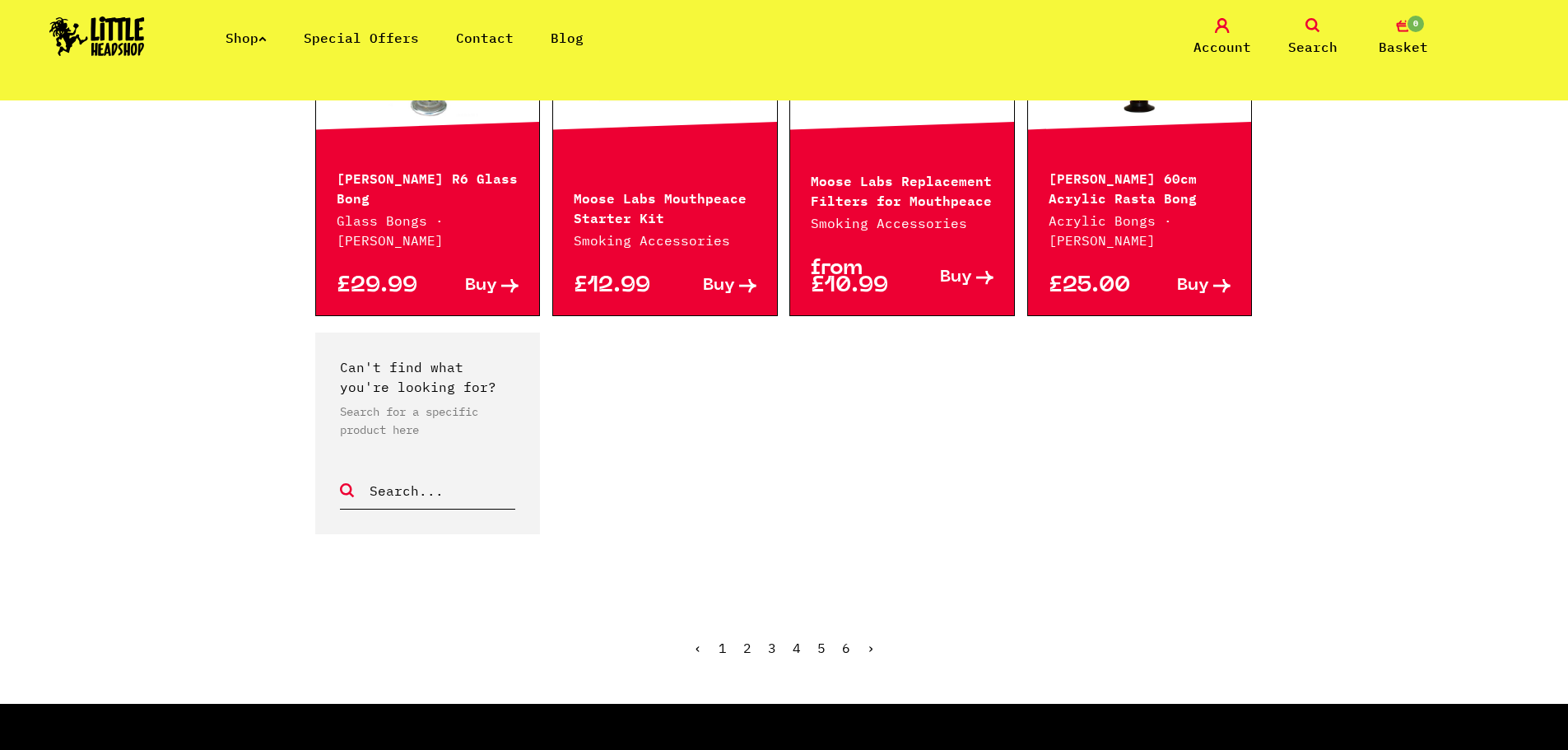
scroll to position [1399, 0]
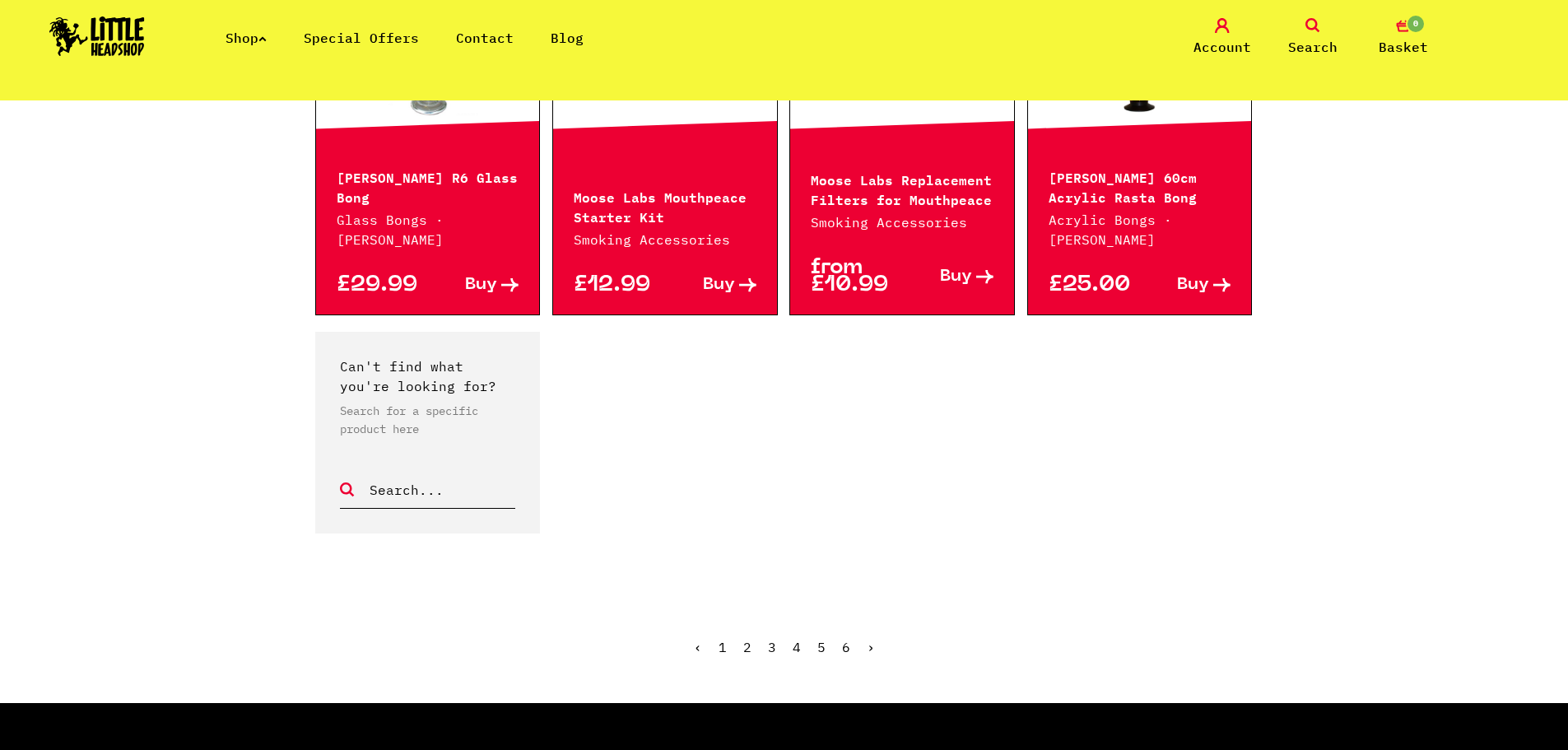
click at [870, 639] on link "›" at bounding box center [871, 648] width 8 height 17
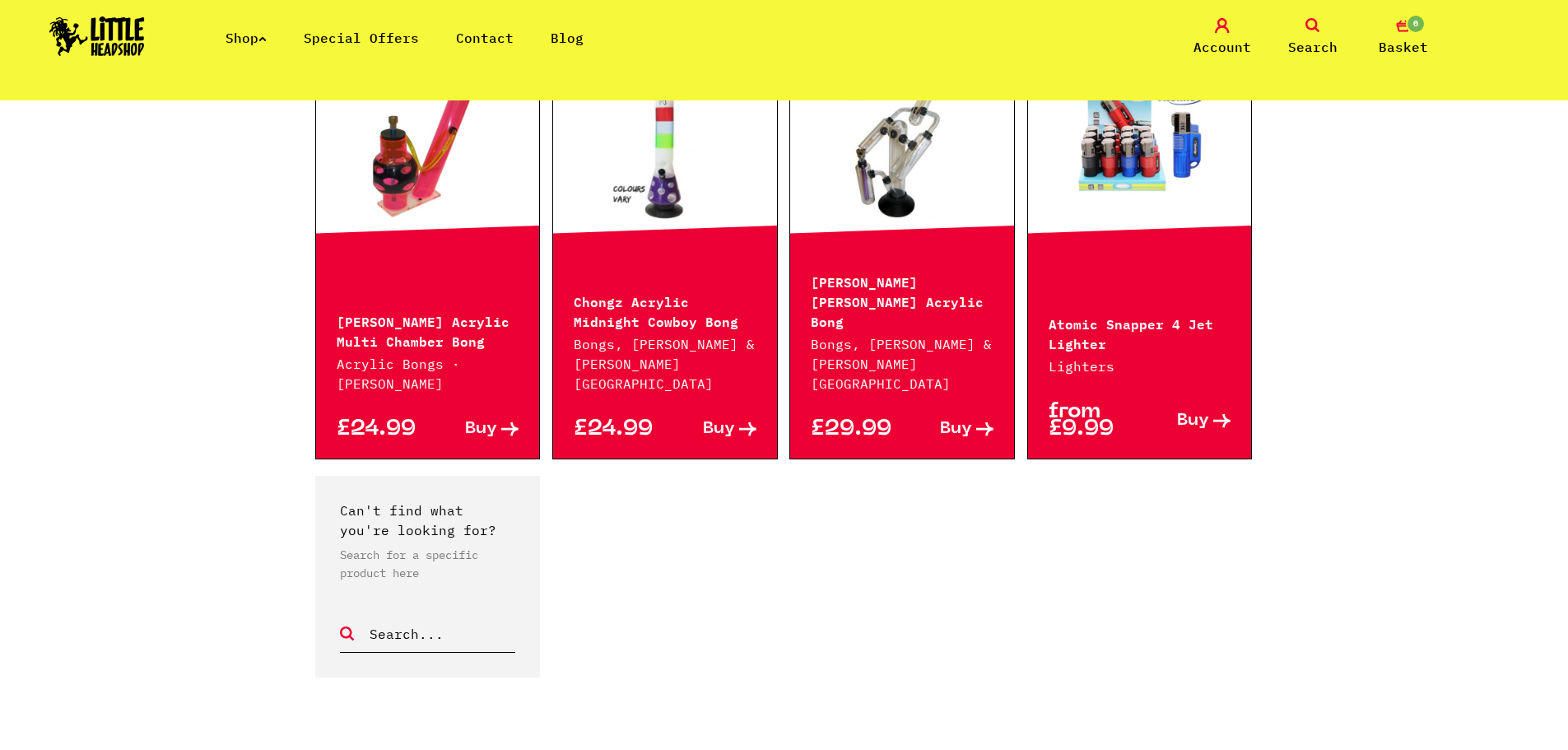
scroll to position [1318, 0]
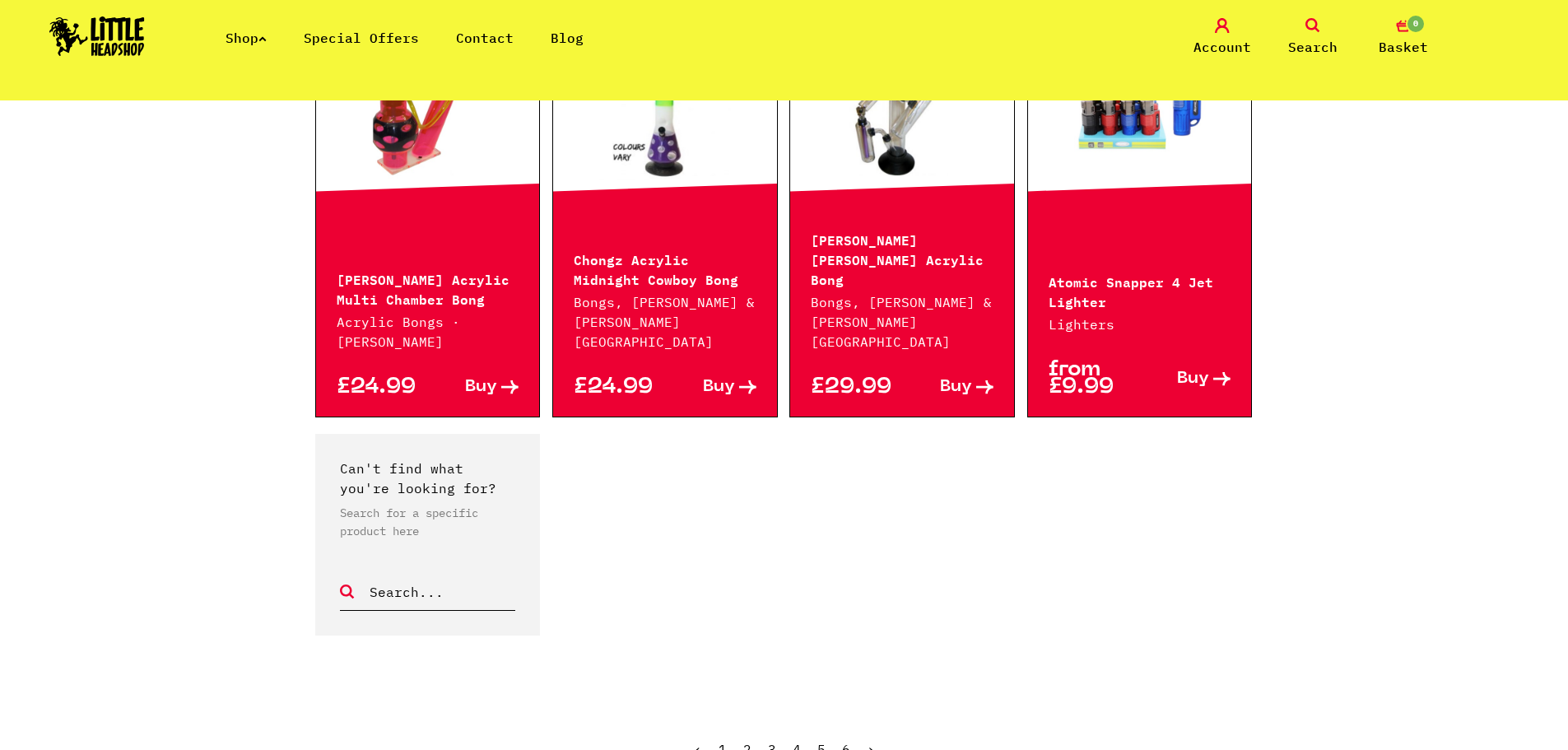
click at [869, 741] on link "›" at bounding box center [871, 749] width 8 height 17
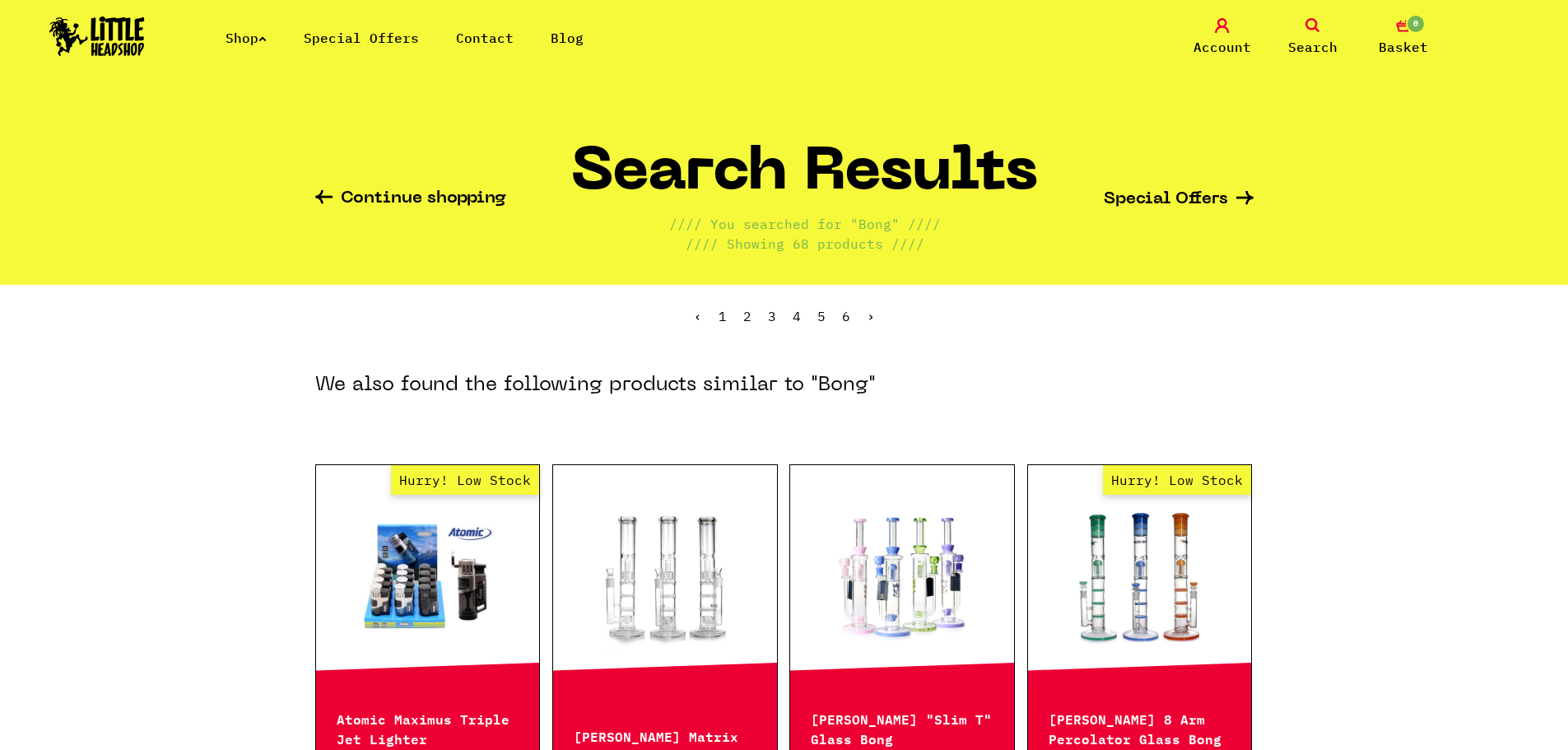
click at [871, 316] on link "›" at bounding box center [871, 317] width 8 height 17
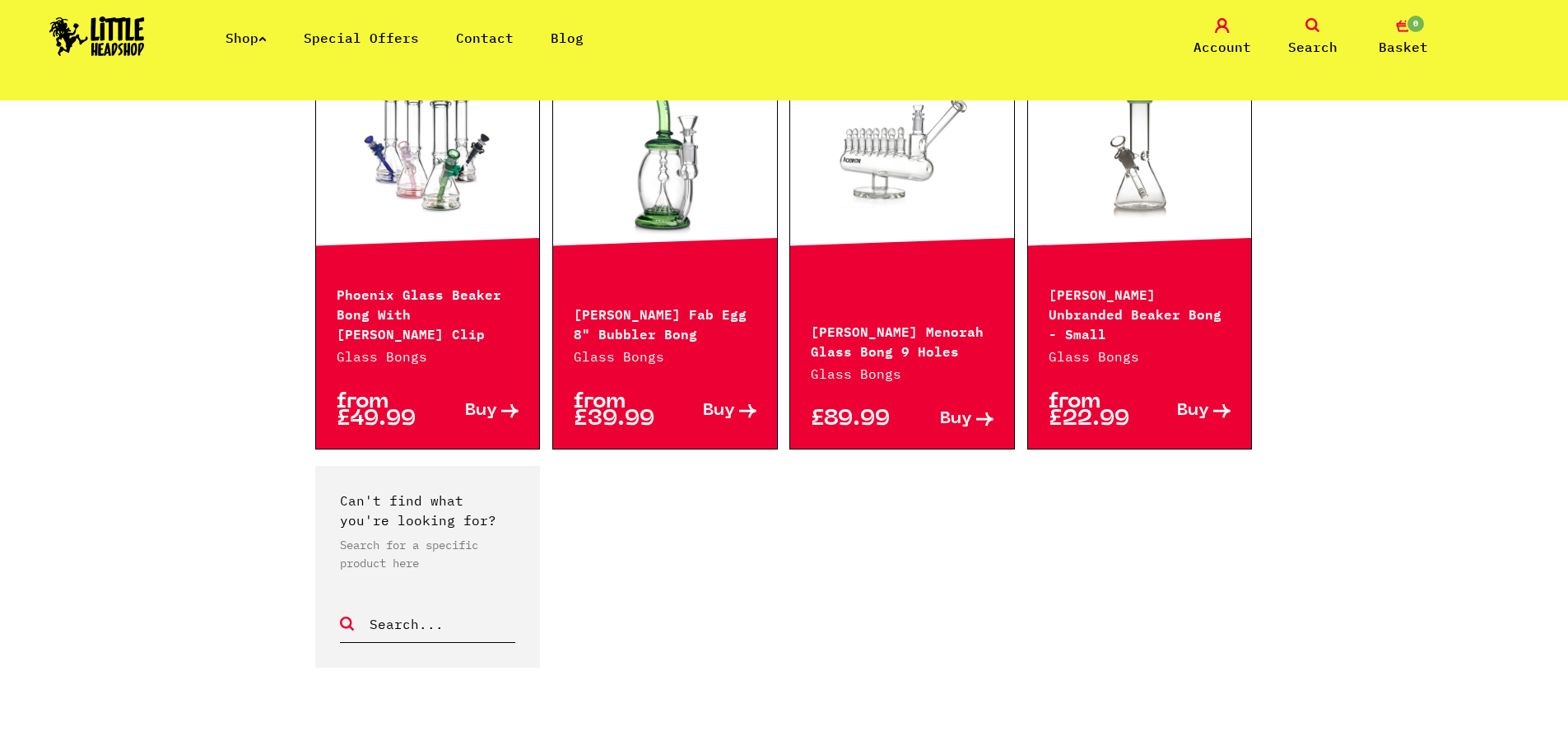
scroll to position [988, 0]
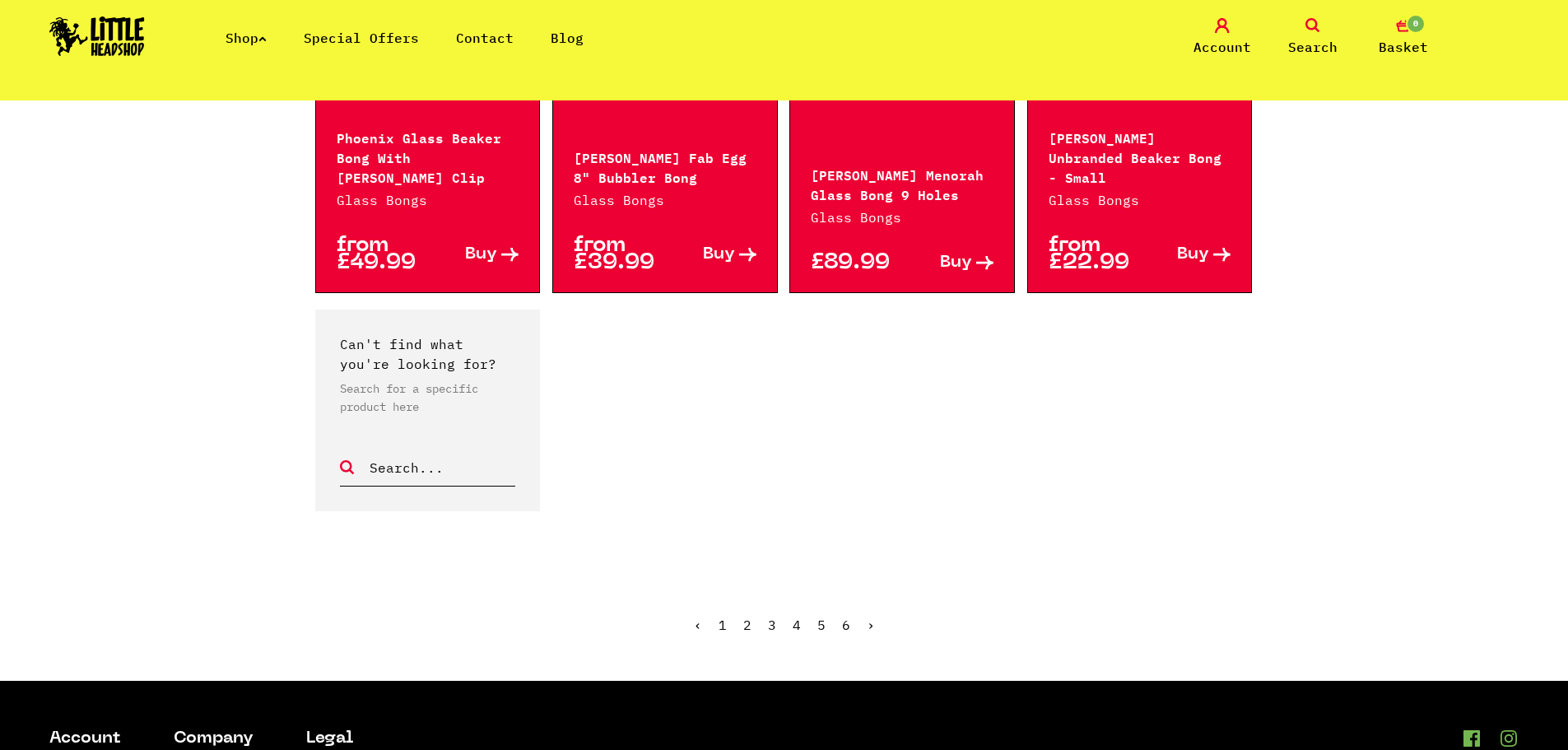
click at [868, 617] on span "›" at bounding box center [871, 625] width 8 height 17
click at [869, 617] on span "›" at bounding box center [871, 625] width 8 height 17
click at [872, 617] on span "›" at bounding box center [871, 625] width 8 height 17
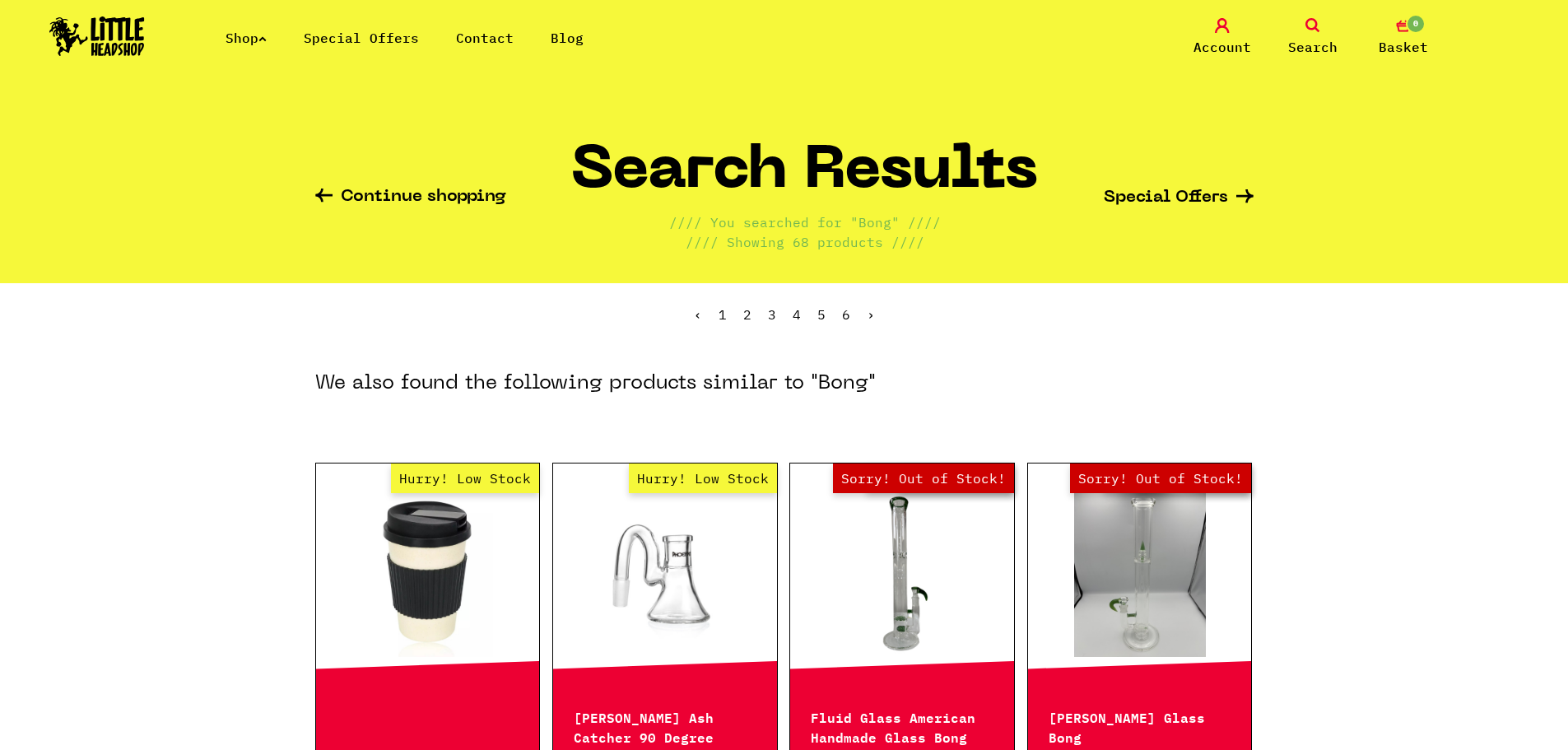
scroll to position [0, 0]
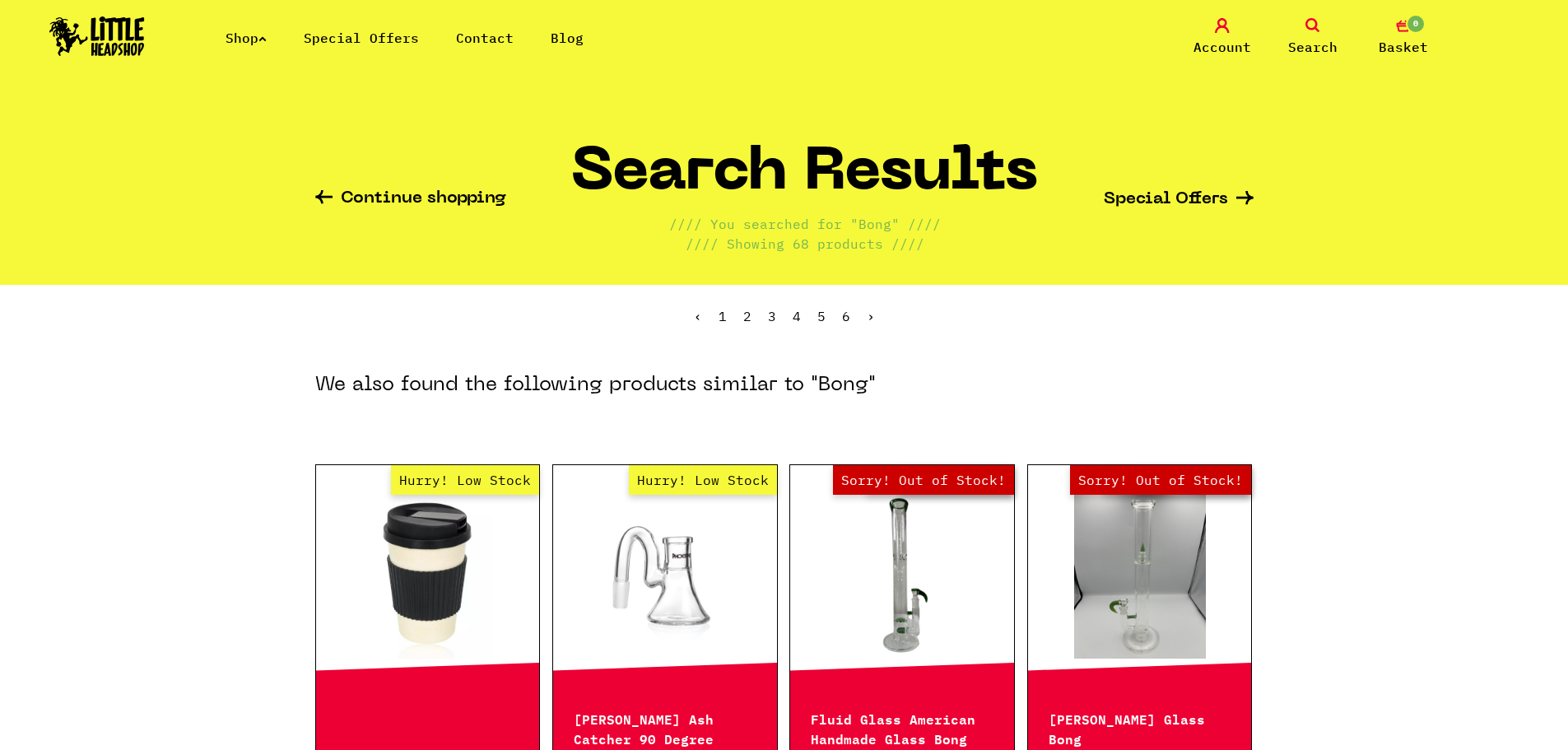
click at [249, 40] on link "Shop" at bounding box center [246, 39] width 41 height 17
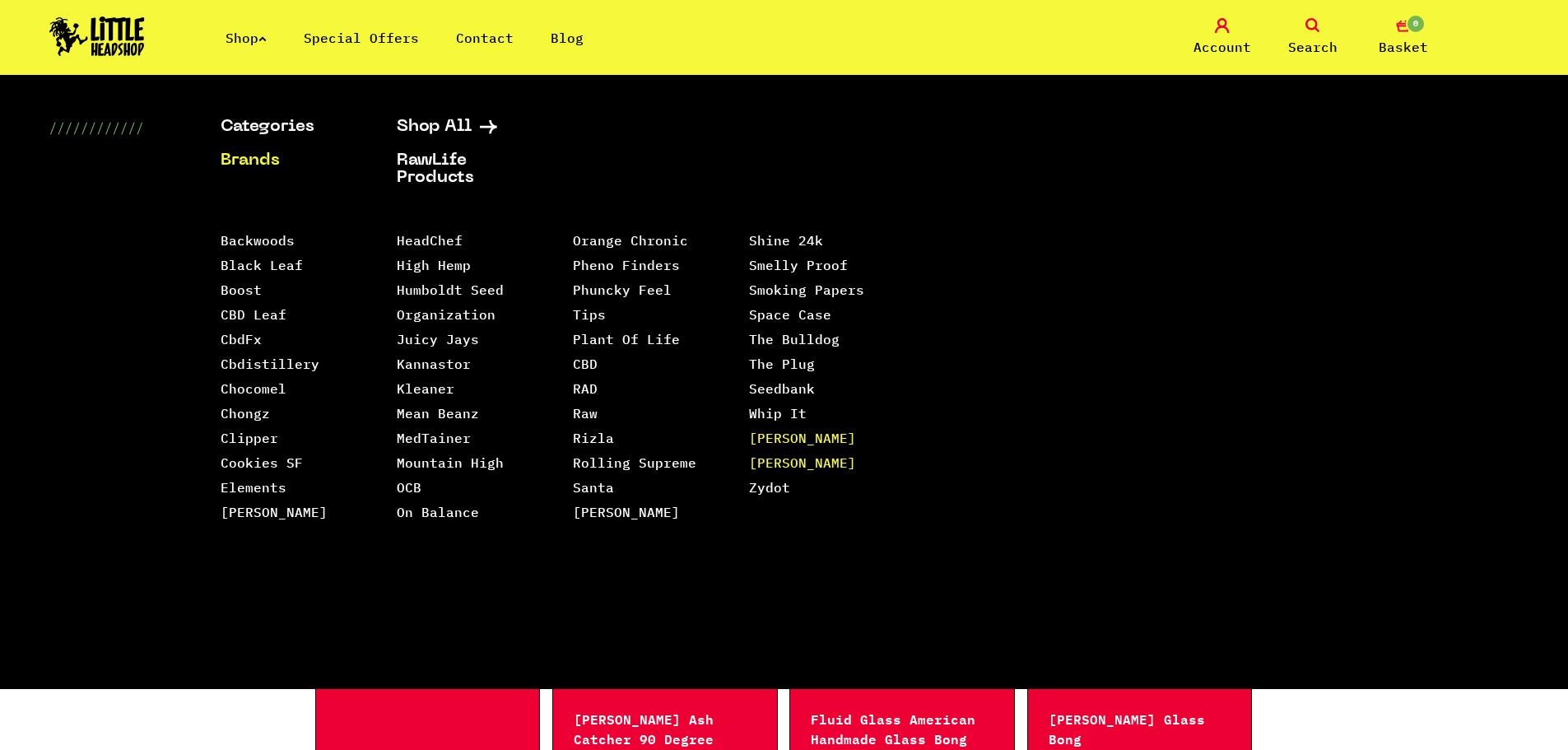
click at [784, 430] on link "[PERSON_NAME] [PERSON_NAME]" at bounding box center [802, 450] width 107 height 41
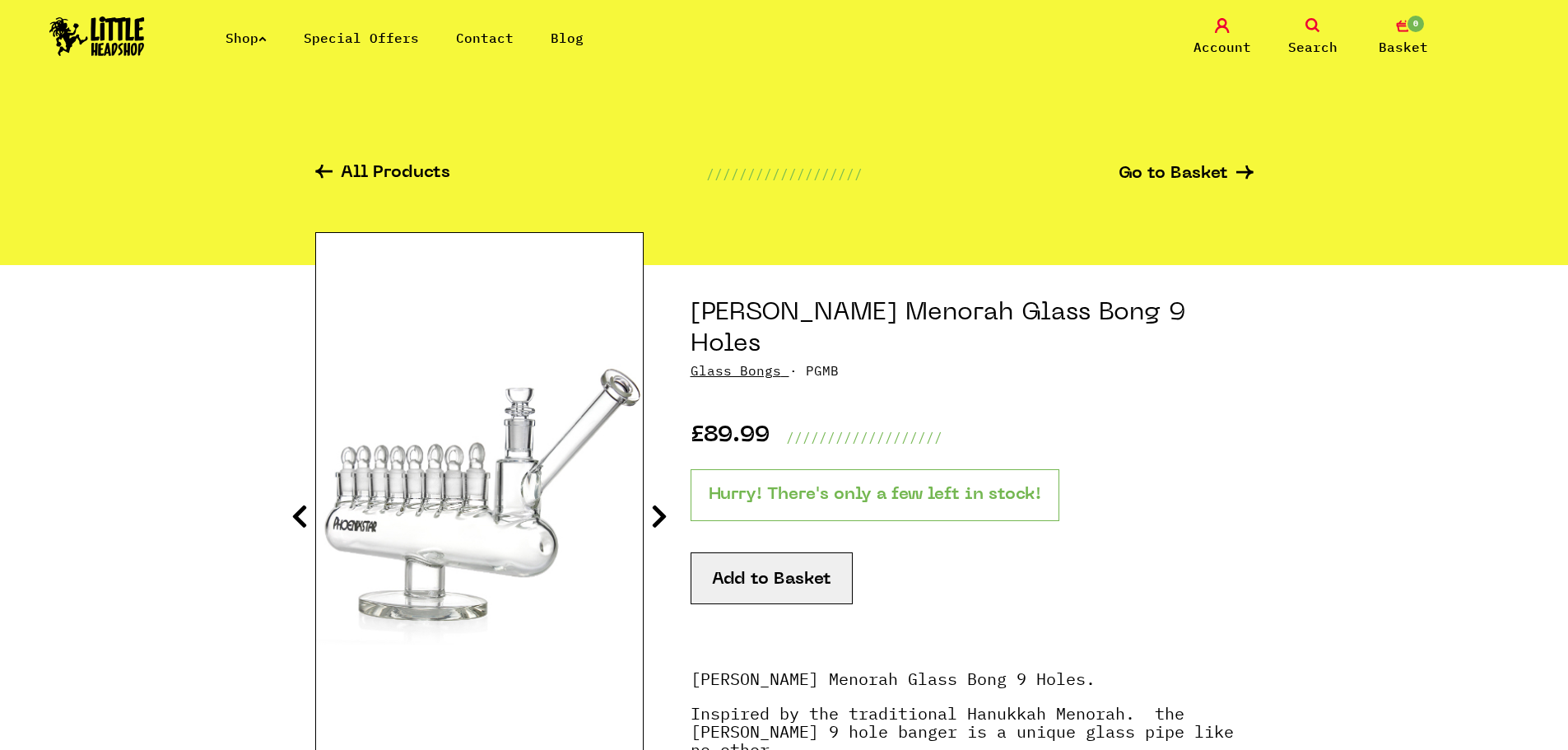
click at [675, 507] on section "Phoenix Star Menorah Glass Bong 9 Holes Glass Bongs · PGMB £89.99 /////////////…" at bounding box center [784, 756] width 939 height 981
click at [667, 512] on section "Phoenix Star Menorah Glass Bong 9 Holes Glass Bongs · PGMB £89.99 /////////////…" at bounding box center [784, 756] width 939 height 981
click at [664, 515] on icon at bounding box center [660, 516] width 17 height 26
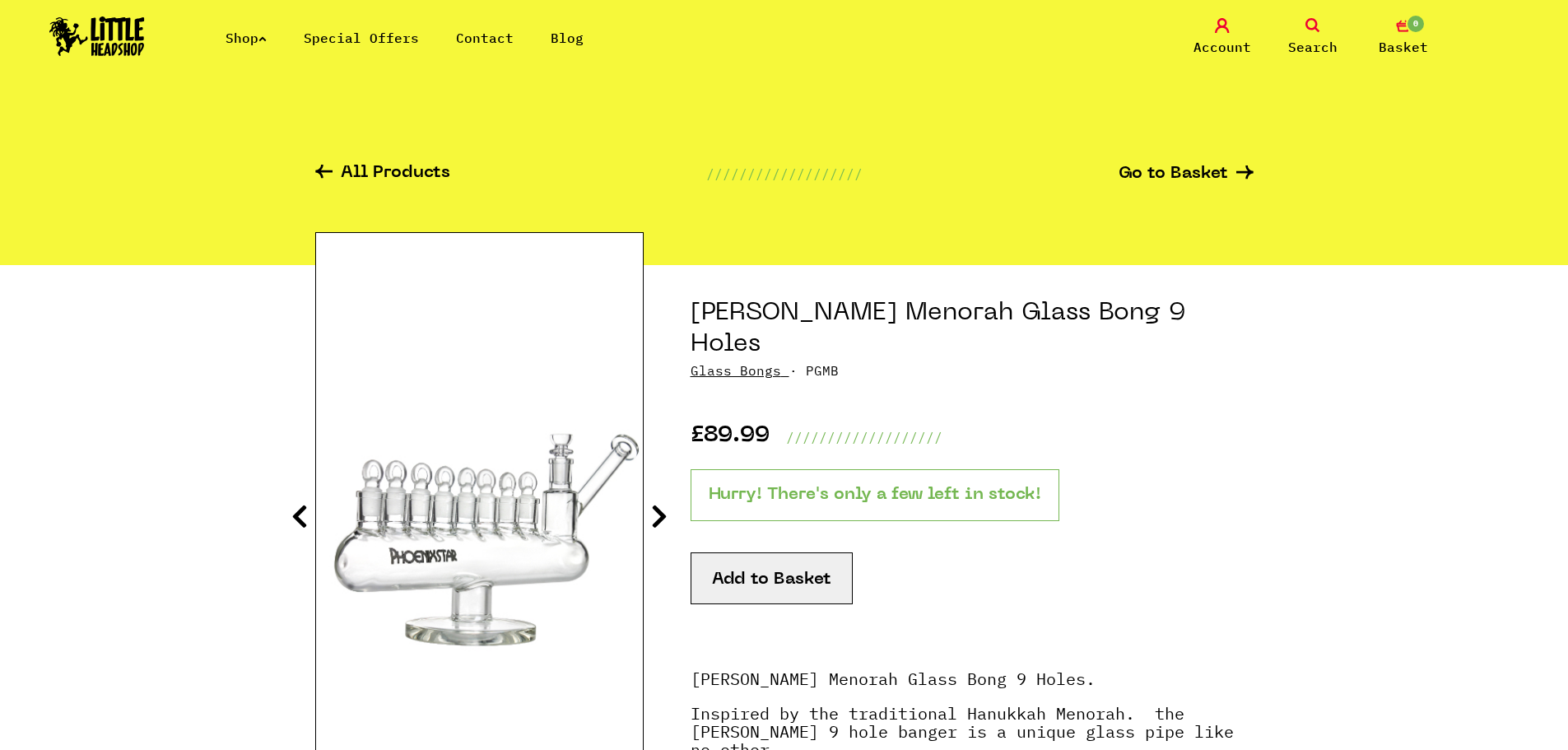
click at [664, 515] on icon at bounding box center [660, 516] width 17 height 26
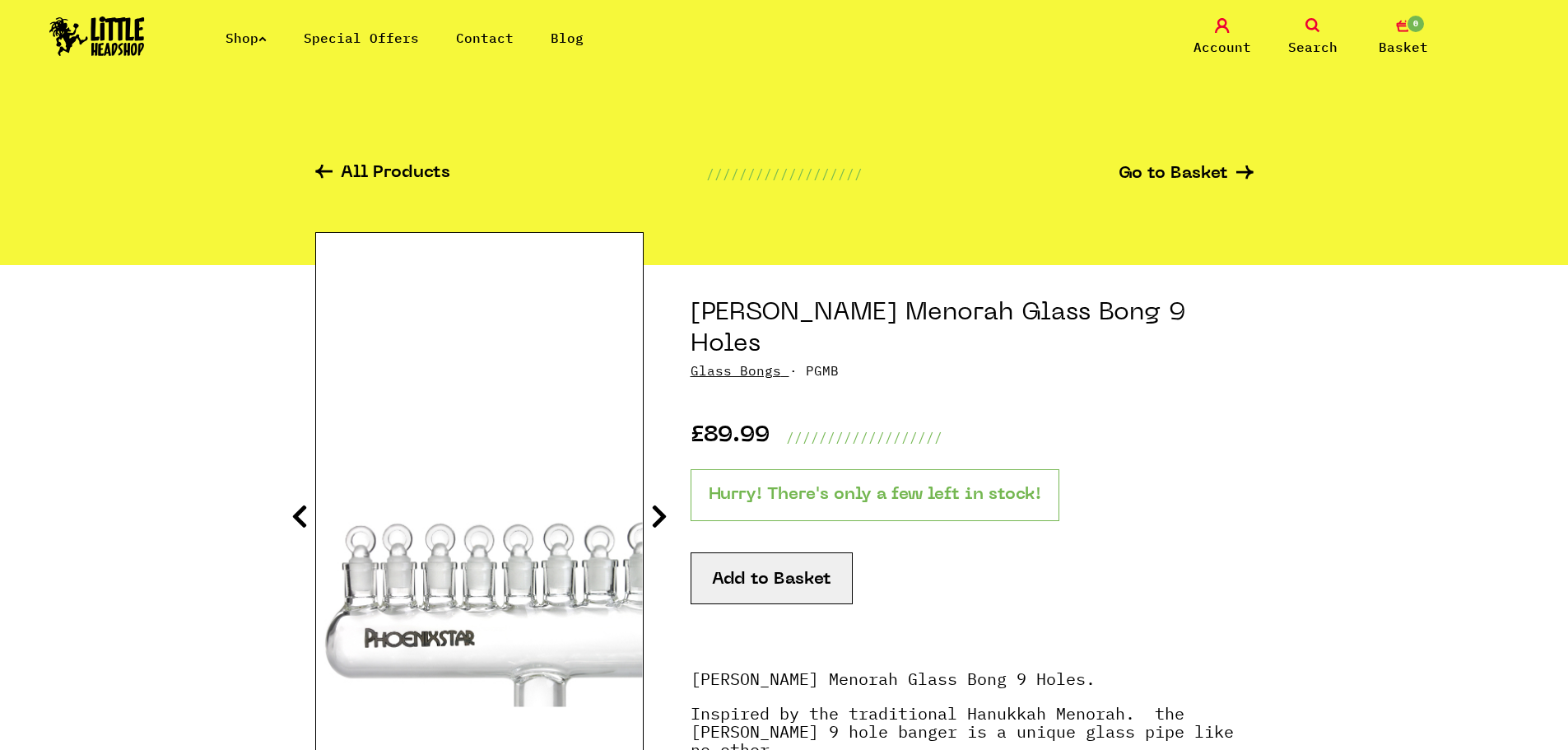
click at [664, 515] on icon at bounding box center [660, 516] width 17 height 26
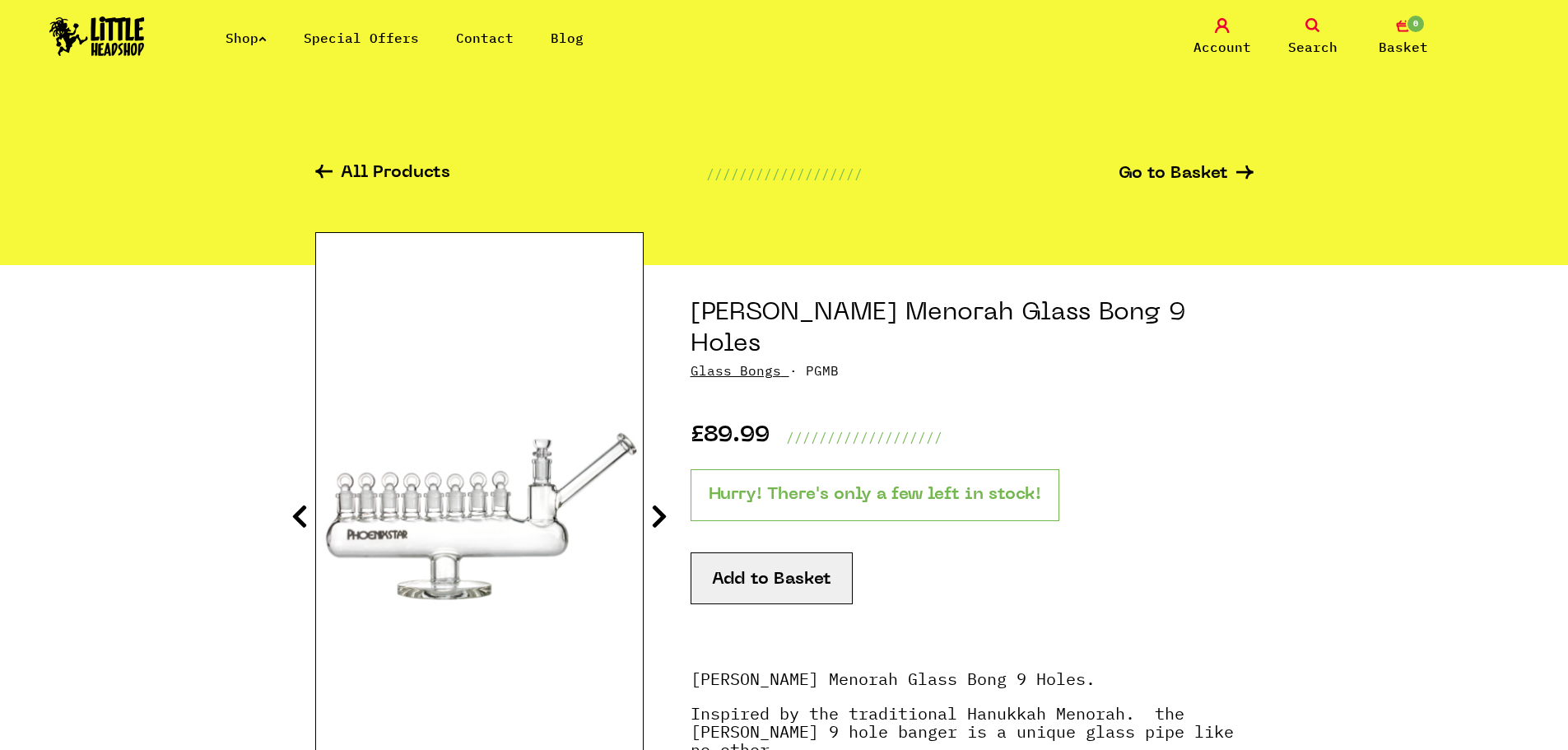
click at [660, 515] on icon at bounding box center [660, 516] width 17 height 26
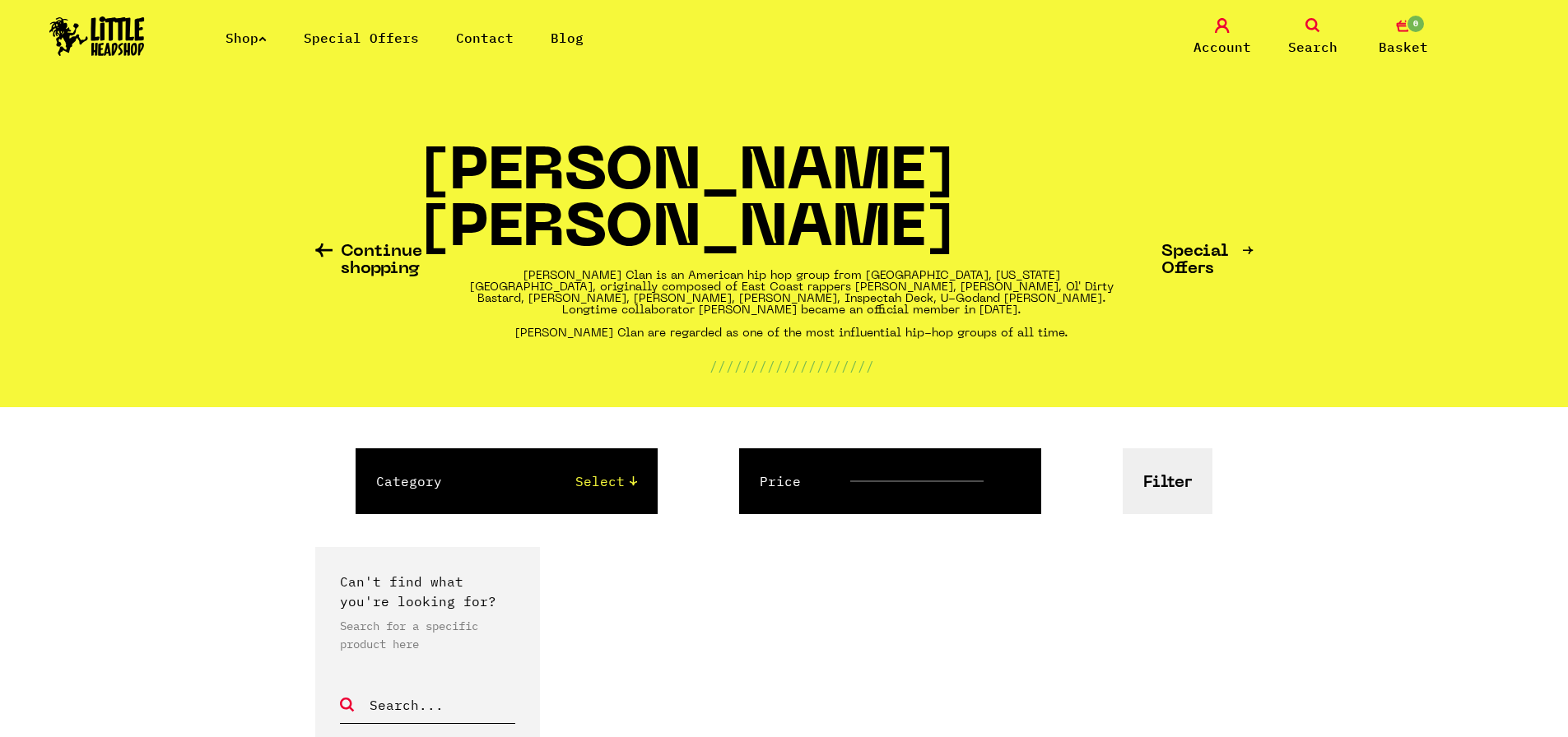
click at [650, 289] on div "[PERSON_NAME] [PERSON_NAME] [PERSON_NAME] Clan is an American hip hop group fro…" at bounding box center [791, 260] width 739 height 230
click at [1286, 43] on link "Search" at bounding box center [1313, 37] width 83 height 38
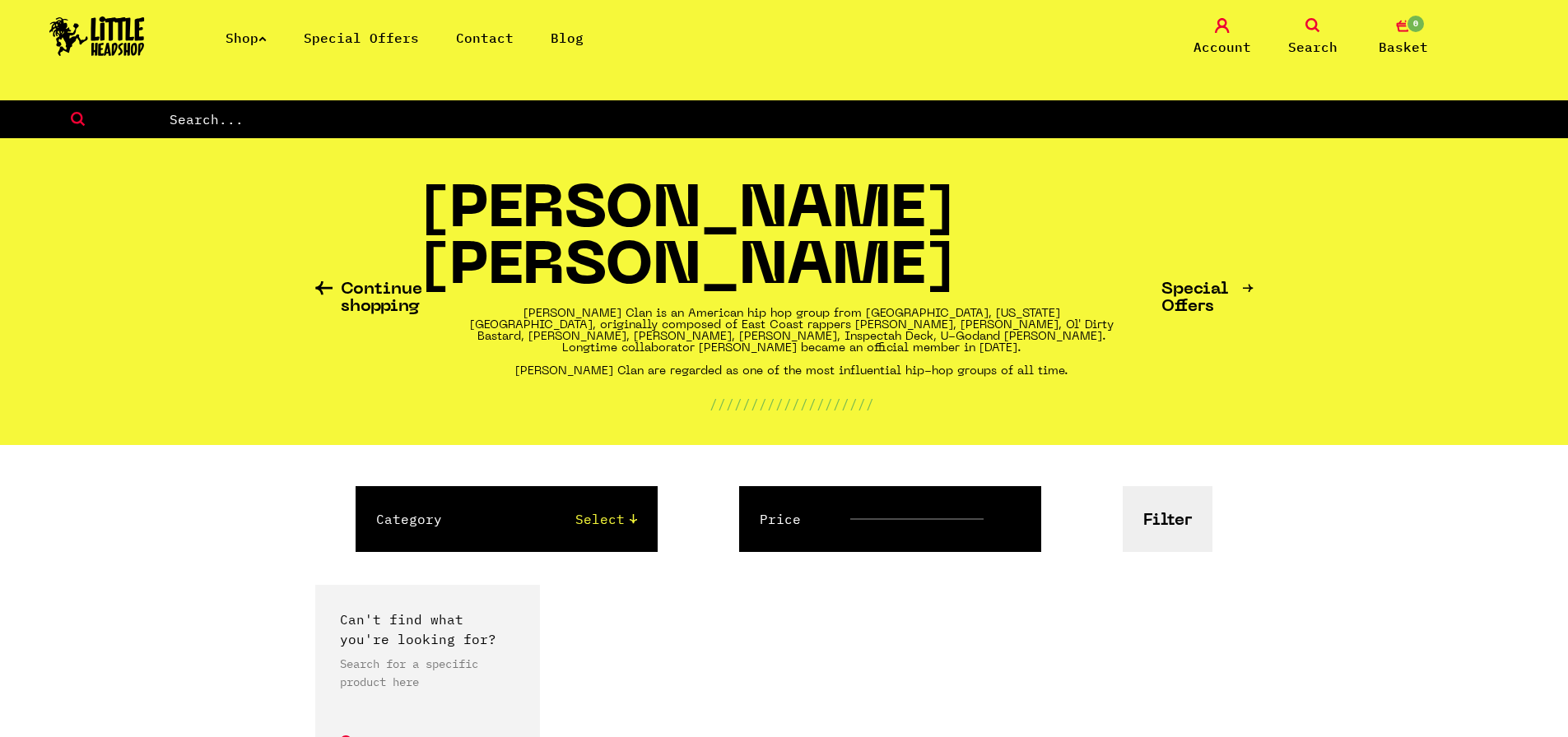
click at [1129, 114] on input "text" at bounding box center [868, 119] width 1400 height 22
type input "grinder"
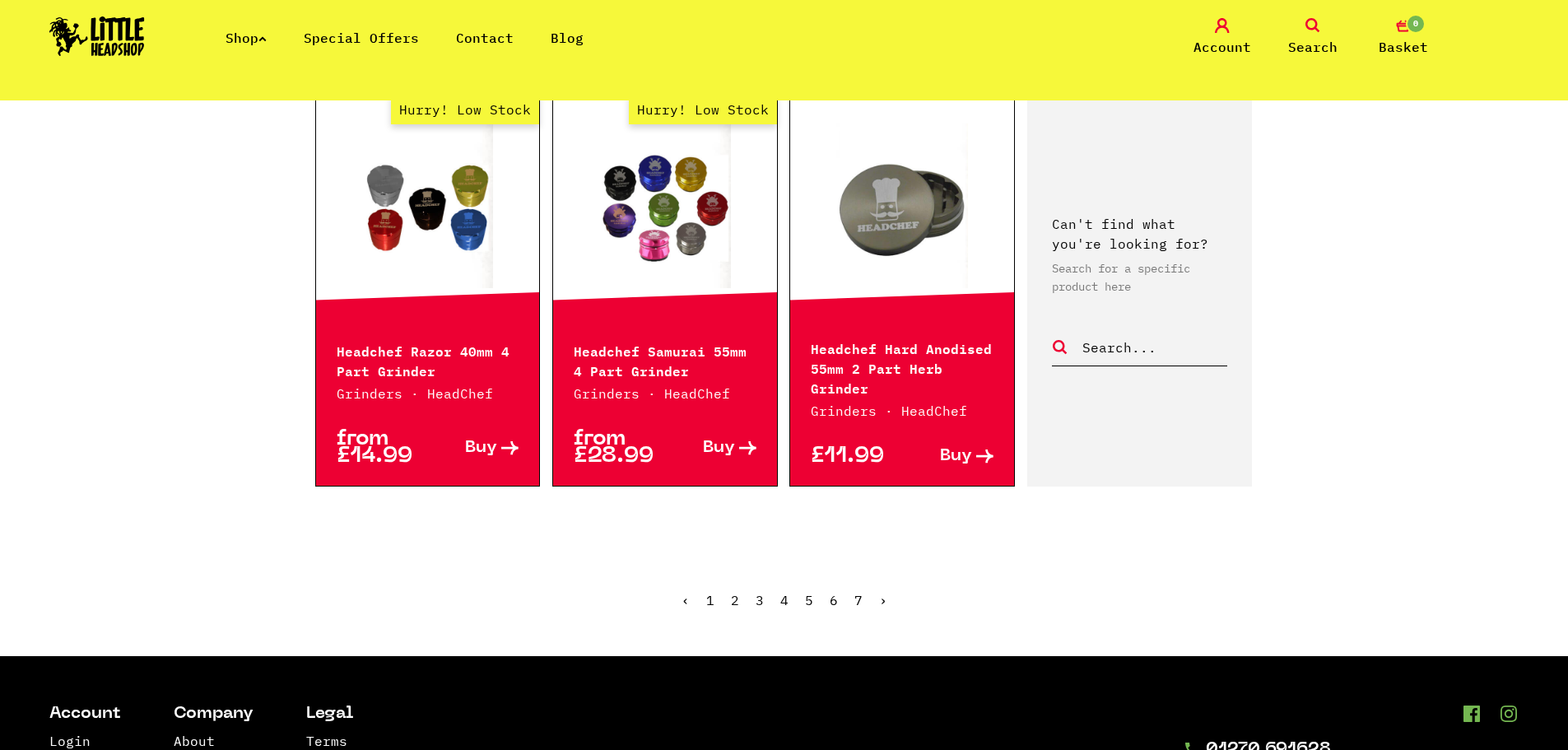
scroll to position [1729, 0]
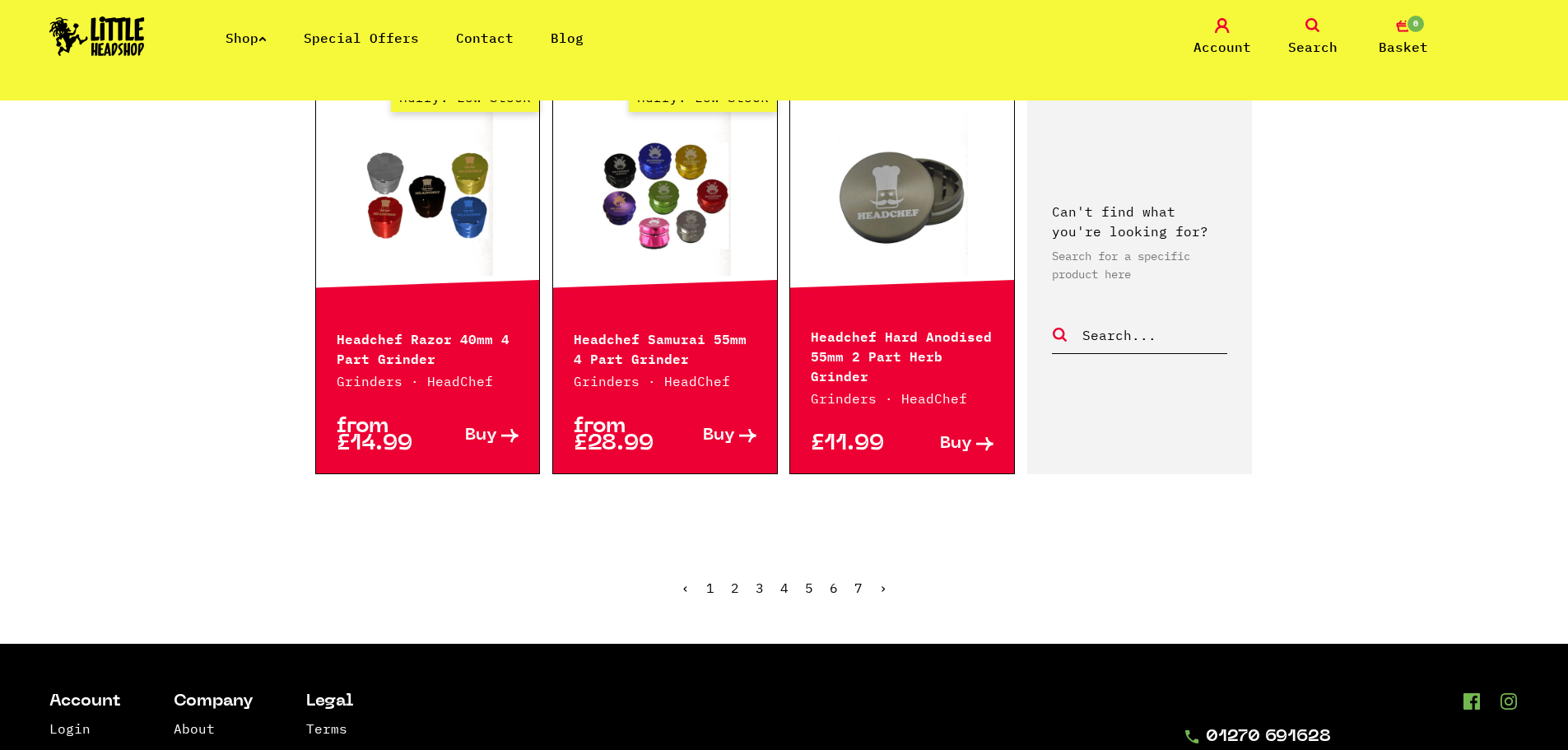
click at [881, 586] on link "›" at bounding box center [883, 588] width 8 height 17
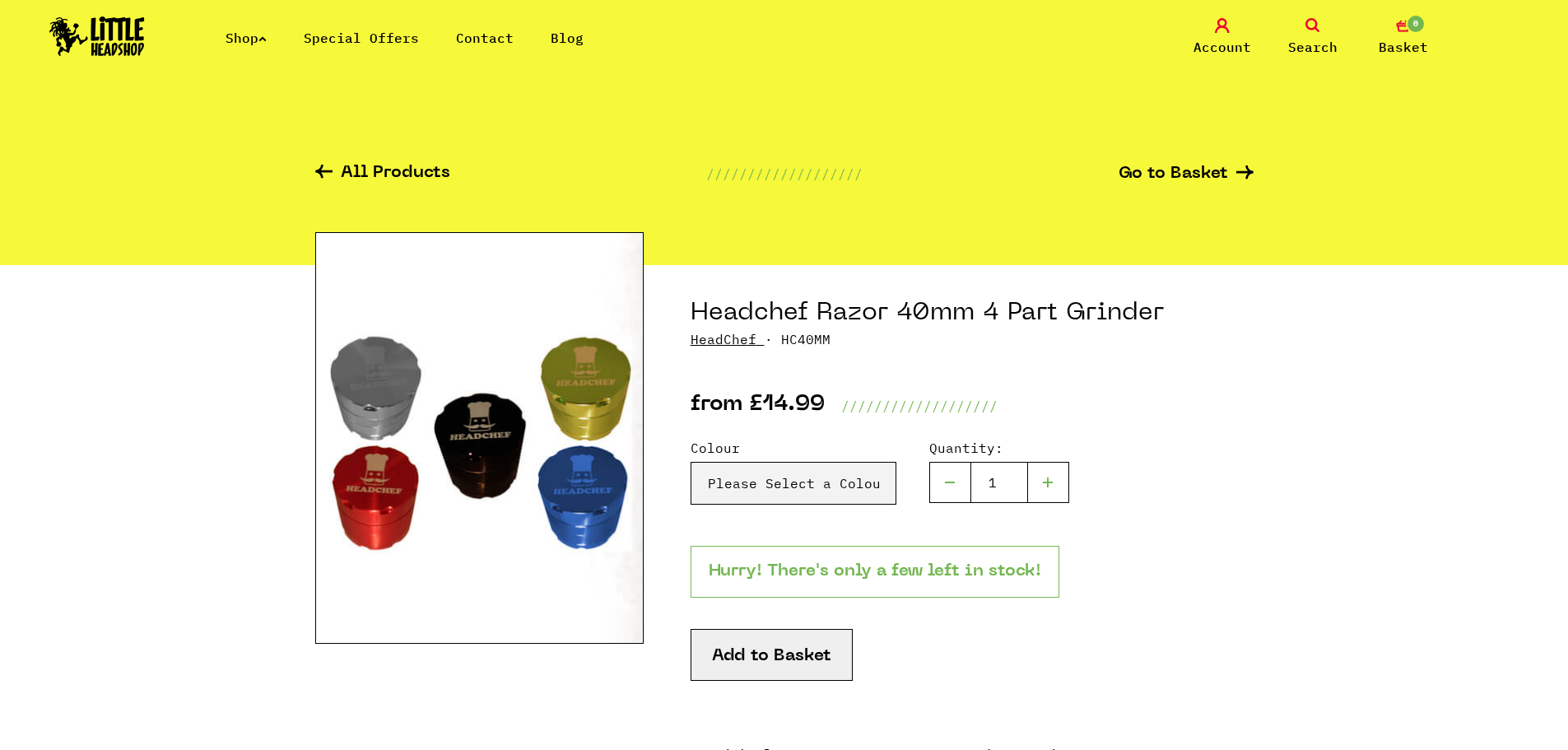
click at [611, 435] on img at bounding box center [480, 438] width 329 height 412
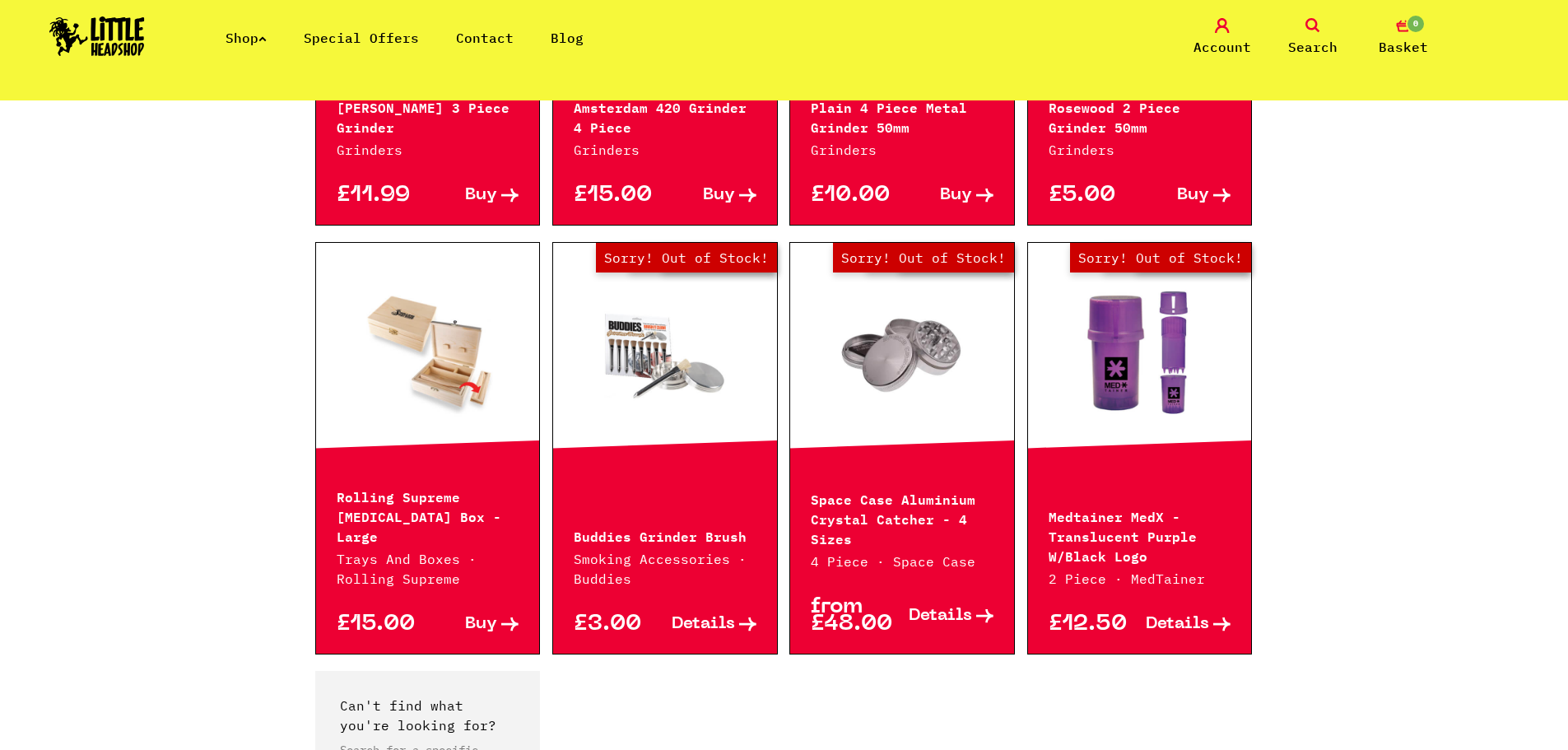
scroll to position [1070, 0]
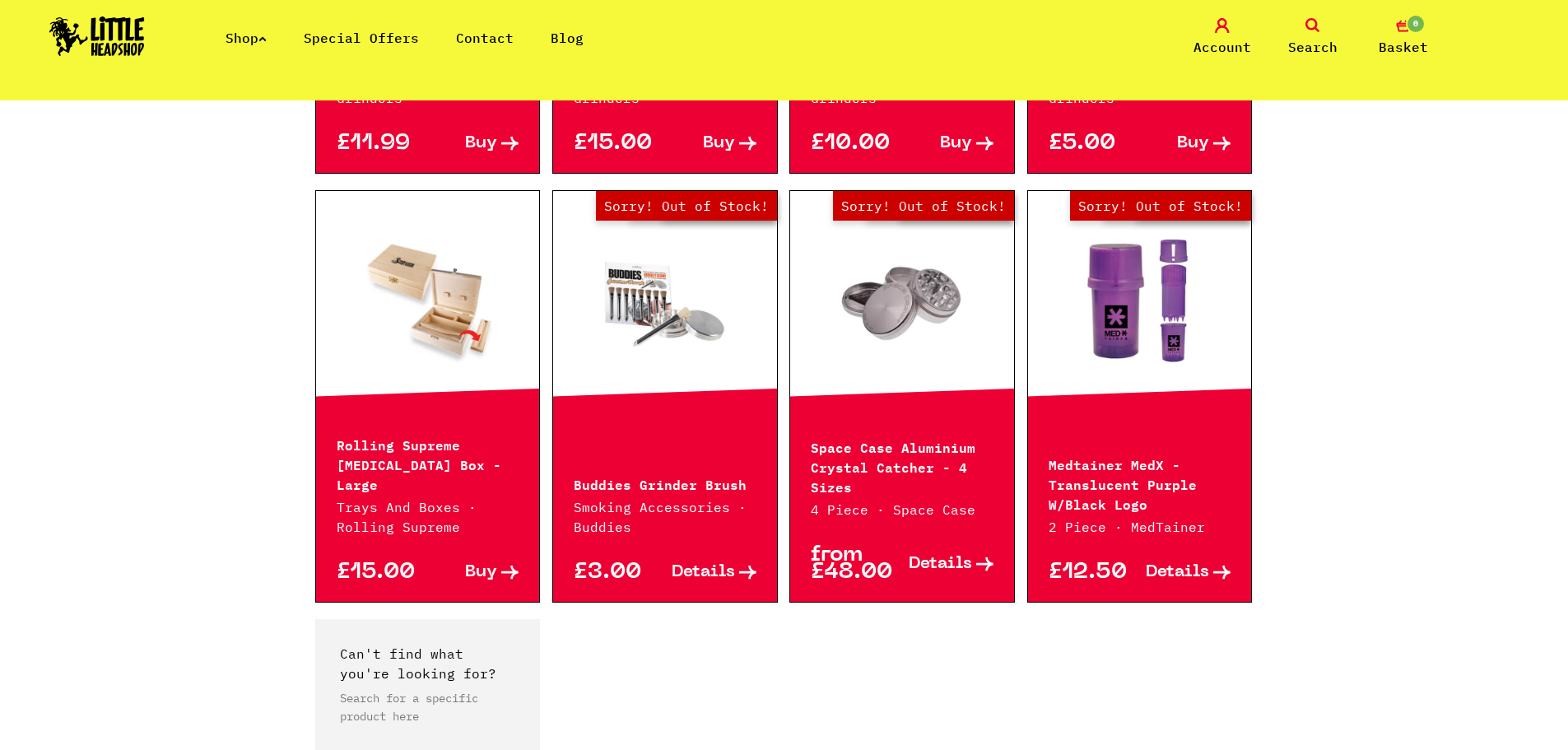
click at [415, 343] on link at bounding box center [427, 302] width 224 height 164
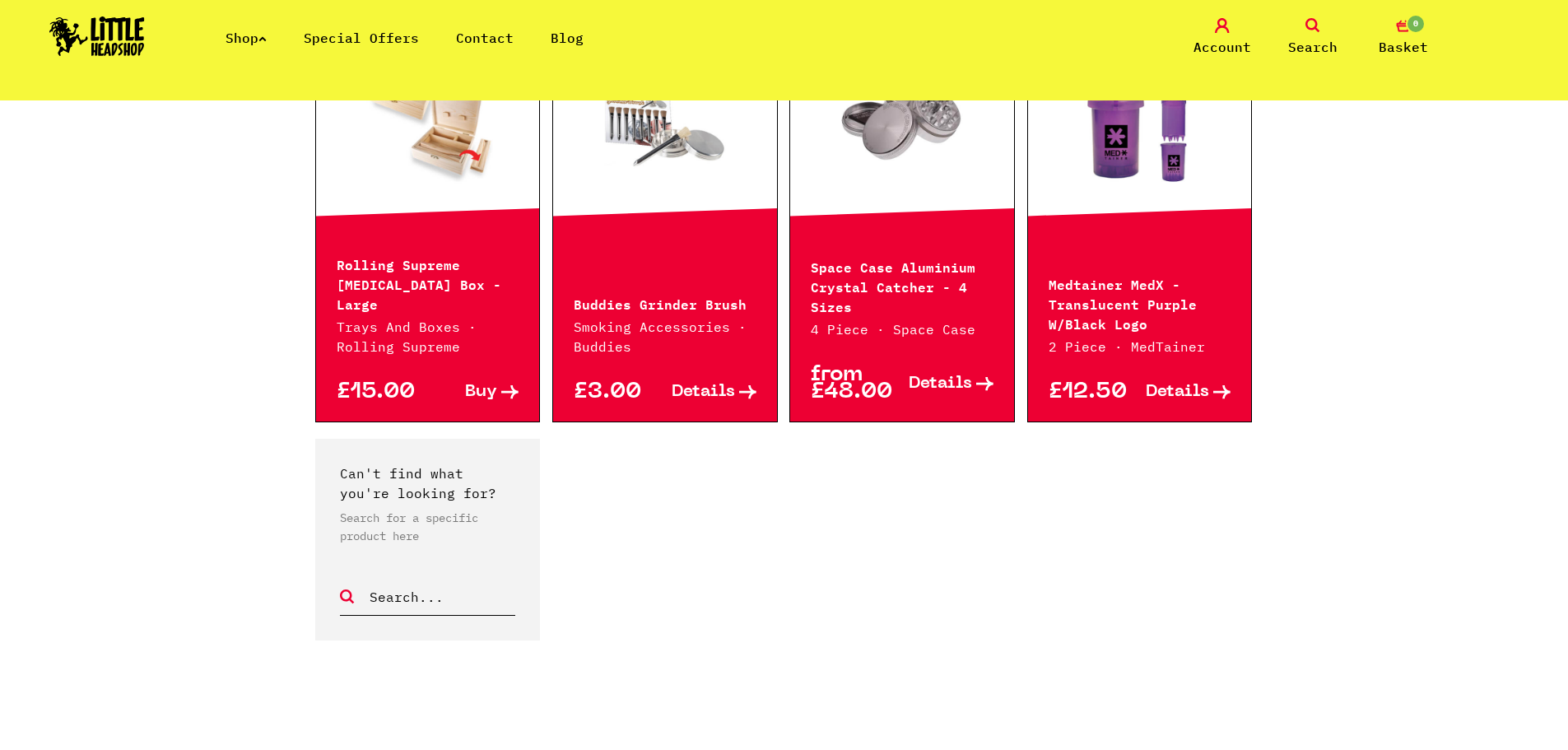
scroll to position [1318, 0]
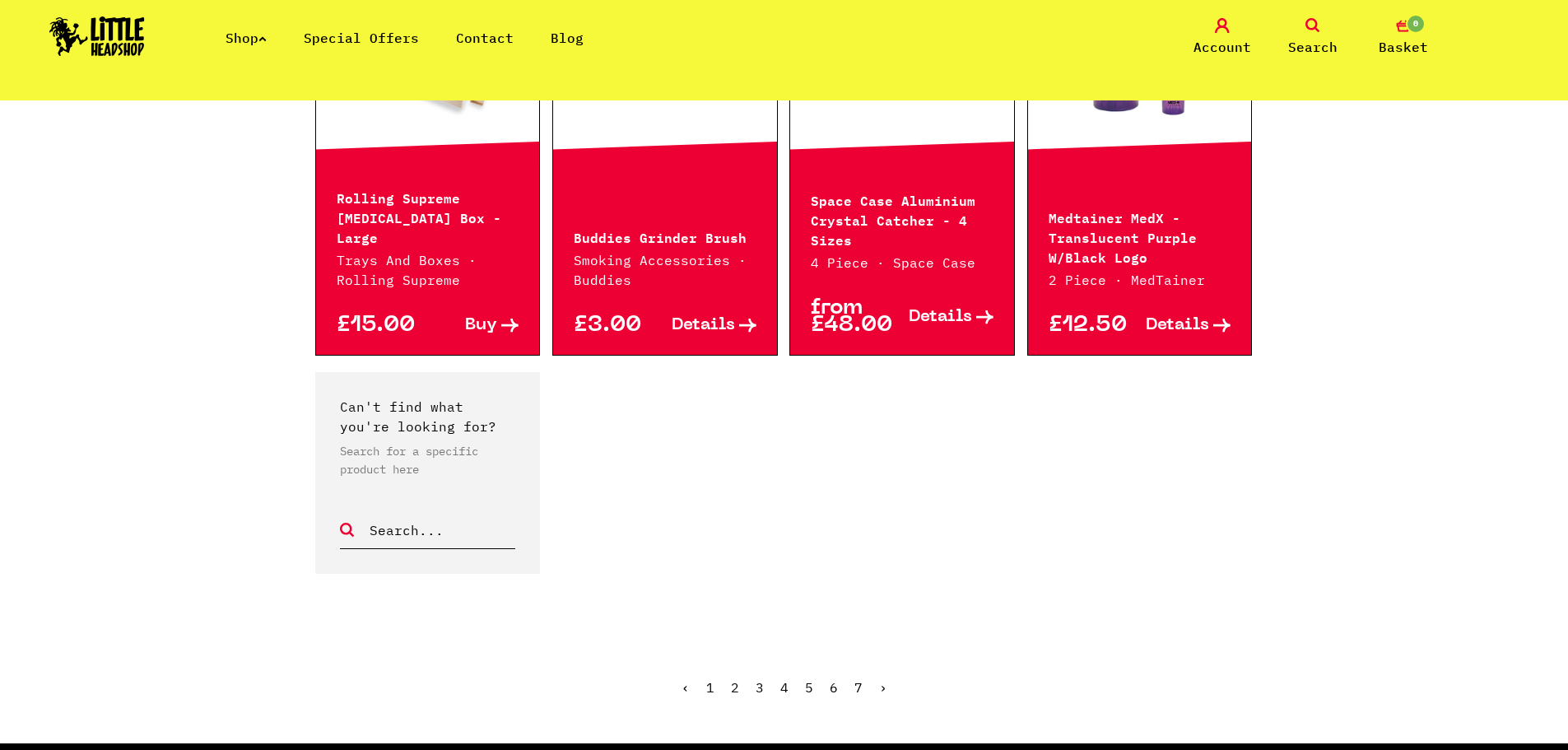
click at [879, 681] on link "›" at bounding box center [883, 688] width 8 height 17
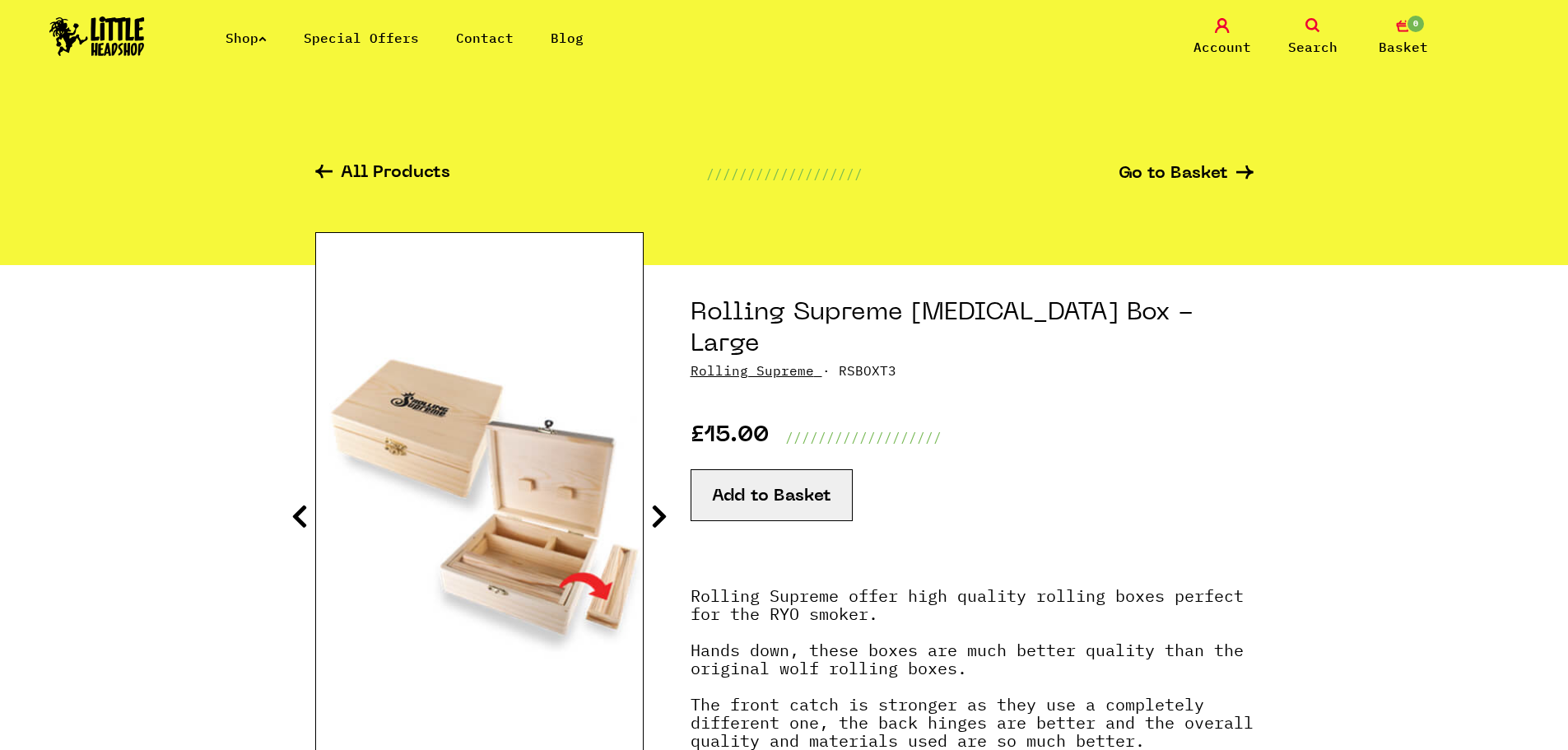
click at [652, 511] on icon at bounding box center [660, 516] width 17 height 26
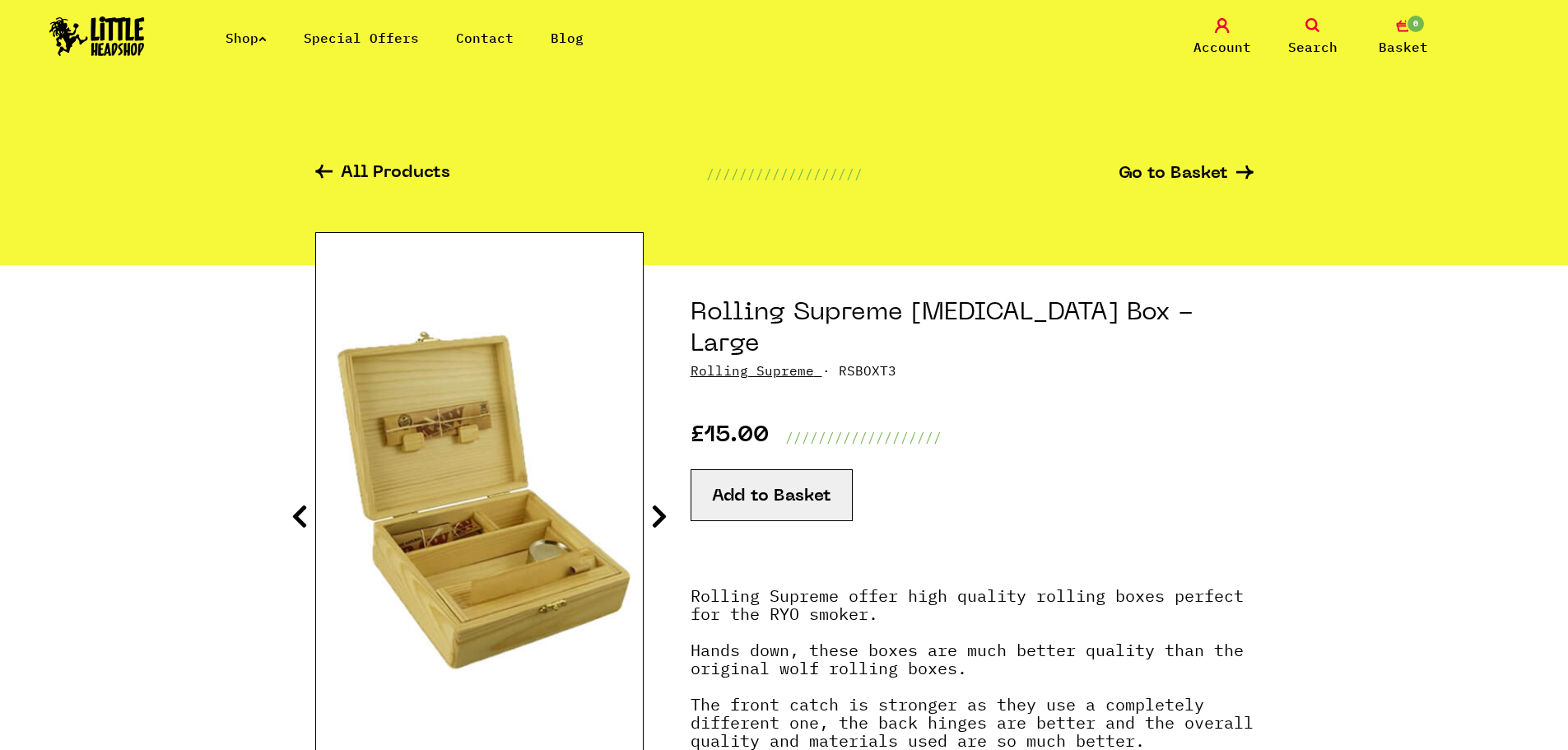
click at [657, 511] on icon at bounding box center [660, 516] width 17 height 26
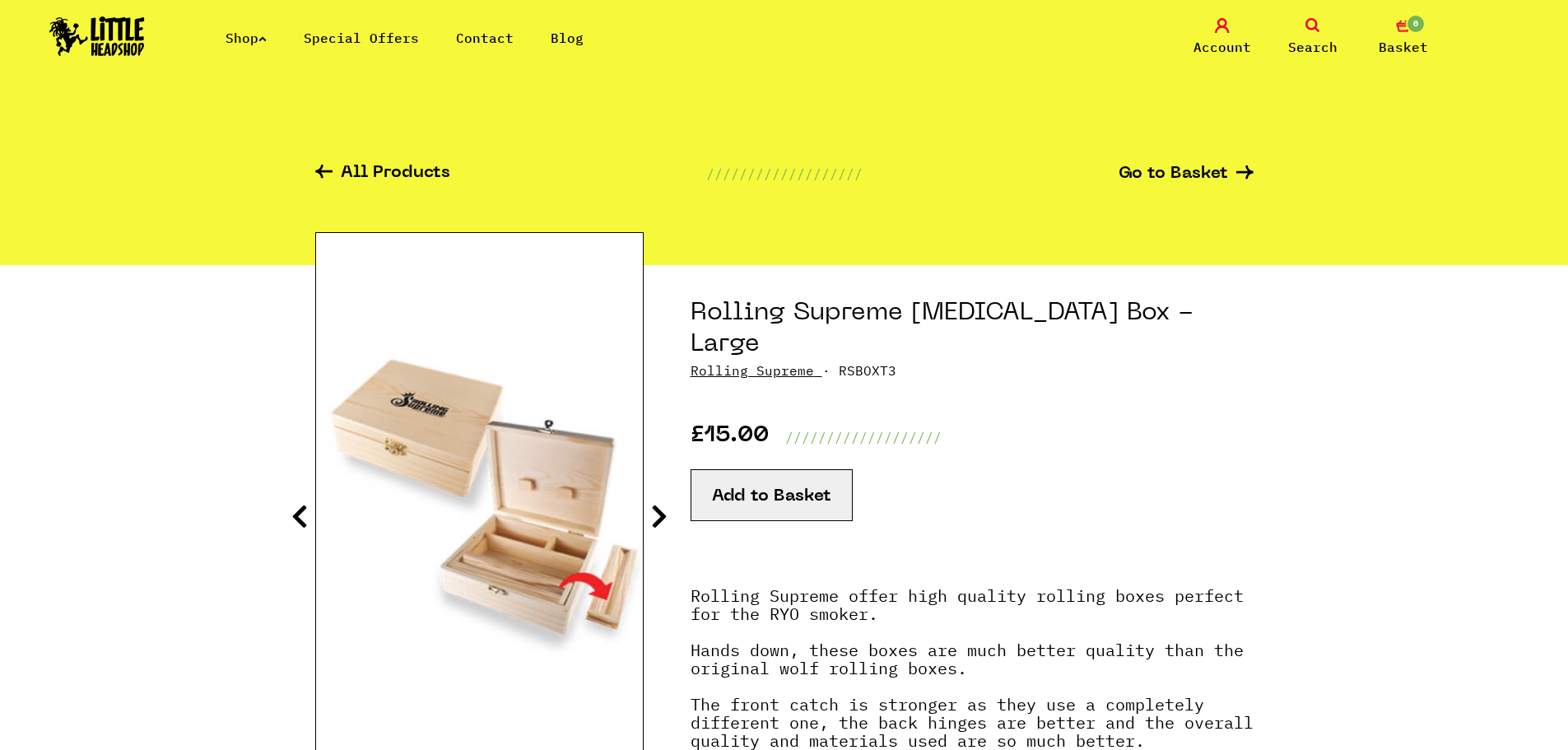
click at [657, 511] on icon at bounding box center [660, 516] width 17 height 26
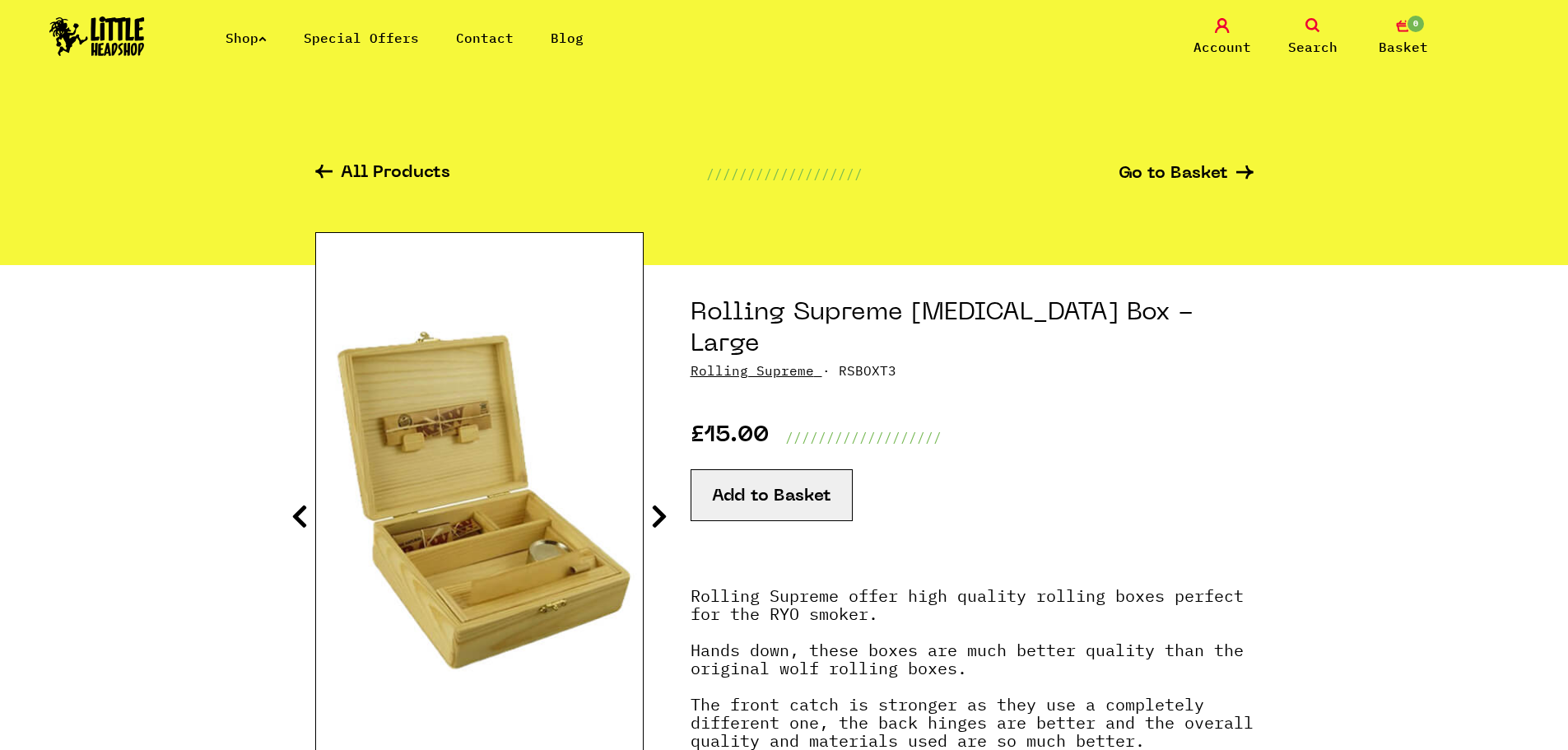
click at [657, 511] on icon at bounding box center [660, 516] width 17 height 26
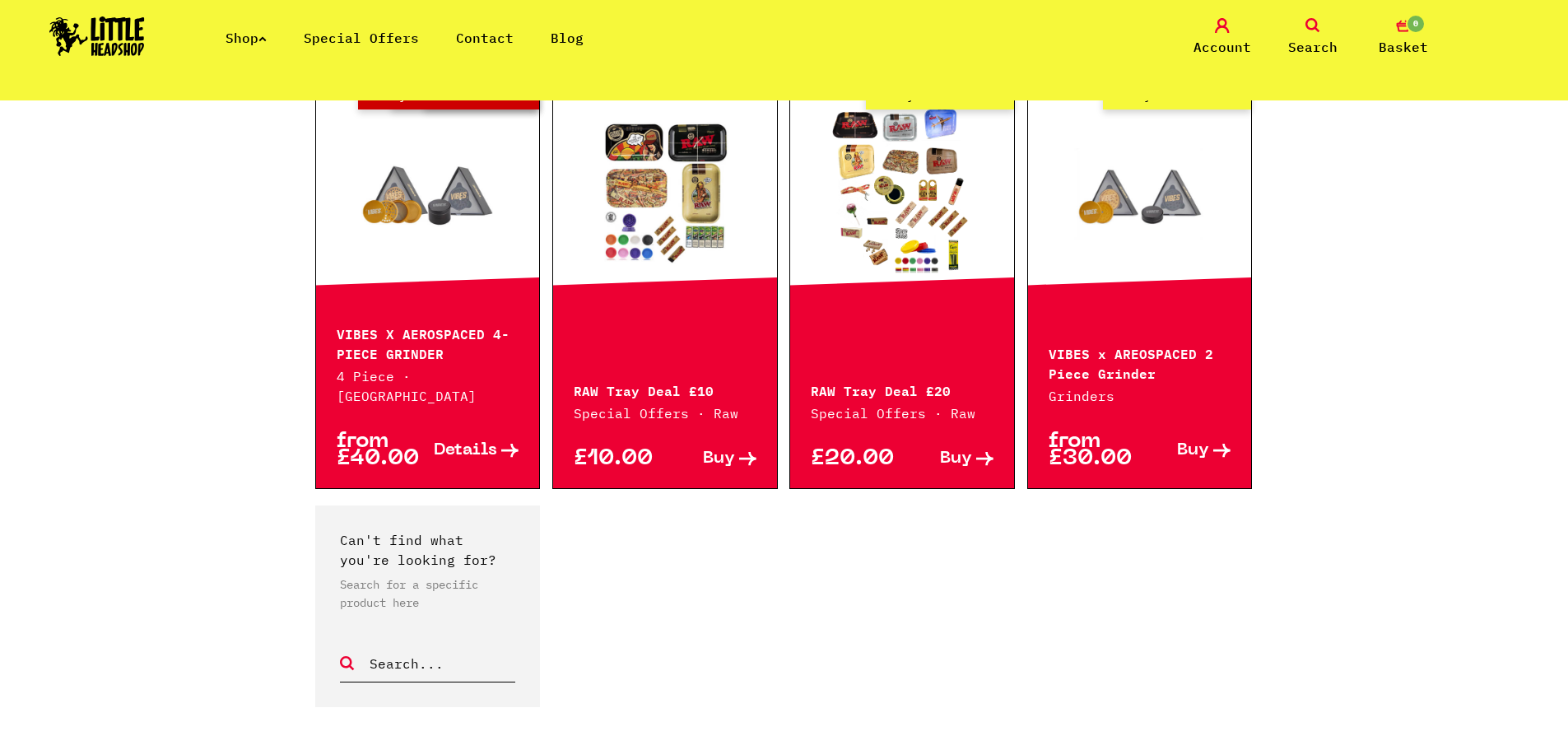
scroll to position [1318, 0]
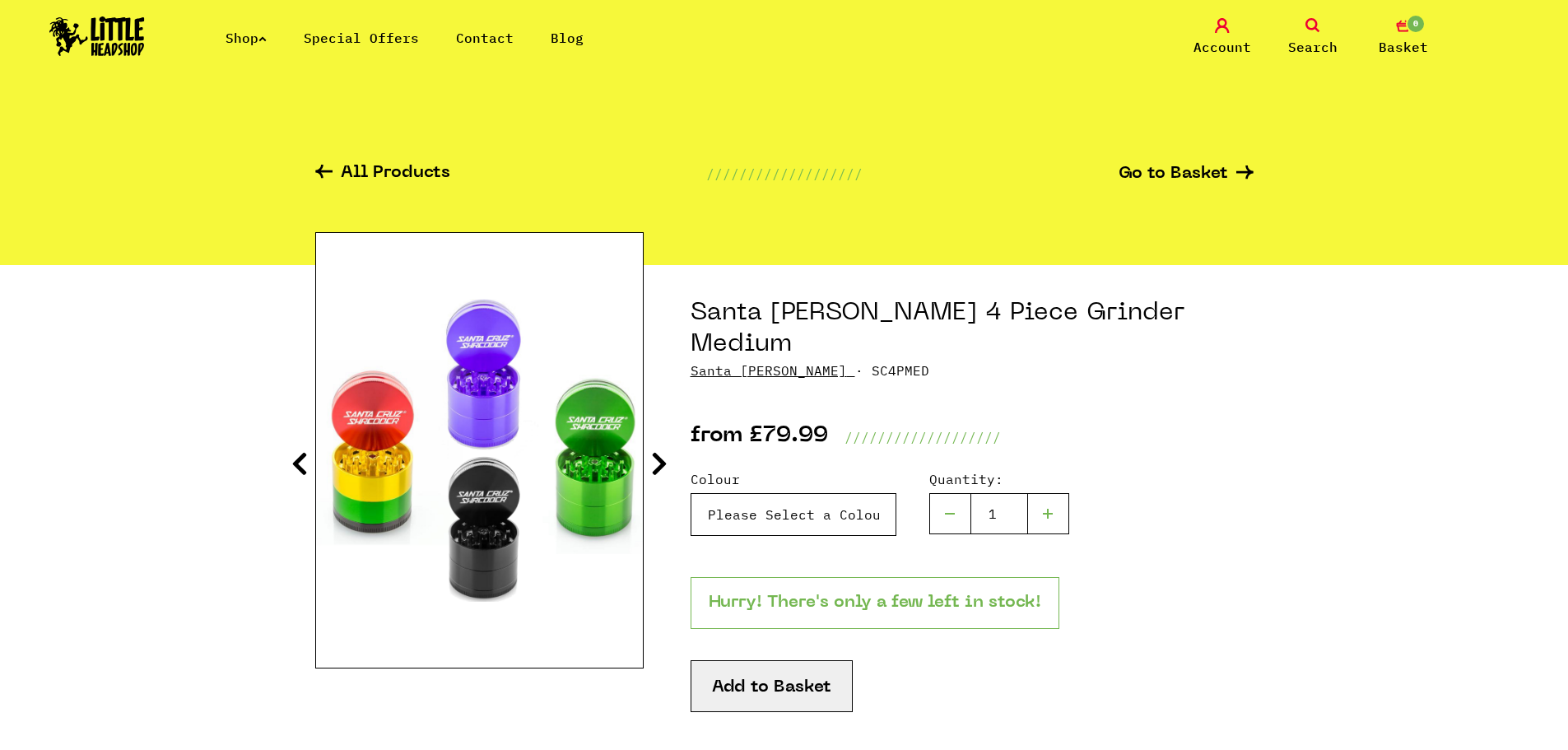
click at [880, 493] on select "Please Select a Colour Santa Cruz 4 Piece Grinder Medium - Rasta - £79.99 (Out …" at bounding box center [793, 515] width 206 height 43
click at [691, 493] on select "Please Select a Colour Santa Cruz 4 Piece Grinder Medium - Rasta - £79.99 (Out …" at bounding box center [793, 515] width 206 height 43
click at [833, 497] on select "Please Select a Colour Santa Cruz 4 Piece Grinder Medium - Rasta - £79.99 (Out …" at bounding box center [793, 515] width 206 height 43
click at [691, 493] on select "Please Select a Colour Santa Cruz 4 Piece Grinder Medium - Rasta - £79.99 (Out …" at bounding box center [793, 515] width 206 height 43
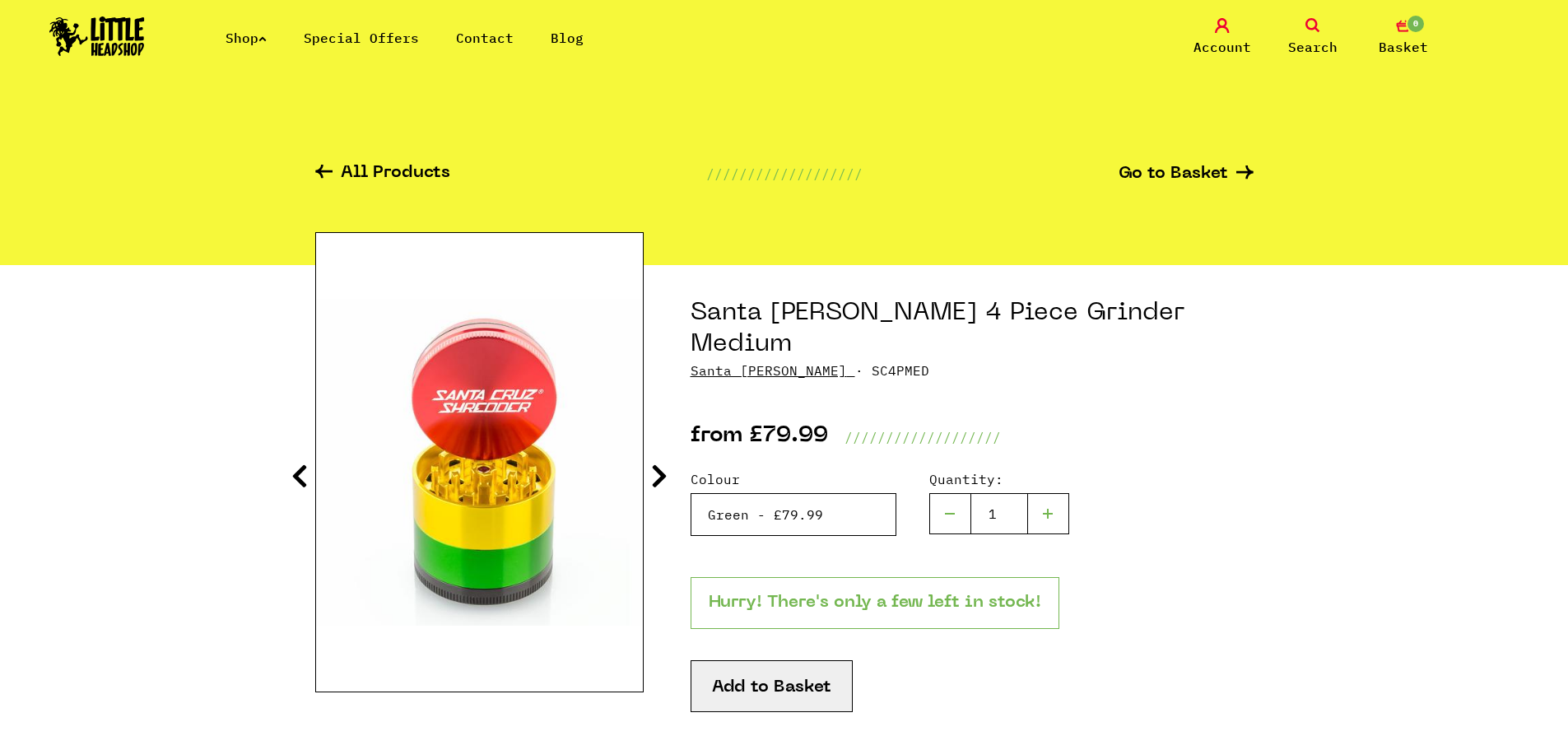
click at [858, 493] on select "Please Select a Colour Santa Cruz 4 Piece Grinder Medium - Rasta - £79.99 (Out …" at bounding box center [793, 515] width 206 height 43
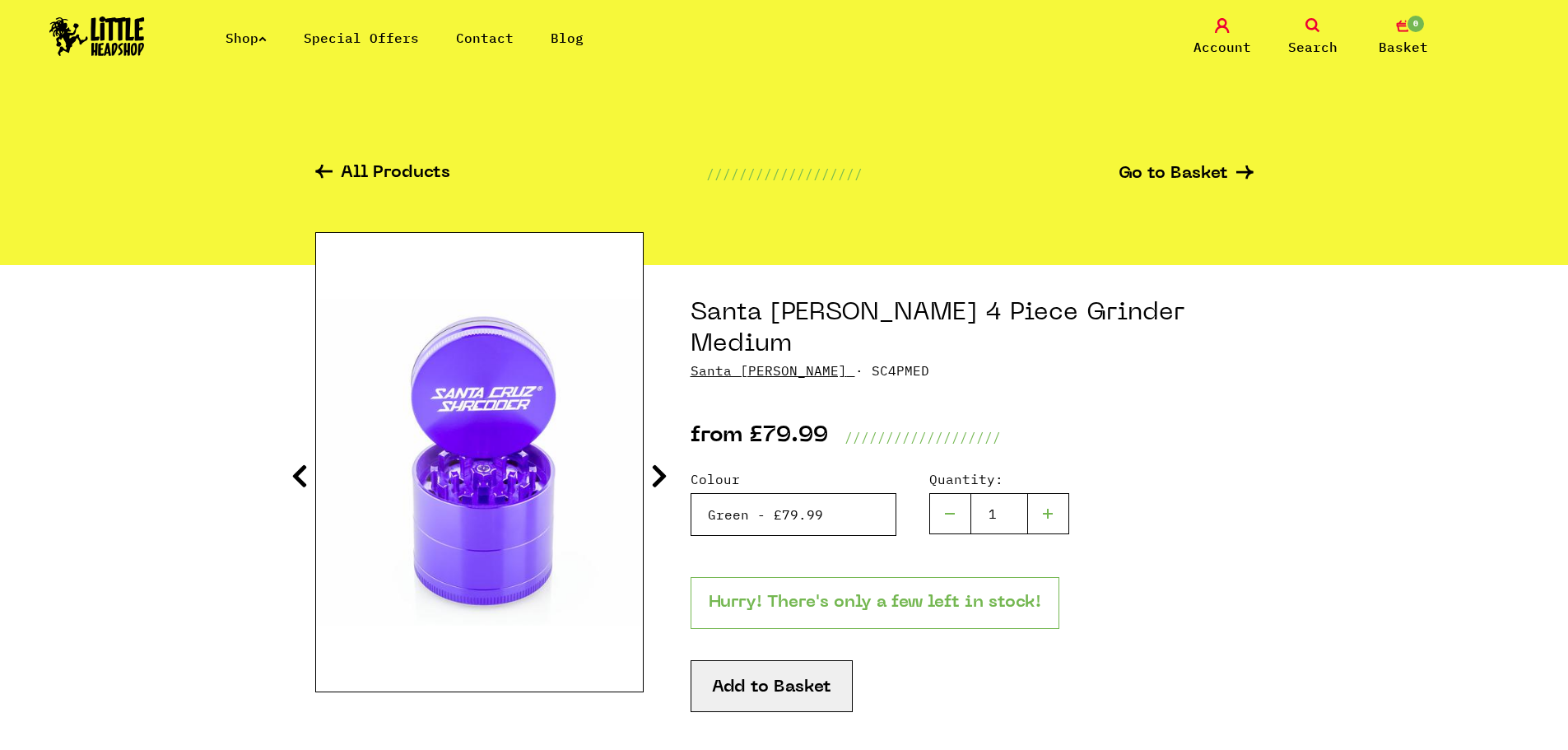
select select "732"
click at [691, 493] on select "Please Select a Colour Santa Cruz 4 Piece Grinder Medium - Rasta - £79.99 (Out …" at bounding box center [793, 515] width 206 height 43
click at [777, 505] on div "Colour Please Select a Colour Santa Cruz 4 Piece Grinder Medium - Rasta - £79.9…" at bounding box center [971, 523] width 563 height 108
click at [777, 502] on select "Please Select a Colour Santa Cruz 4 Piece Grinder Medium - Rasta - £79.99 (Out …" at bounding box center [793, 515] width 206 height 43
click at [691, 493] on select "Please Select a Colour Santa Cruz 4 Piece Grinder Medium - Rasta - £79.99 (Out …" at bounding box center [793, 515] width 206 height 43
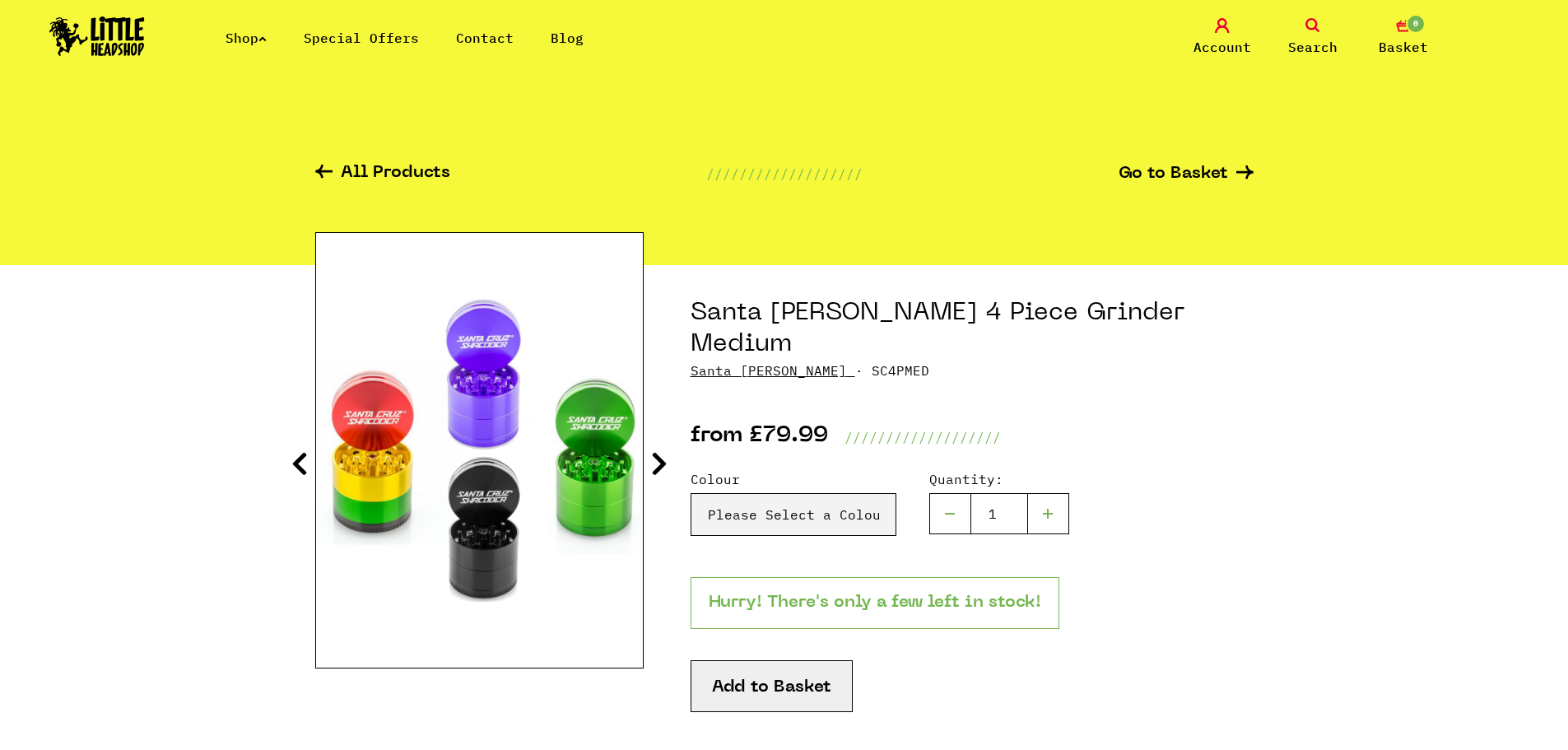
drag, startPoint x: 641, startPoint y: 477, endPoint x: 647, endPoint y: 465, distance: 13.4
click at [641, 476] on img at bounding box center [479, 450] width 327 height 303
drag, startPoint x: 647, startPoint y: 465, endPoint x: 667, endPoint y: 461, distance: 20.4
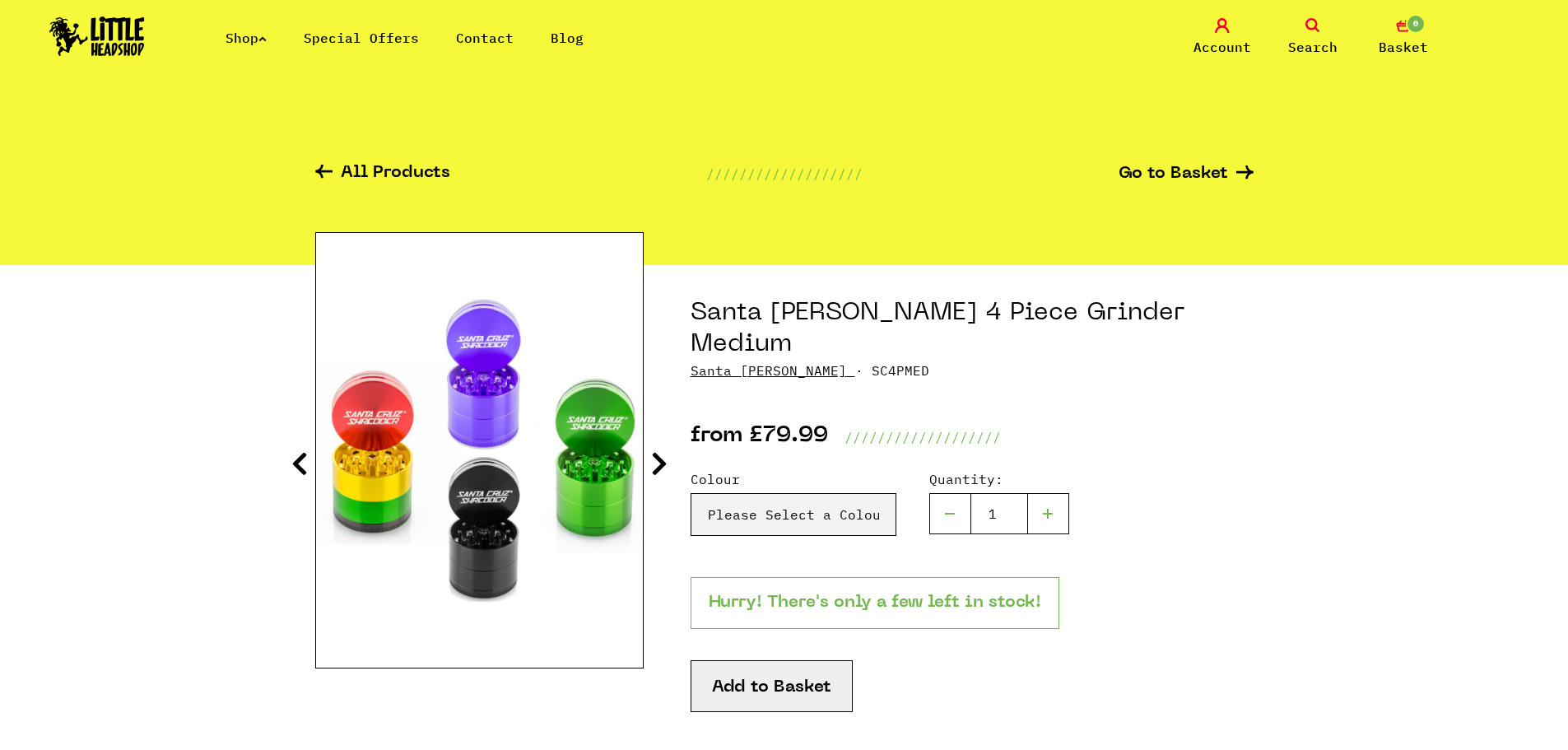
click at [661, 454] on icon at bounding box center [660, 463] width 17 height 26
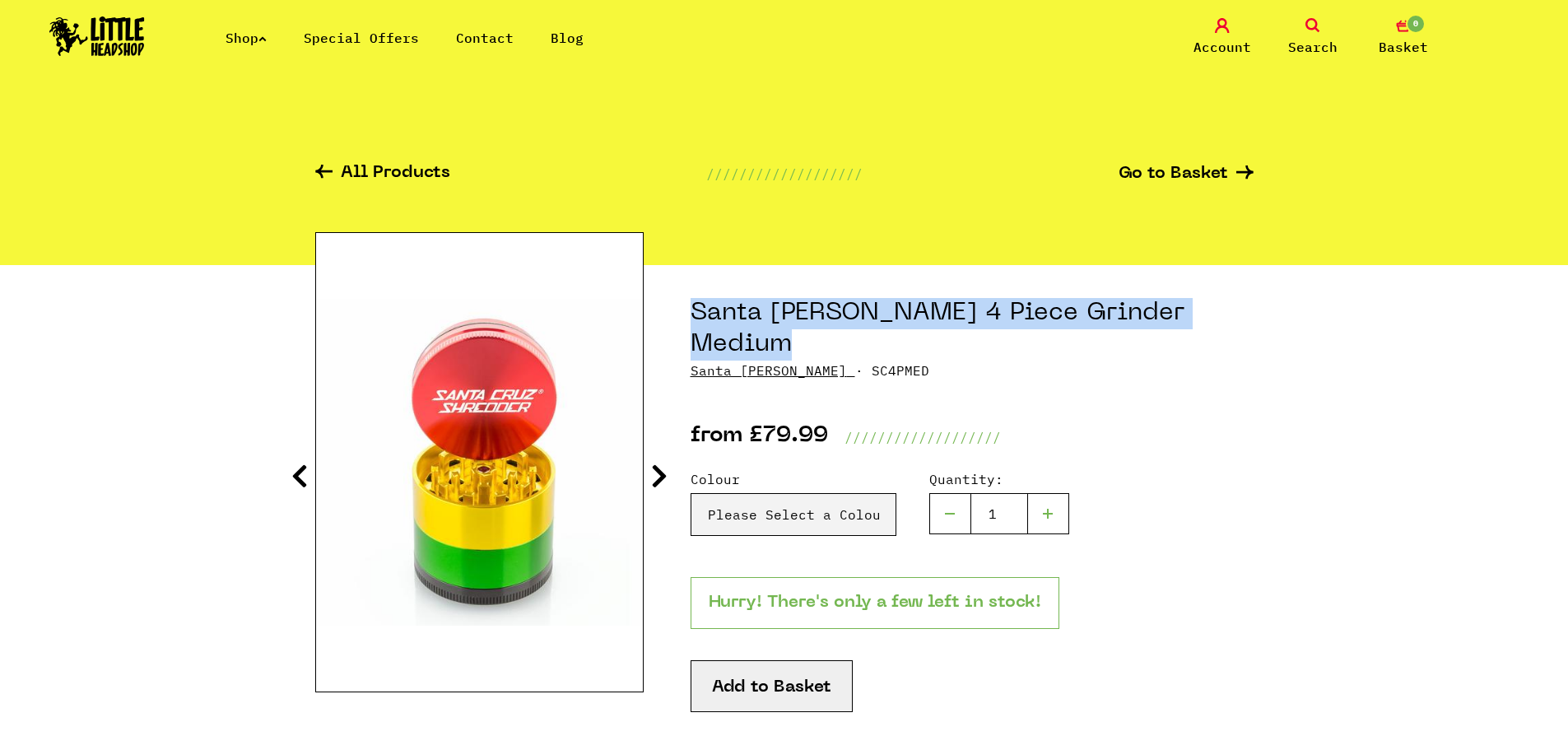
click at [596, 445] on img at bounding box center [479, 462] width 327 height 327
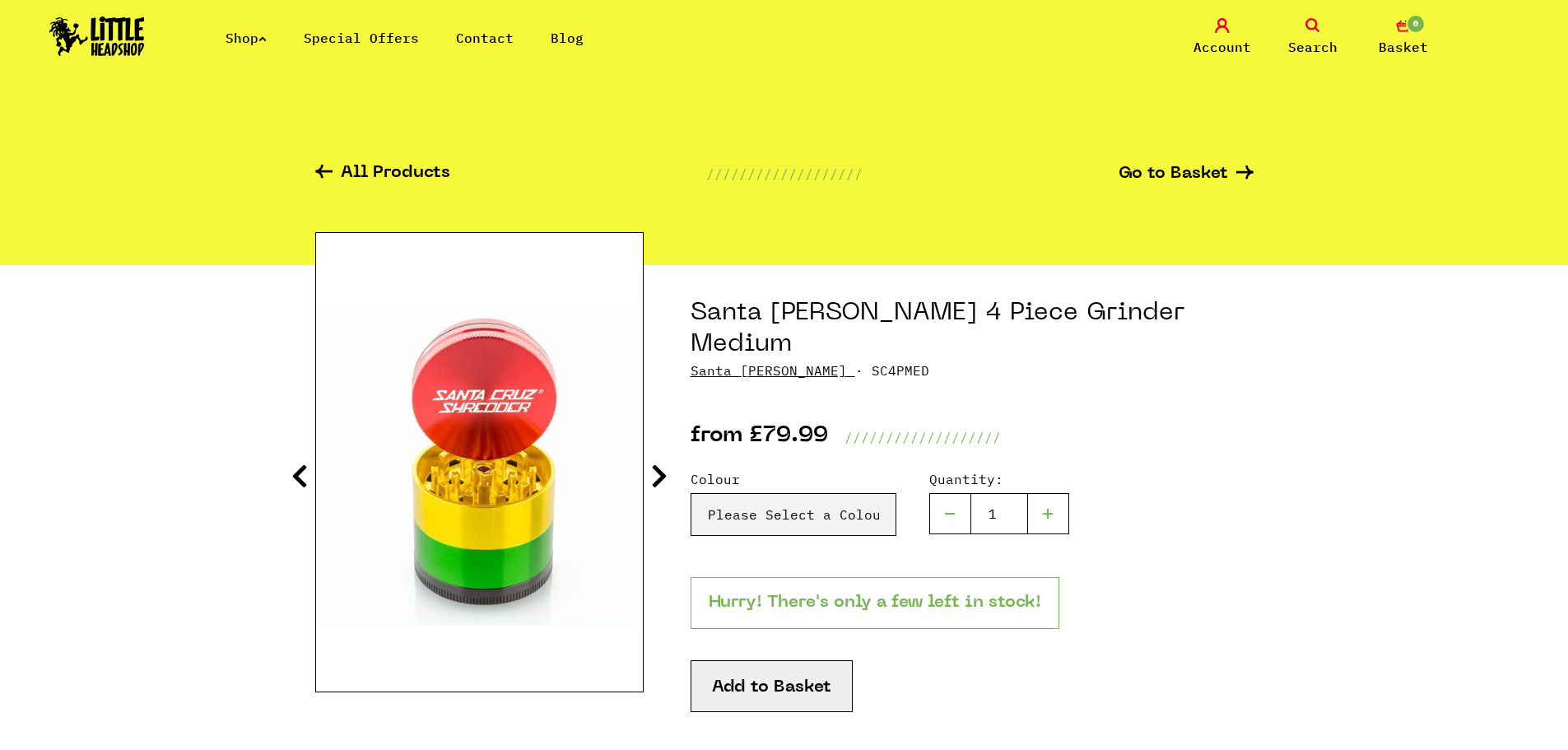
click at [662, 474] on icon at bounding box center [660, 476] width 17 height 26
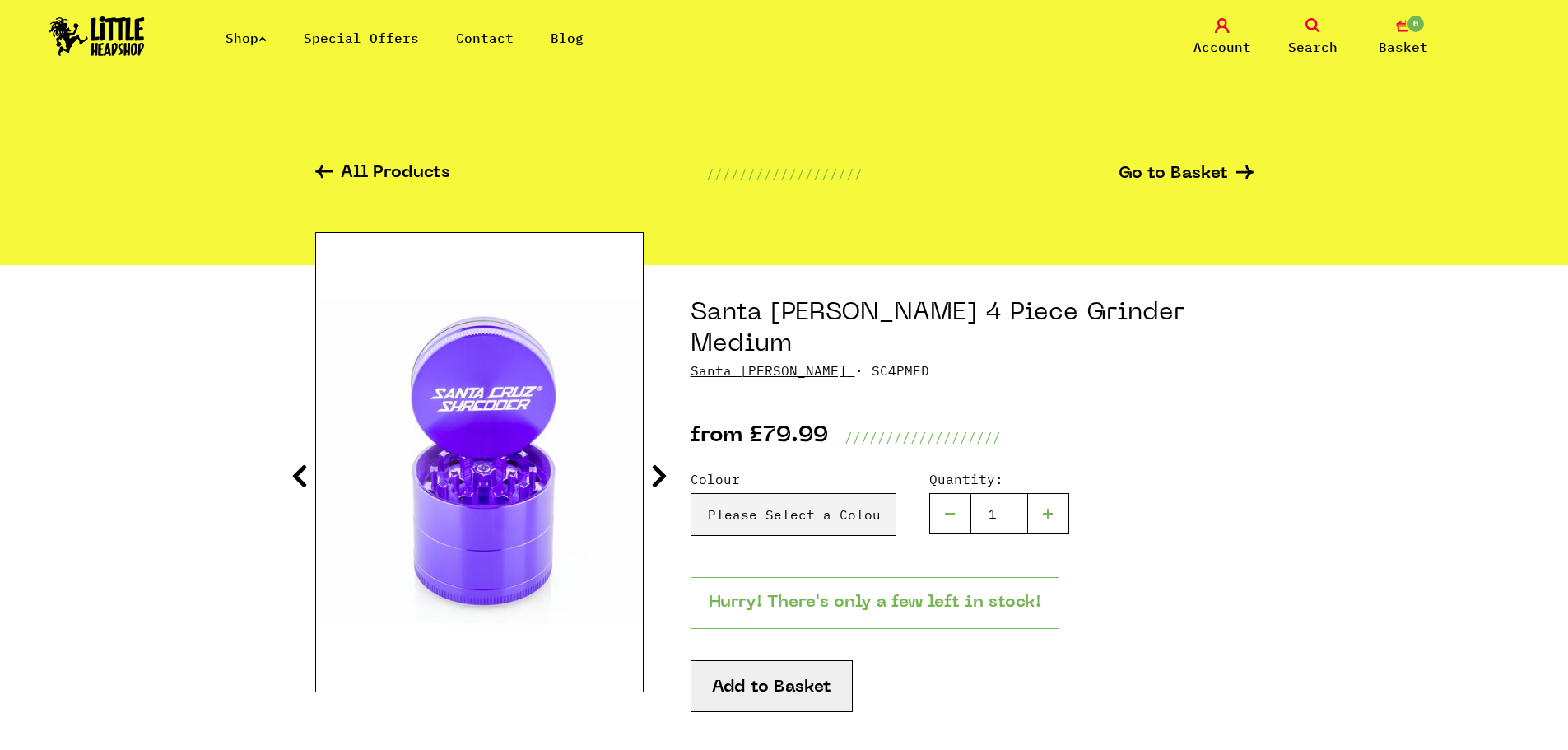
click at [662, 474] on icon at bounding box center [660, 476] width 17 height 26
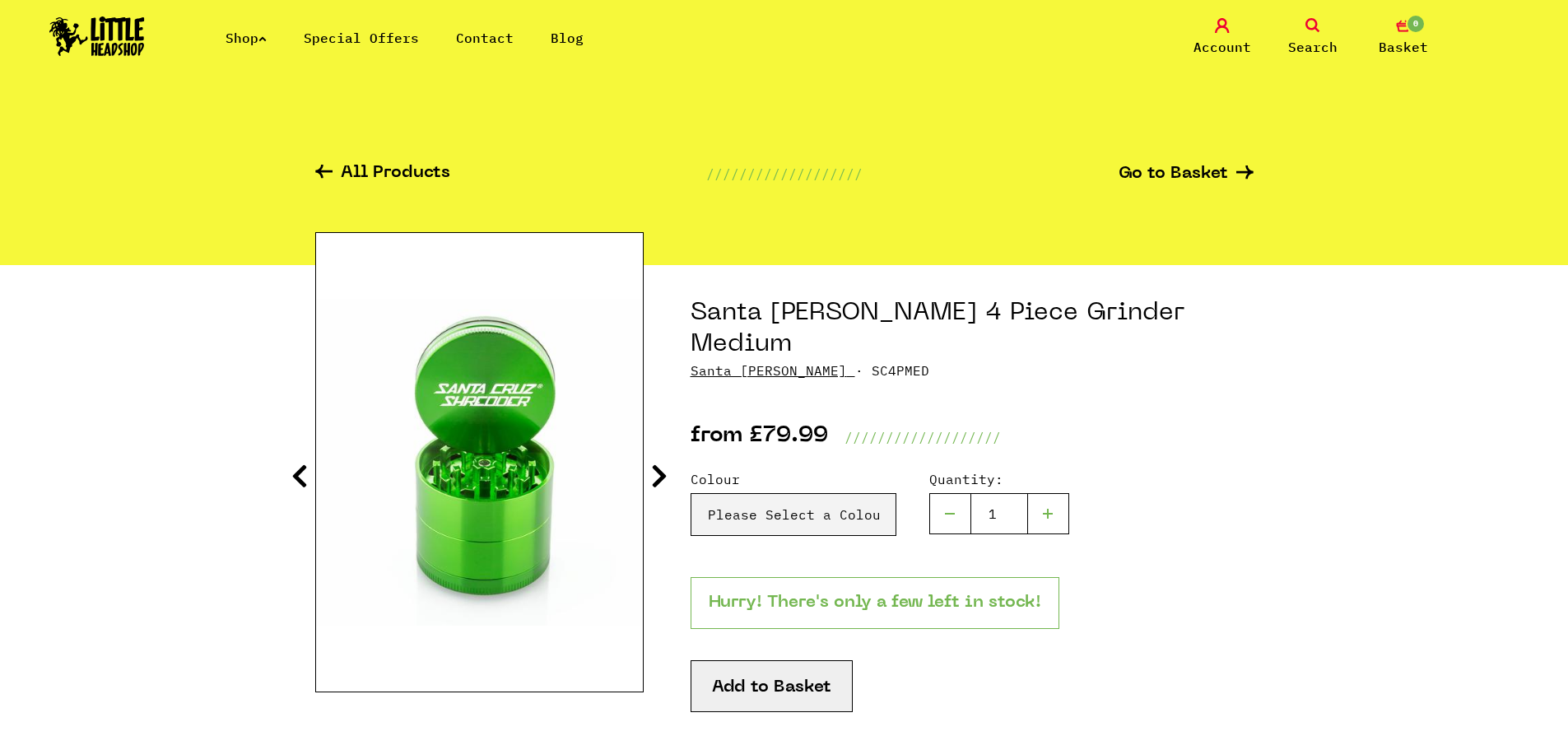
click at [662, 474] on icon at bounding box center [660, 476] width 17 height 26
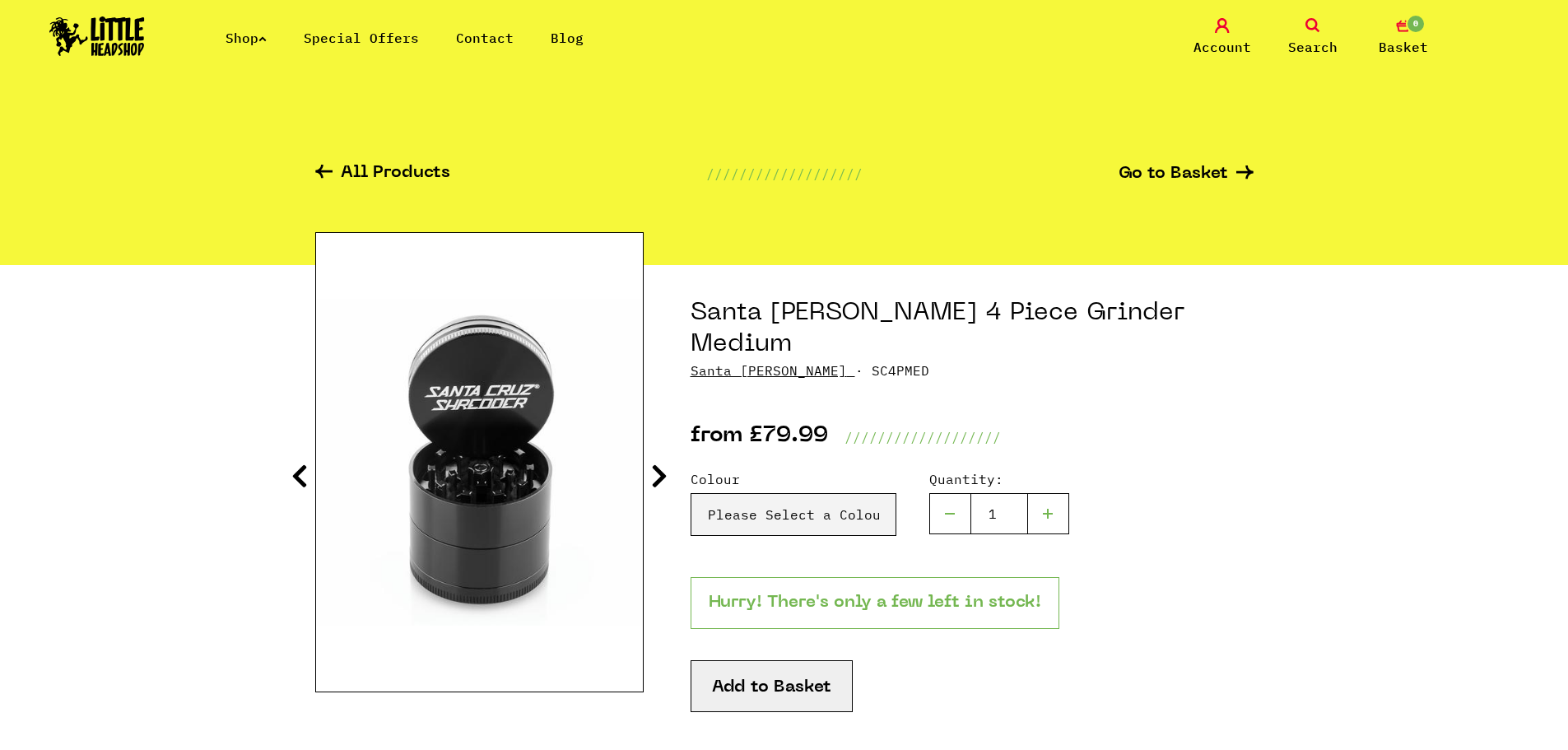
click at [662, 474] on icon at bounding box center [660, 476] width 17 height 26
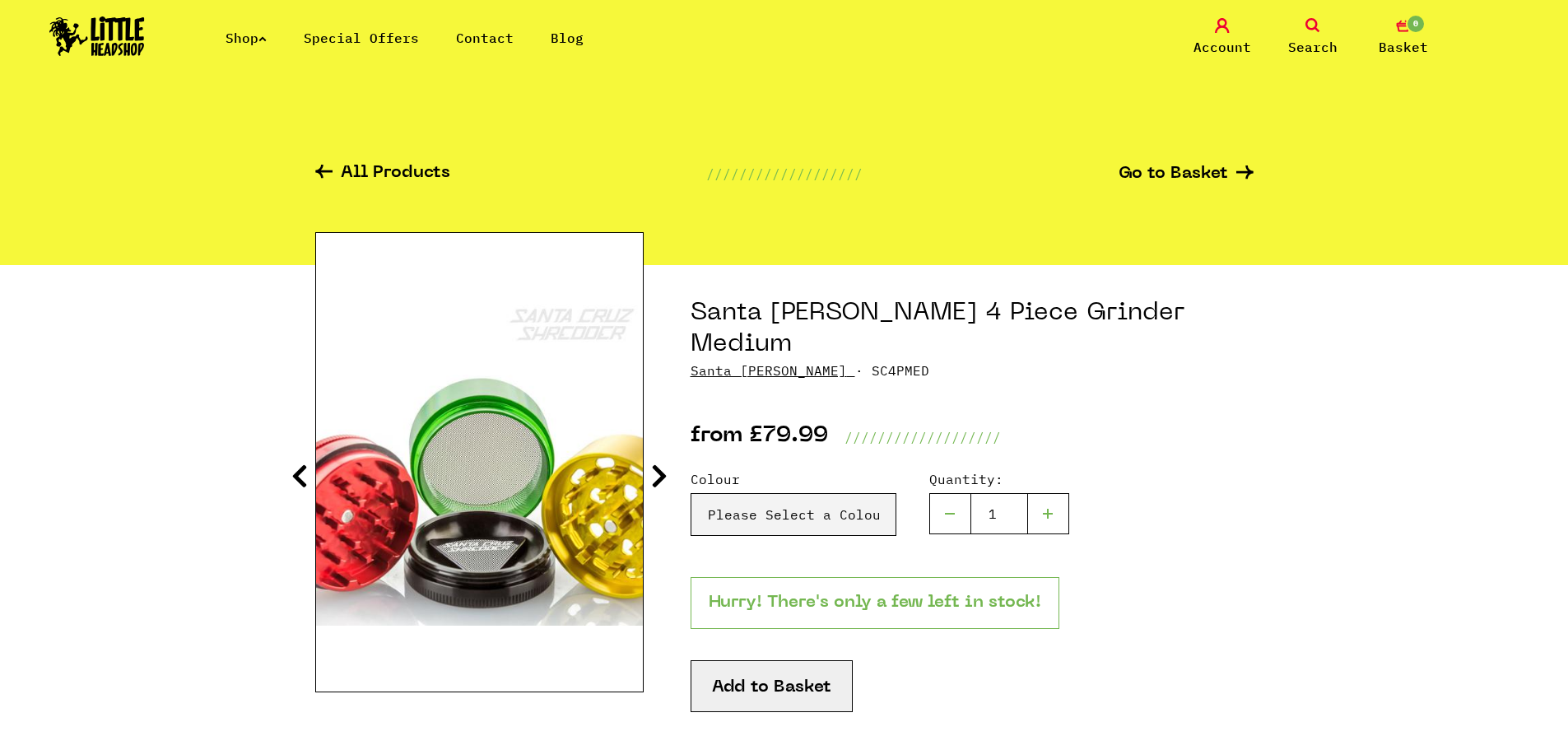
click at [662, 474] on icon at bounding box center [660, 476] width 17 height 26
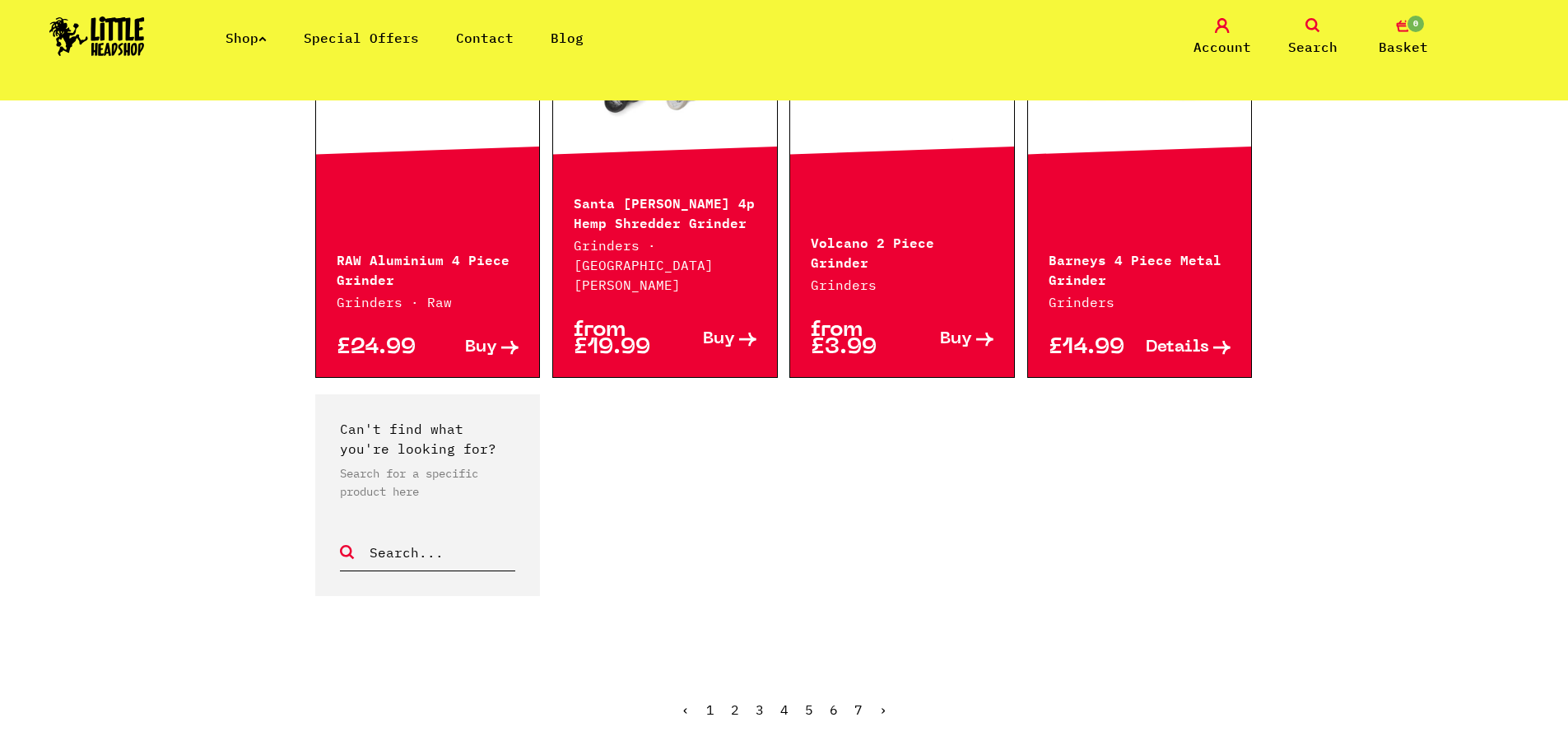
scroll to position [1647, 0]
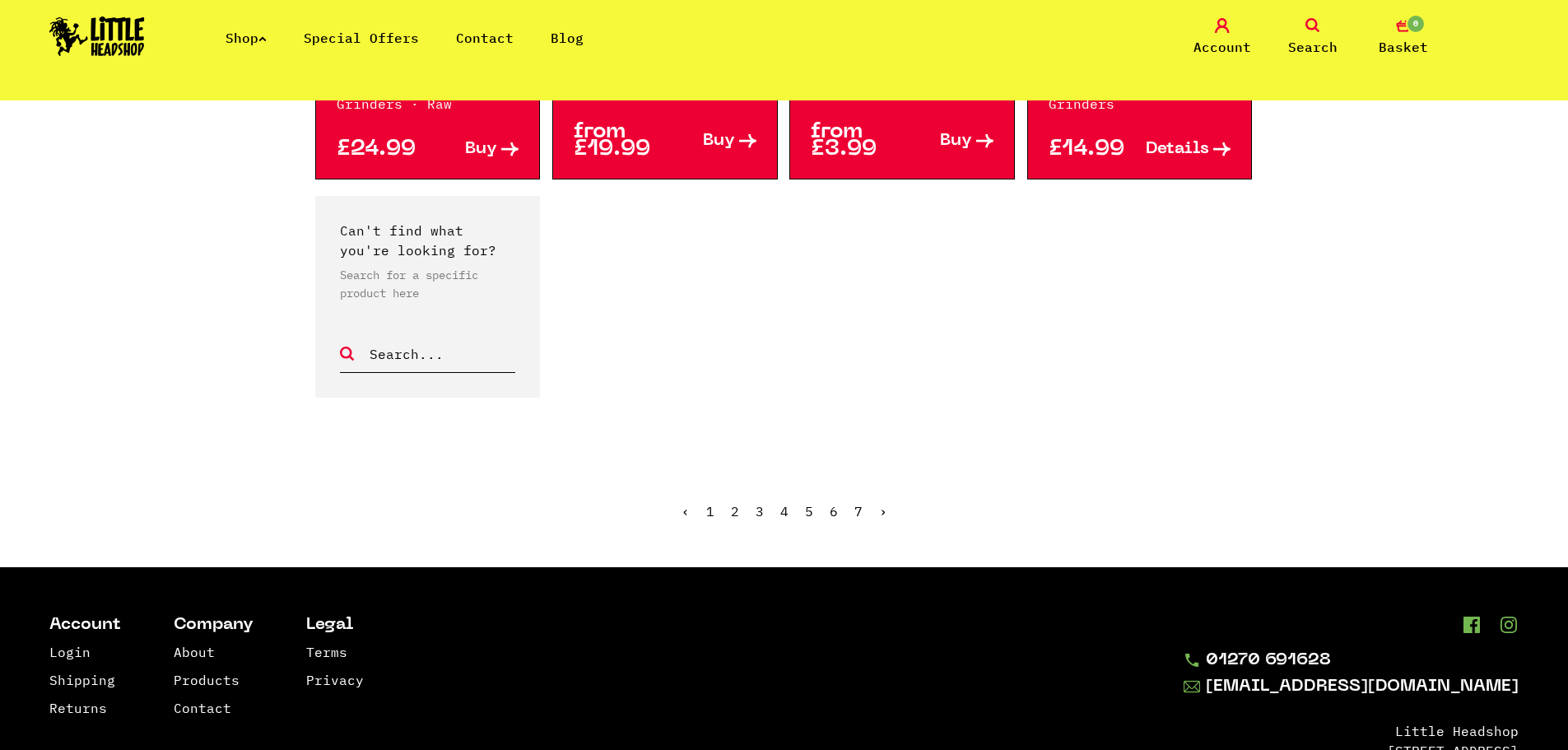
click at [886, 489] on ul "‹ 1 2 3 4 5 6 7 ›" at bounding box center [784, 523] width 939 height 70
click at [883, 503] on link "›" at bounding box center [883, 511] width 8 height 17
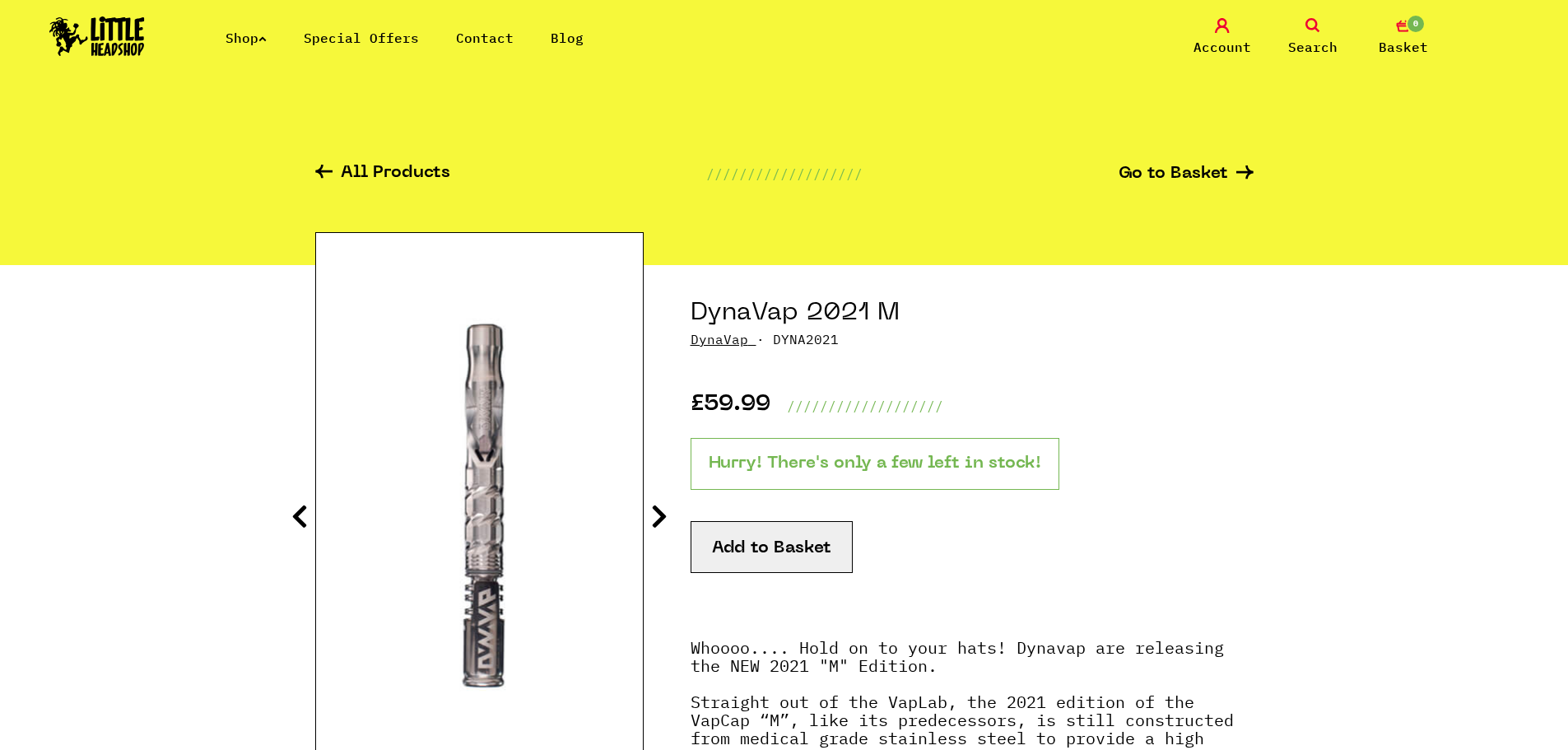
click at [661, 509] on icon at bounding box center [660, 516] width 17 height 26
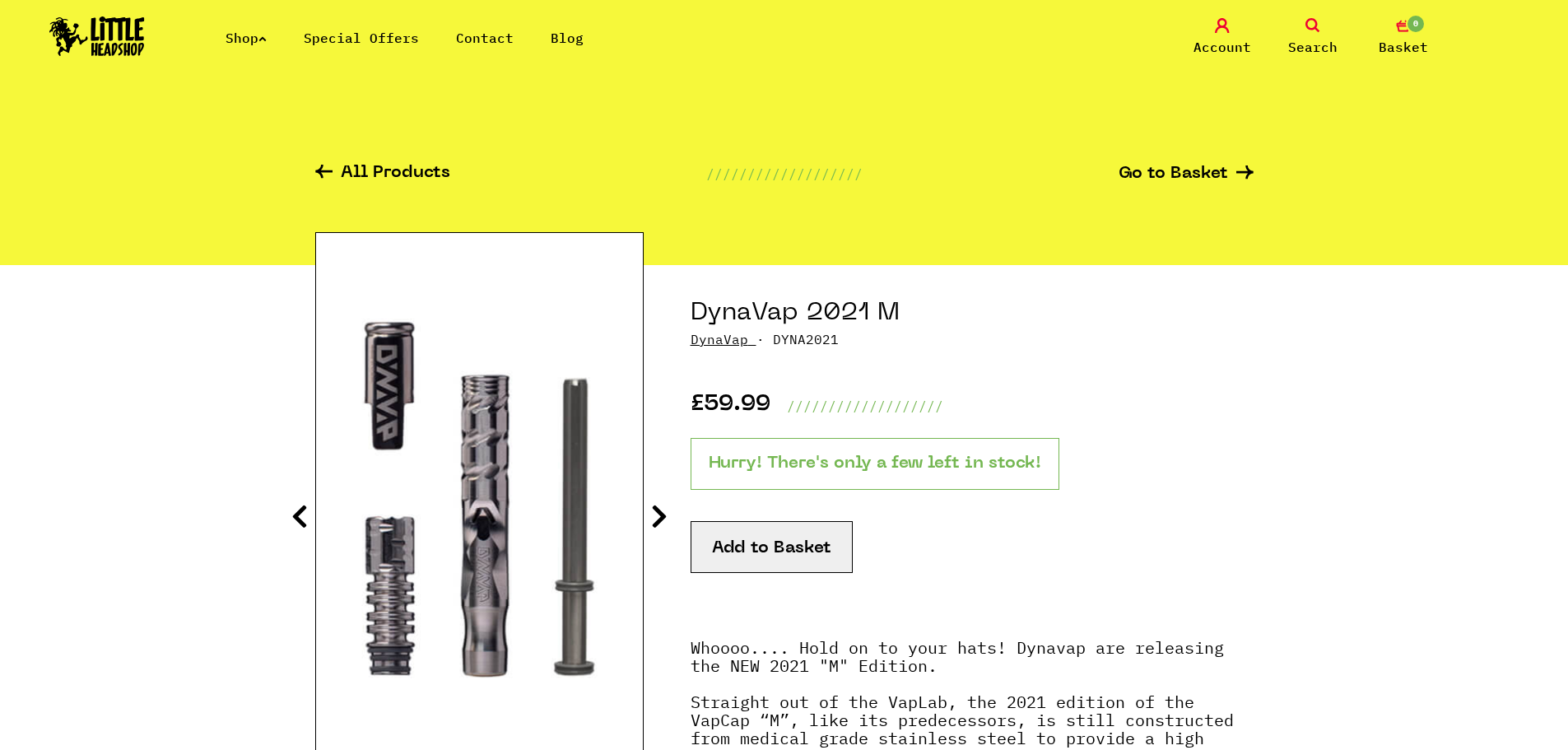
click at [661, 509] on icon at bounding box center [660, 516] width 17 height 26
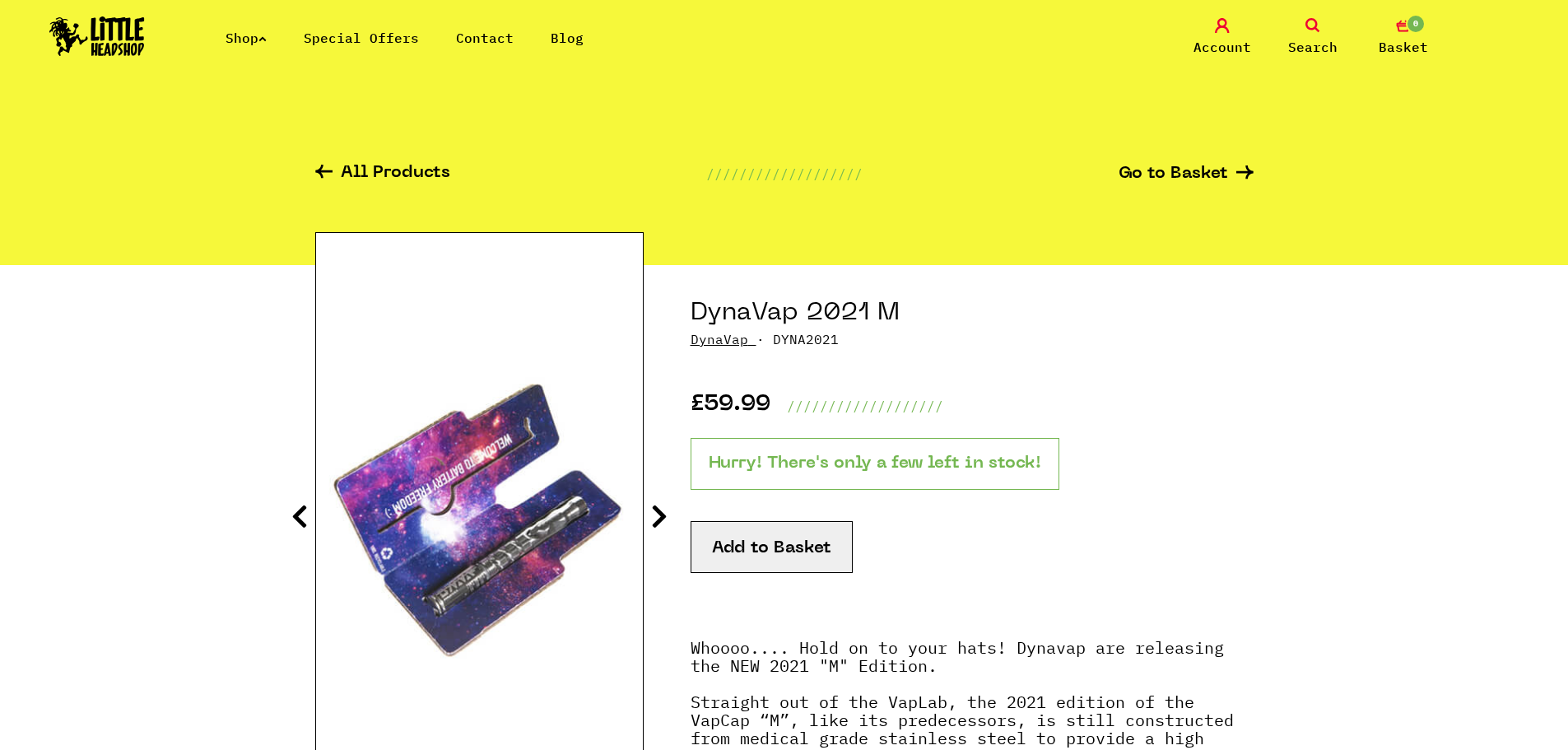
drag, startPoint x: 314, startPoint y: 522, endPoint x: 303, endPoint y: 519, distance: 11.4
click at [303, 519] on icon at bounding box center [300, 516] width 17 height 26
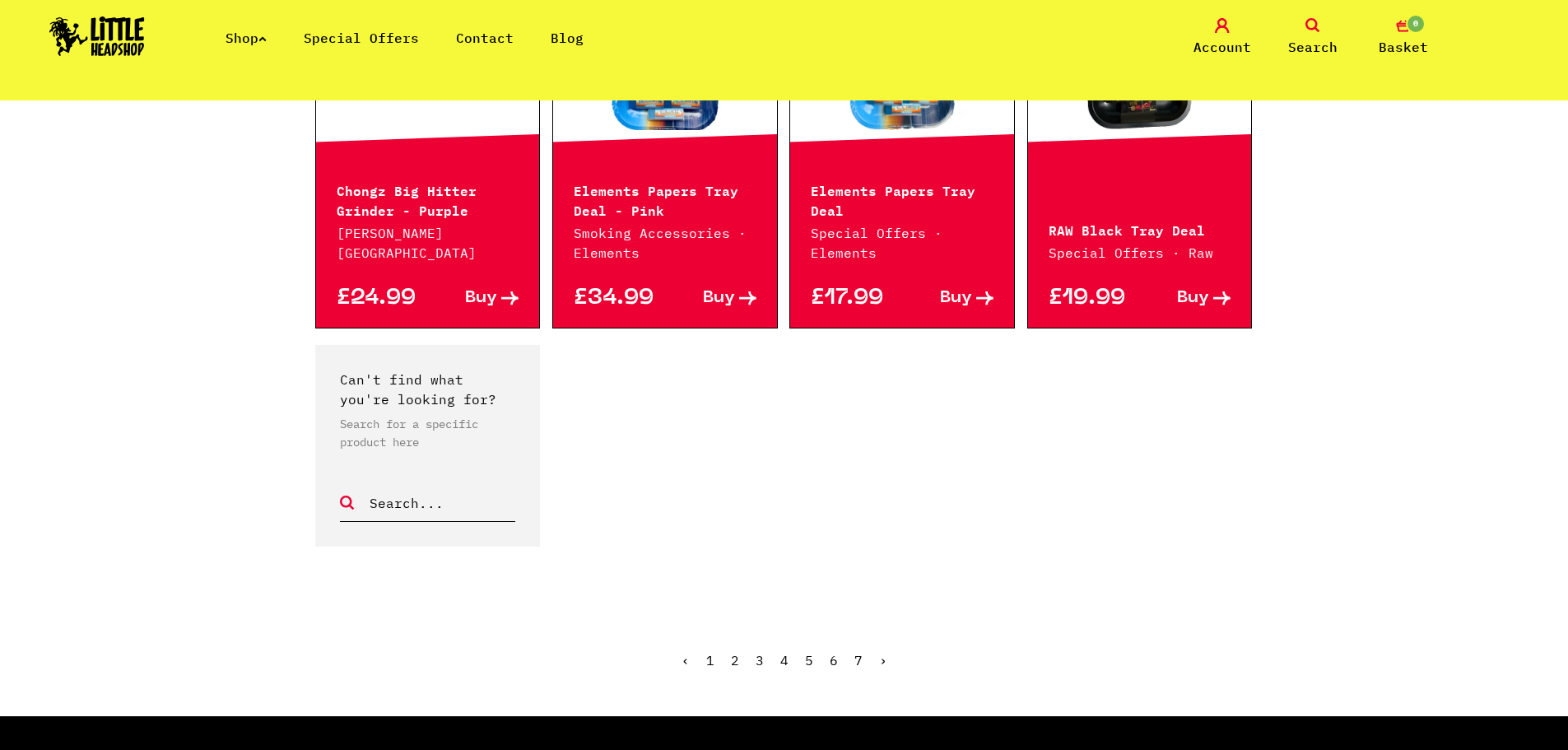
scroll to position [1482, 0]
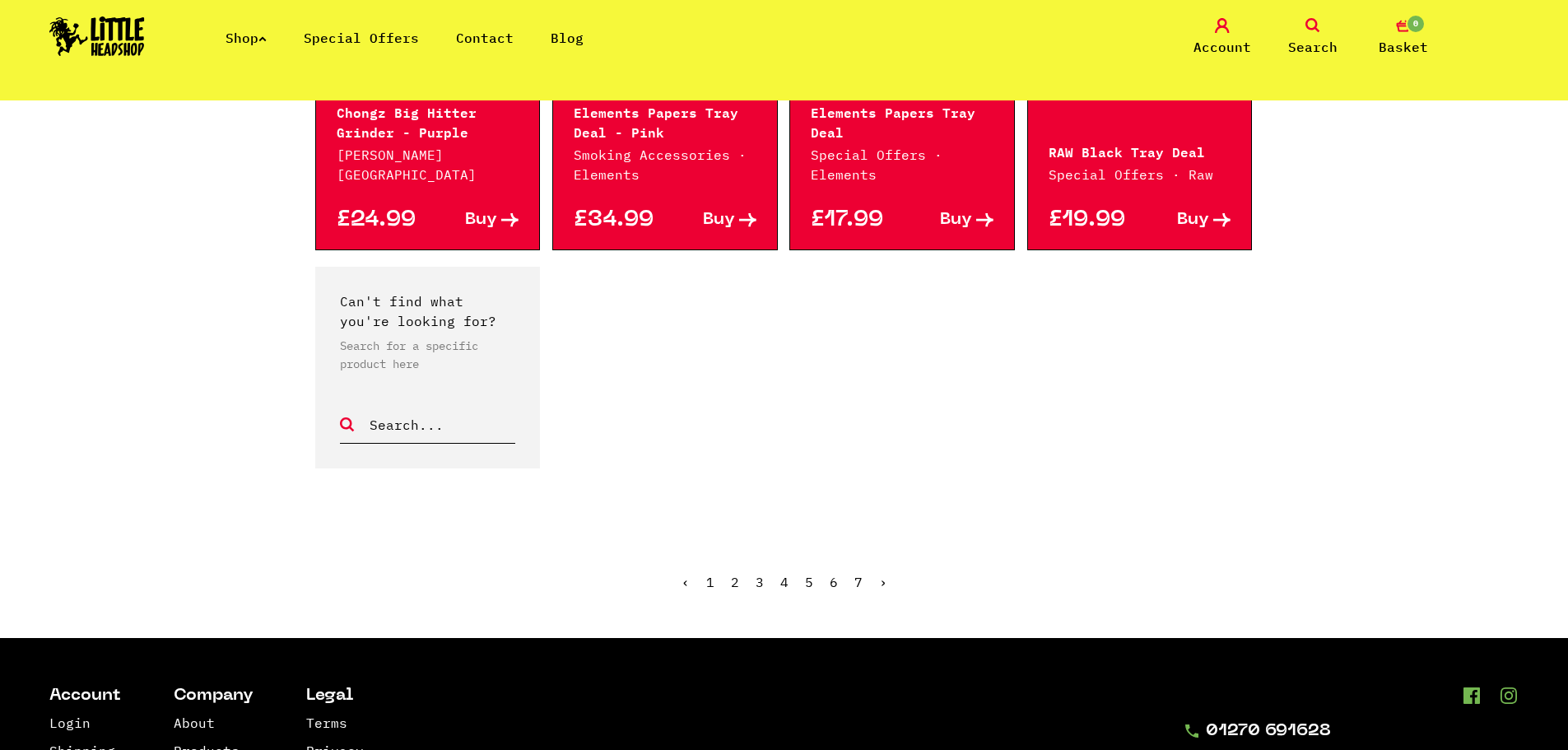
click at [882, 574] on link "›" at bounding box center [883, 583] width 8 height 17
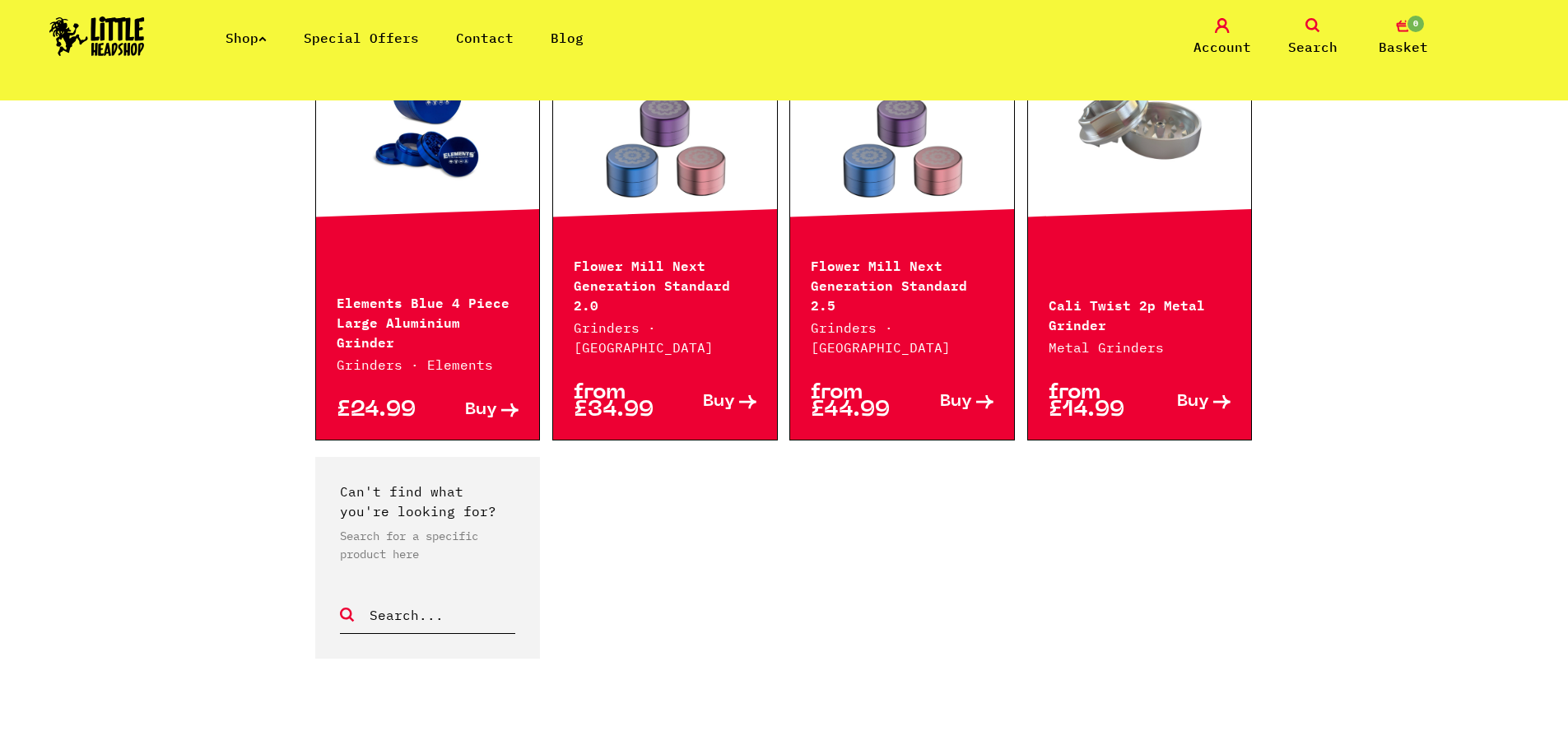
scroll to position [1565, 0]
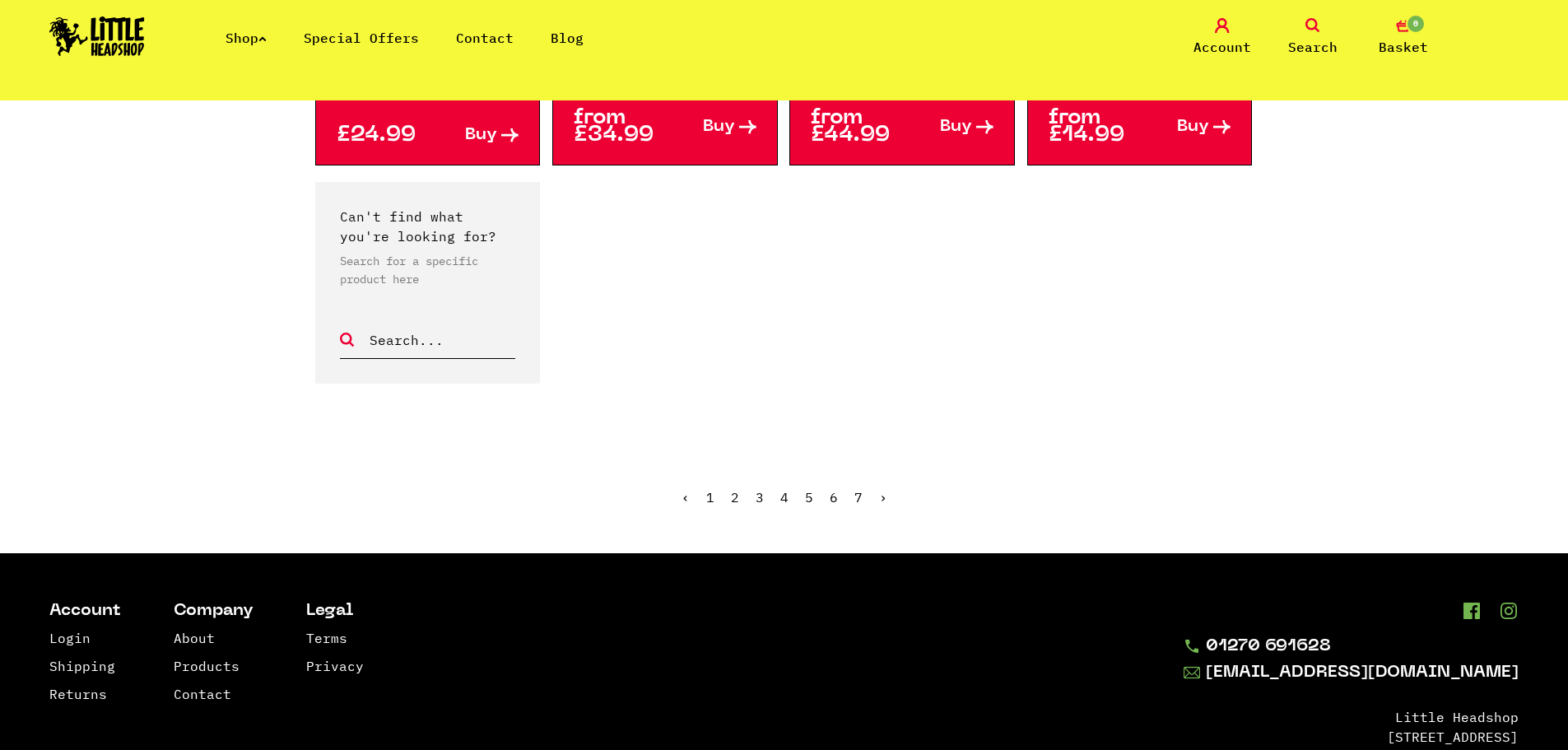
click at [877, 475] on ul "‹ 1 2 3 4 5 6 7 ›" at bounding box center [784, 509] width 939 height 70
click at [880, 489] on link "›" at bounding box center [883, 497] width 8 height 17
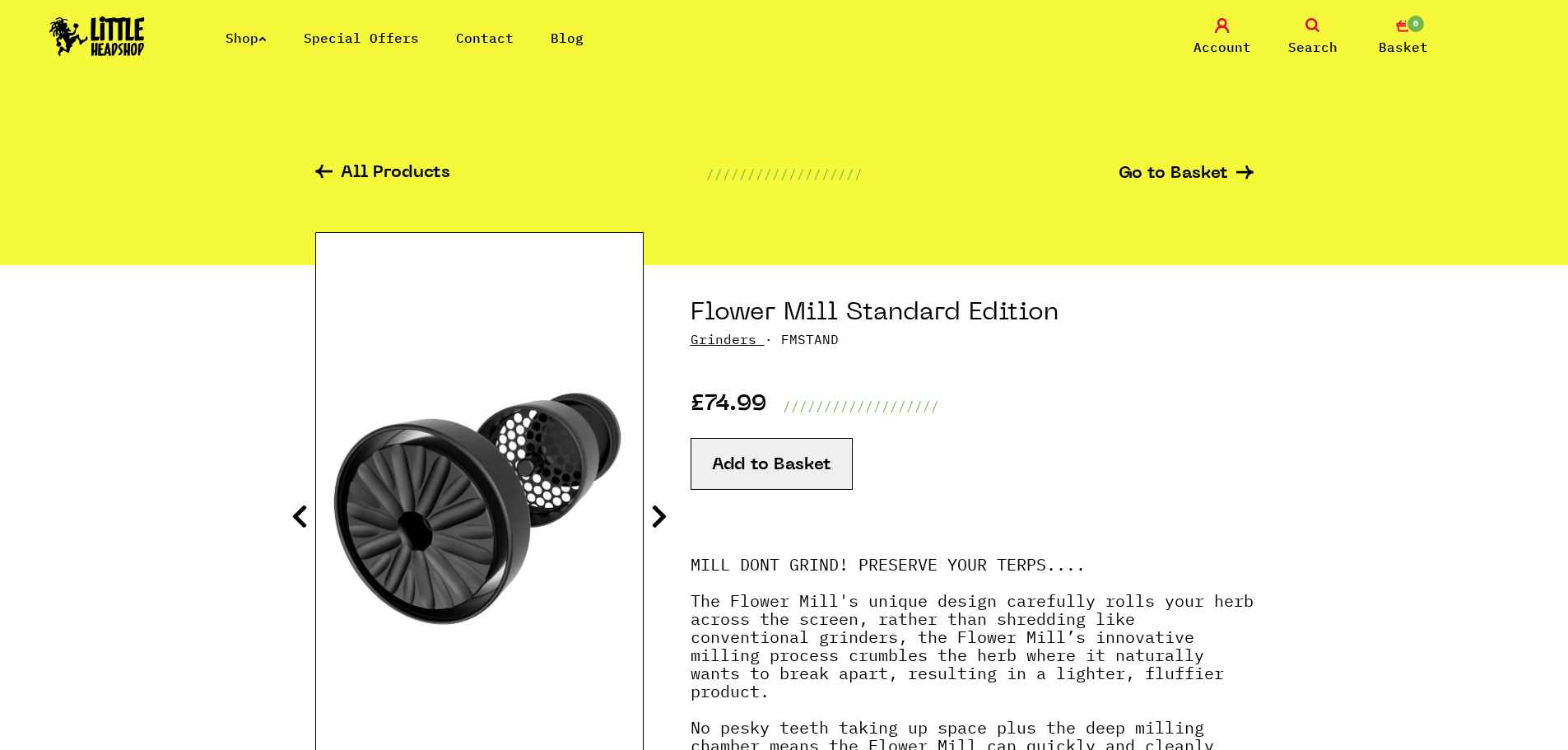
click at [659, 514] on icon at bounding box center [660, 516] width 17 height 26
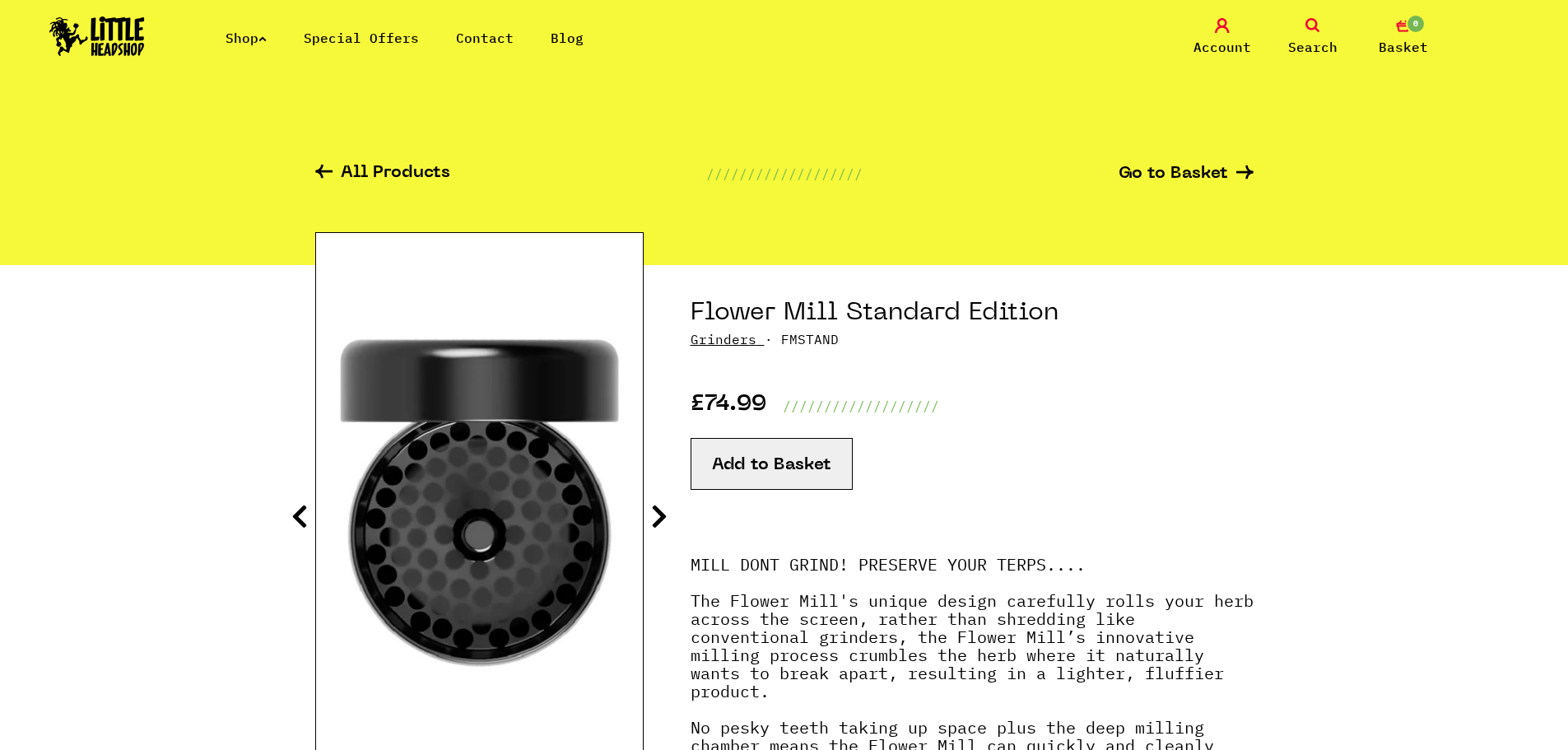
click at [659, 513] on icon at bounding box center [660, 516] width 17 height 26
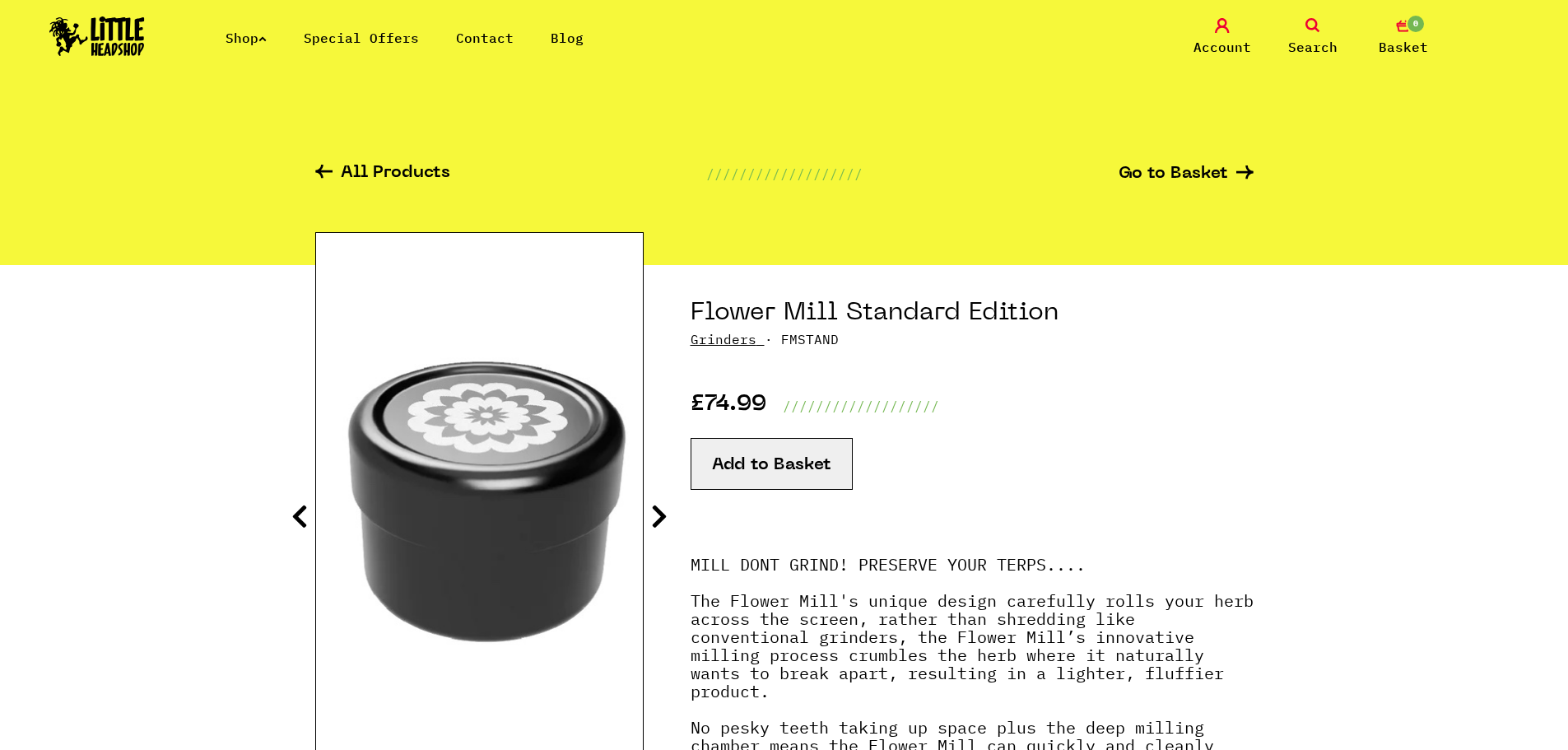
click at [659, 509] on icon at bounding box center [660, 516] width 17 height 26
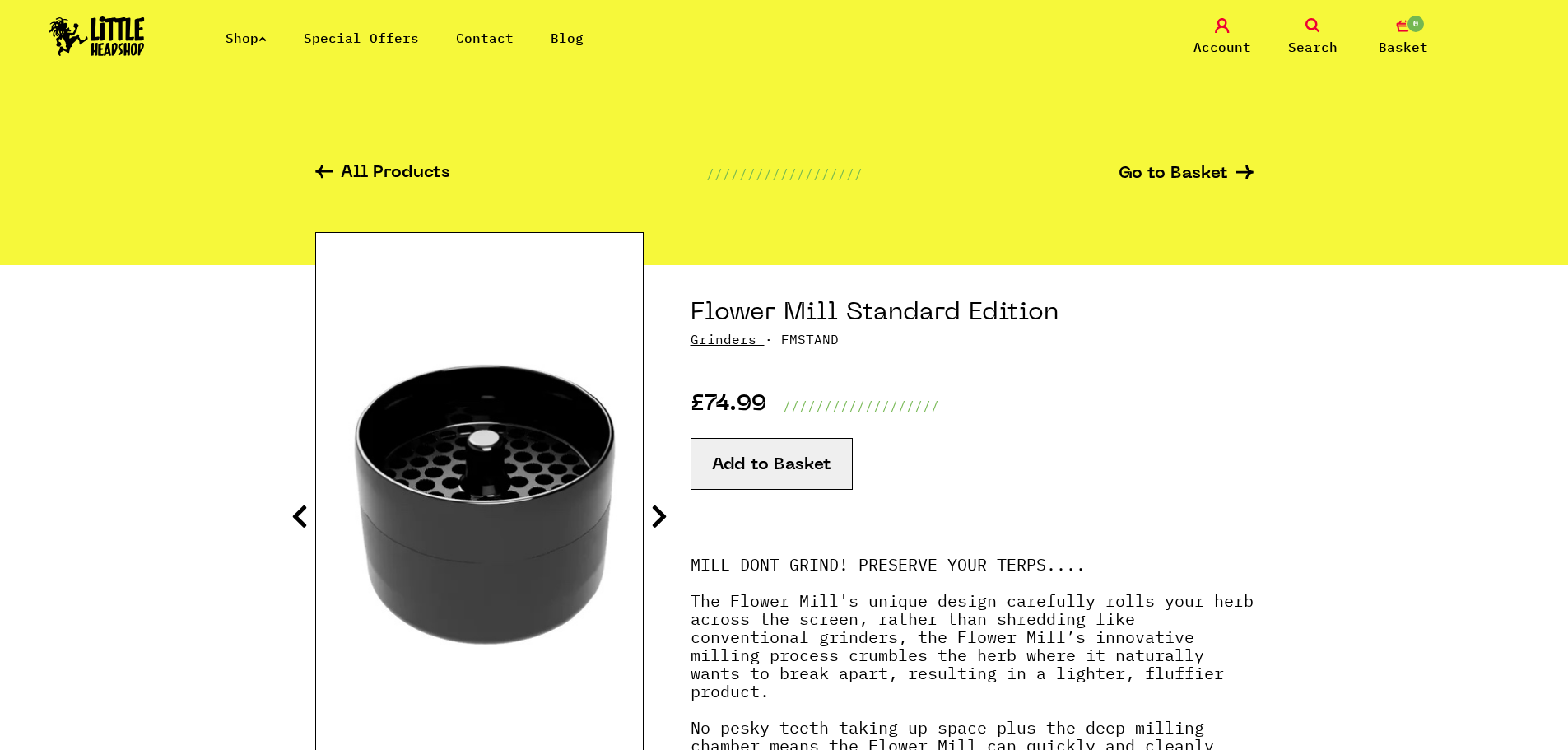
click at [656, 498] on section "Flower Mill Standard Edition Grinders £74.99 ." at bounding box center [784, 661] width 939 height 791
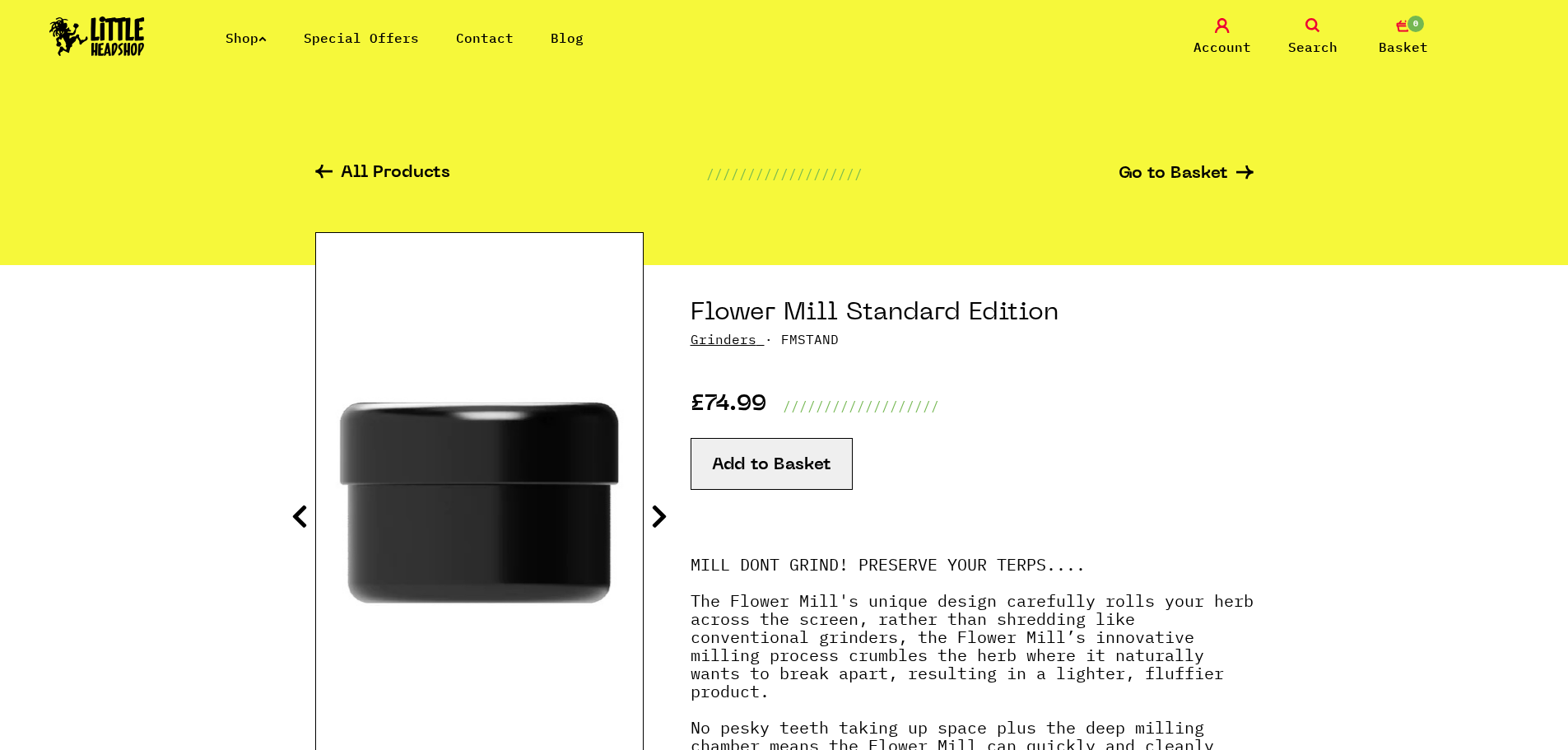
click at [661, 508] on icon at bounding box center [660, 516] width 17 height 26
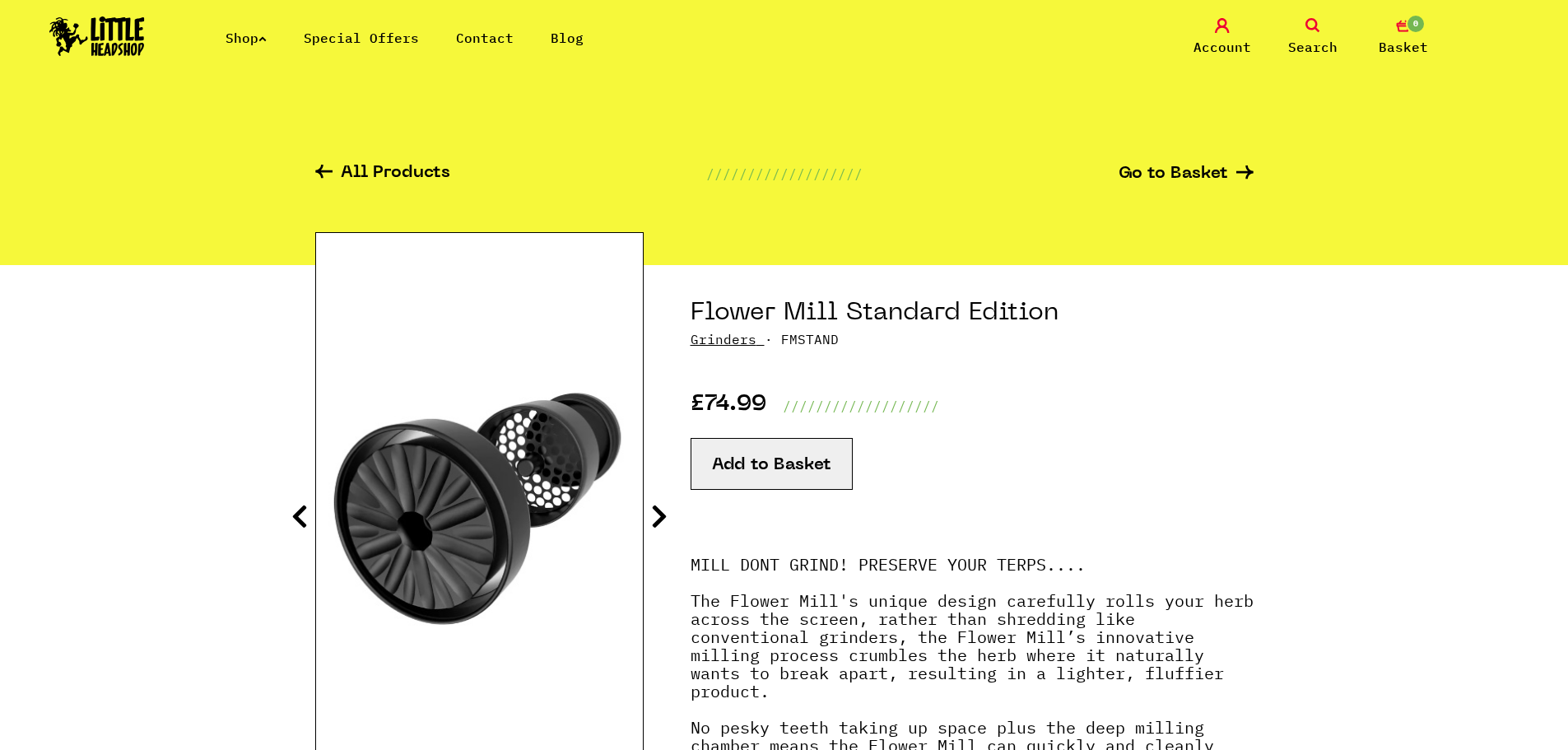
click at [660, 508] on icon at bounding box center [660, 516] width 17 height 26
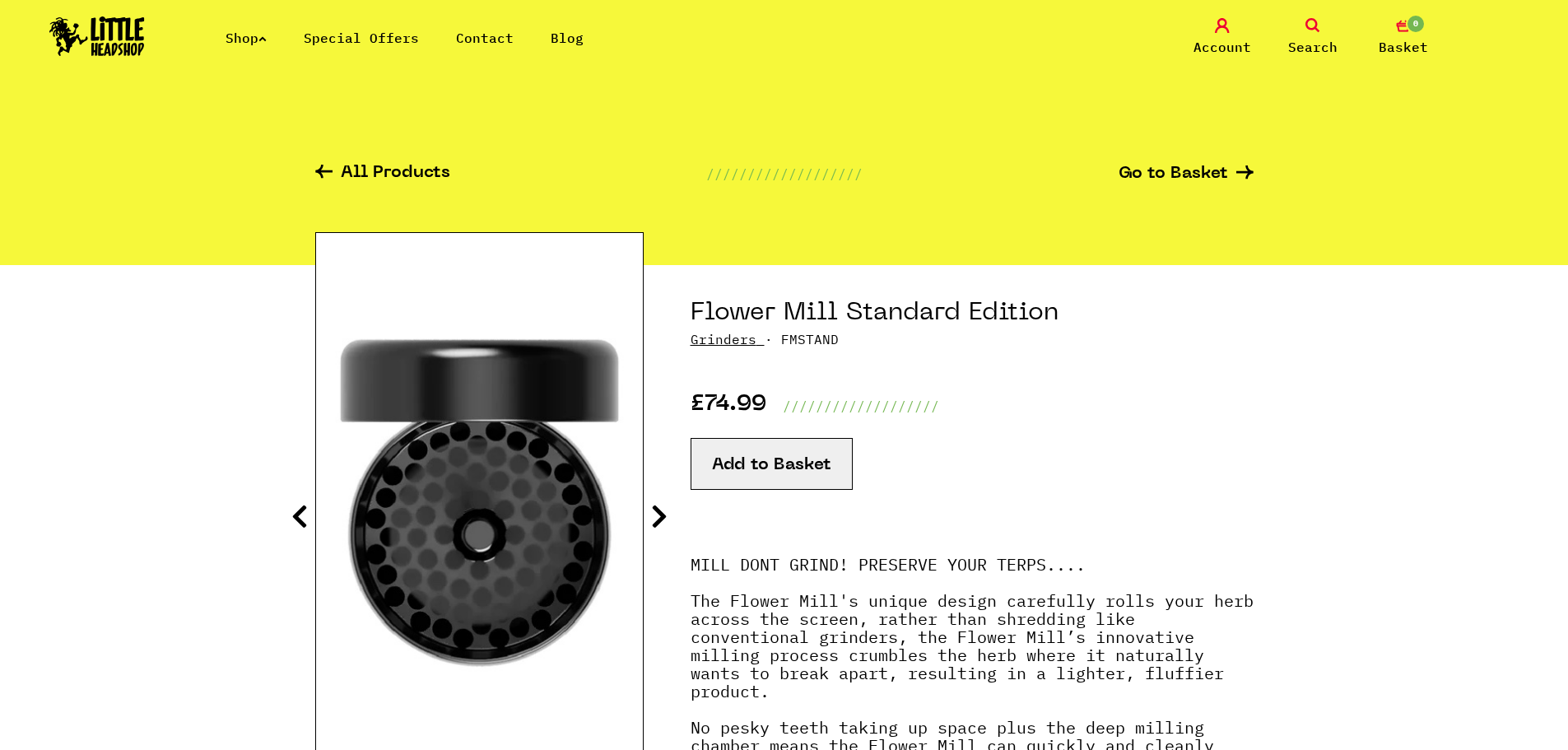
click at [660, 508] on icon at bounding box center [660, 516] width 17 height 26
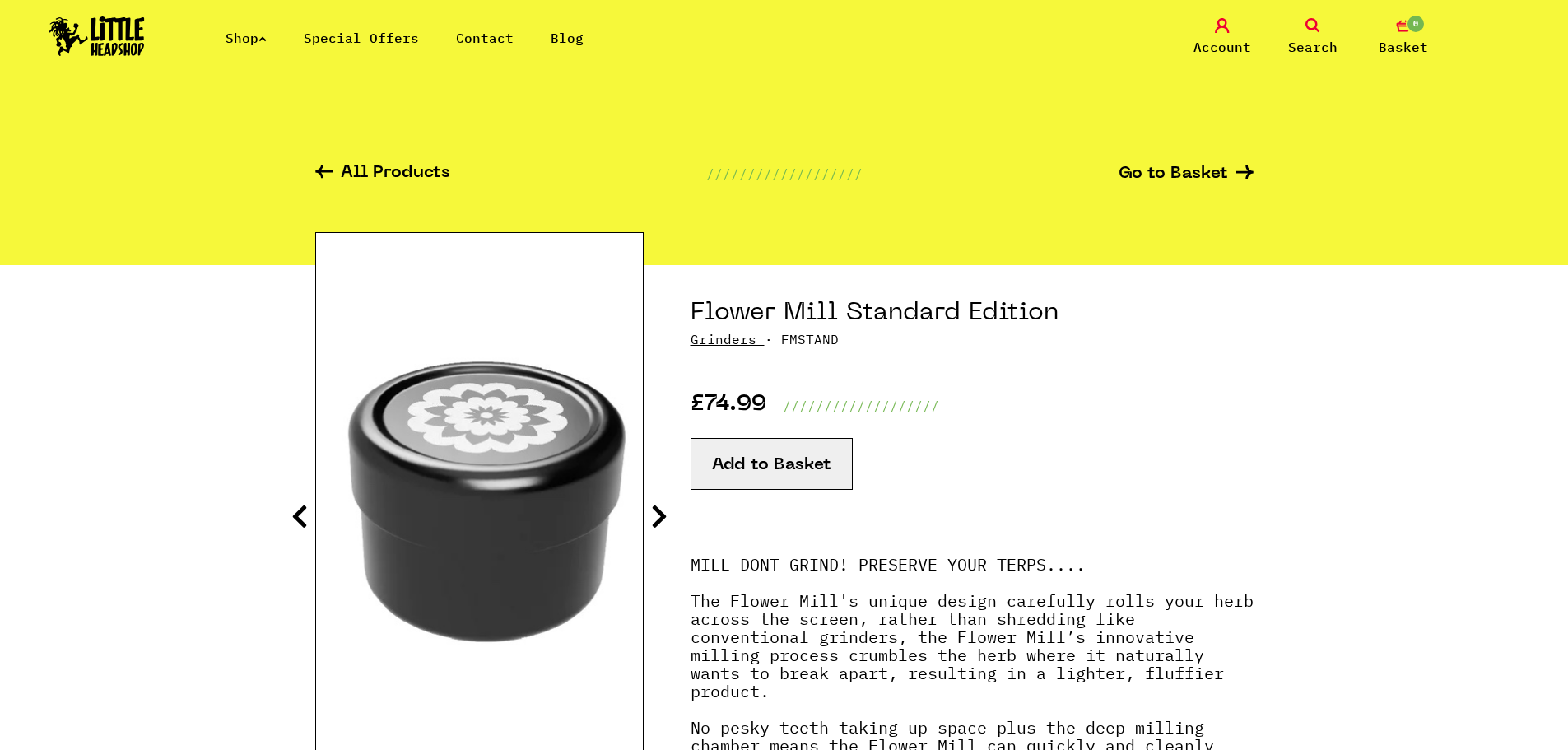
click at [660, 508] on icon at bounding box center [660, 516] width 17 height 26
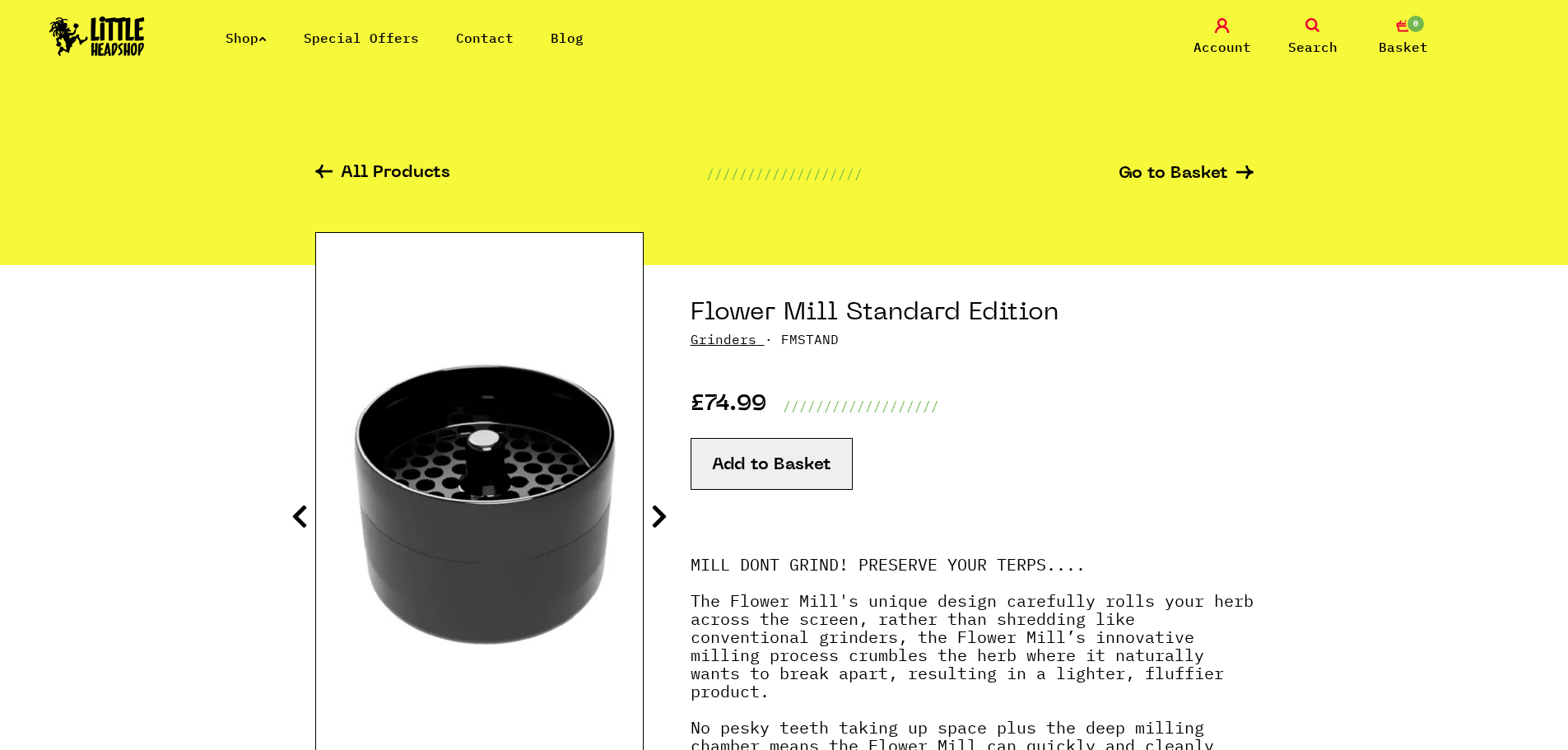
click at [660, 508] on icon at bounding box center [660, 516] width 17 height 26
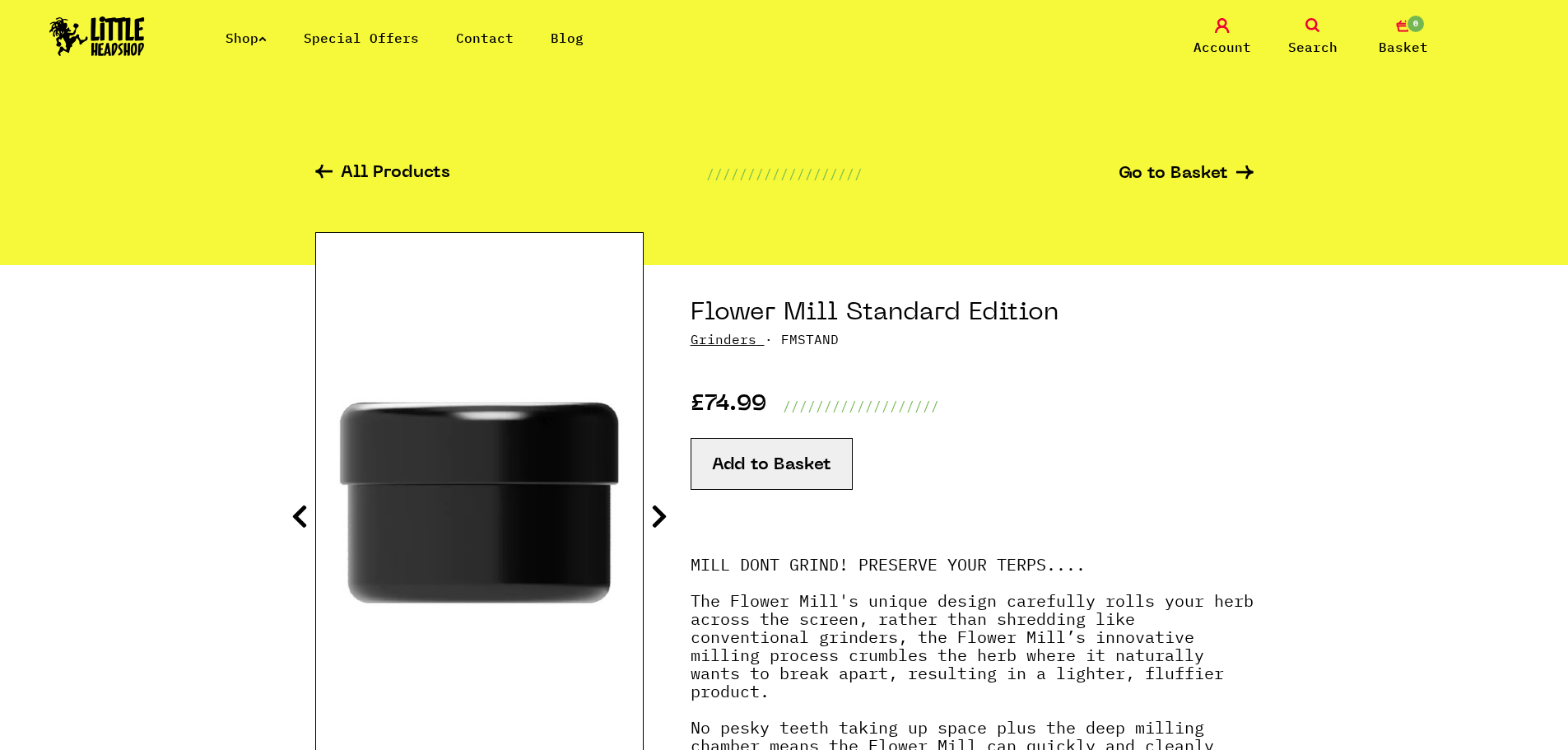
click at [660, 508] on icon at bounding box center [660, 516] width 17 height 26
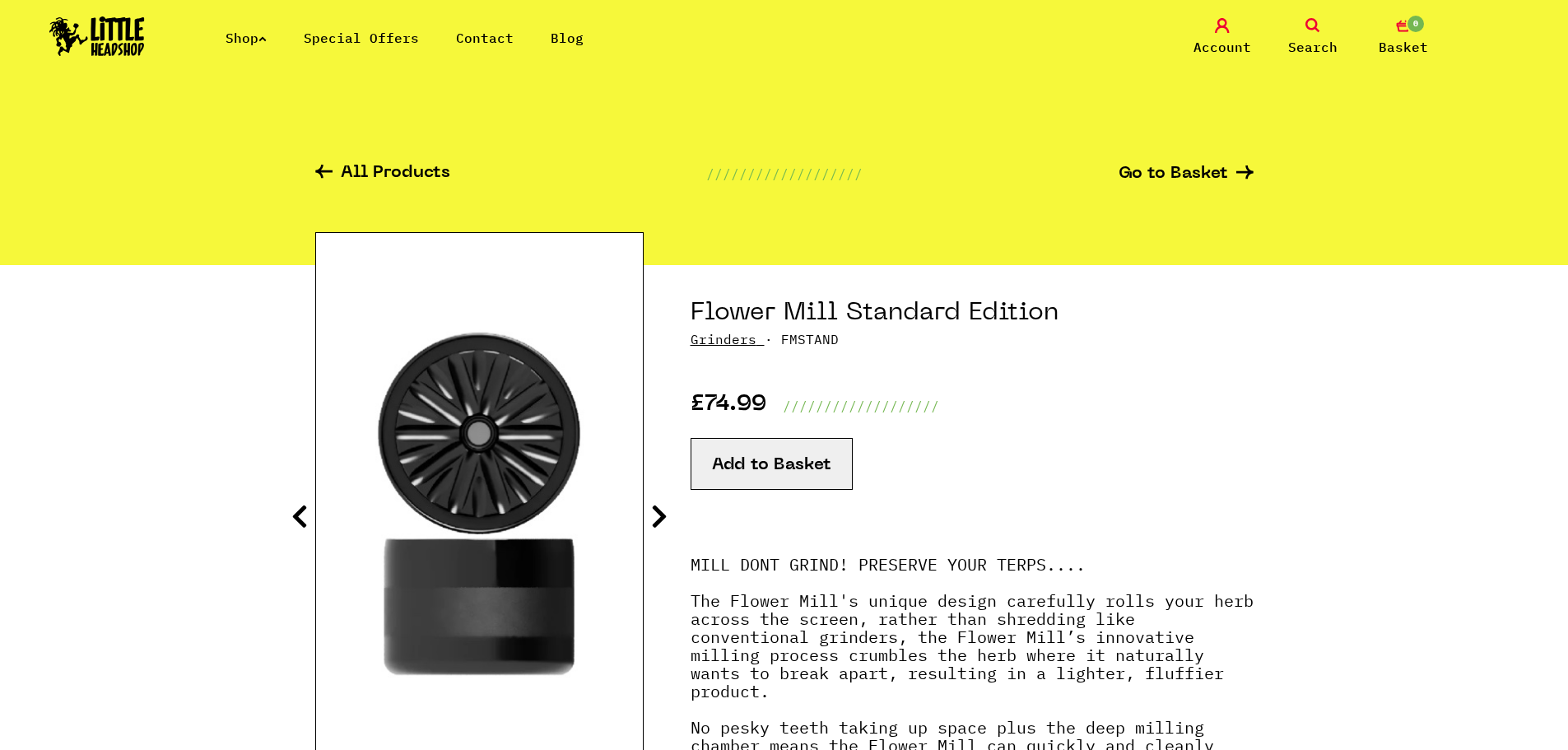
click at [660, 508] on icon at bounding box center [660, 516] width 17 height 26
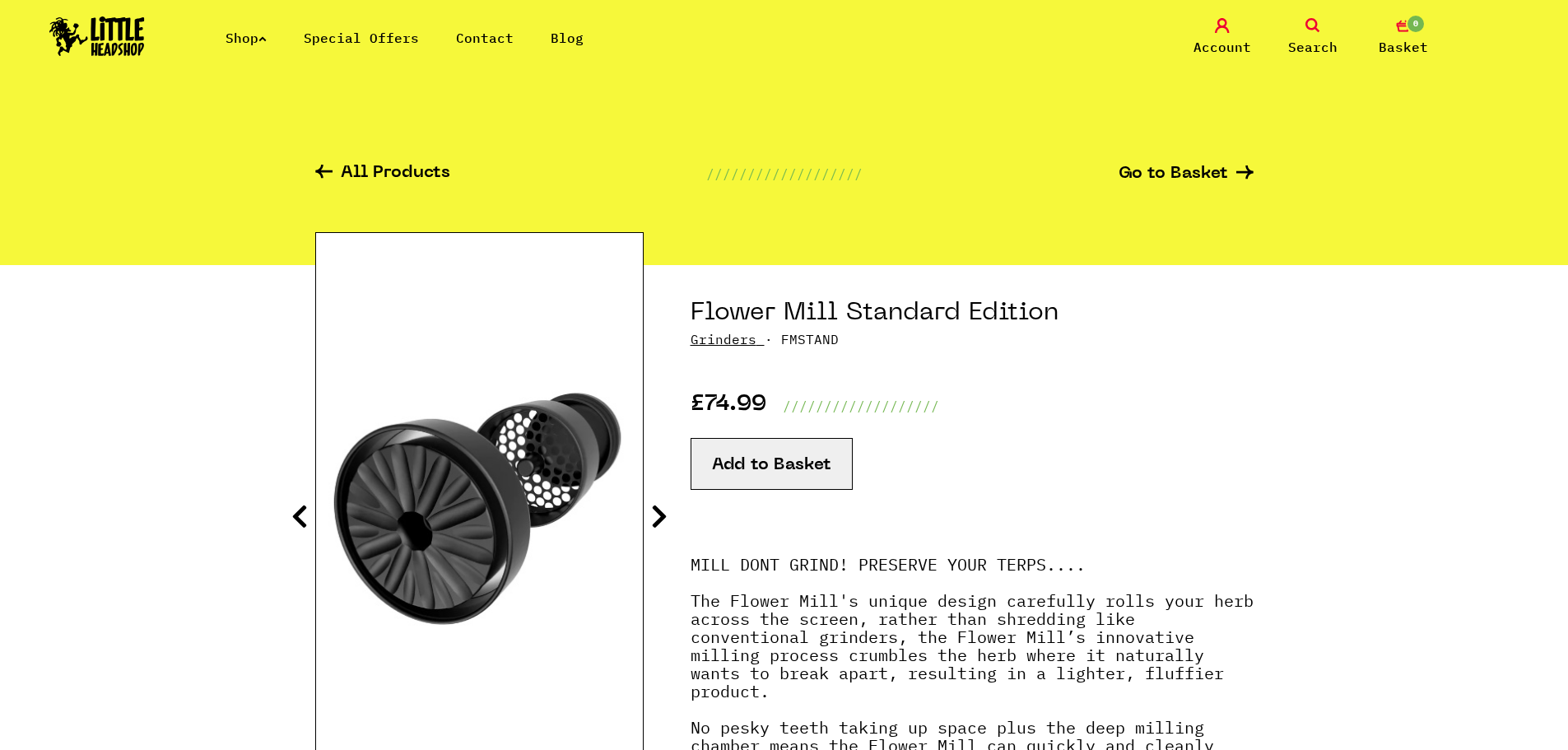
click at [660, 508] on icon at bounding box center [660, 516] width 17 height 26
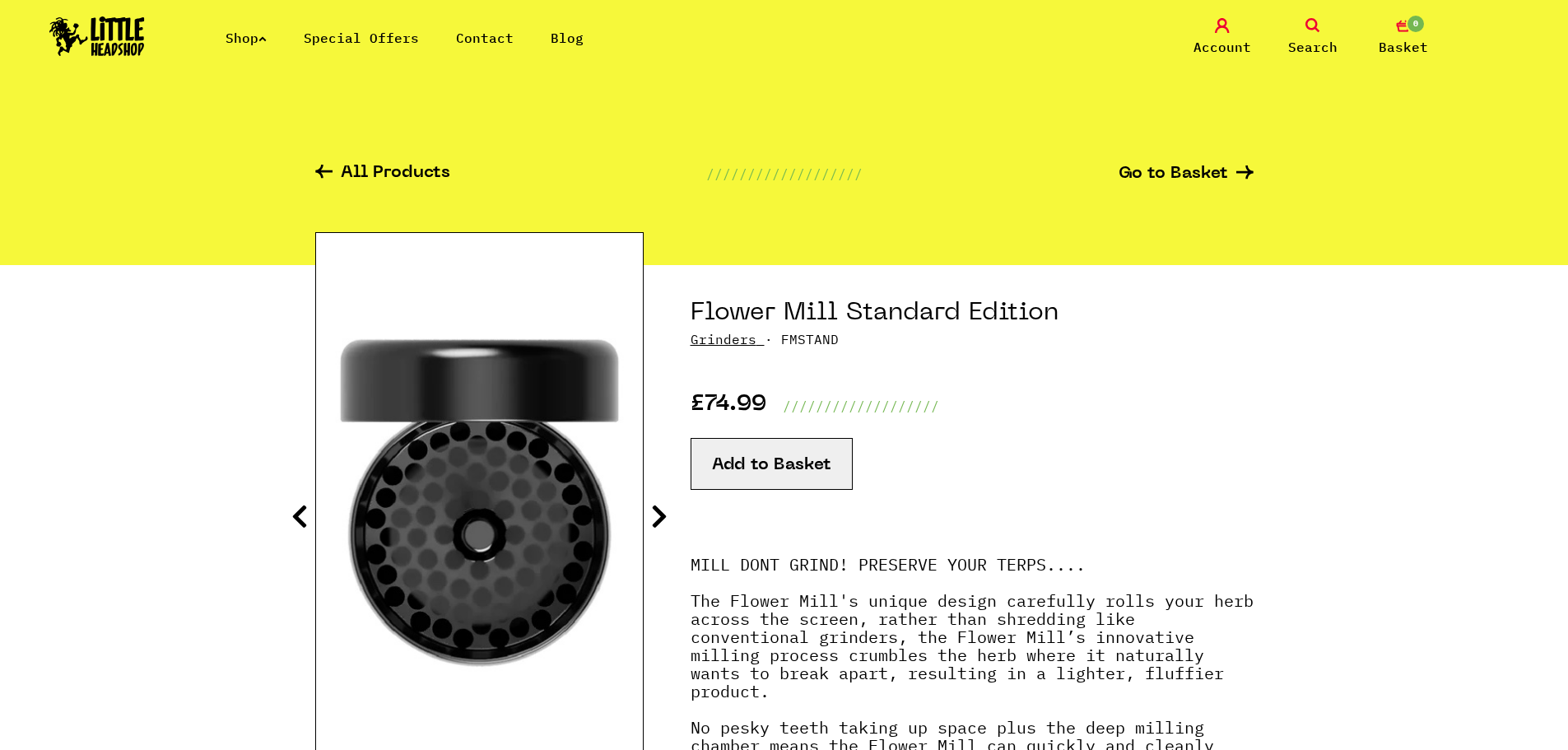
click at [660, 508] on icon at bounding box center [660, 516] width 17 height 26
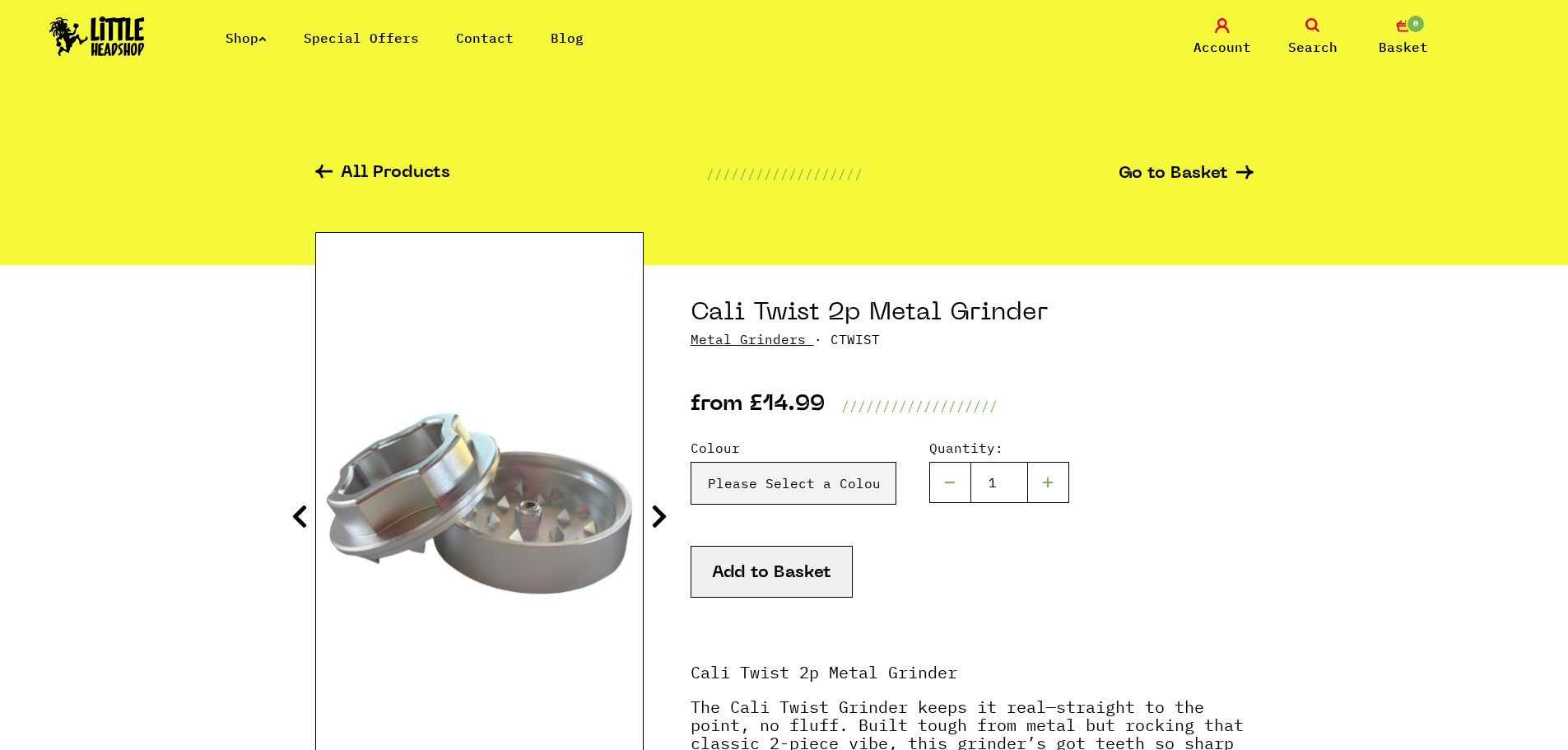
click at [664, 507] on icon at bounding box center [660, 516] width 17 height 26
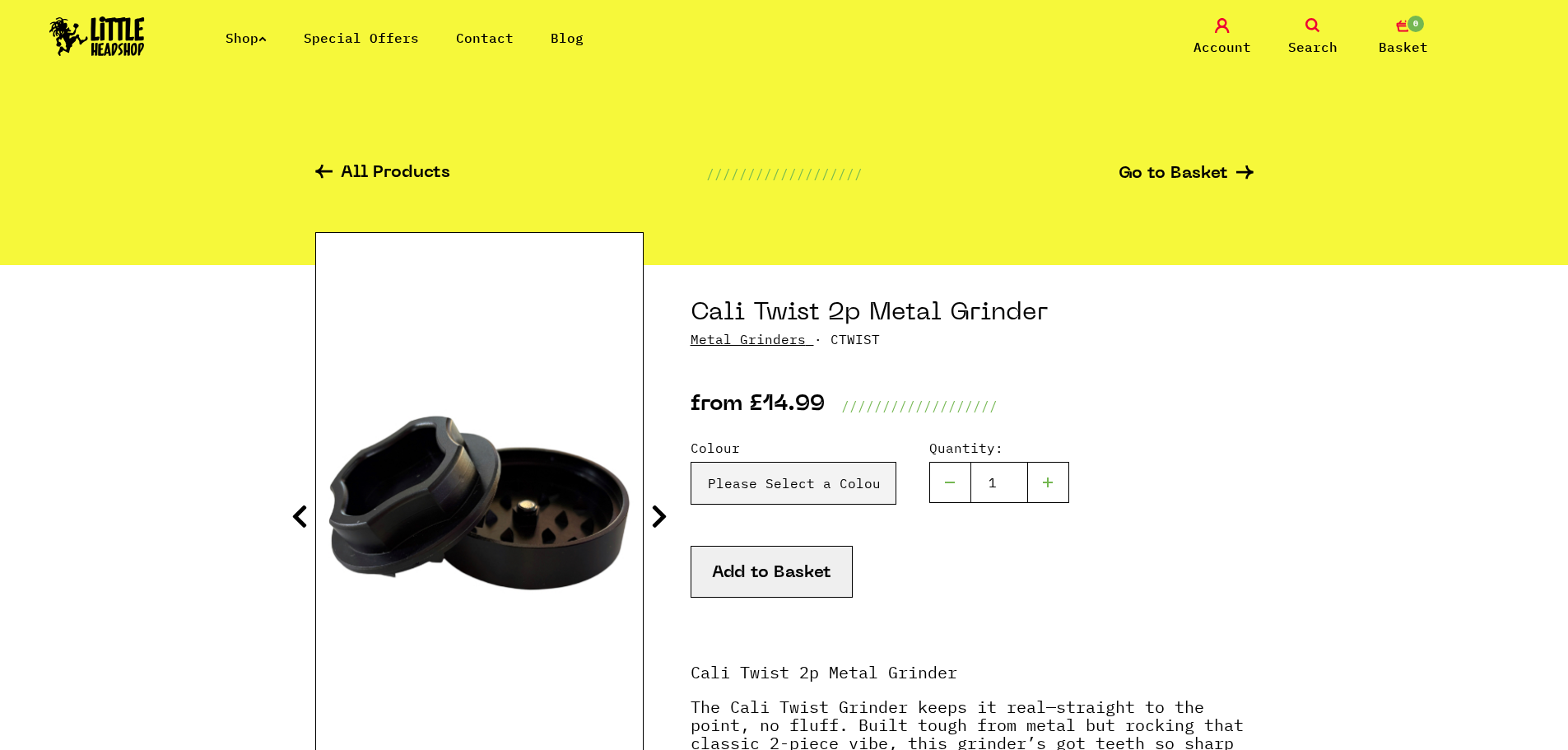
click at [664, 507] on icon at bounding box center [660, 516] width 17 height 26
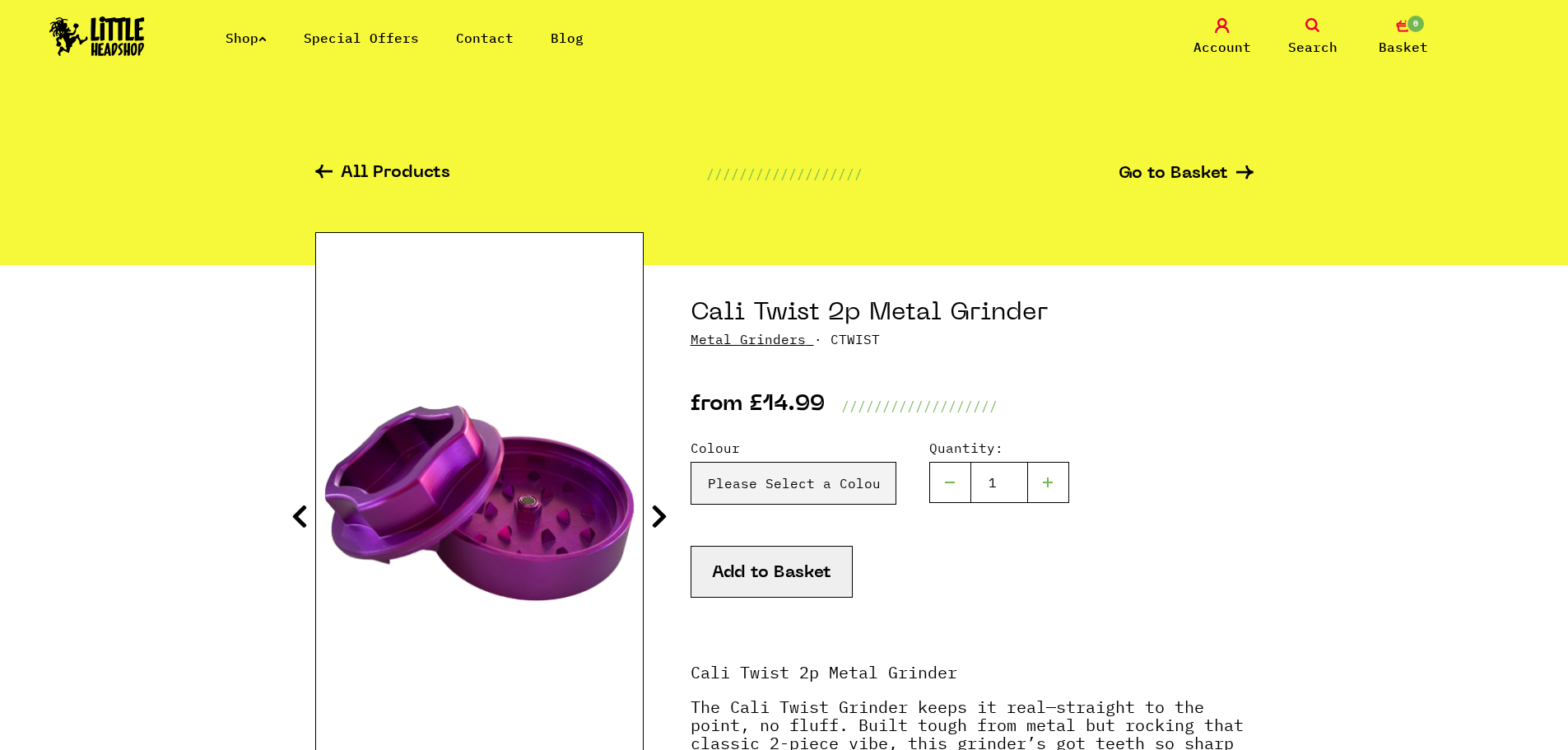
click at [664, 507] on icon at bounding box center [660, 516] width 17 height 26
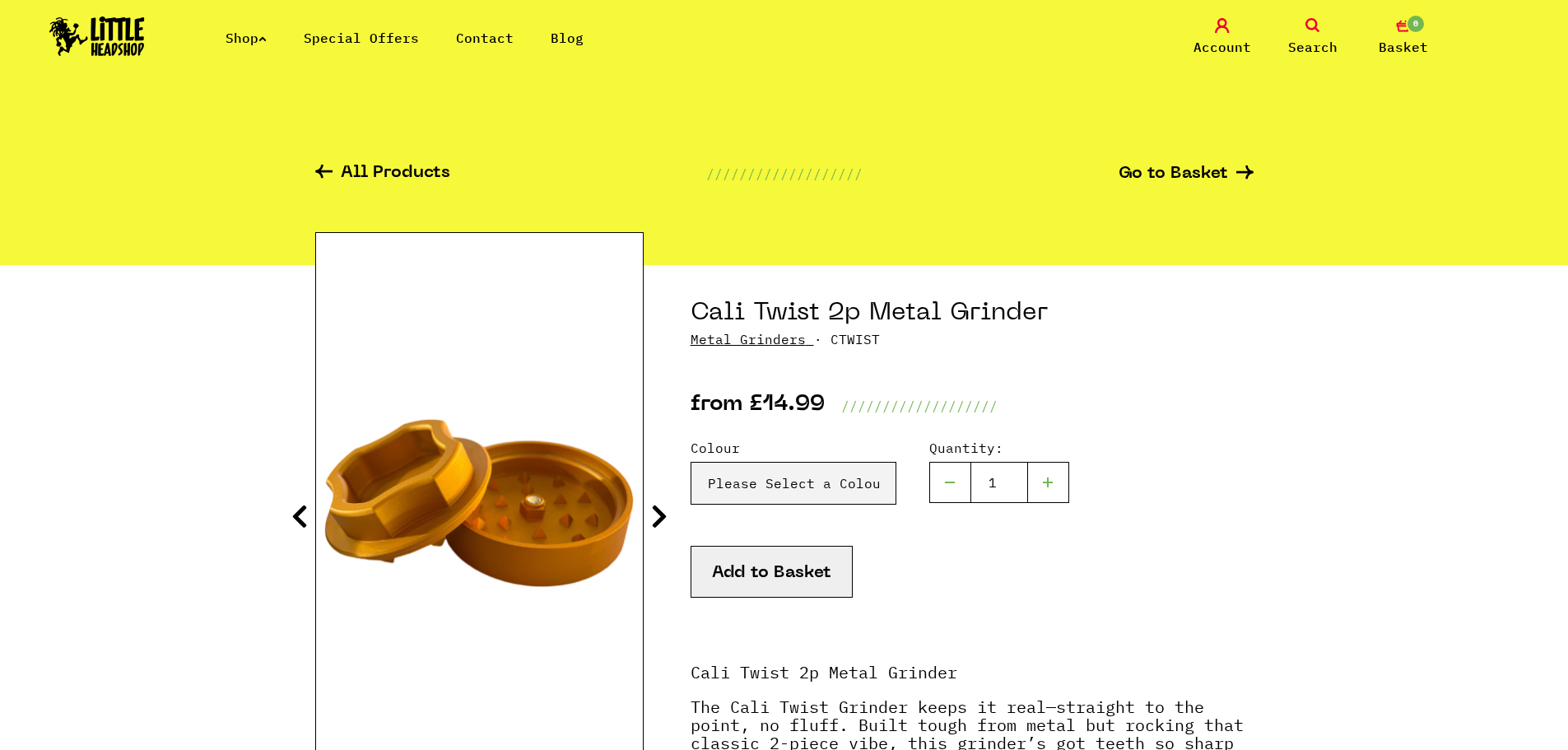
click at [665, 507] on icon at bounding box center [660, 516] width 17 height 26
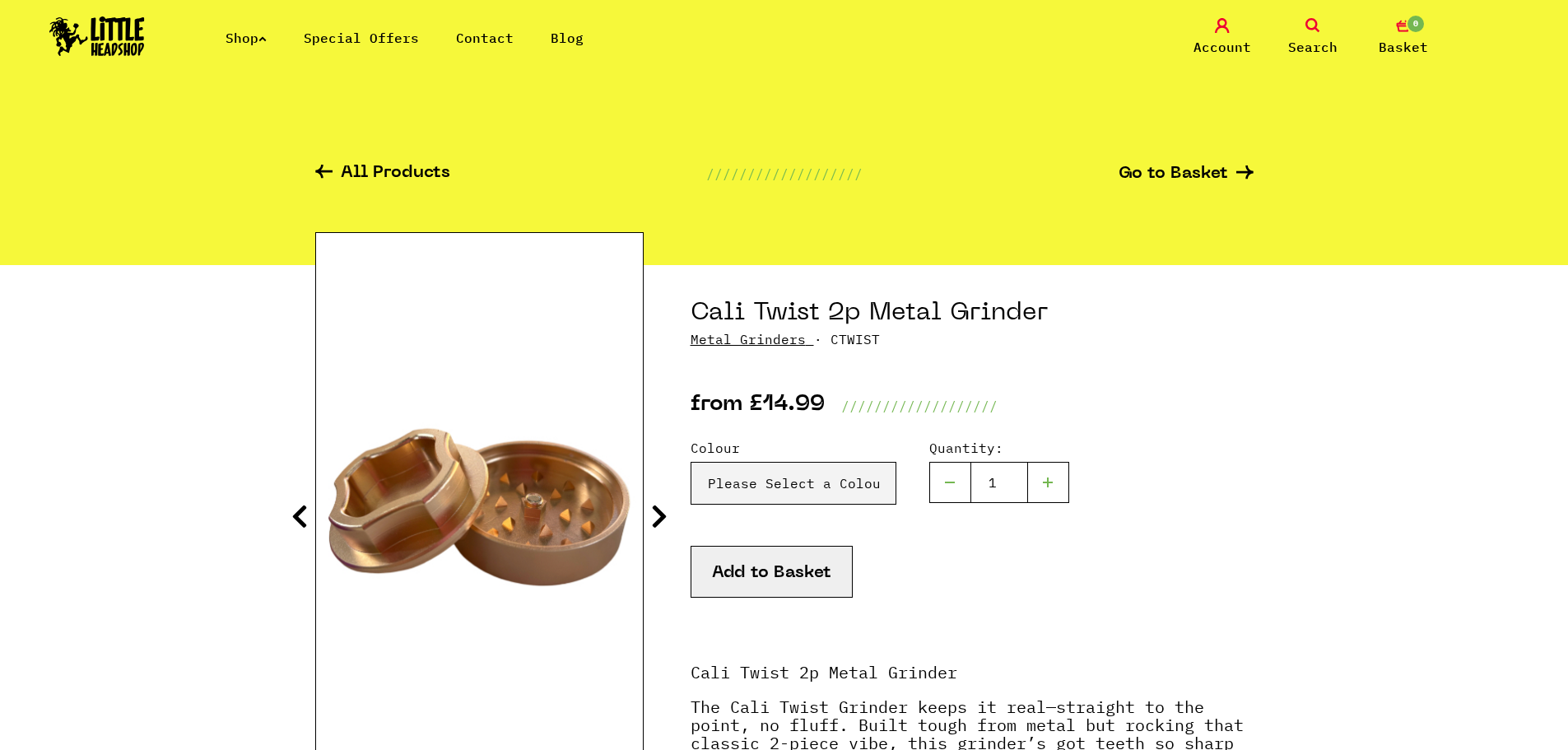
click at [665, 507] on icon at bounding box center [660, 516] width 17 height 26
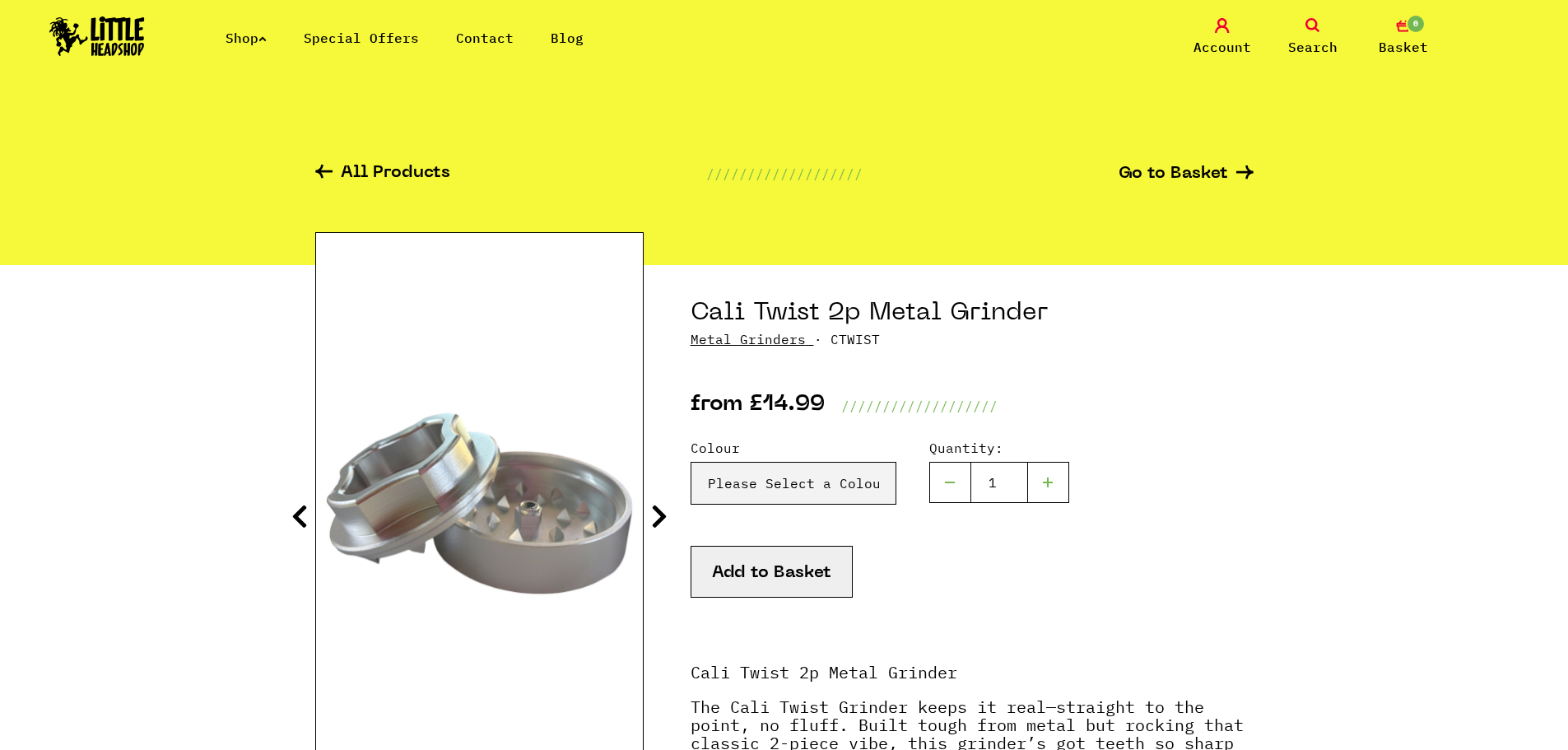
click at [665, 507] on icon at bounding box center [660, 516] width 17 height 26
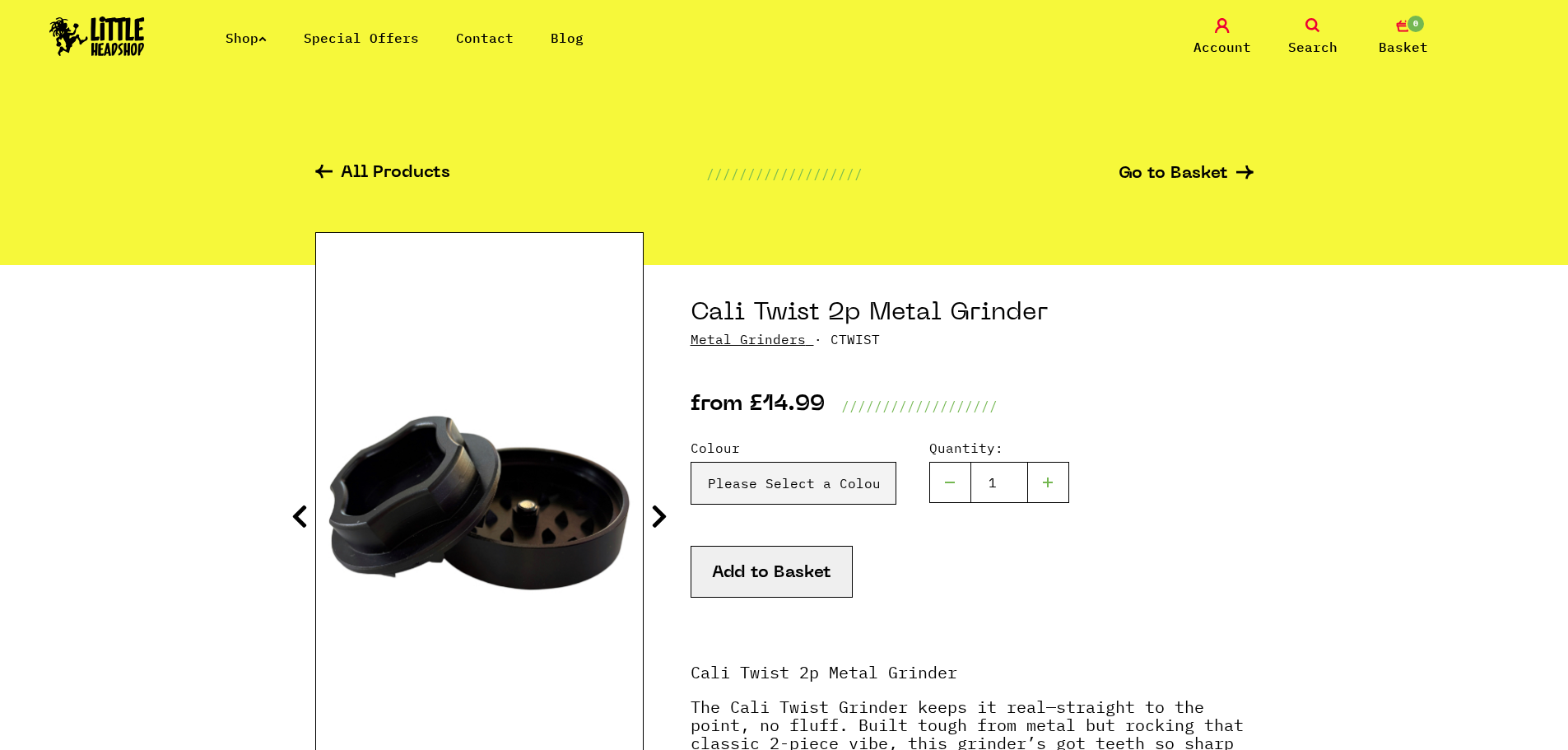
click at [665, 507] on icon at bounding box center [660, 516] width 17 height 26
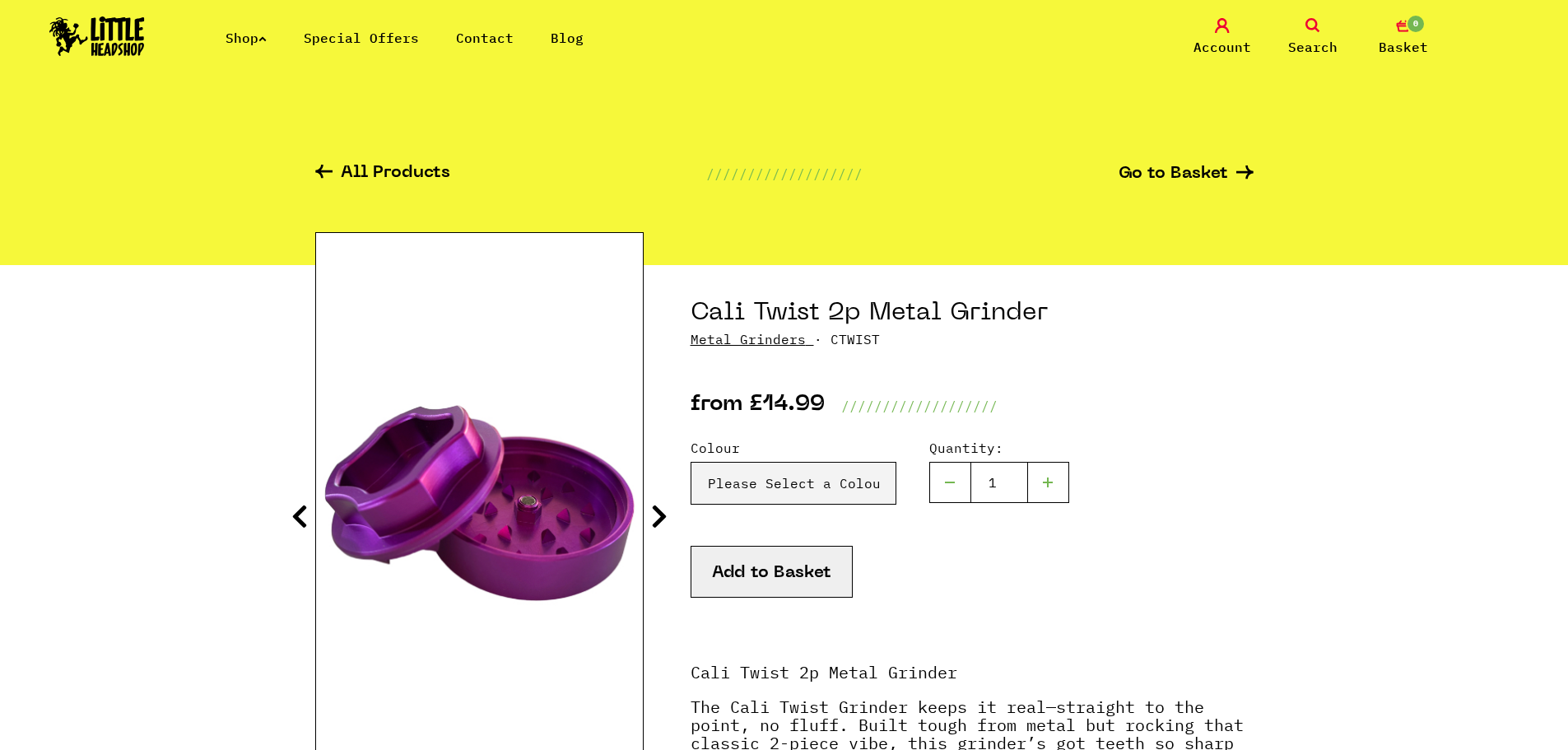
click at [665, 507] on icon at bounding box center [660, 516] width 17 height 26
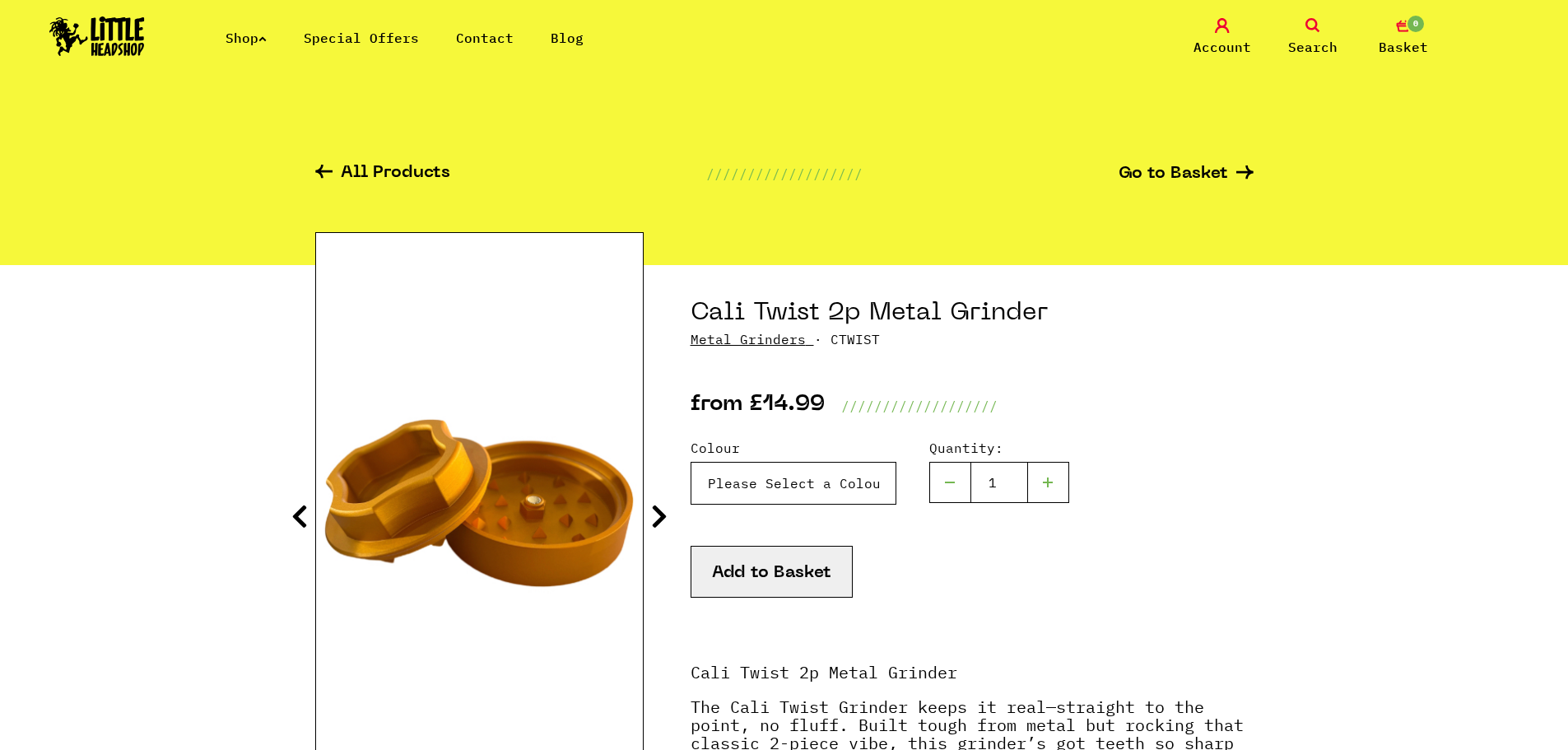
click at [727, 482] on select "Please Select a Colour Silver - £14.99 Black - £14.99 Purple - £14.99 Orange - …" at bounding box center [793, 483] width 206 height 43
click at [691, 461] on select "Please Select a Colour Silver - £14.99 Black - £14.99 Purple - £14.99 Orange - …" at bounding box center [793, 483] width 206 height 43
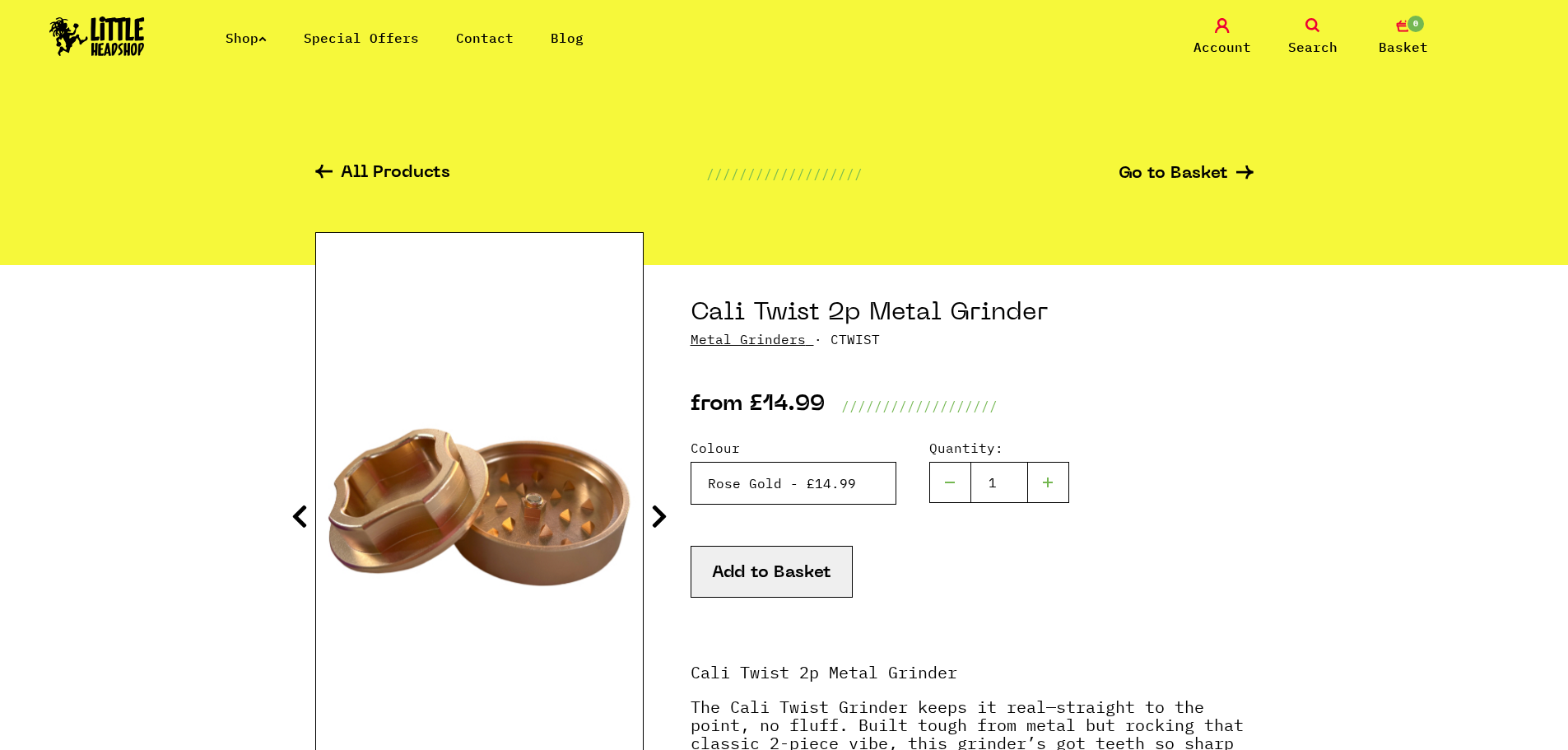
drag, startPoint x: 765, startPoint y: 495, endPoint x: 766, endPoint y: 477, distance: 18.0
click at [765, 492] on select "Please Select a Colour Silver - £14.99 Black - £14.99 Purple - £14.99 Orange - …" at bounding box center [793, 483] width 206 height 43
select select "1883"
click at [691, 461] on select "Please Select a Colour Silver - £14.99 Black - £14.99 Purple - £14.99 Orange - …" at bounding box center [793, 483] width 206 height 43
click at [671, 522] on section "Cali Twist 2p Metal Grinder Metal Grinders · CTWIST Colour" at bounding box center [784, 642] width 939 height 754
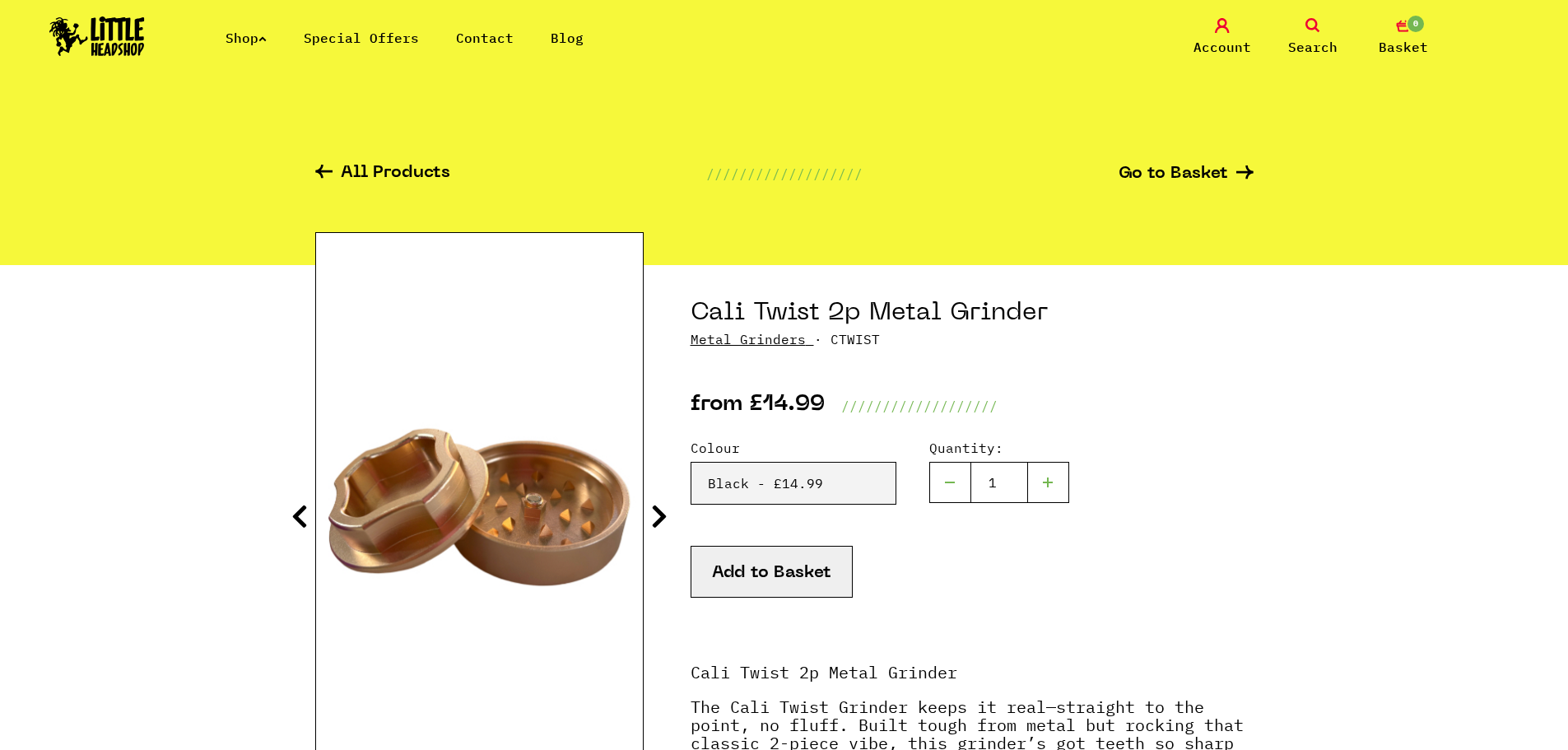
click at [667, 522] on icon at bounding box center [660, 516] width 17 height 26
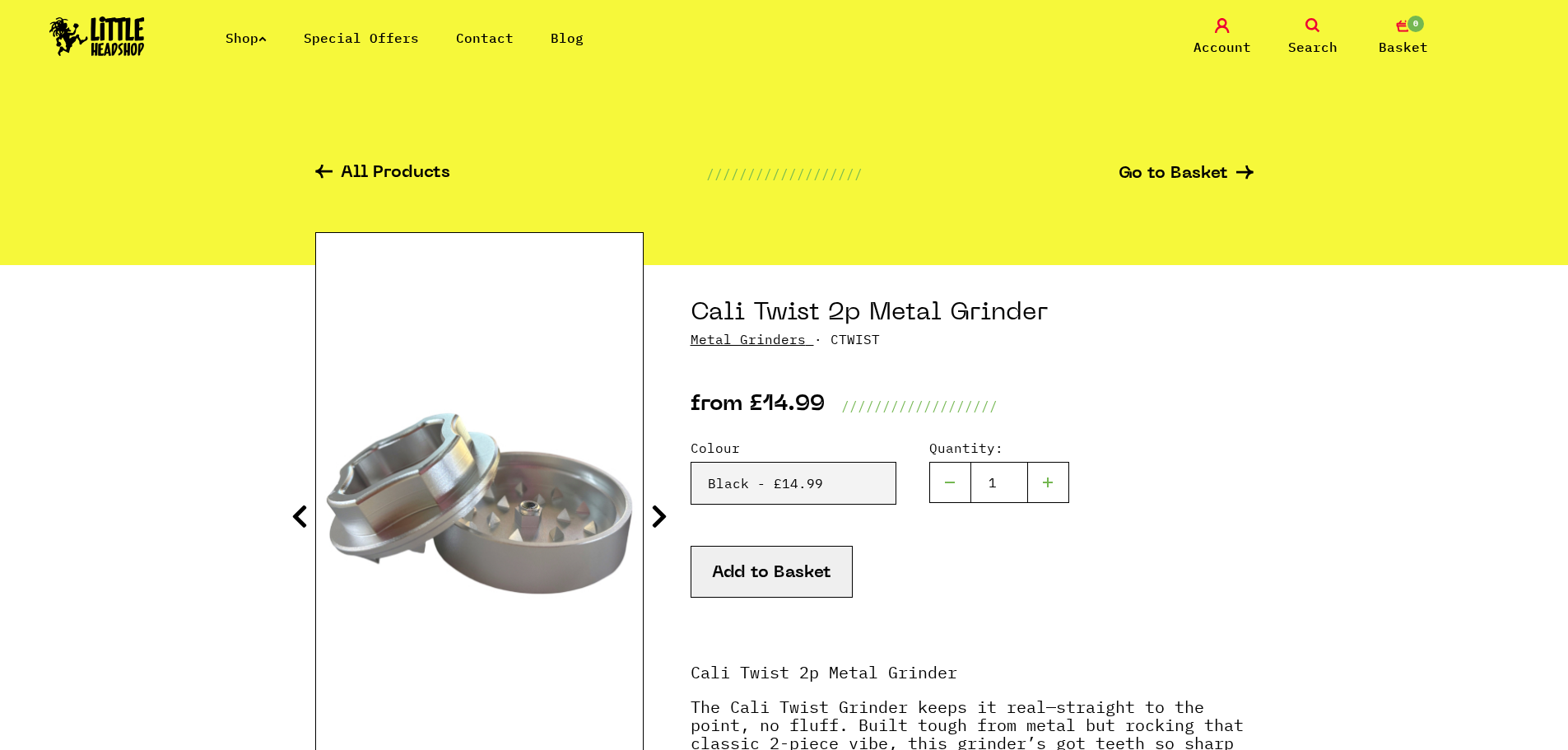
click at [667, 522] on icon at bounding box center [660, 516] width 17 height 26
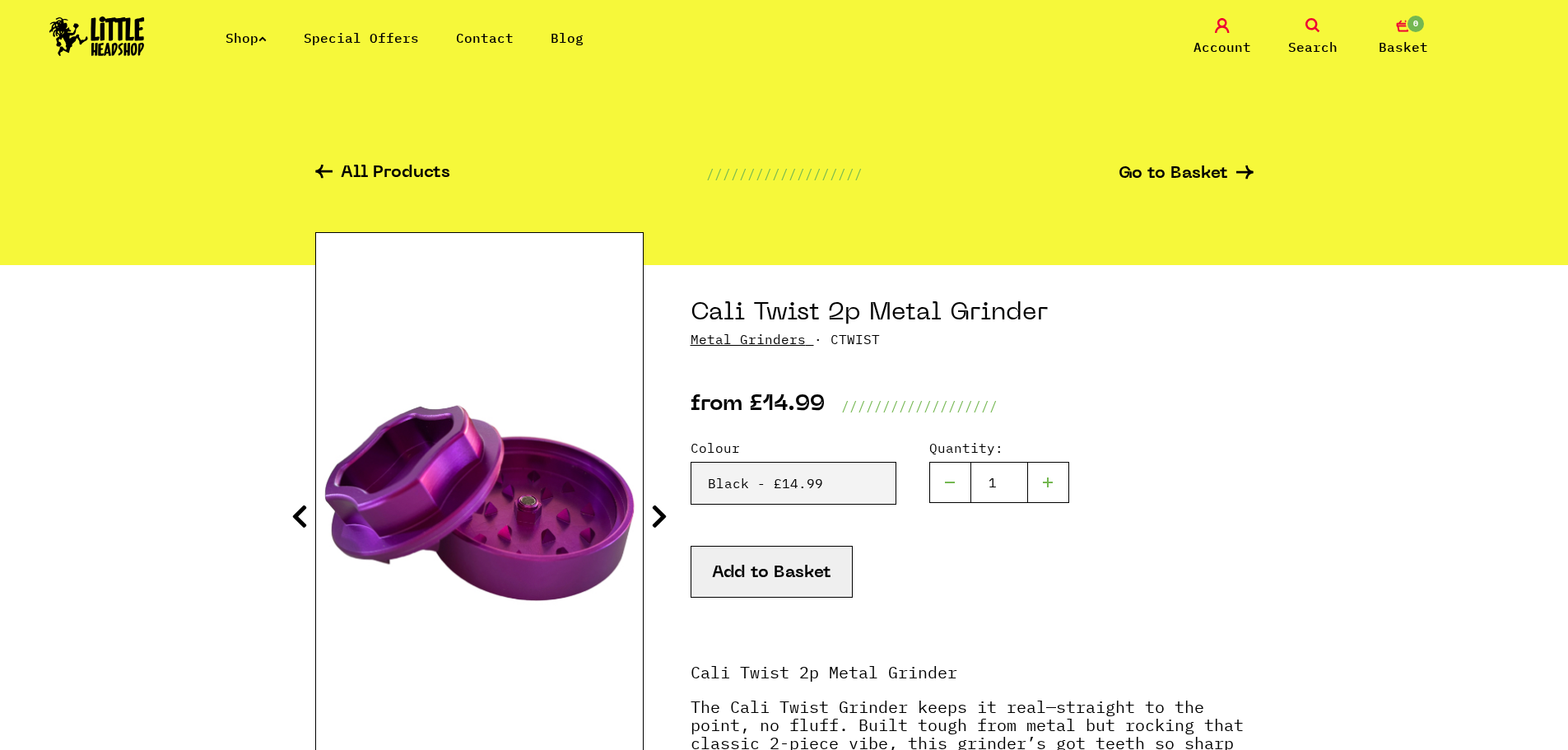
click at [664, 521] on icon at bounding box center [660, 516] width 17 height 26
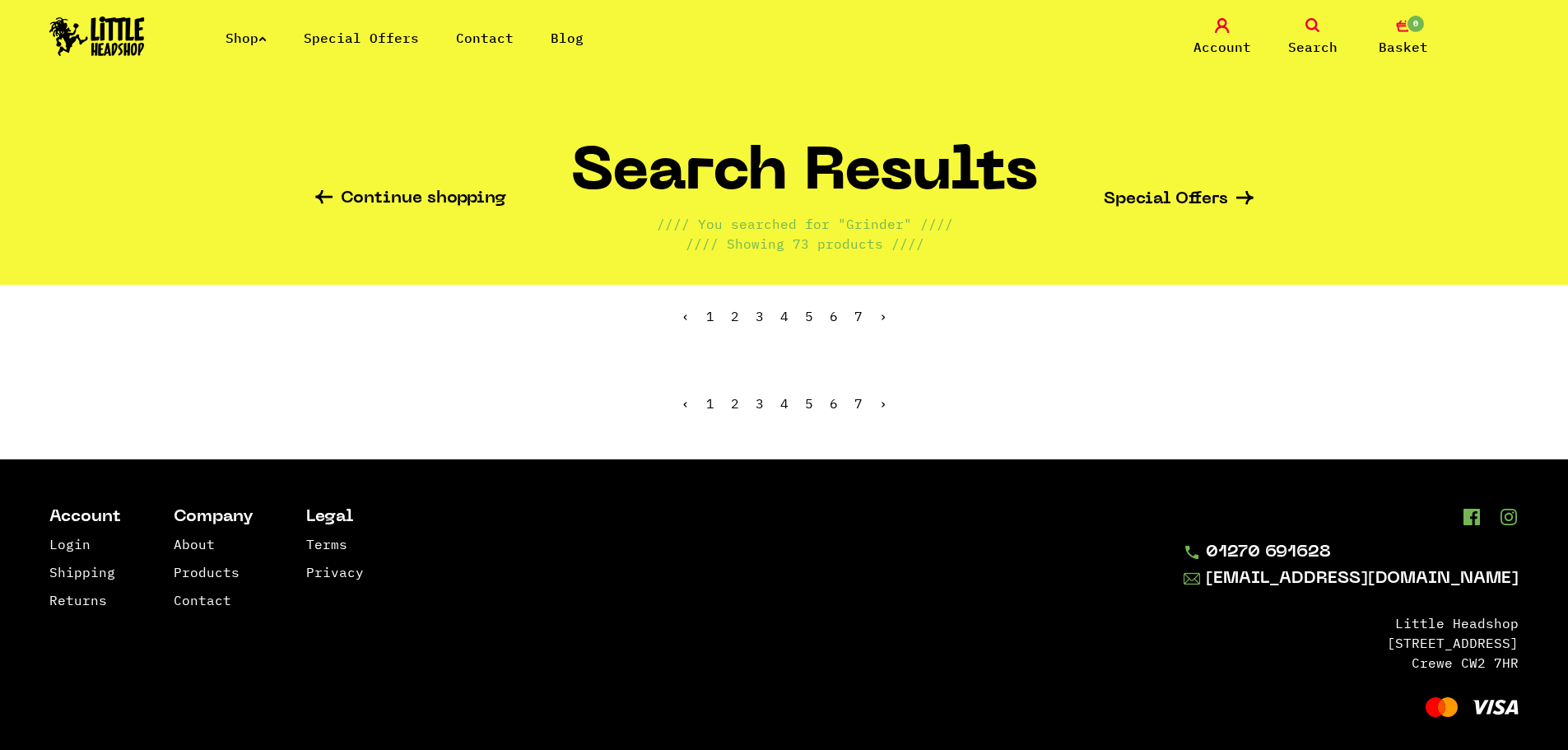
click at [690, 410] on link "‹" at bounding box center [685, 404] width 8 height 17
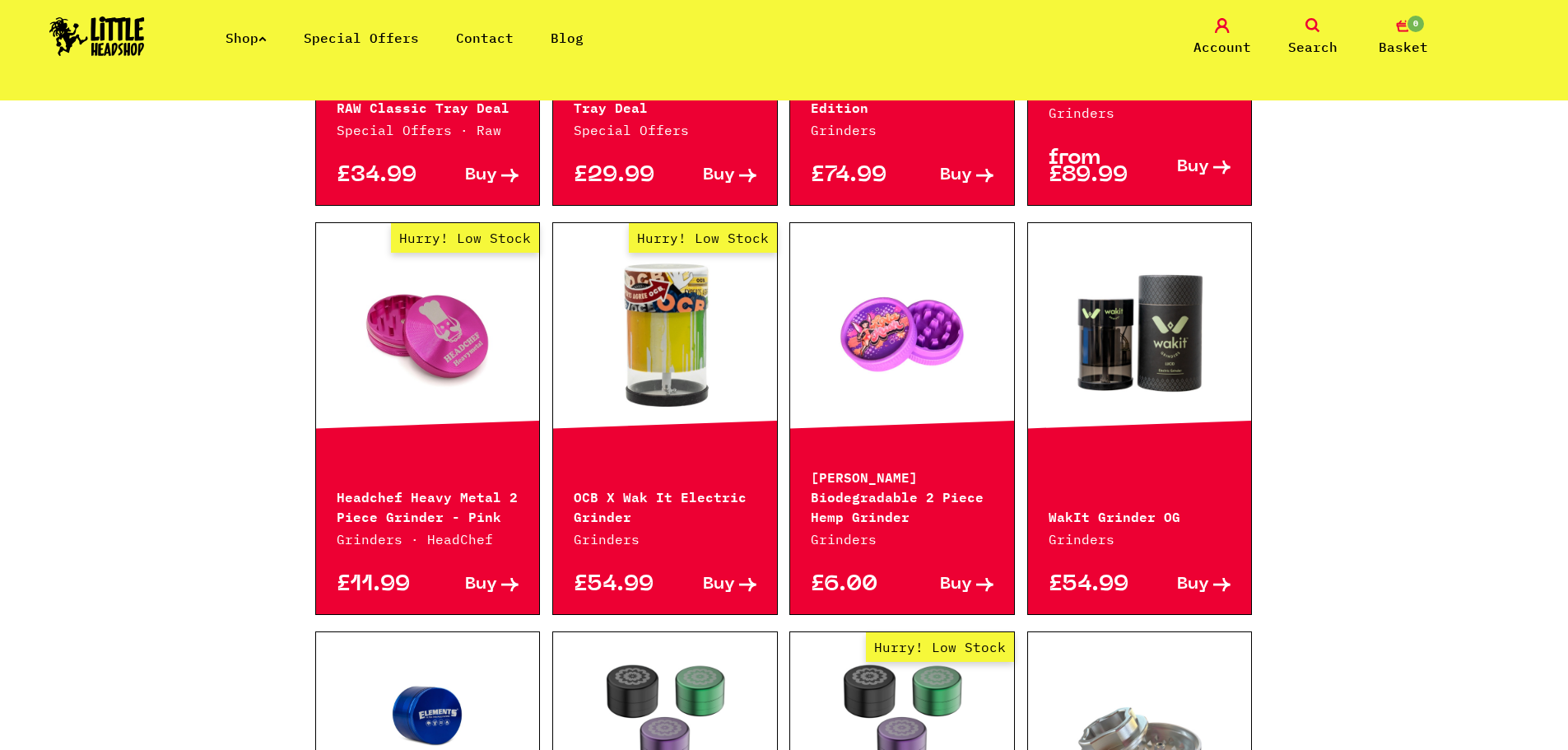
scroll to position [741, 0]
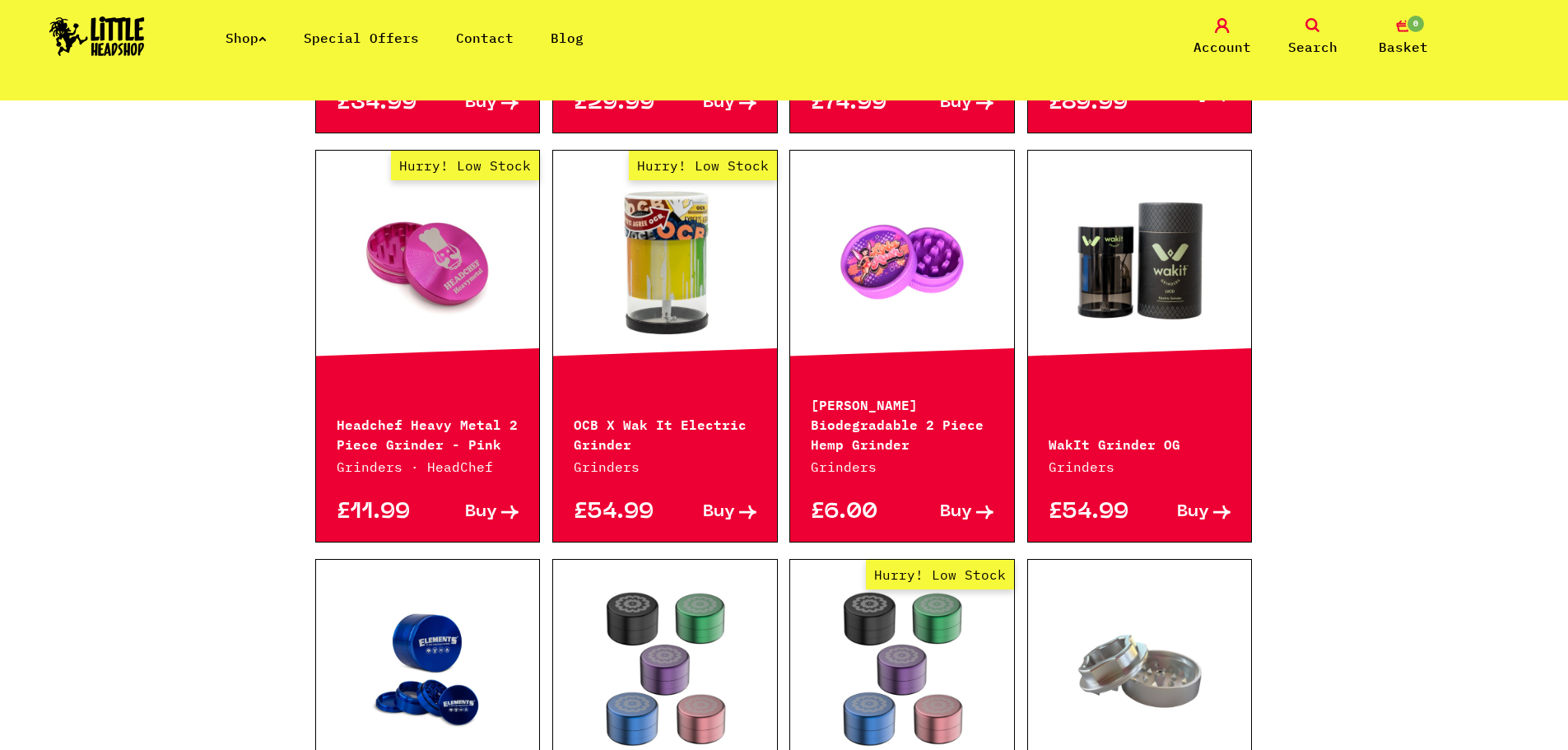
click at [259, 37] on link "Shop" at bounding box center [246, 39] width 41 height 17
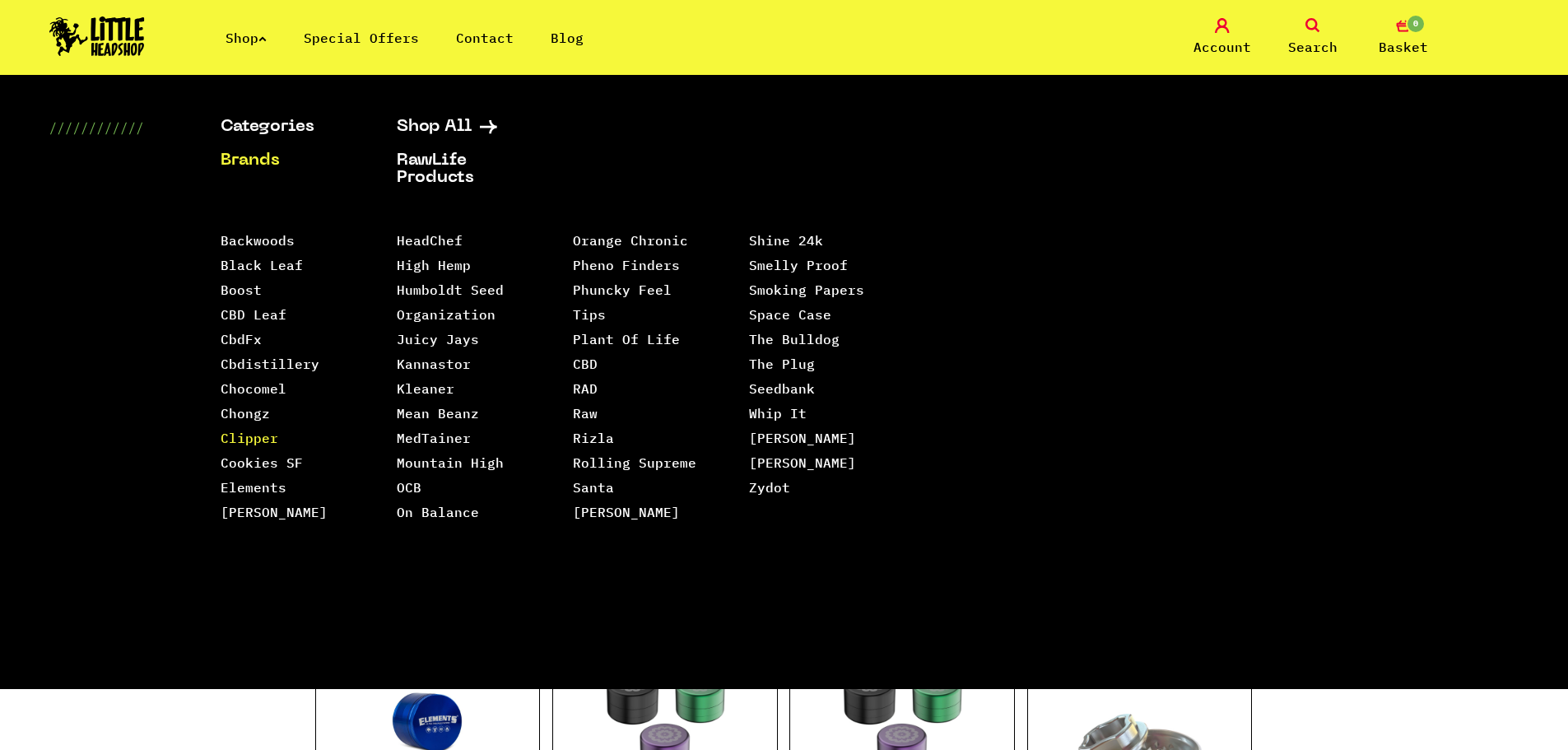
scroll to position [659, 0]
click at [796, 306] on link "Space Case" at bounding box center [790, 315] width 83 height 17
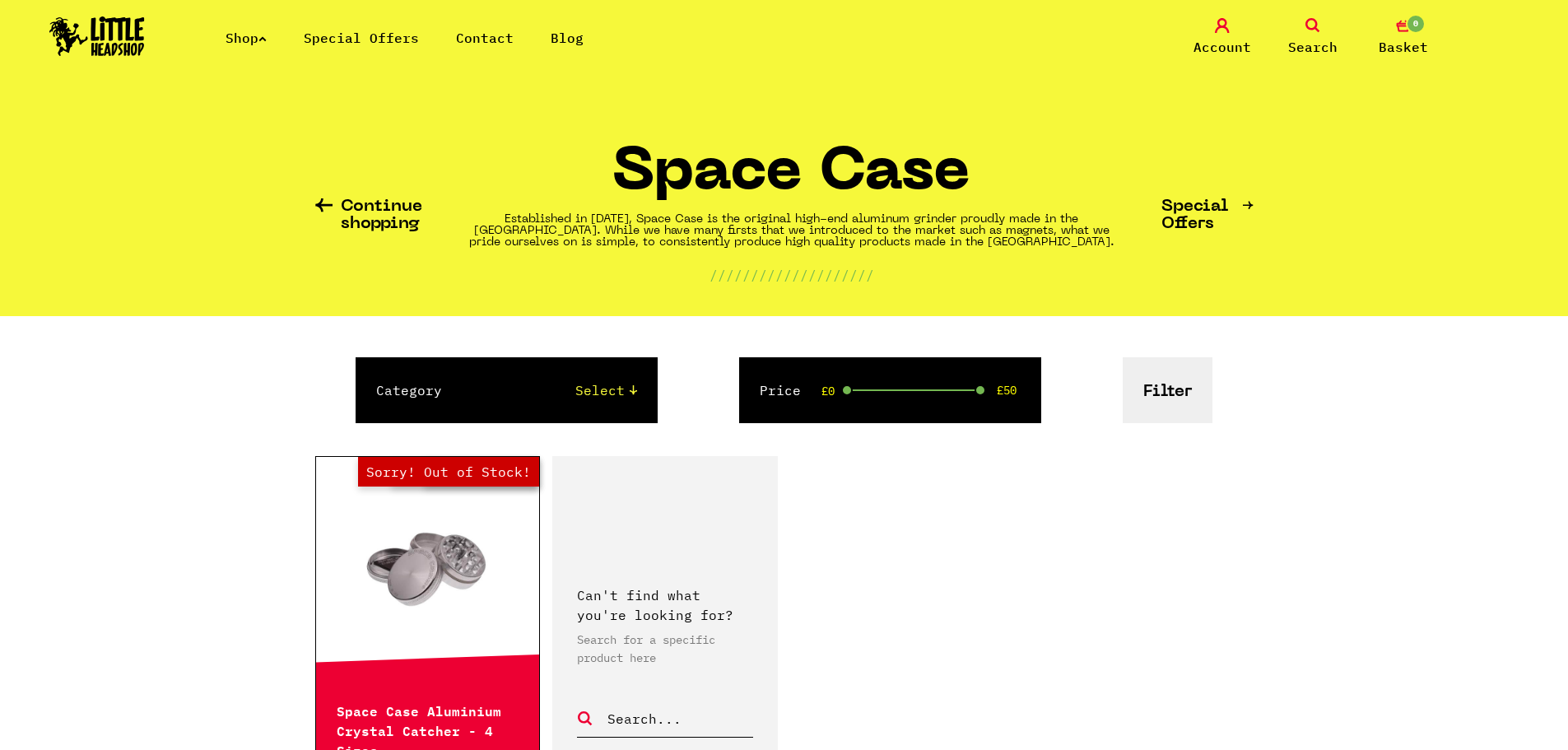
click at [102, 31] on img at bounding box center [98, 37] width 96 height 39
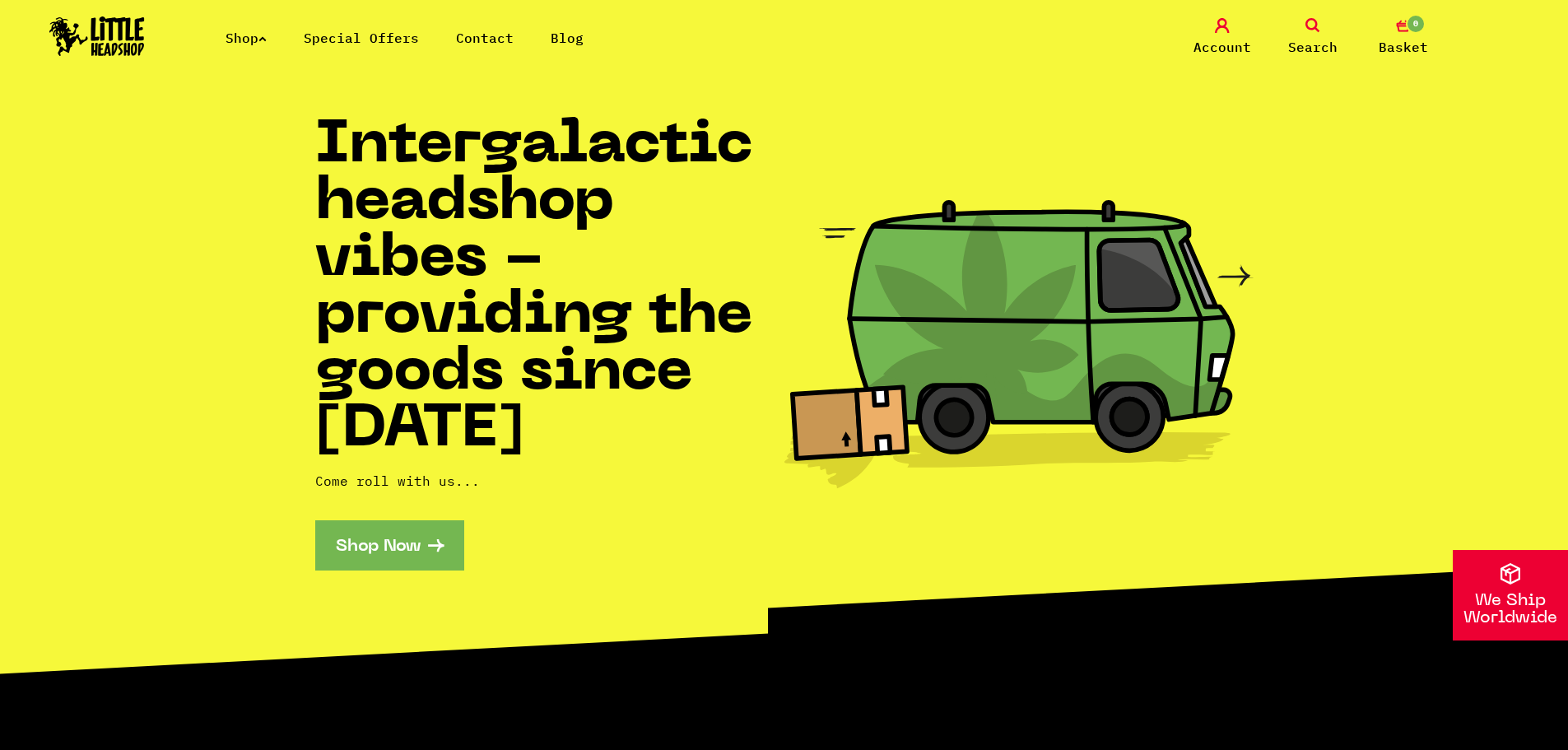
click at [242, 33] on link "Shop" at bounding box center [246, 39] width 41 height 17
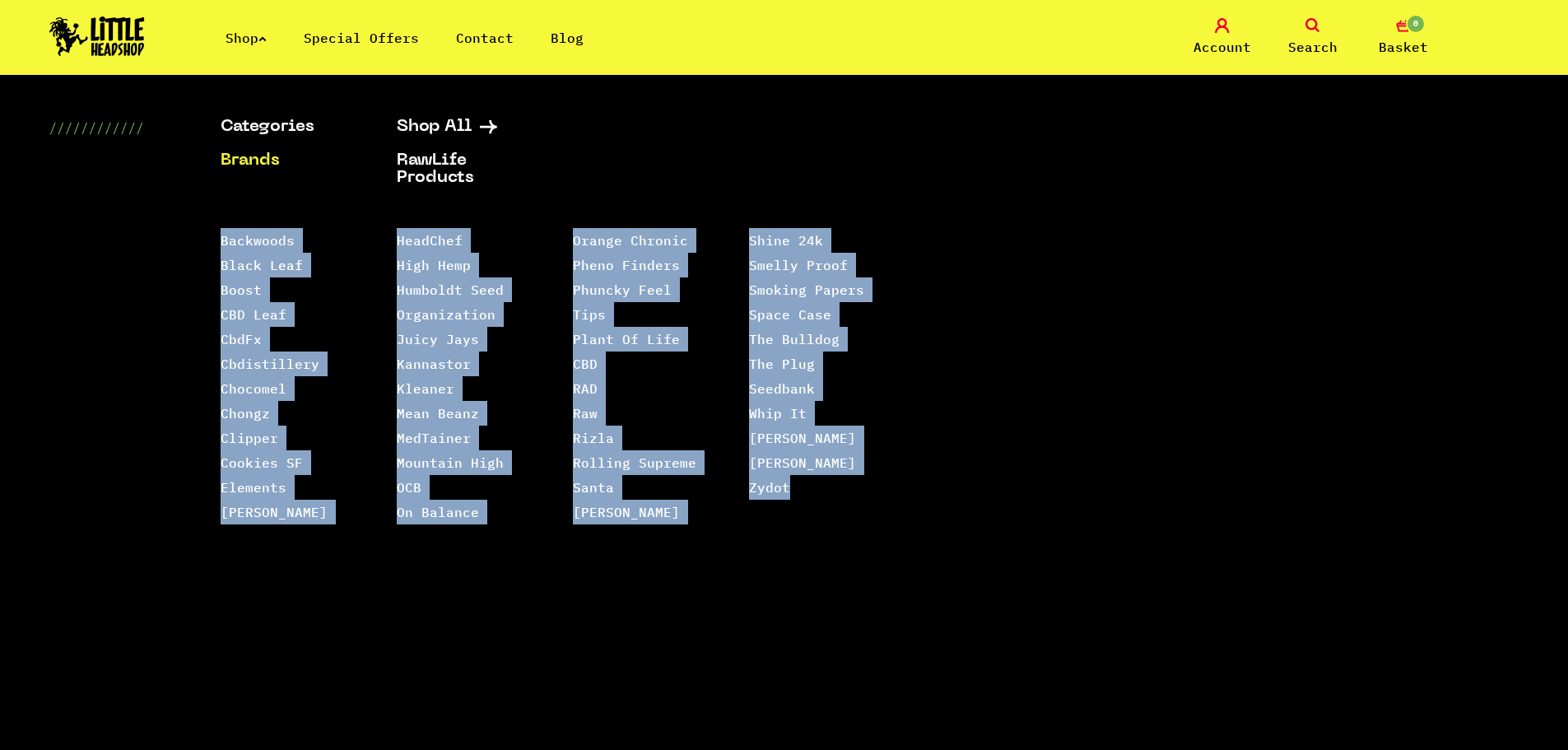
drag, startPoint x: 181, startPoint y: 218, endPoint x: 901, endPoint y: 528, distance: 783.9
click at [901, 528] on div "Categories Shop All Brands RawLife Products Special Offers Contact Backwoods Bl…" at bounding box center [784, 403] width 1568 height 570
click at [901, 528] on div "Categories Shop All Brands RawLife Products Special Offers Contact Backwoods Bl…" at bounding box center [690, 403] width 939 height 570
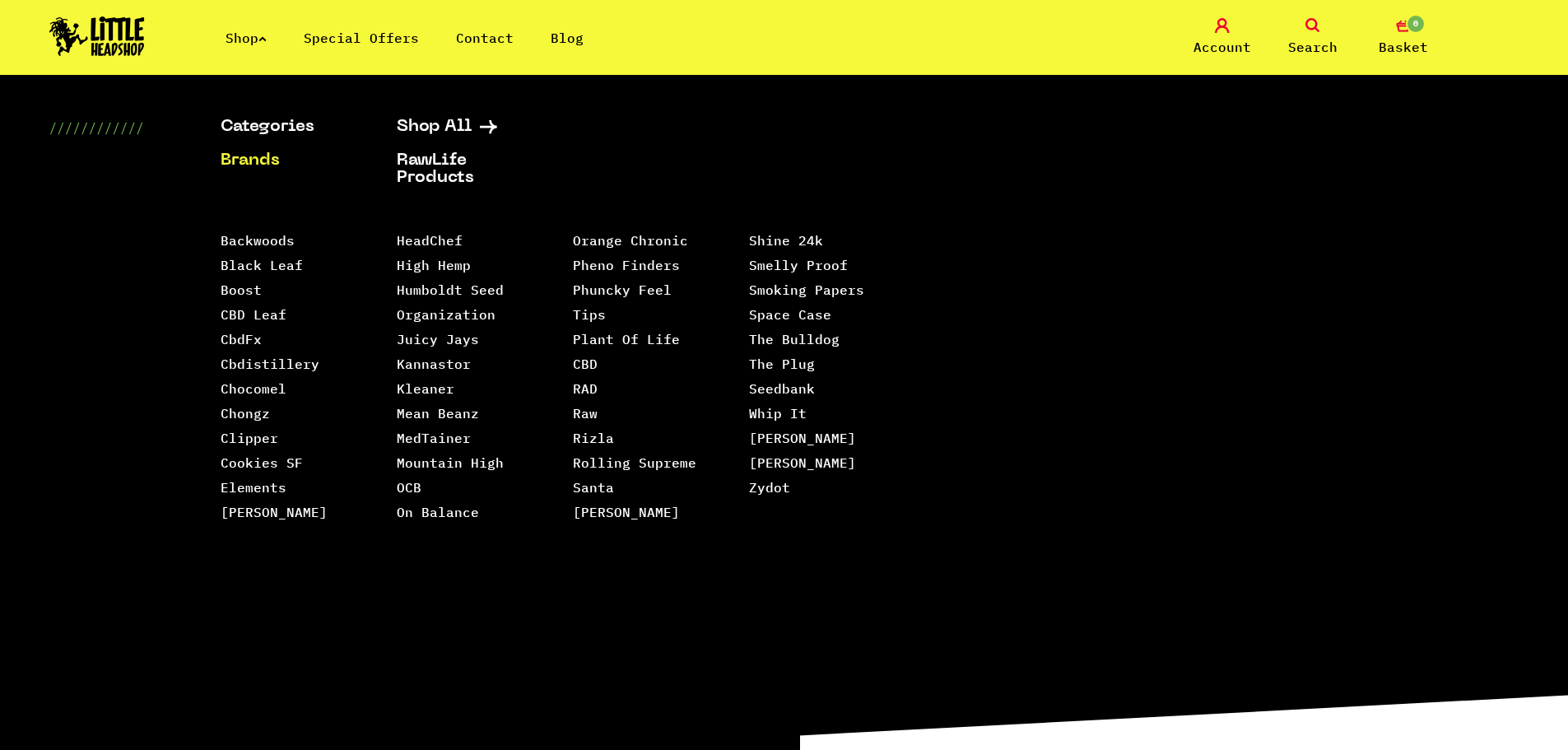
scroll to position [412, 0]
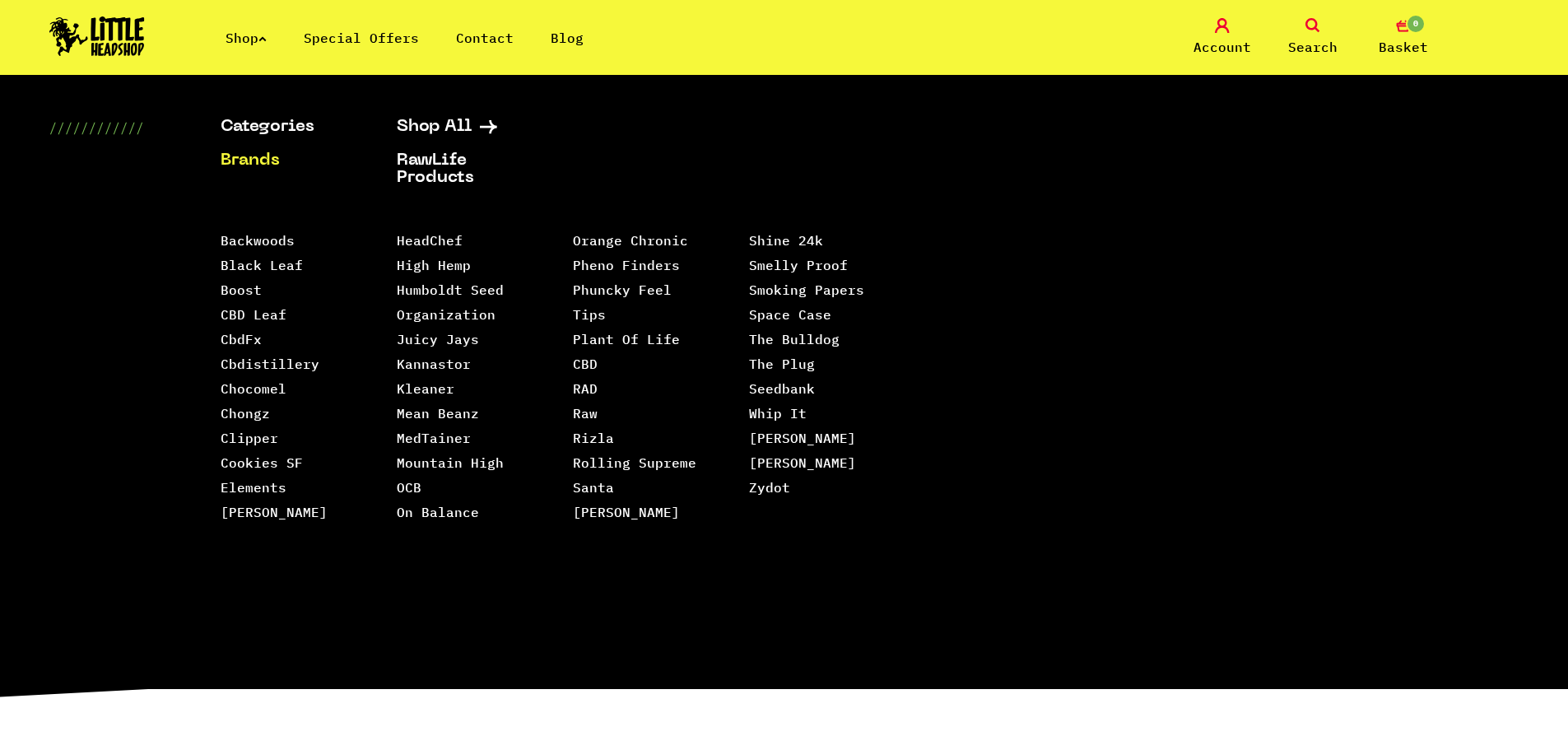
click at [1320, 277] on div "Categories Shop All Brands RawLife Products Special Offers Contact Backwoods Bl…" at bounding box center [784, 403] width 1568 height 570
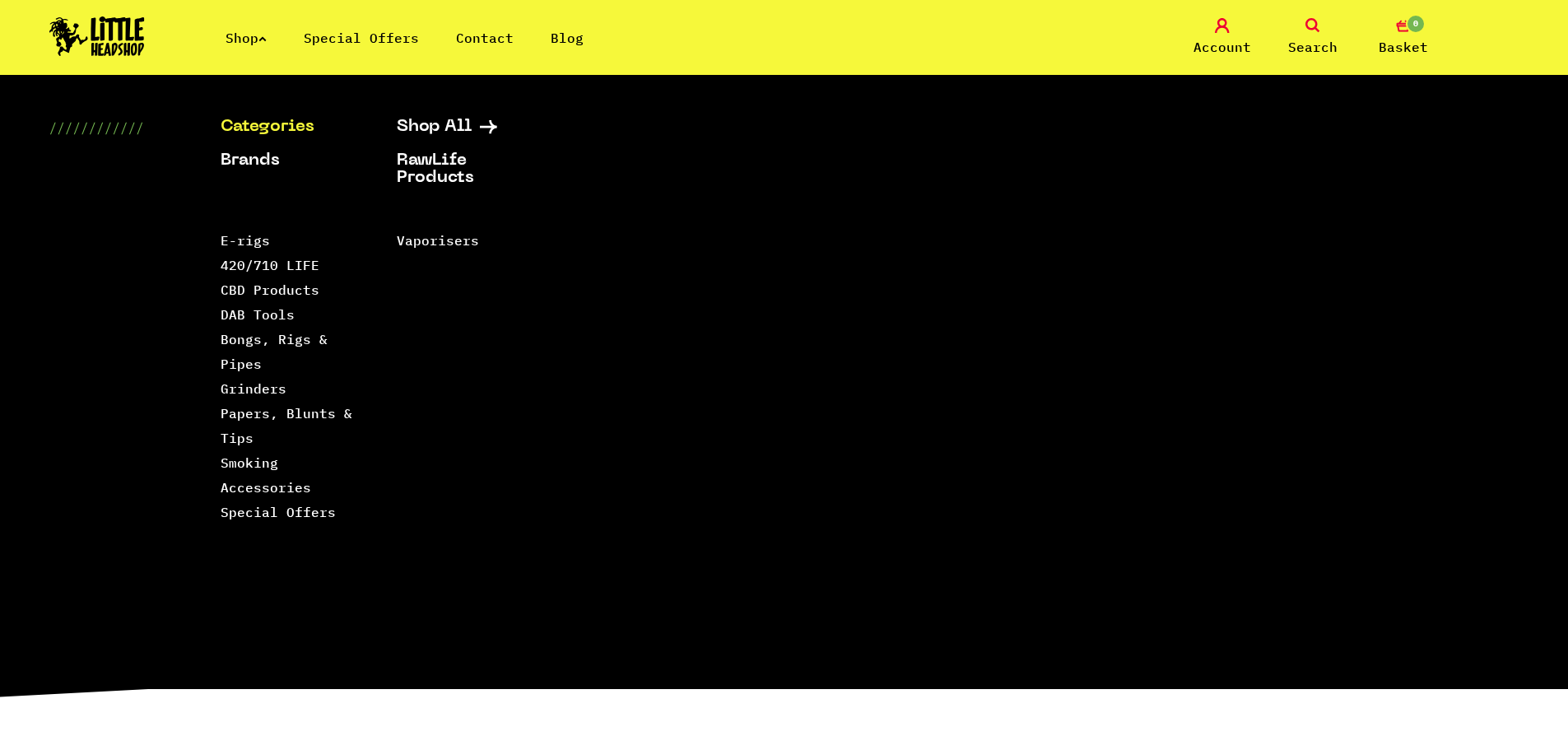
click at [250, 45] on link "Shop" at bounding box center [246, 39] width 41 height 17
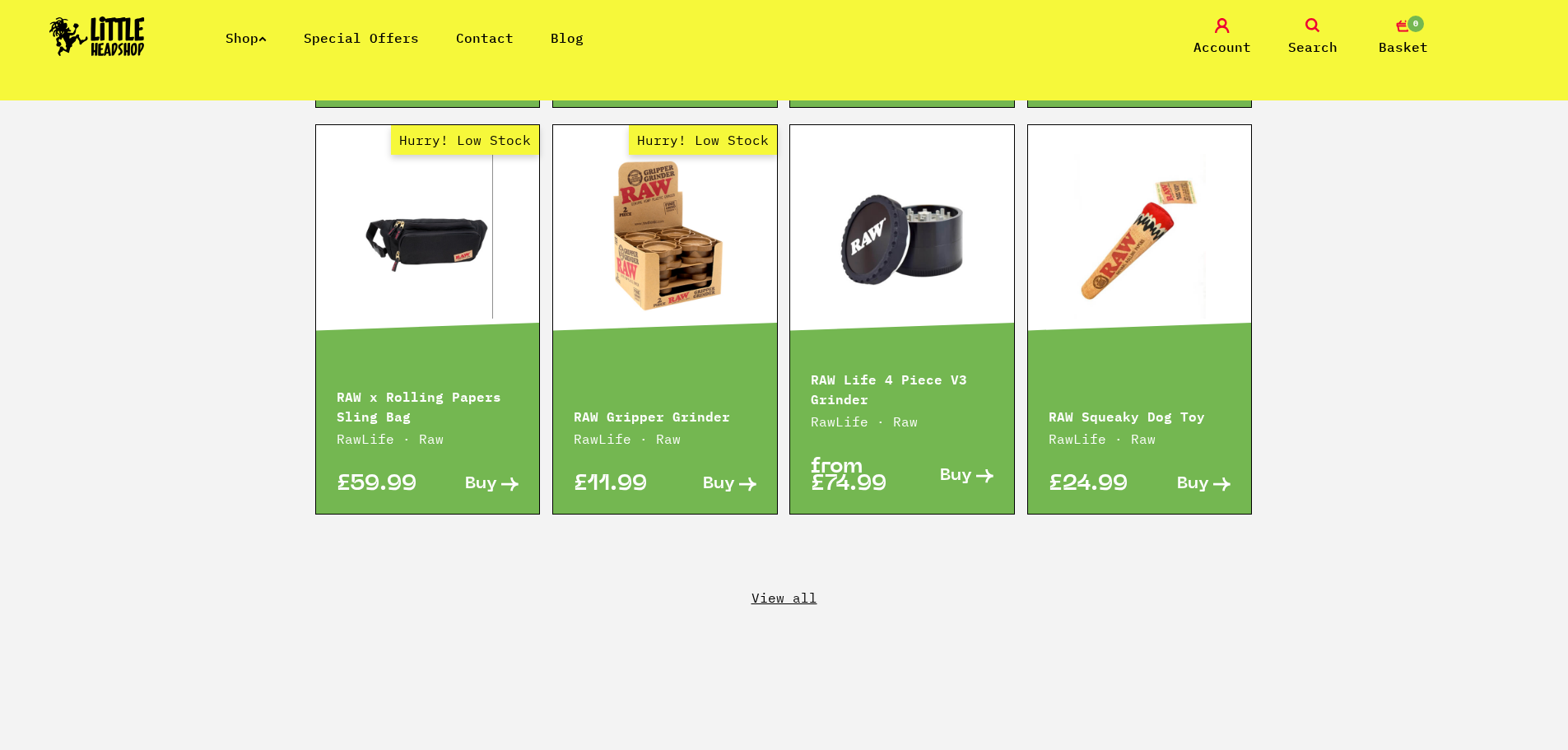
scroll to position [2800, 0]
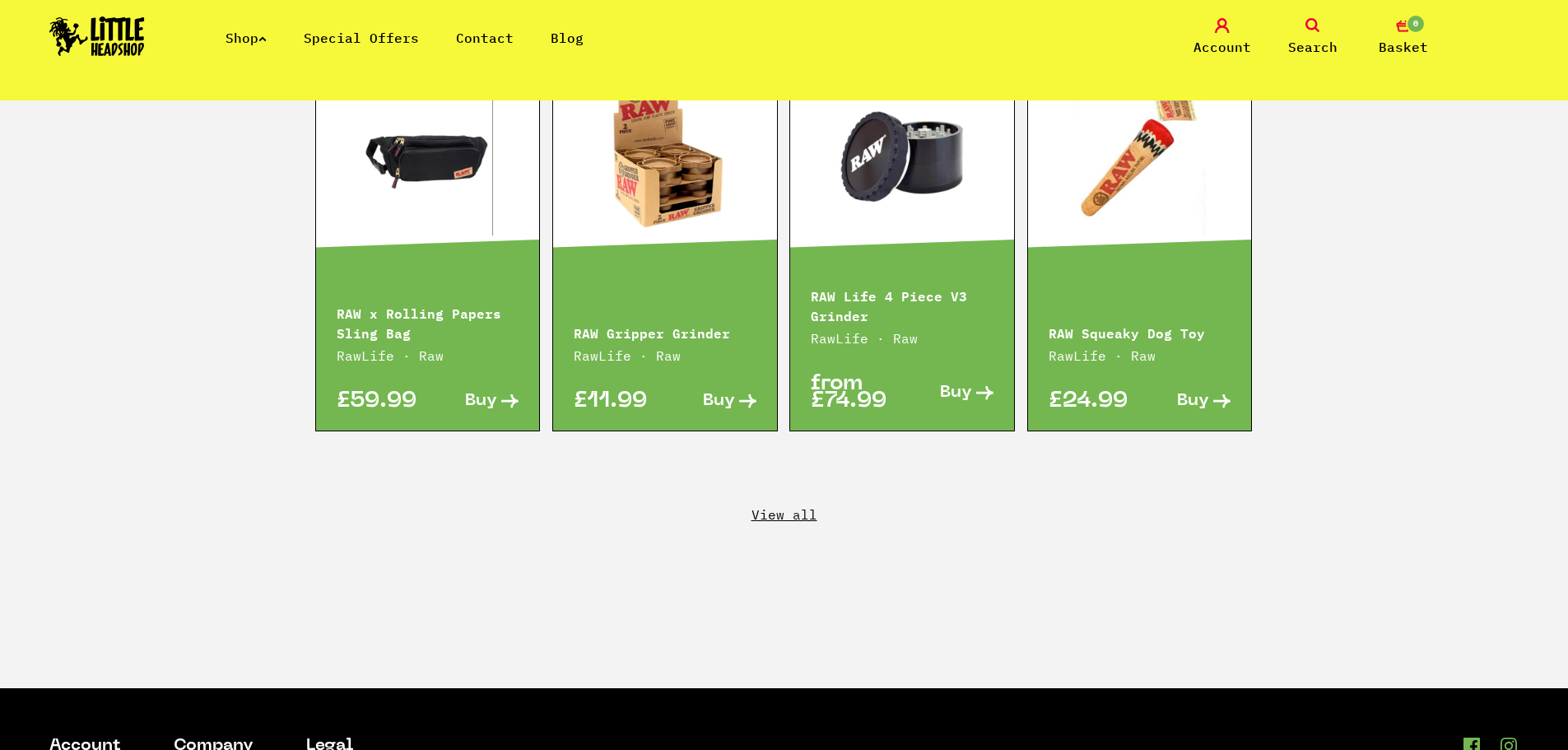
click at [797, 506] on link "View all" at bounding box center [784, 514] width 1568 height 18
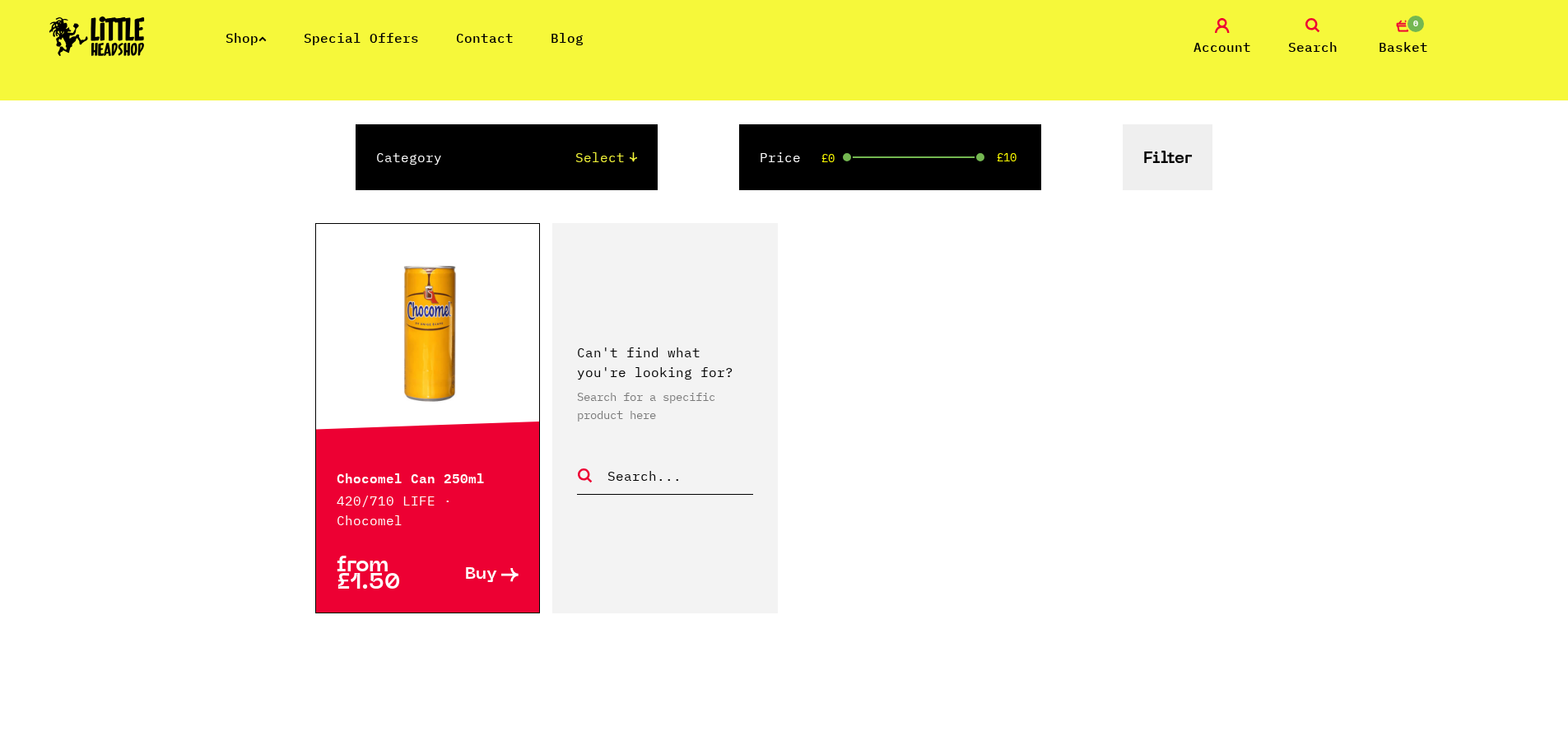
scroll to position [247, 0]
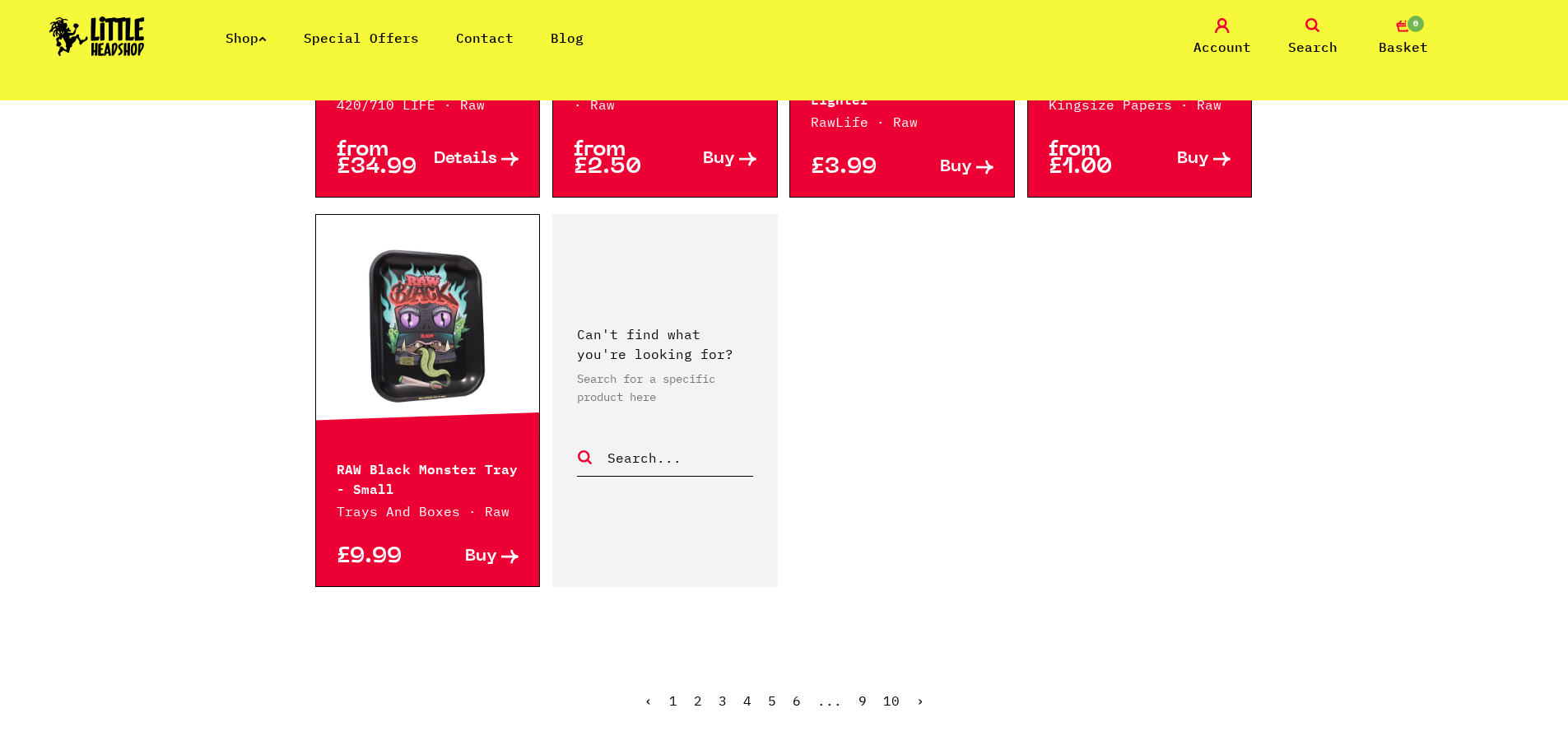
scroll to position [2687, 0]
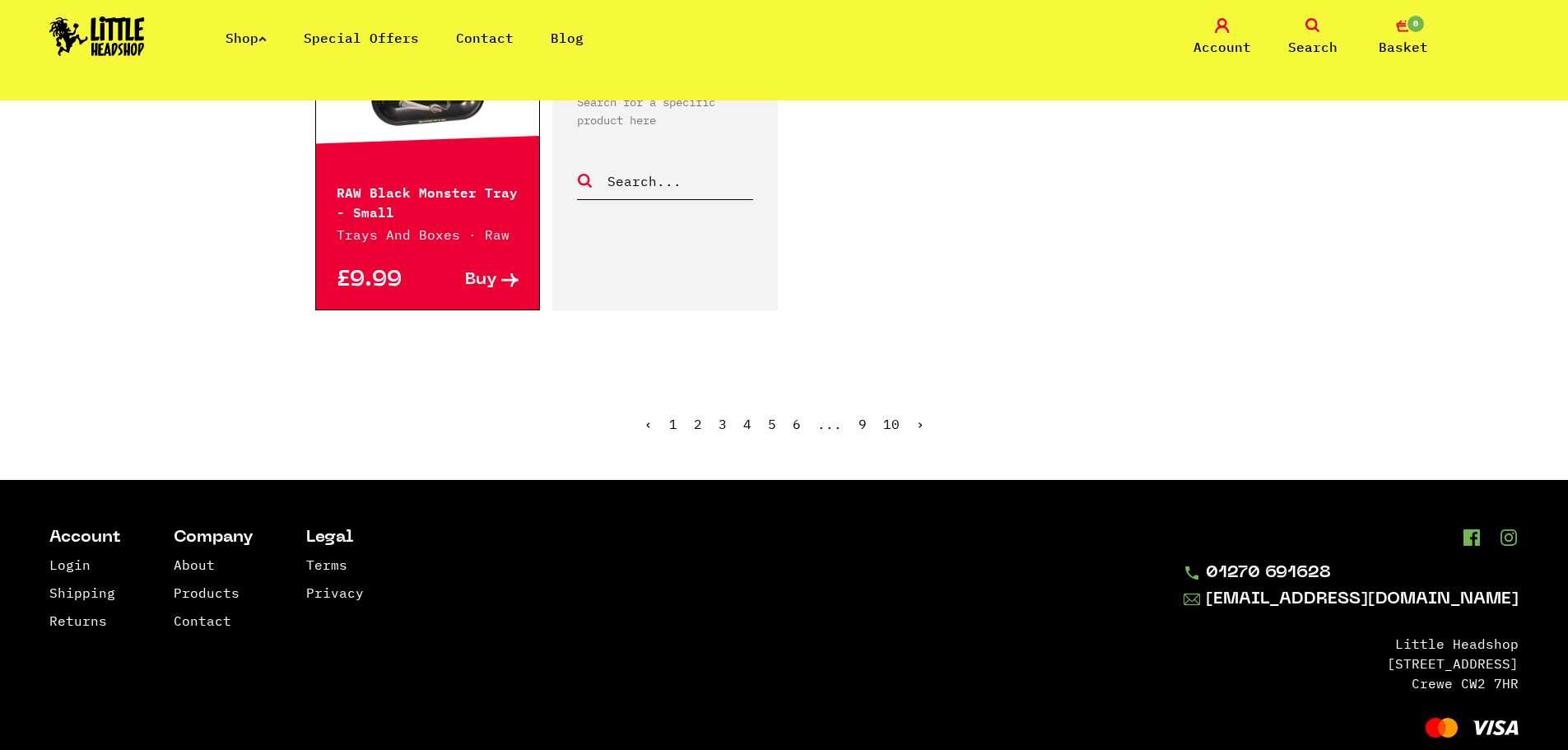
click at [917, 415] on link "›" at bounding box center [920, 424] width 8 height 17
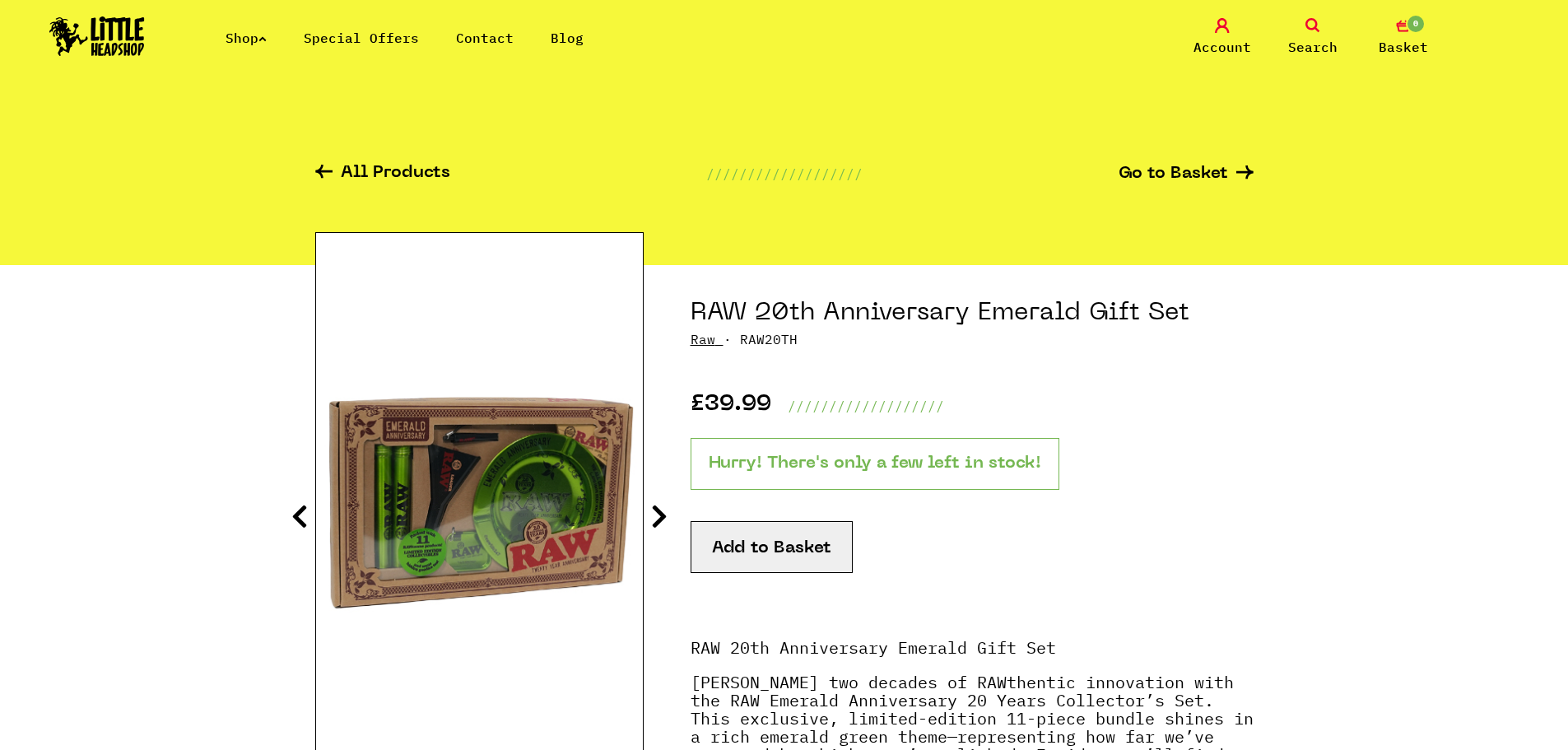
click at [660, 508] on icon at bounding box center [660, 516] width 17 height 26
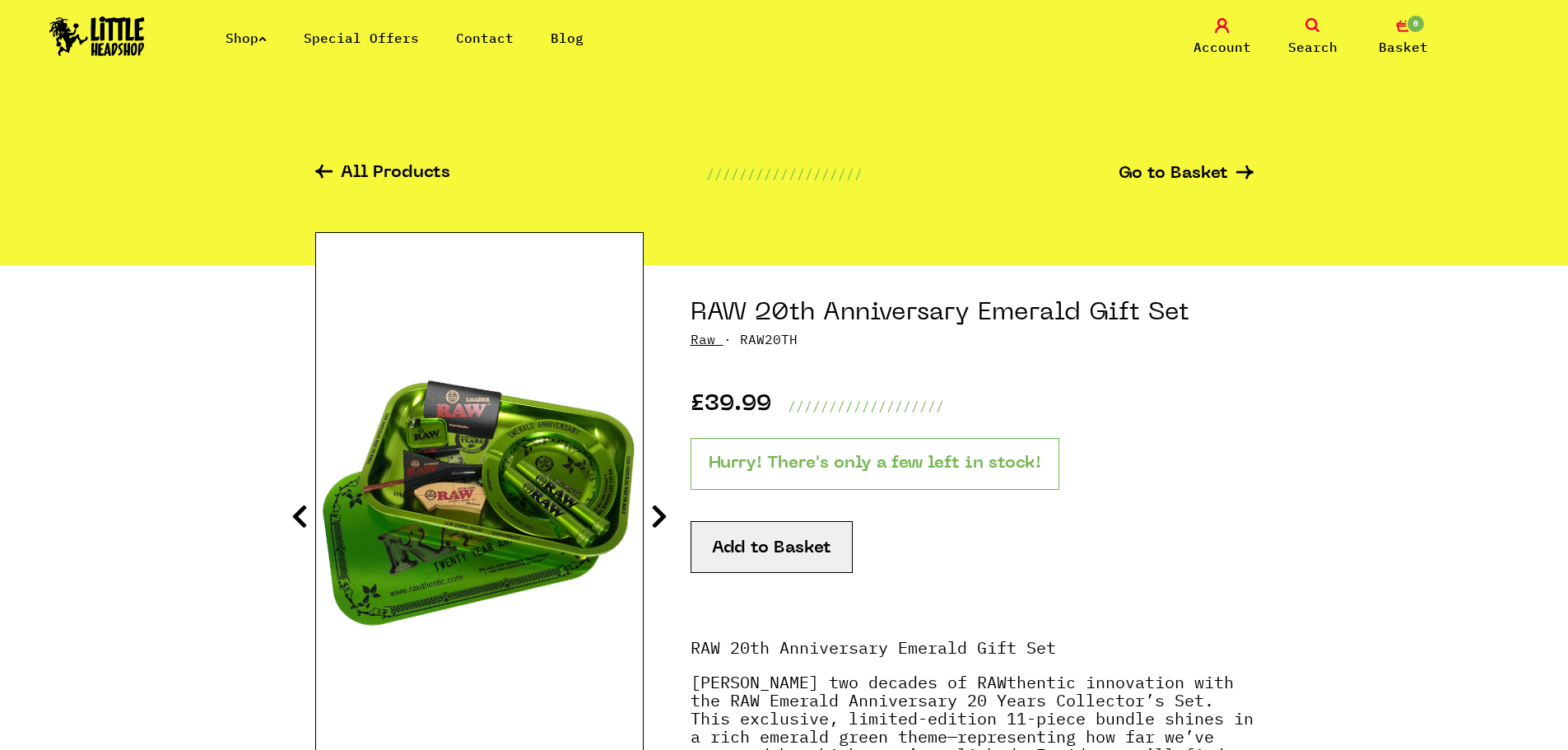
click at [660, 517] on icon at bounding box center [660, 516] width 17 height 26
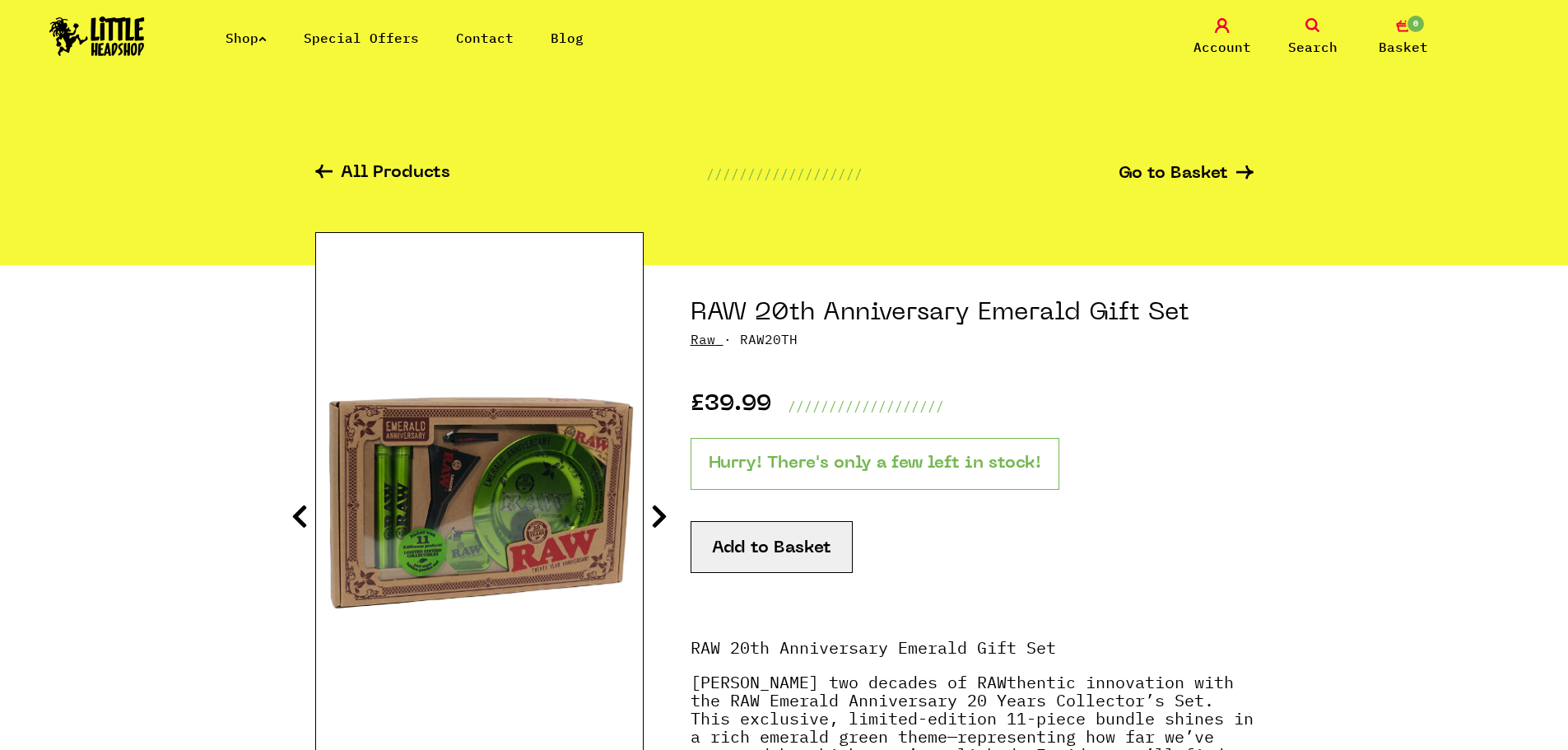
click at [660, 517] on icon at bounding box center [660, 516] width 17 height 26
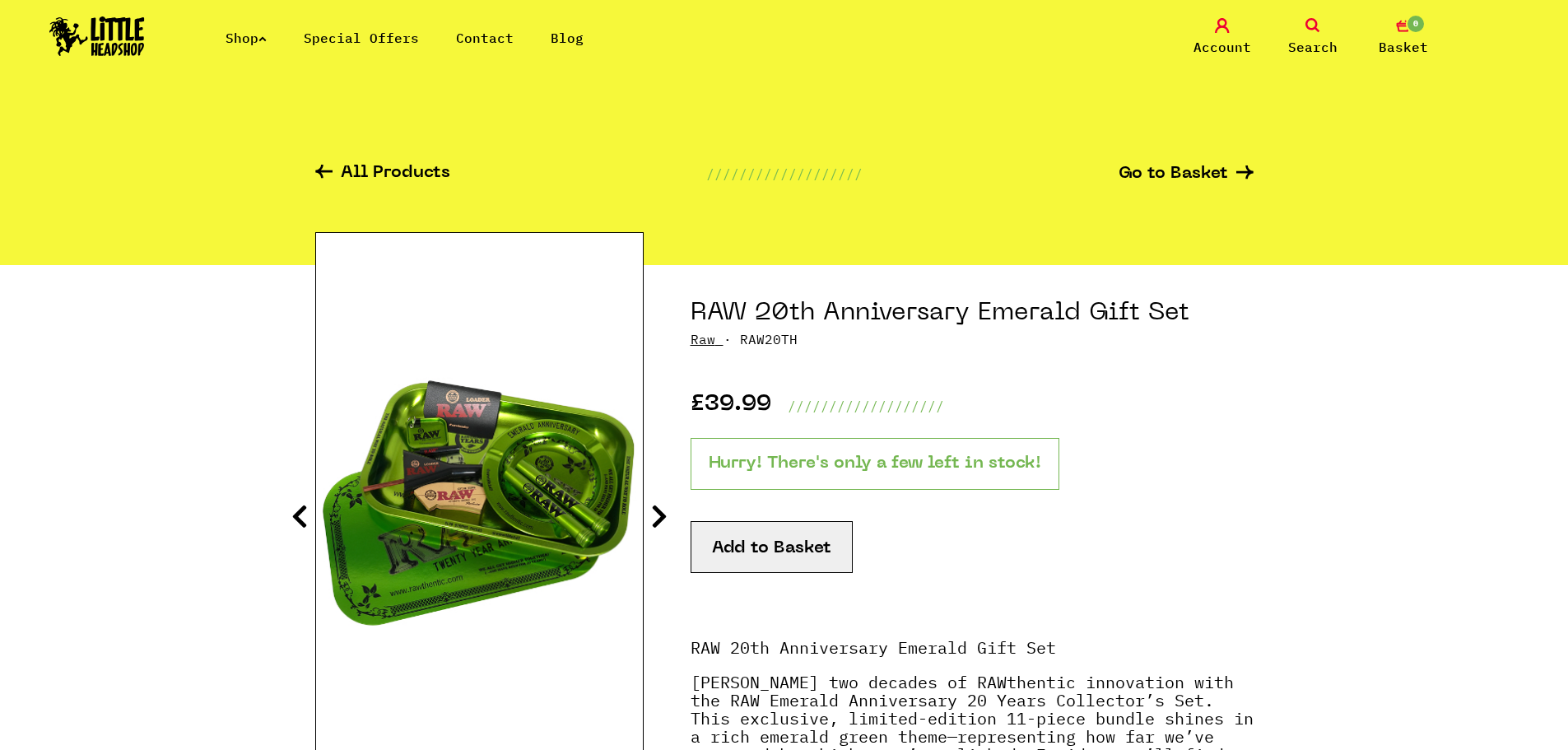
click at [669, 519] on section "RAW 20th Anniversary Emerald Gift Set Raw · RAW20TH £39.99 /////////////////// …" at bounding box center [784, 683] width 939 height 836
click at [666, 519] on icon at bounding box center [660, 516] width 17 height 26
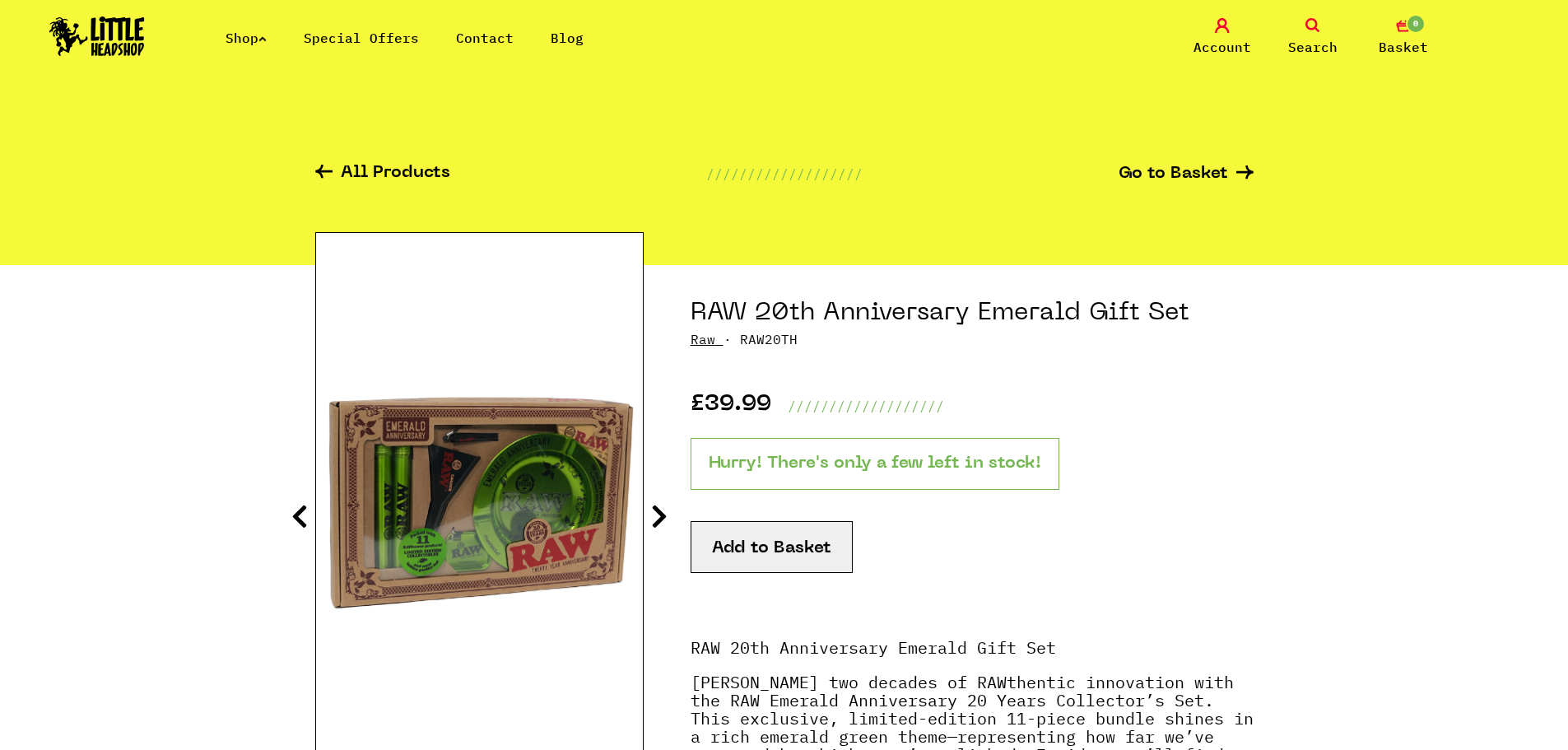
click at [661, 510] on icon at bounding box center [660, 516] width 17 height 26
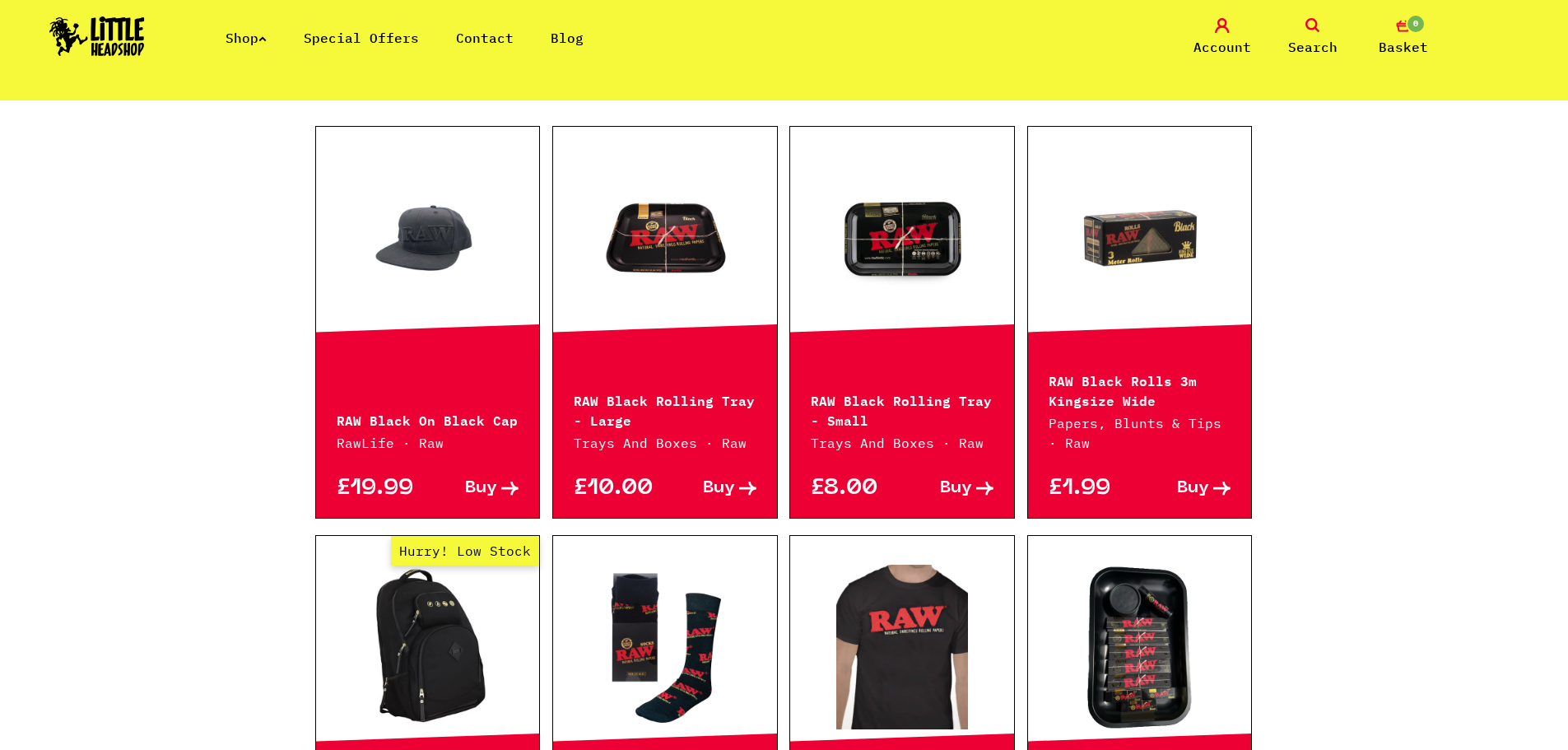
scroll to position [412, 0]
